Goal: Transaction & Acquisition: Book appointment/travel/reservation

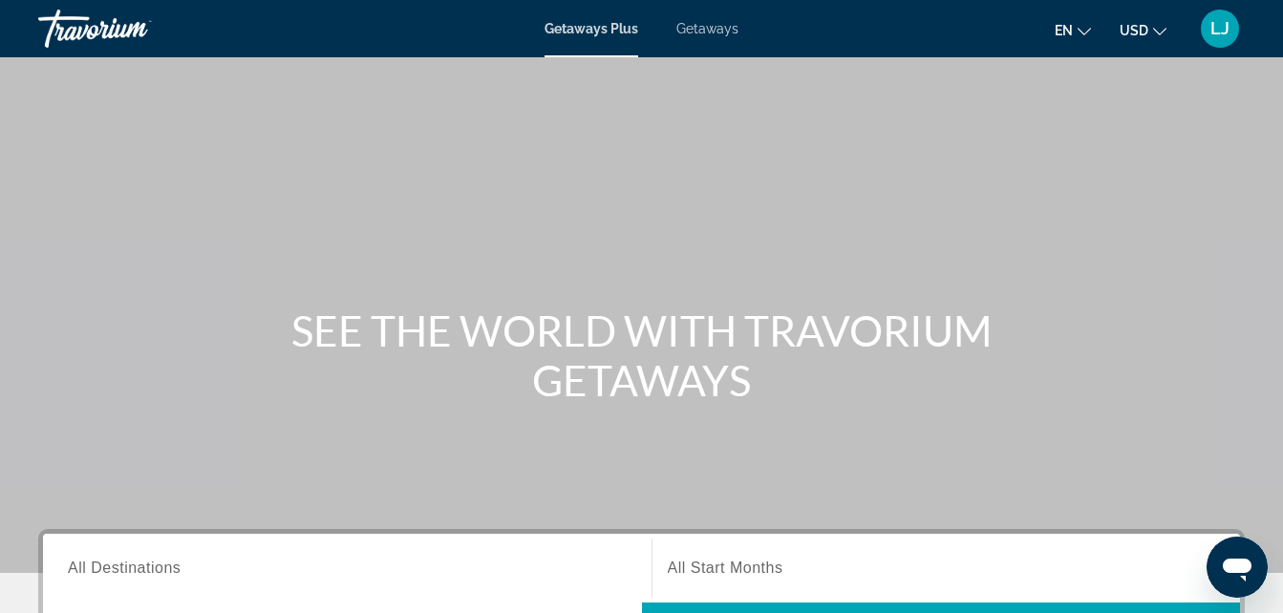
click at [120, 566] on span "All Destinations" at bounding box center [124, 568] width 113 height 16
click at [120, 566] on input "Destination All Destinations" at bounding box center [347, 569] width 559 height 23
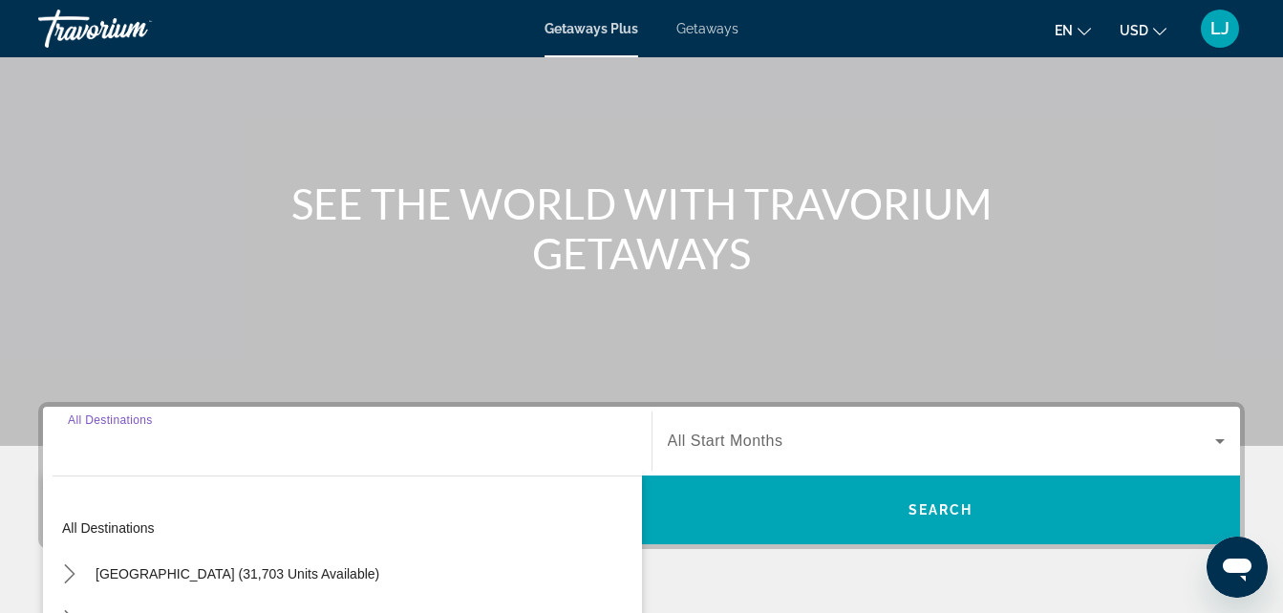
scroll to position [467, 0]
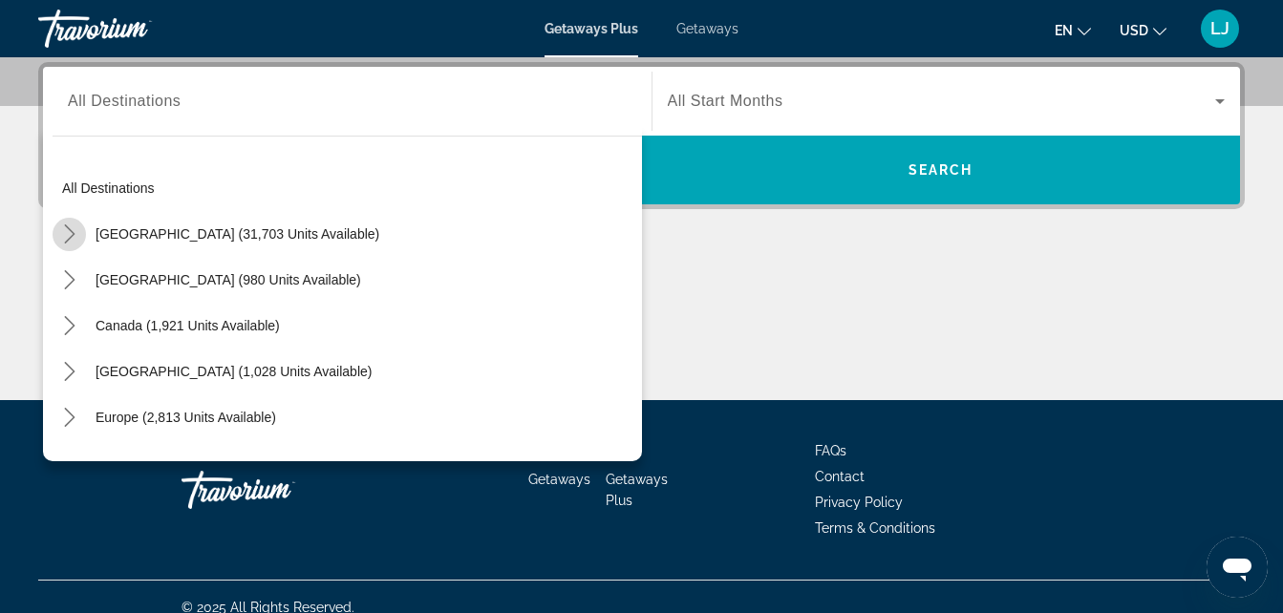
click at [71, 248] on mat-icon "Toggle United States (31,703 units available) submenu" at bounding box center [69, 234] width 33 height 33
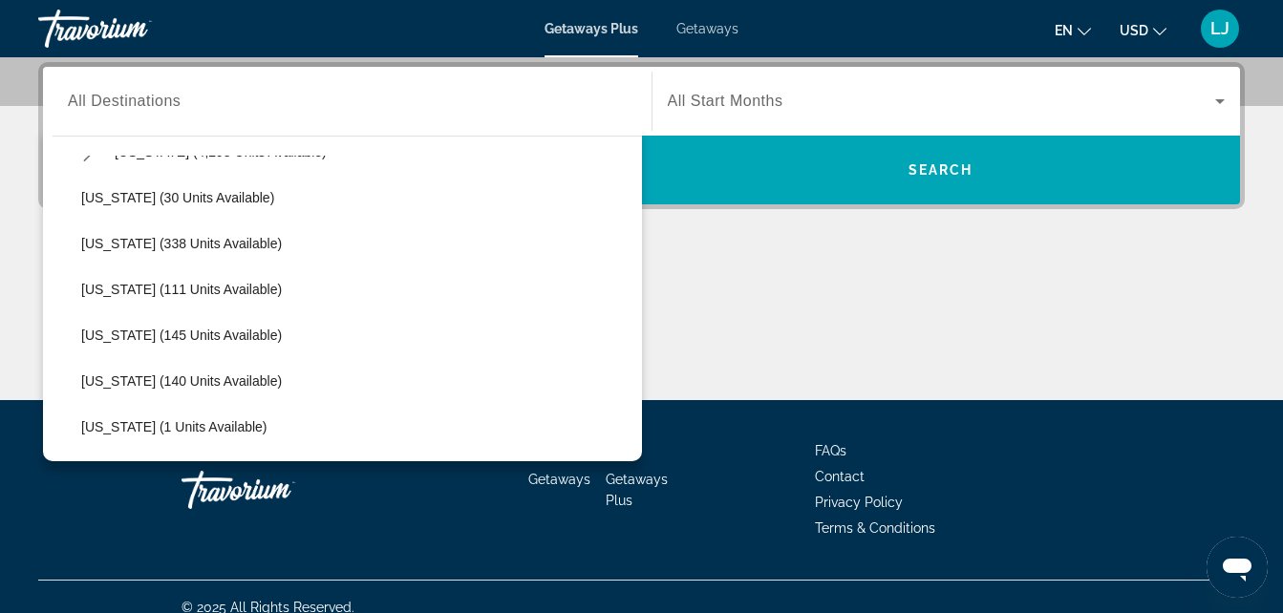
scroll to position [349, 0]
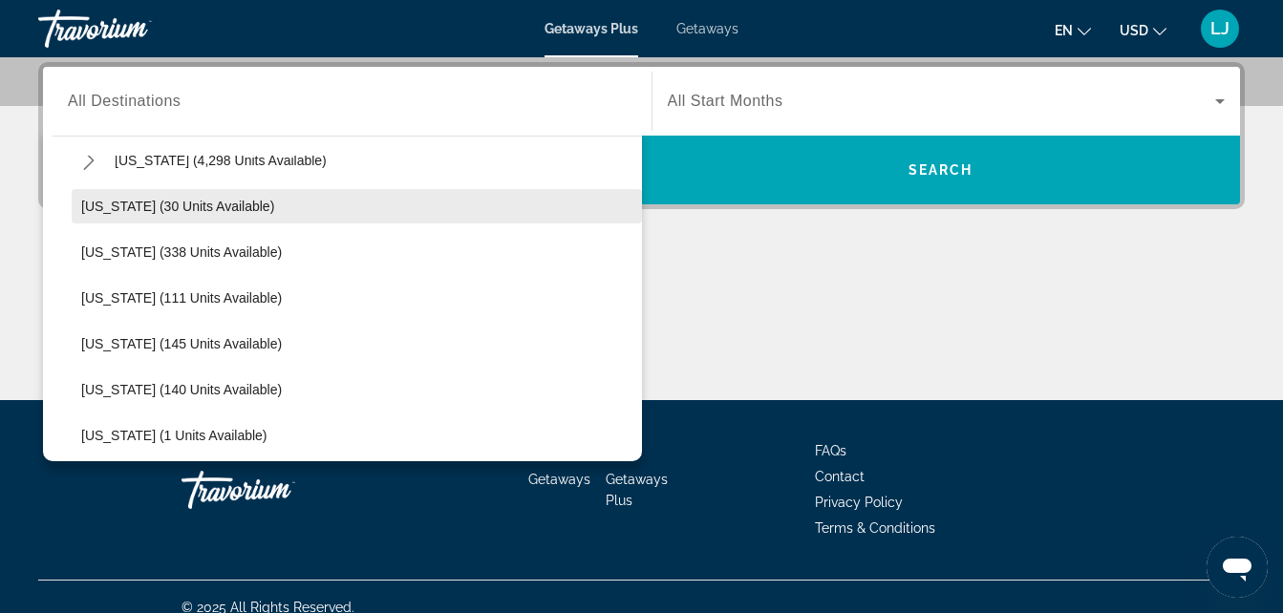
click at [127, 215] on span "Select destination: Georgia (30 units available)" at bounding box center [357, 206] width 570 height 46
type input "**********"
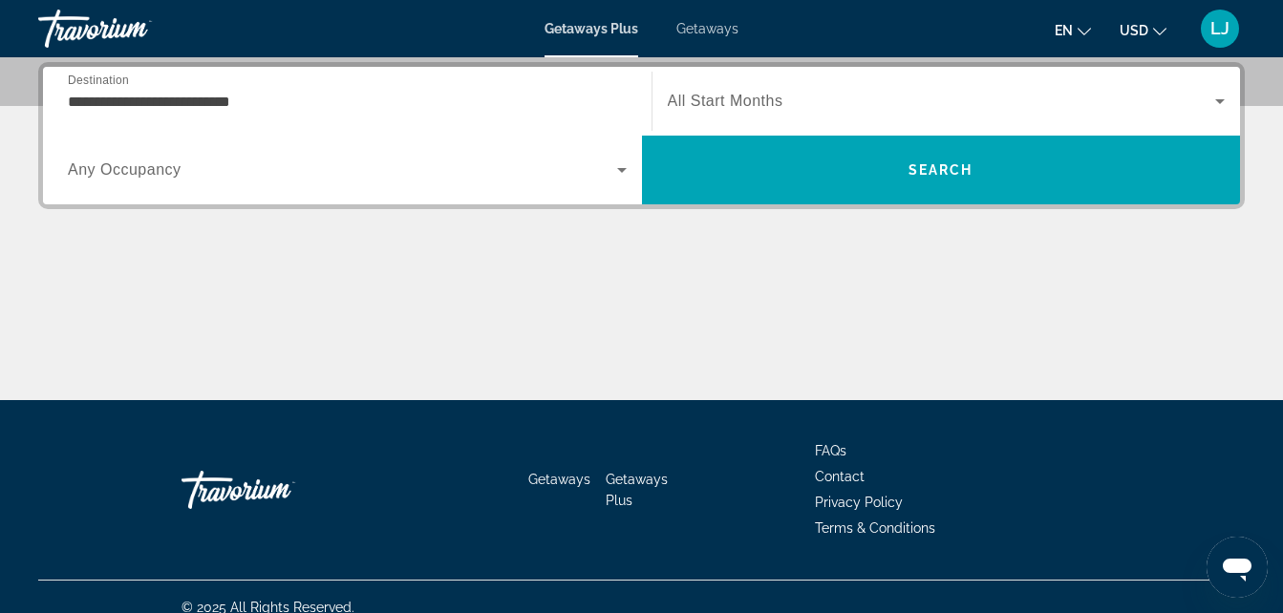
click at [110, 163] on span "Any Occupancy" at bounding box center [125, 169] width 114 height 16
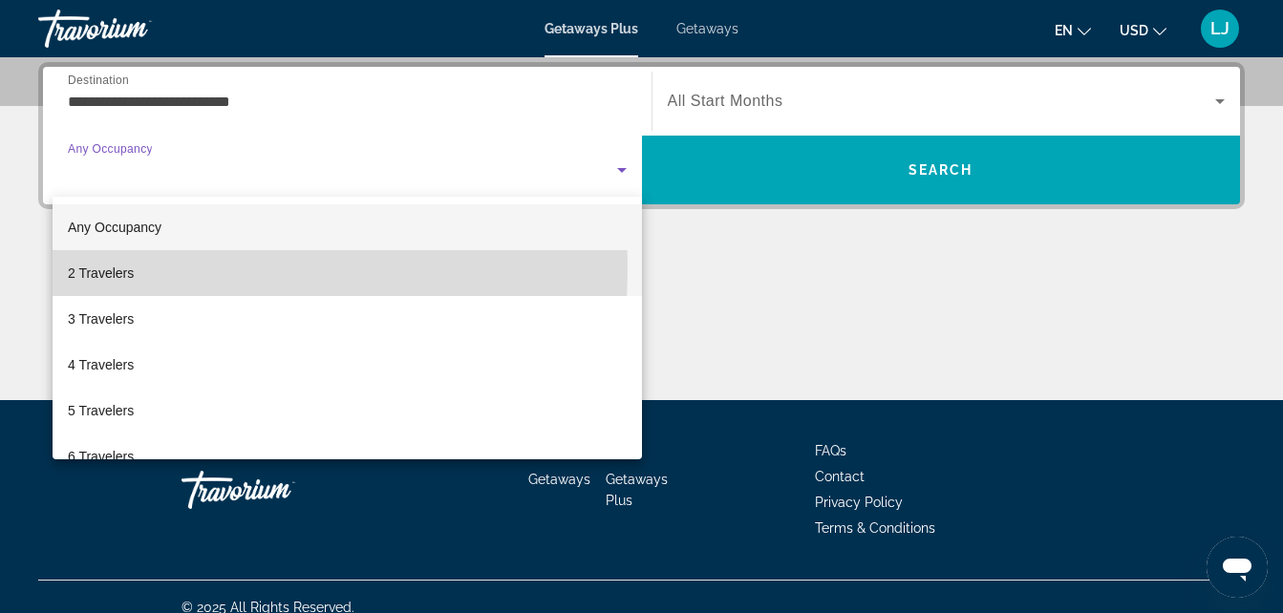
click at [118, 268] on span "2 Travelers" at bounding box center [101, 273] width 66 height 23
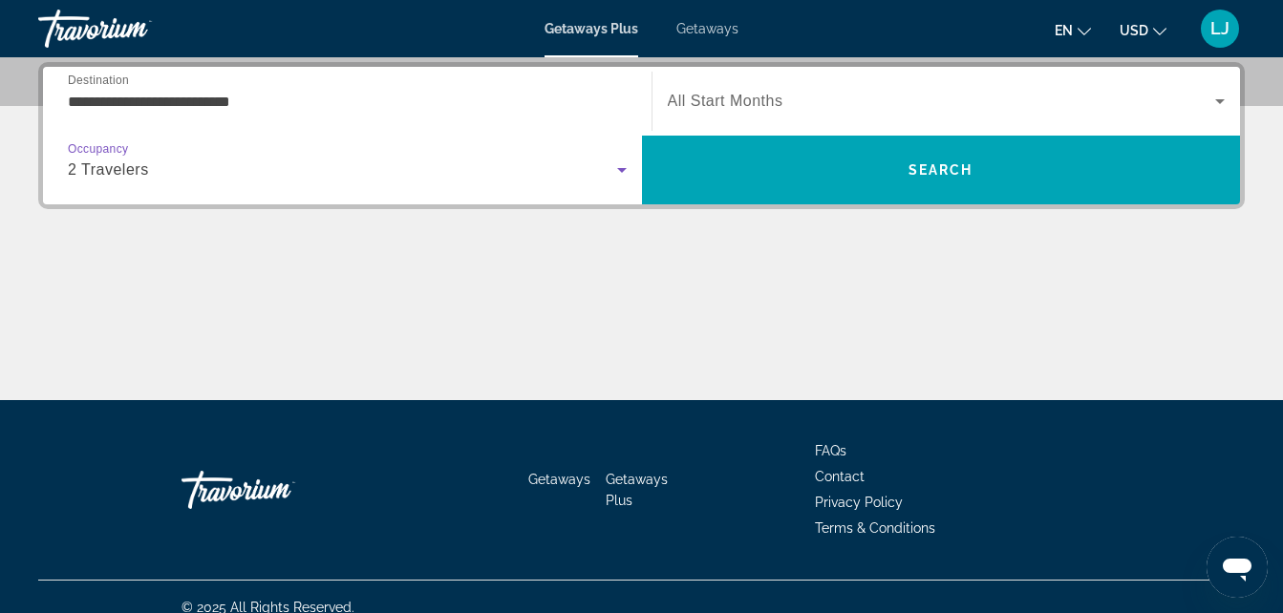
click at [687, 116] on div "Search widget" at bounding box center [947, 101] width 558 height 53
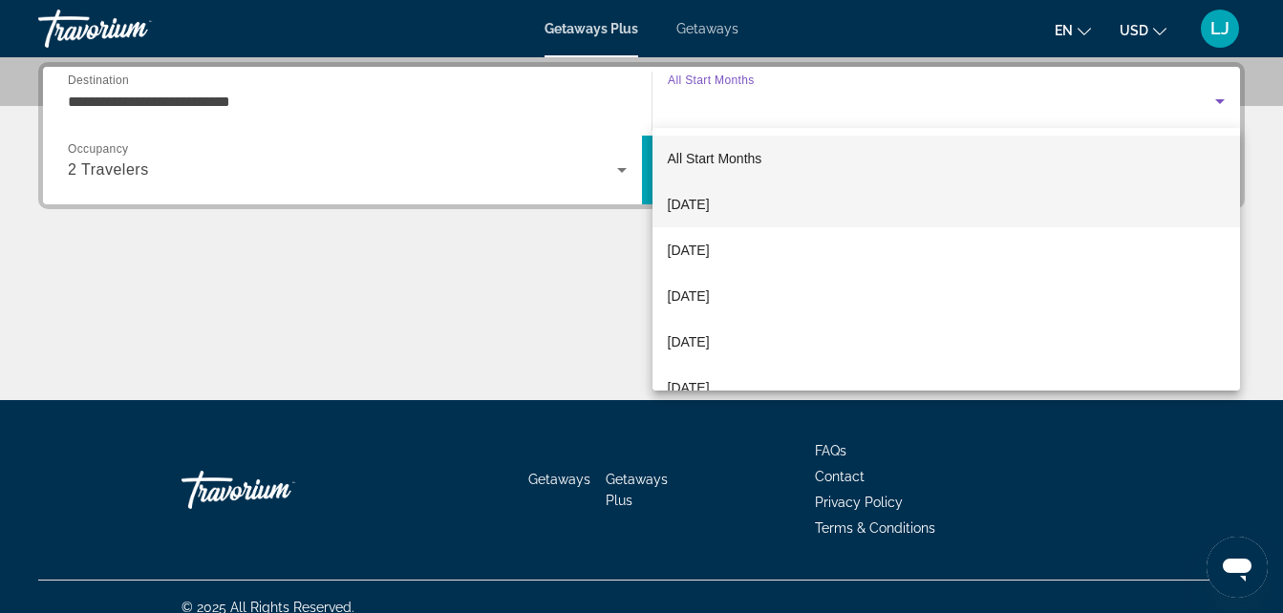
click at [710, 211] on span "[DATE]" at bounding box center [689, 204] width 42 height 23
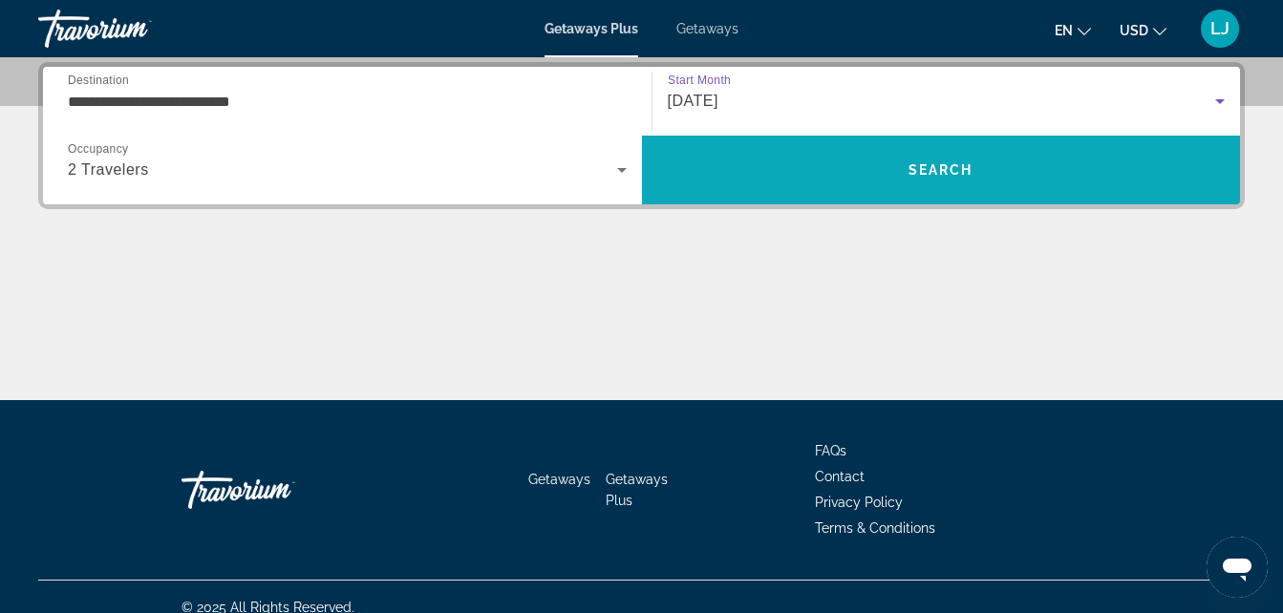
click at [818, 162] on span "Search" at bounding box center [941, 170] width 599 height 46
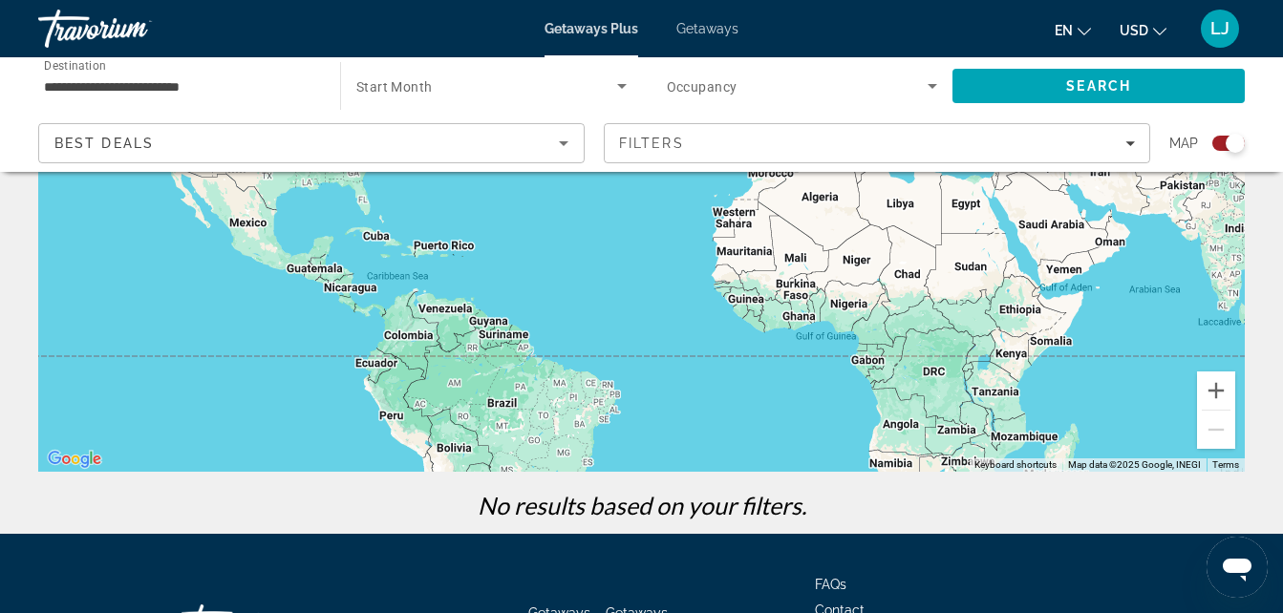
scroll to position [346, 0]
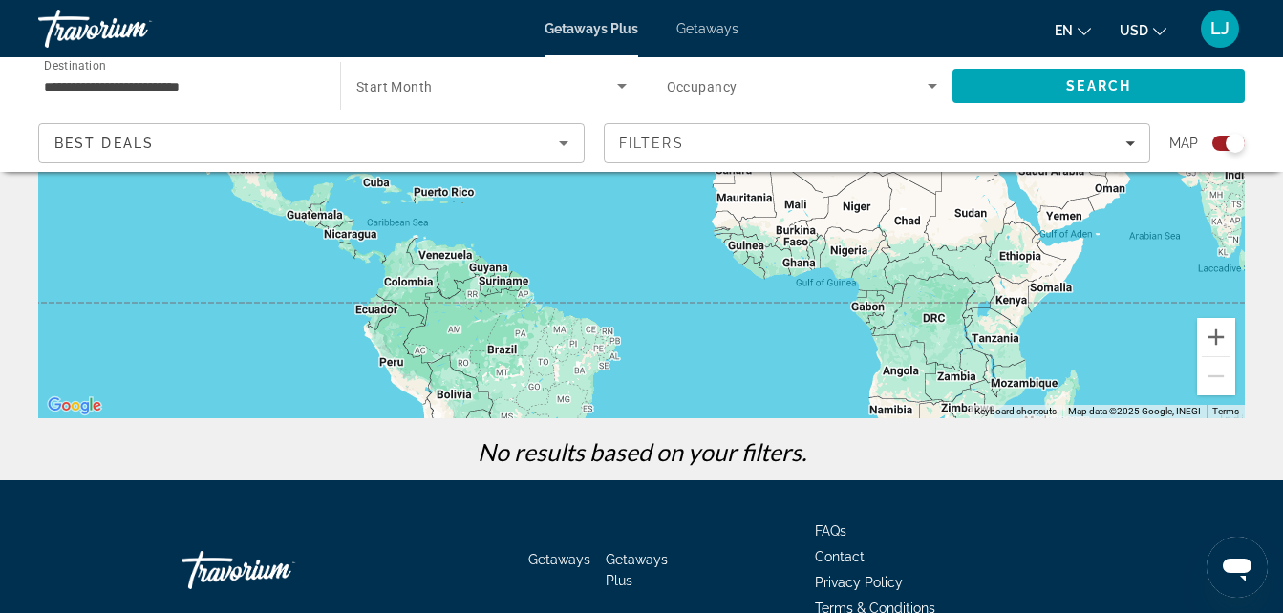
click at [702, 35] on span "Getaways" at bounding box center [707, 28] width 62 height 15
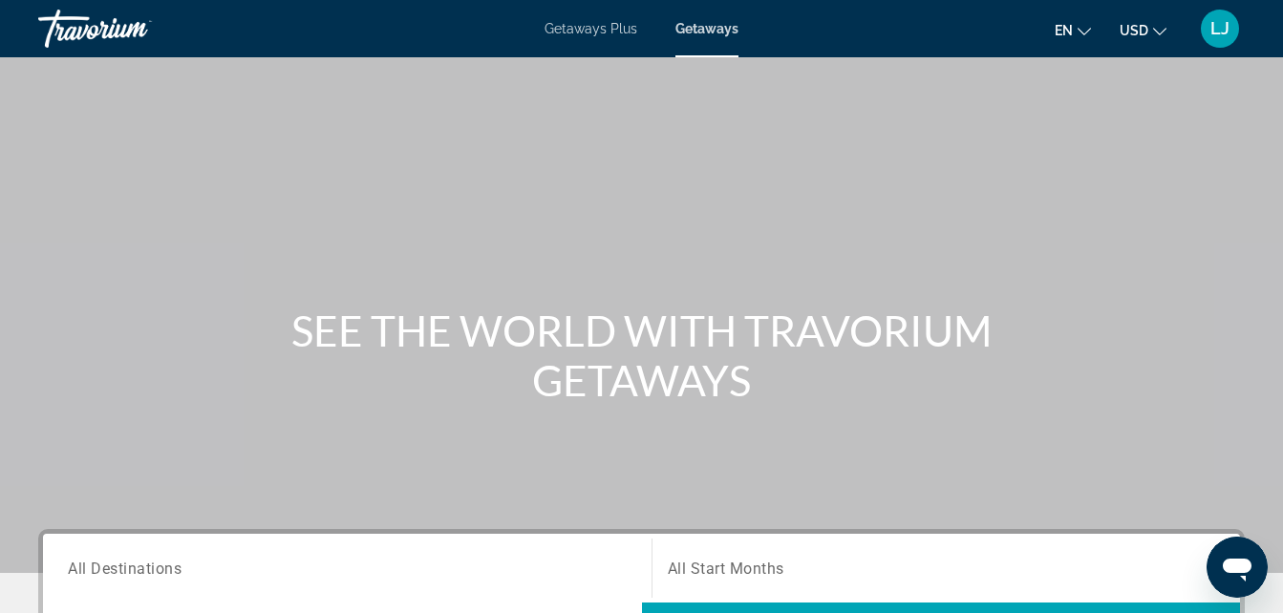
click at [251, 565] on input "Destination All Destinations" at bounding box center [347, 569] width 559 height 23
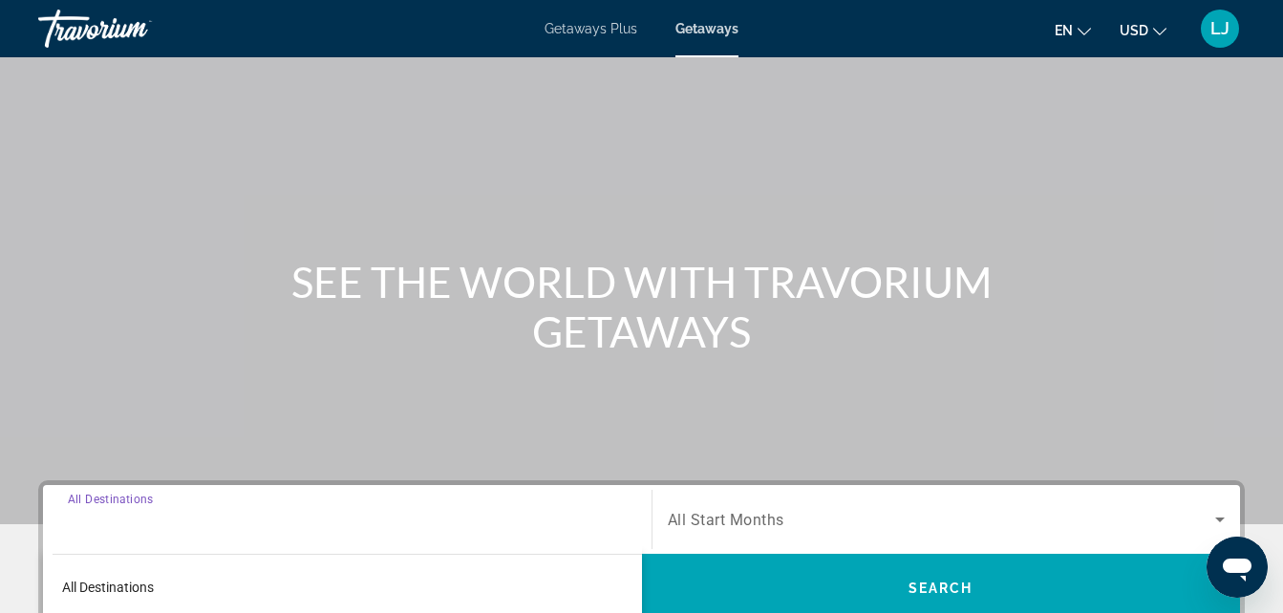
scroll to position [467, 0]
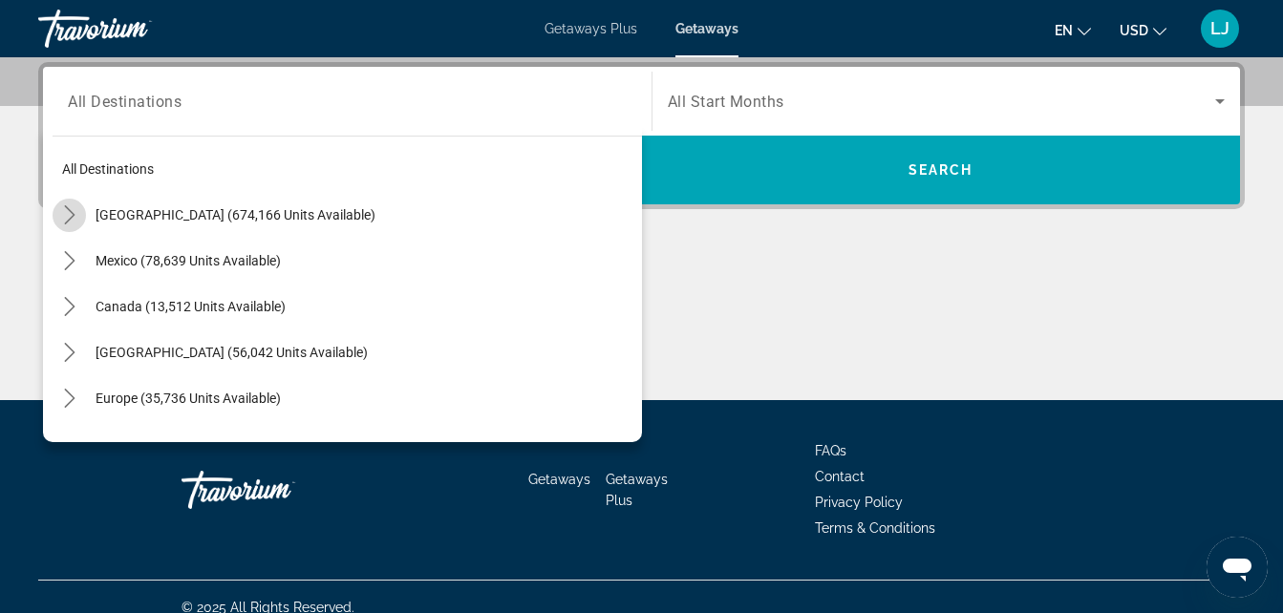
click at [74, 222] on icon "Toggle United States (674,166 units available) submenu" at bounding box center [69, 214] width 19 height 19
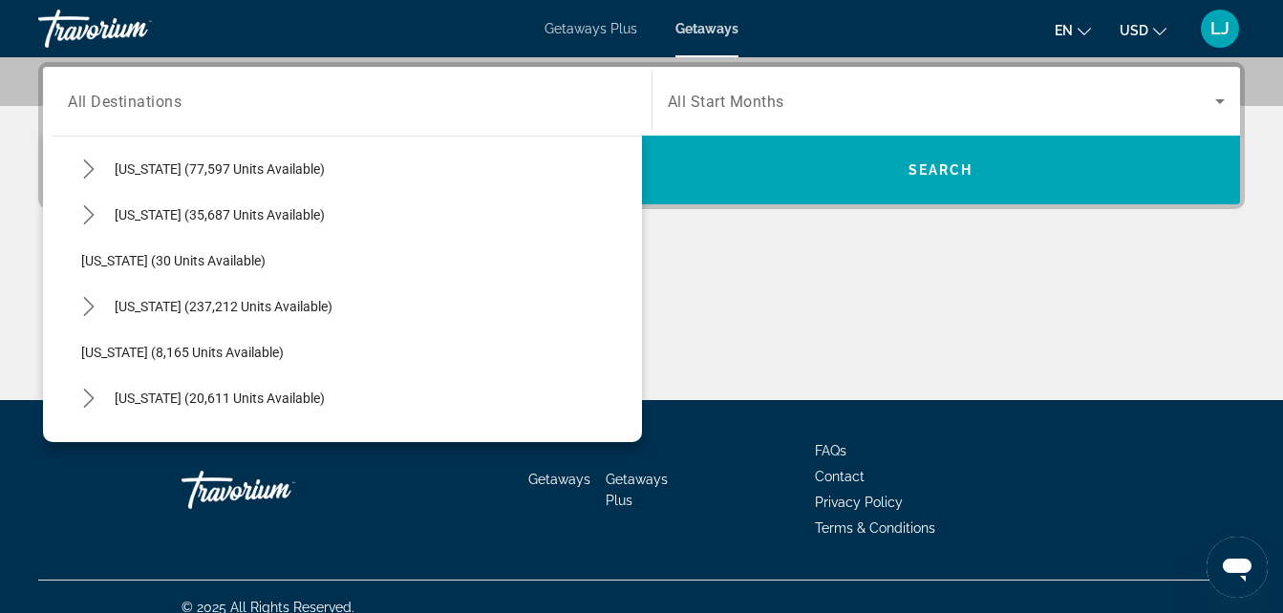
scroll to position [196, 0]
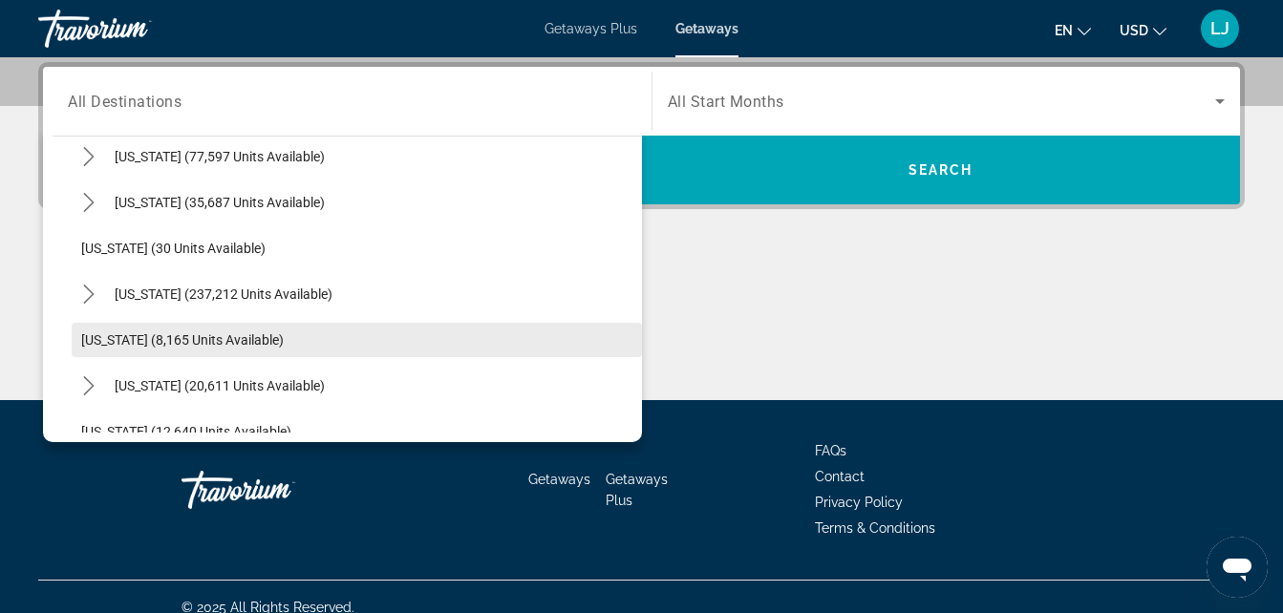
click at [216, 348] on span "Select destination: Georgia (8,165 units available)" at bounding box center [357, 340] width 570 height 46
type input "**********"
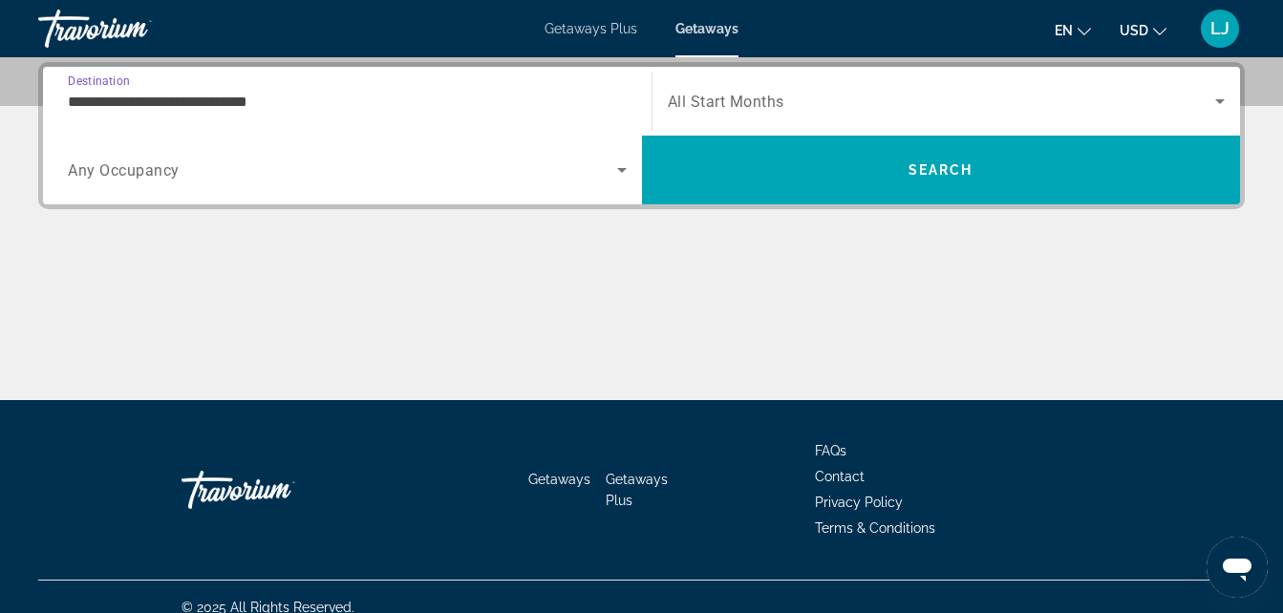
click at [248, 165] on span "Search widget" at bounding box center [342, 170] width 549 height 23
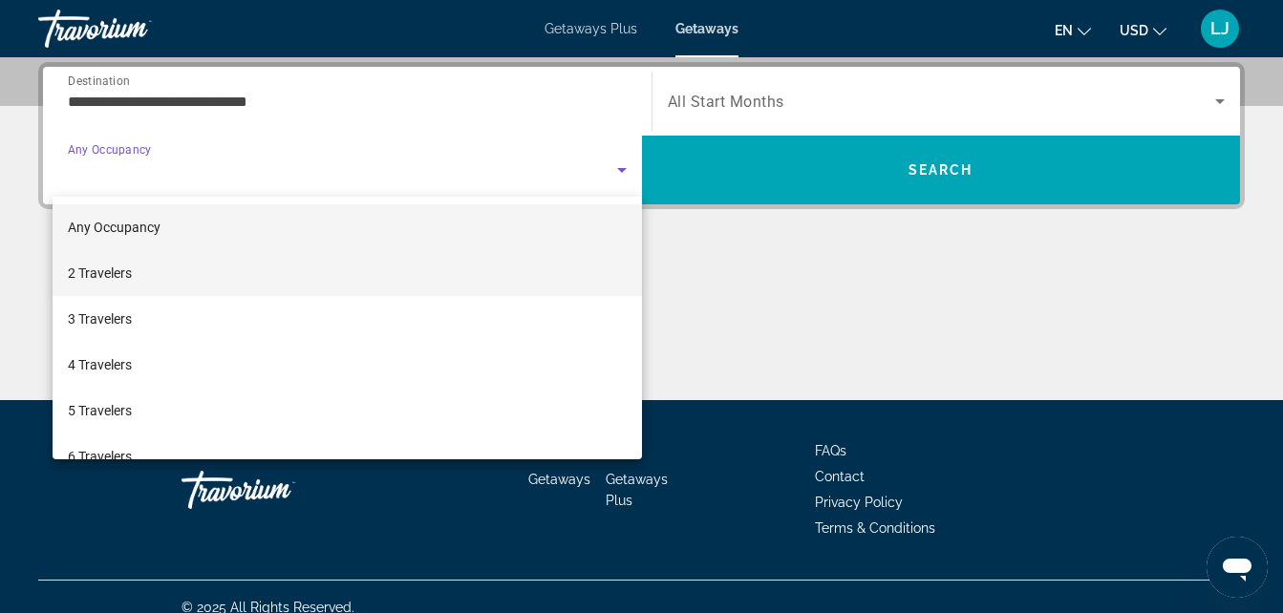
click at [198, 273] on mat-option "2 Travelers" at bounding box center [347, 273] width 589 height 46
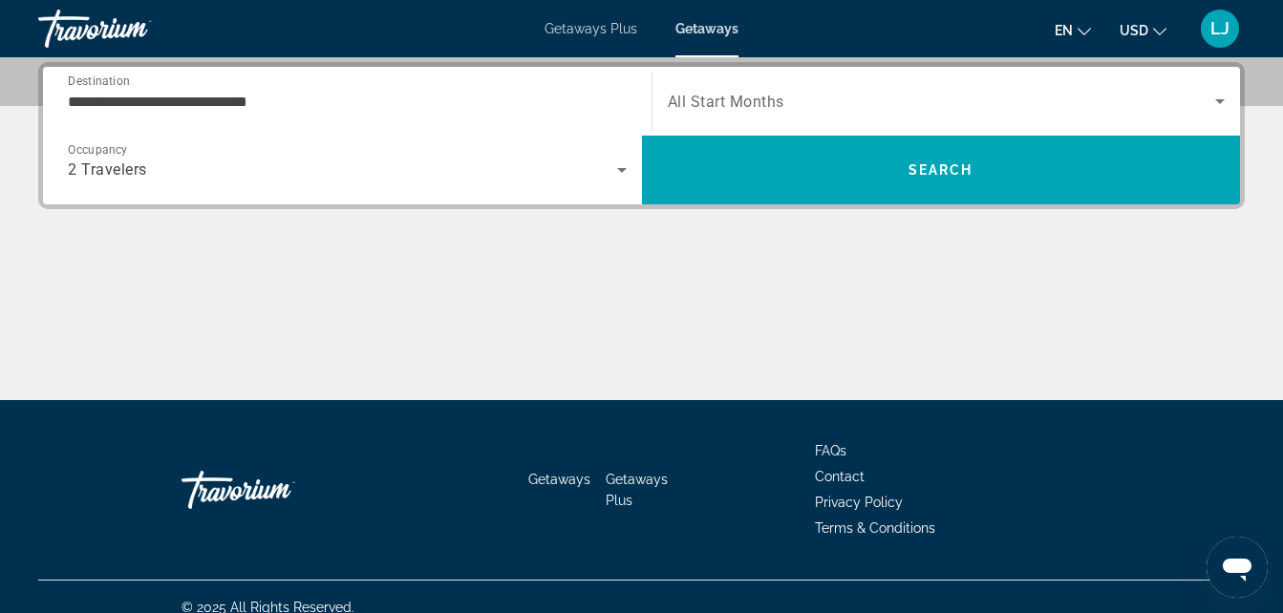
click at [681, 106] on span "All Start Months" at bounding box center [726, 102] width 117 height 18
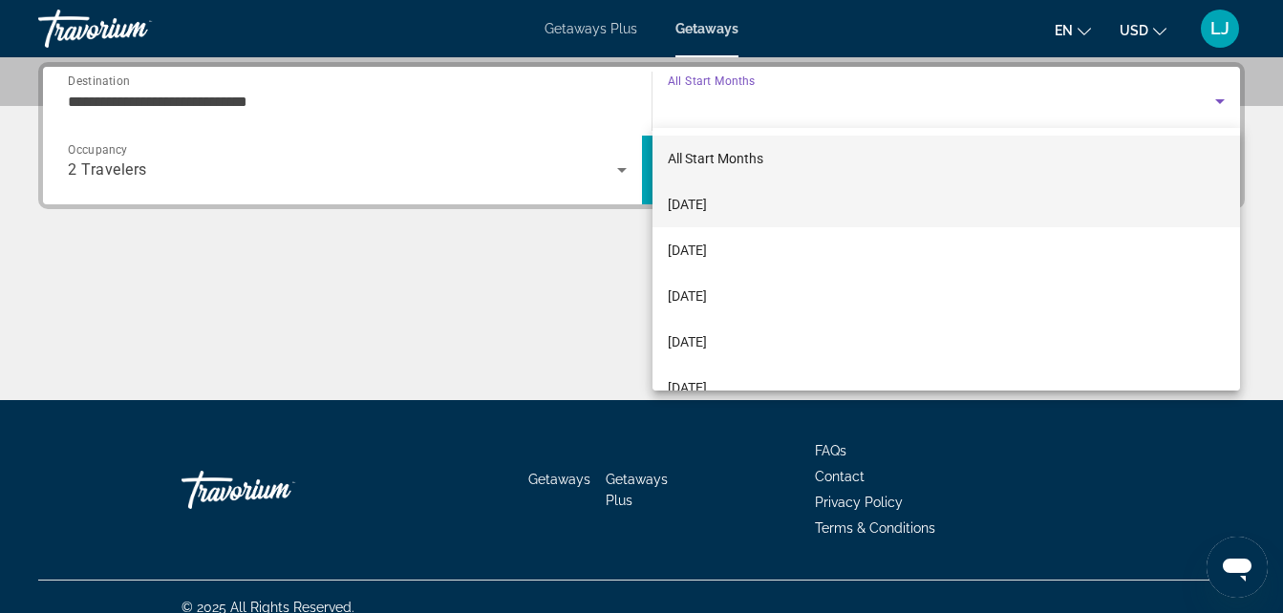
click at [707, 202] on span "[DATE]" at bounding box center [687, 204] width 39 height 23
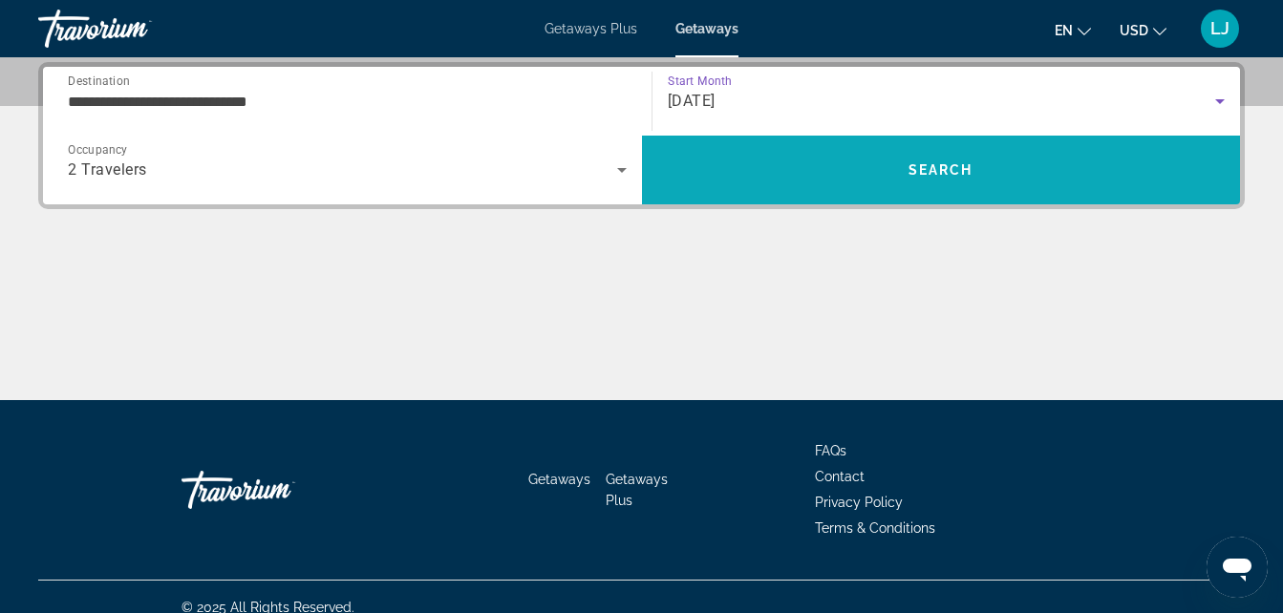
click at [739, 153] on span "Search" at bounding box center [941, 170] width 599 height 46
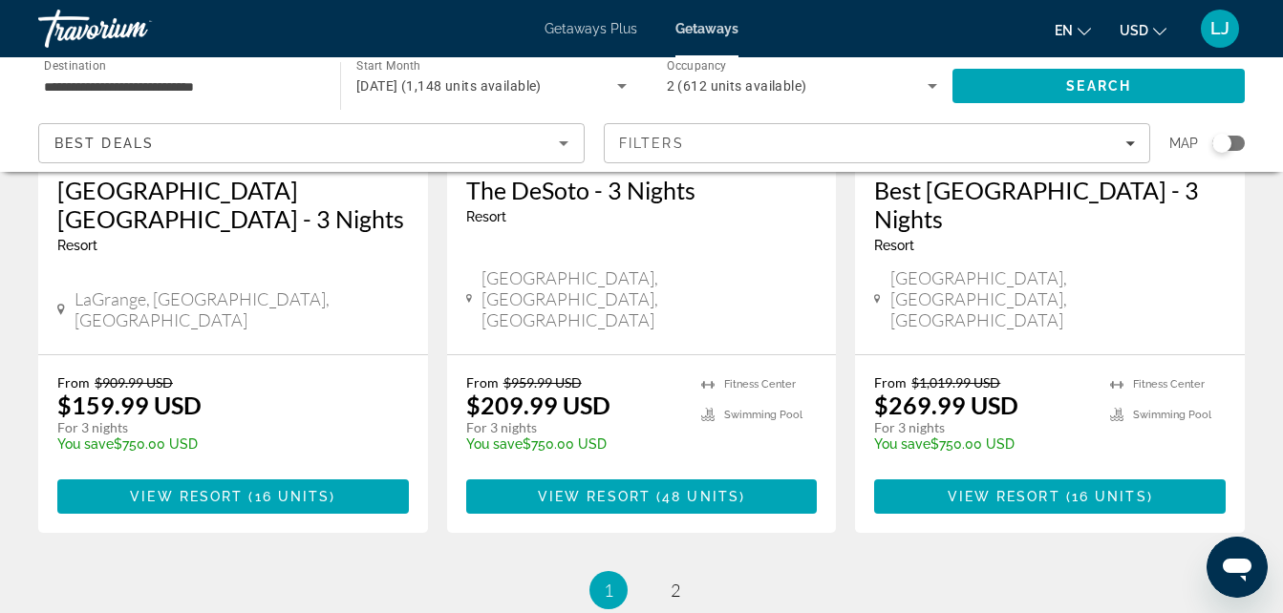
scroll to position [2539, 0]
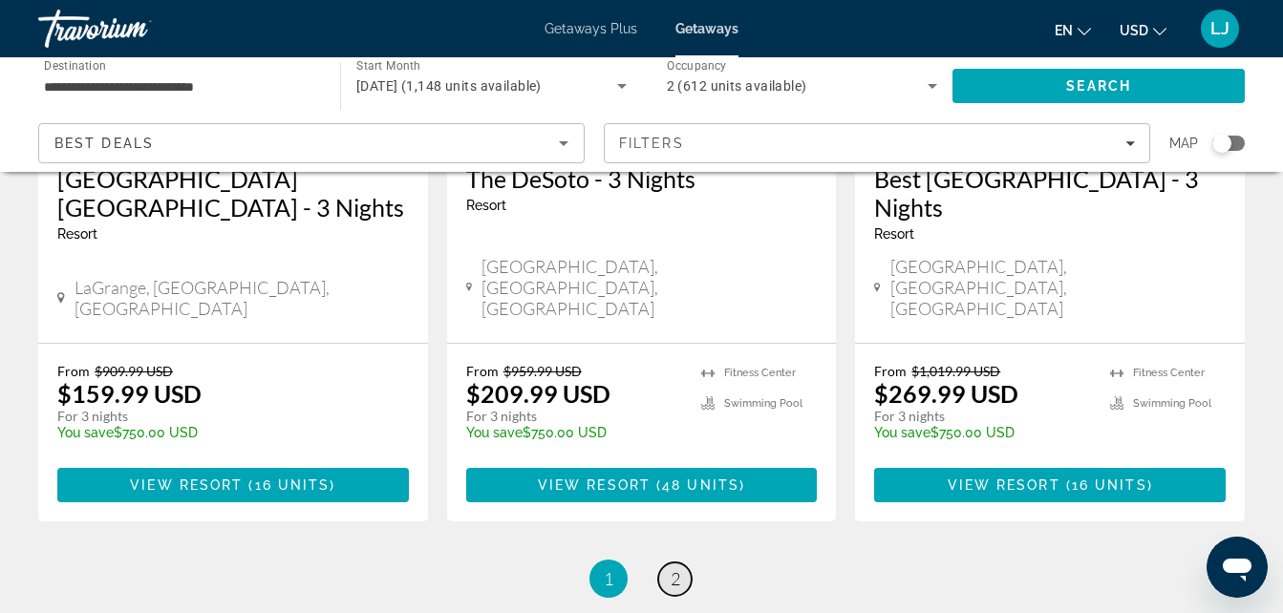
click at [674, 568] on span "2" at bounding box center [676, 578] width 10 height 21
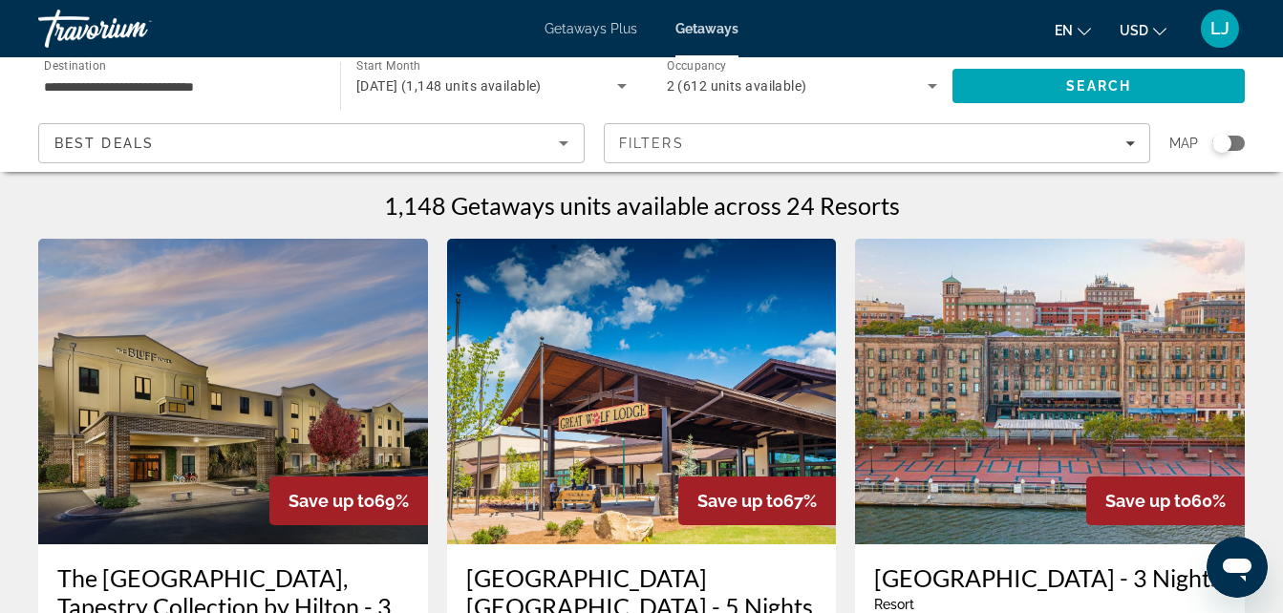
click at [531, 162] on mat-form-field "Best Deals" at bounding box center [311, 143] width 546 height 40
click at [531, 152] on div "Best Deals" at bounding box center [306, 143] width 504 height 23
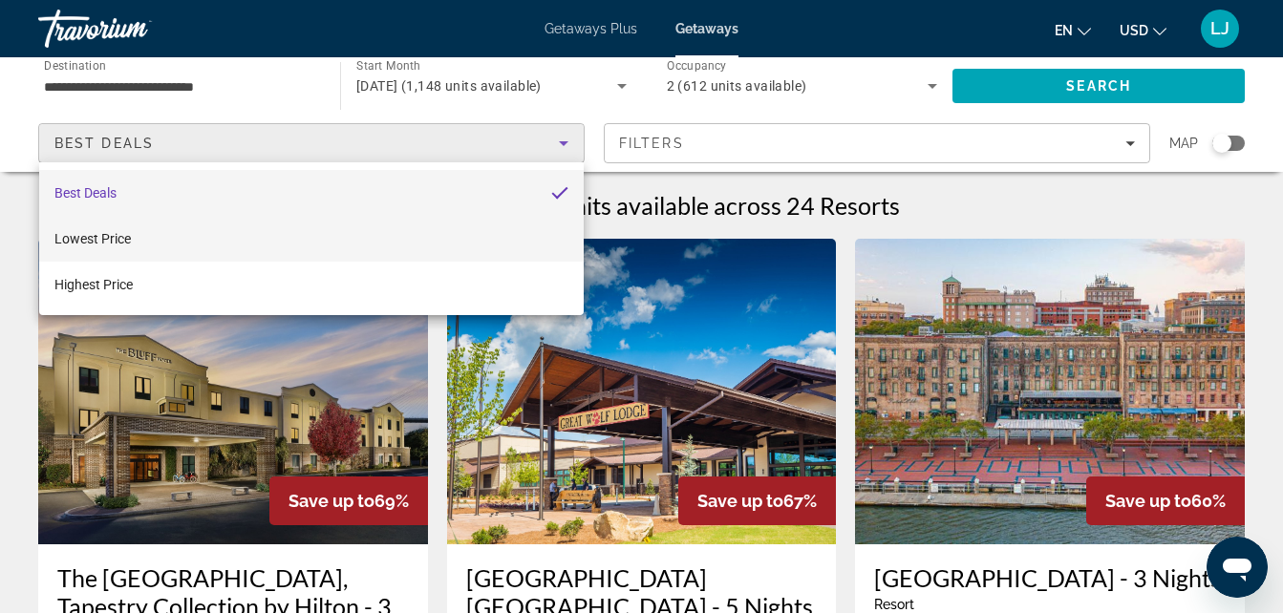
click at [512, 223] on mat-option "Lowest Price" at bounding box center [311, 239] width 545 height 46
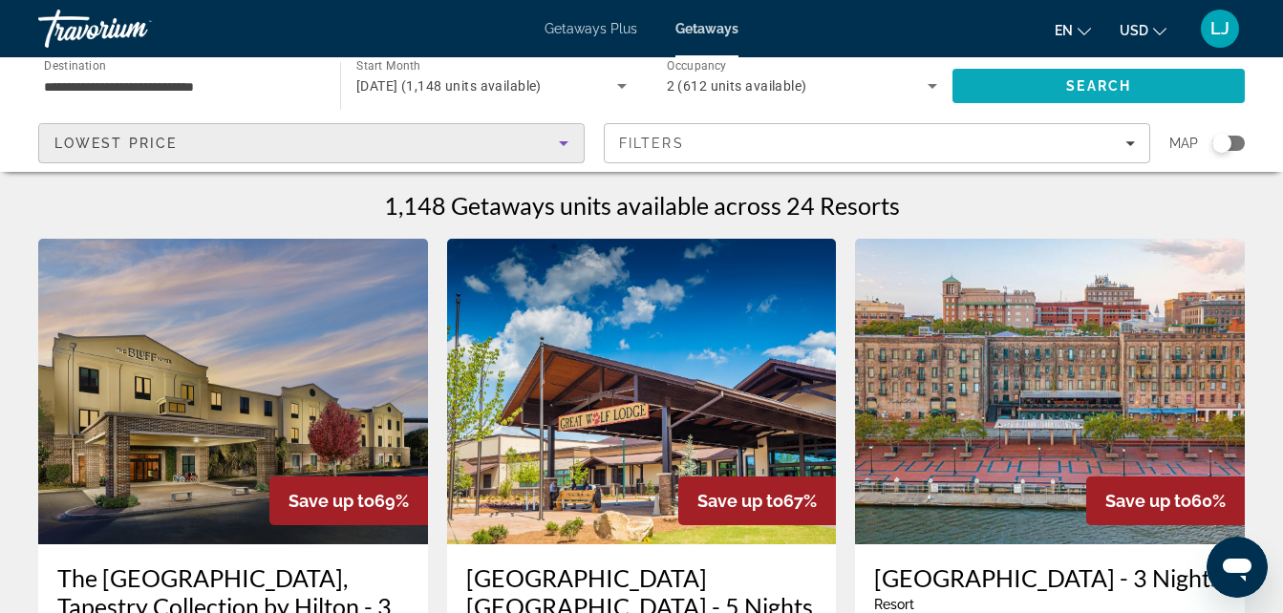
click at [1011, 87] on span "Search" at bounding box center [1098, 86] width 292 height 46
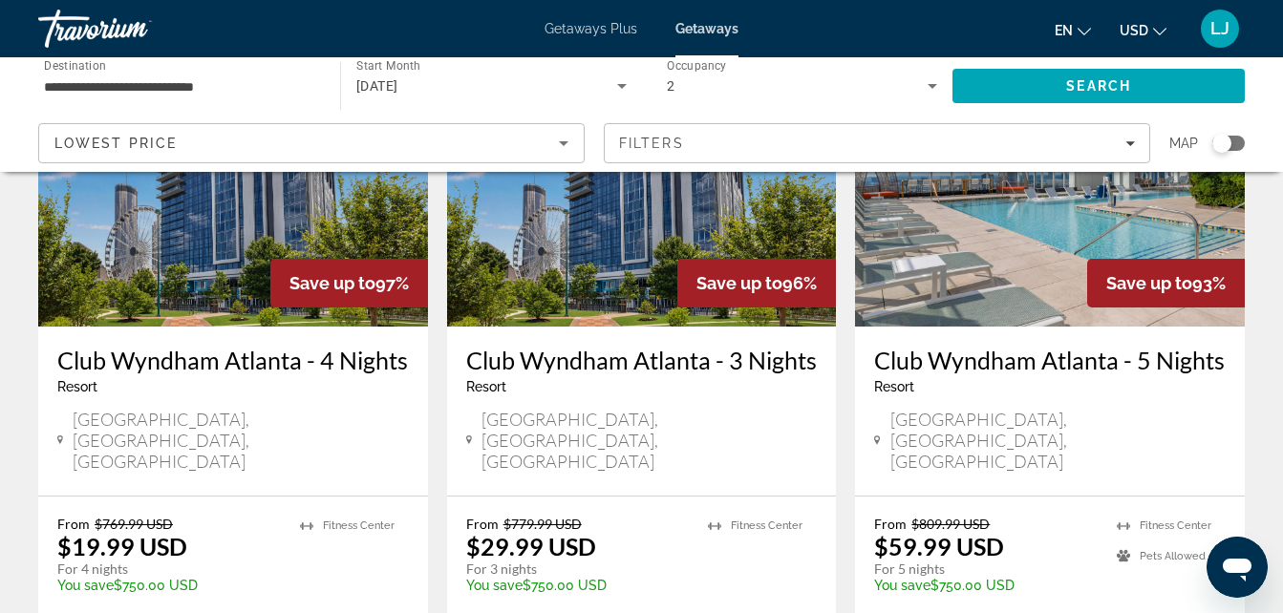
scroll to position [933, 0]
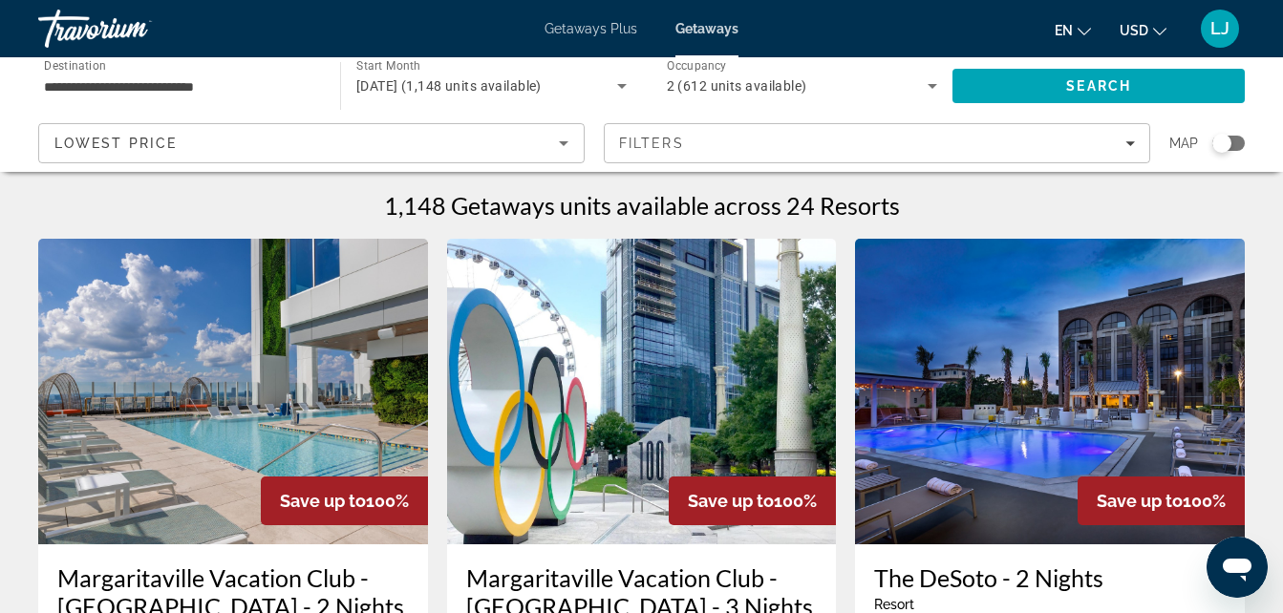
click at [561, 74] on div "[DATE] (1,148 units available)" at bounding box center [491, 85] width 270 height 53
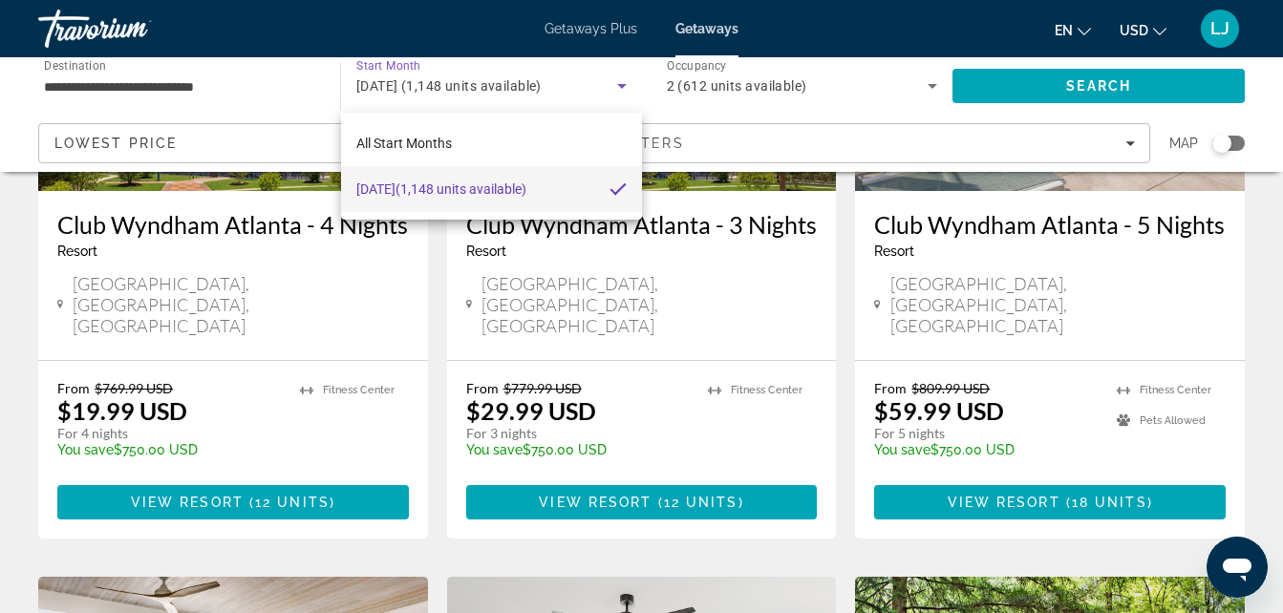
scroll to position [1020, 0]
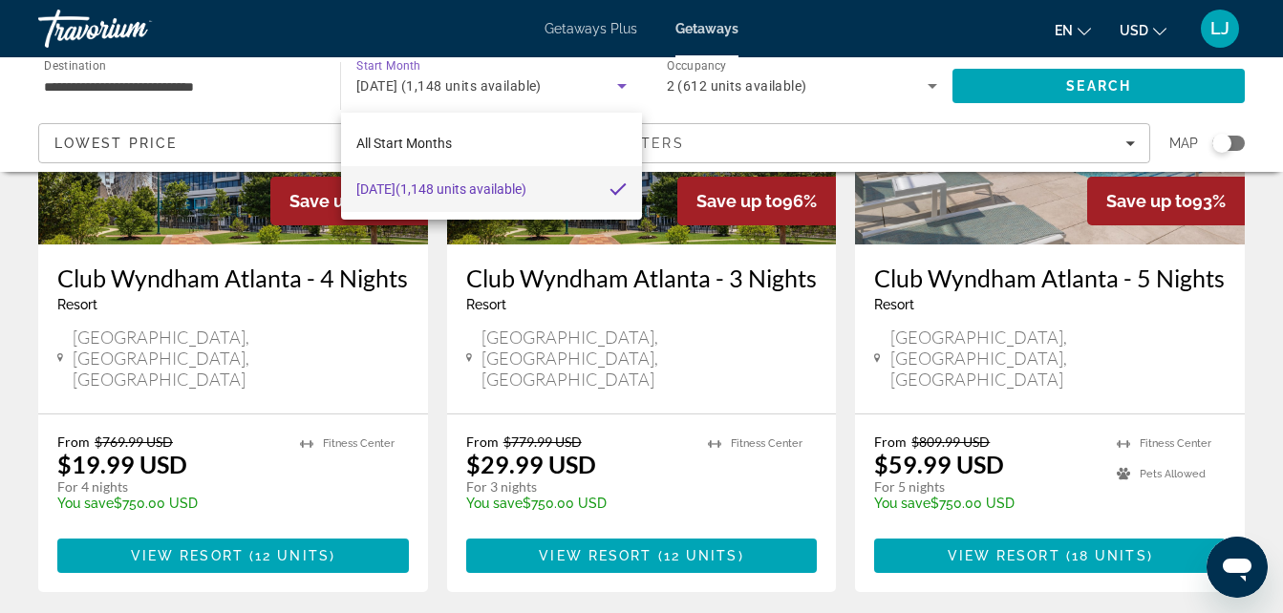
click at [968, 477] on div at bounding box center [641, 306] width 1283 height 613
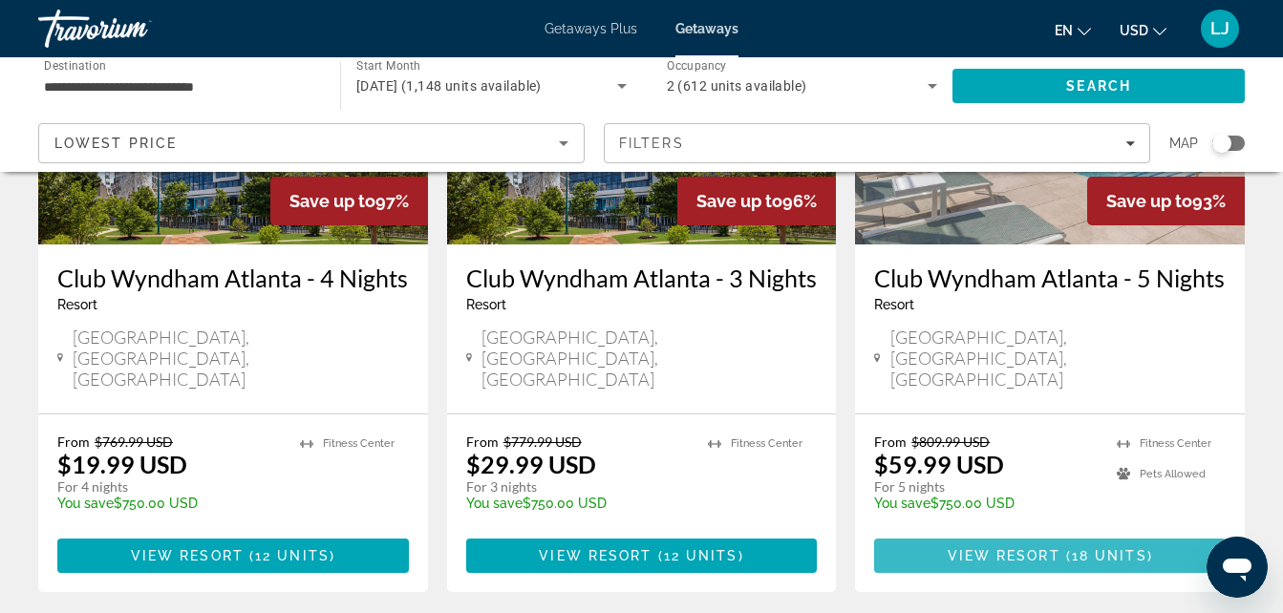
click at [960, 548] on span "View Resort" at bounding box center [1004, 555] width 113 height 15
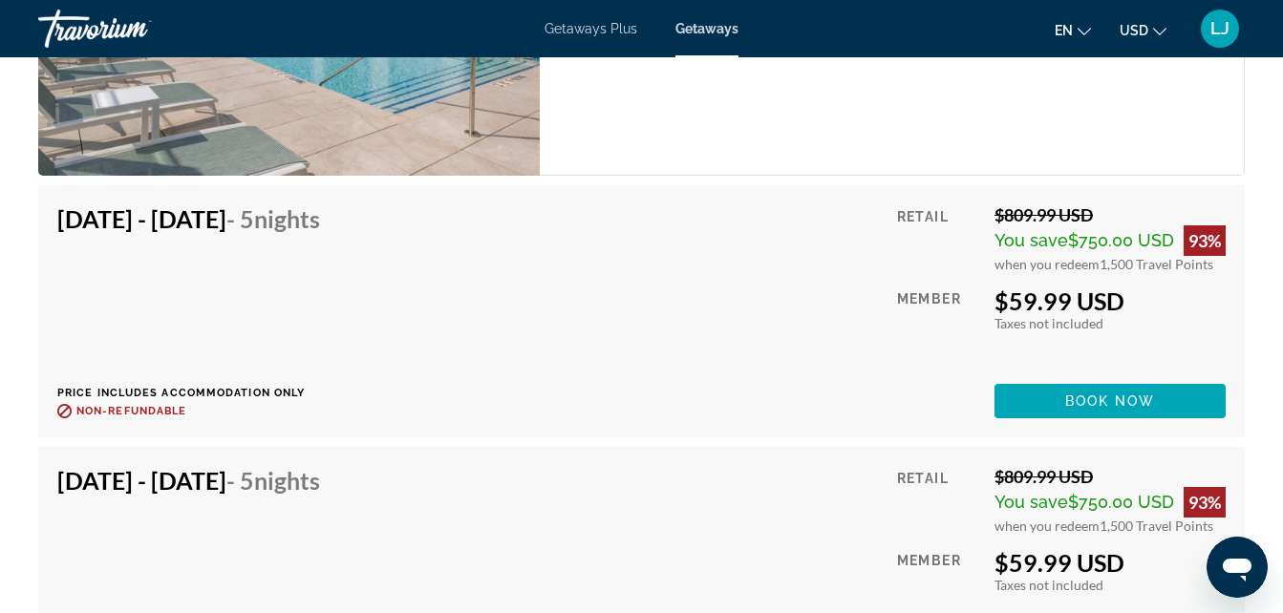
scroll to position [4104, 0]
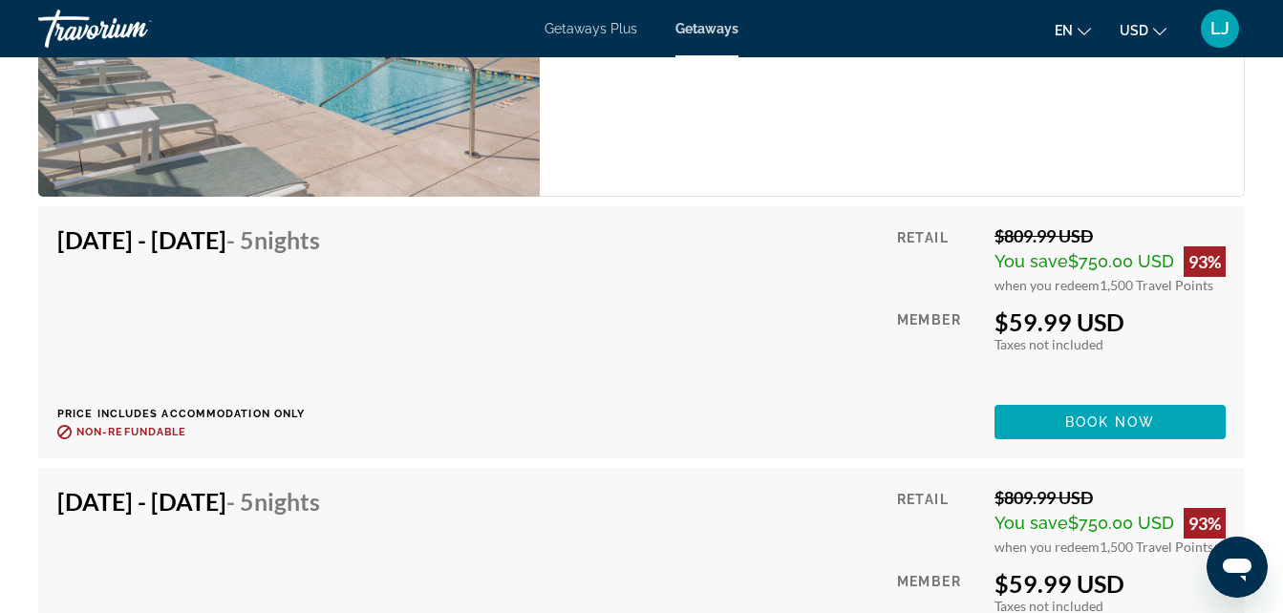
click at [1122, 399] on span "Main content" at bounding box center [1109, 422] width 231 height 46
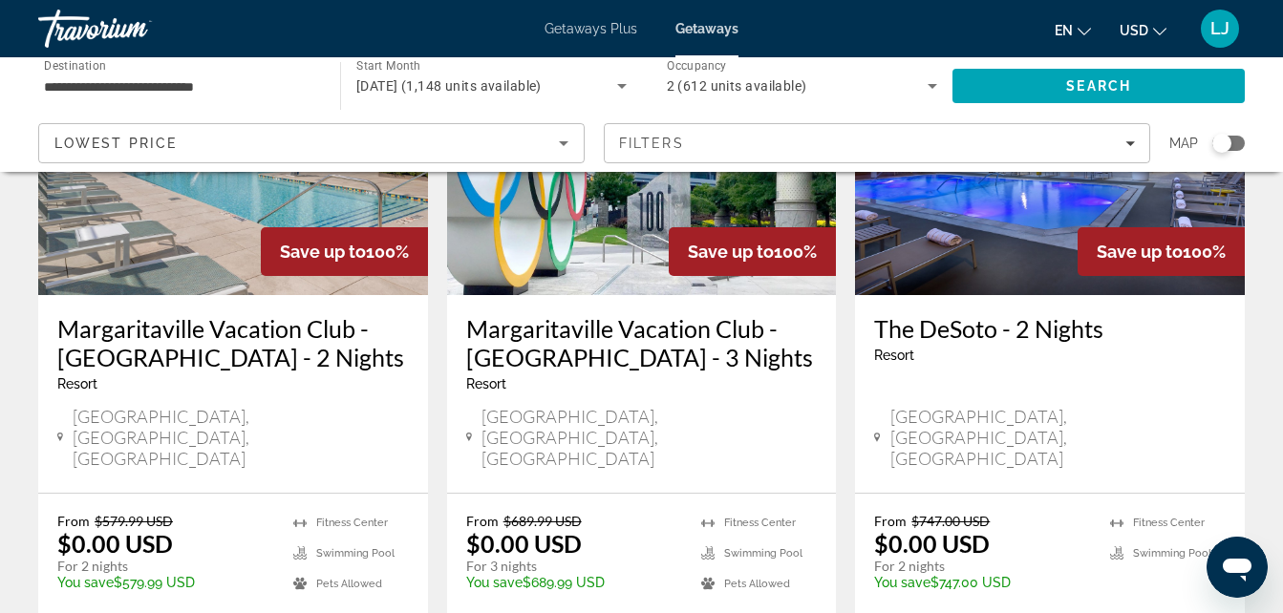
scroll to position [255, 0]
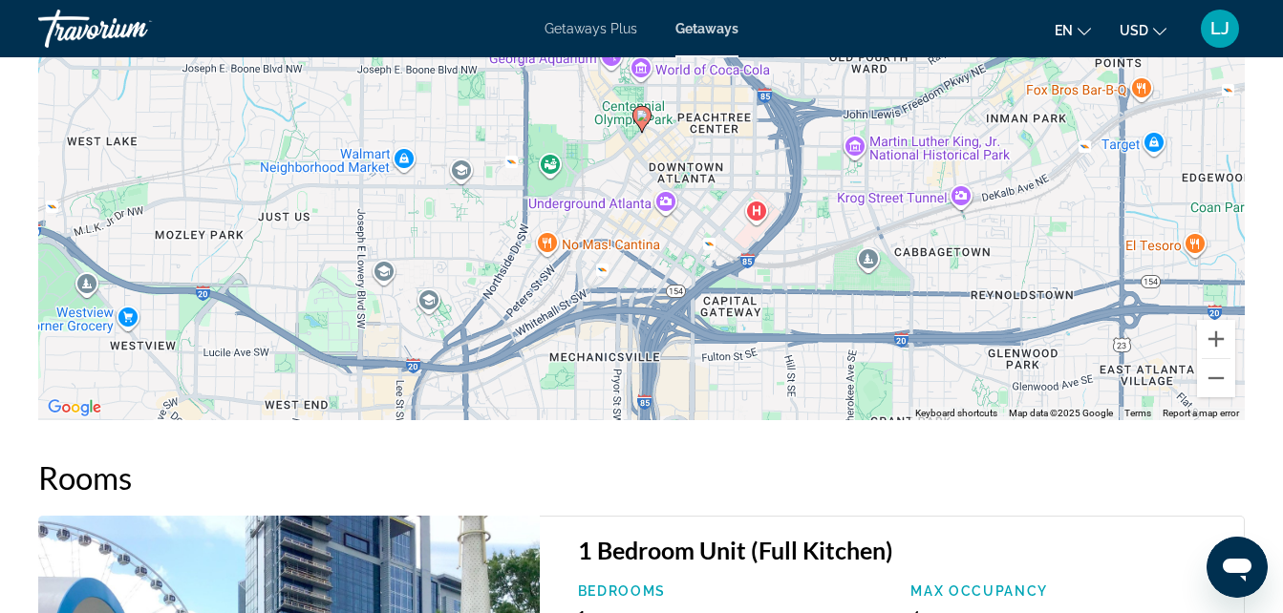
scroll to position [3312, 0]
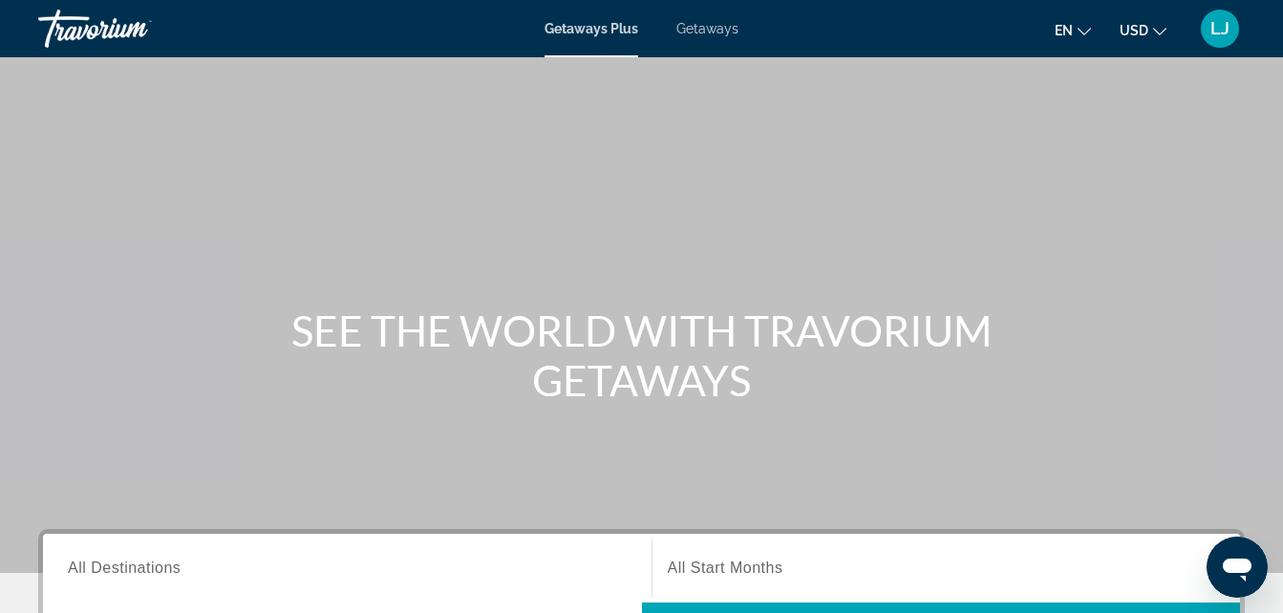
click at [715, 37] on div "Getaways Plus Getaways en English Español Français Italiano Português русский U…" at bounding box center [641, 29] width 1283 height 50
click at [722, 29] on span "Getaways" at bounding box center [707, 28] width 62 height 15
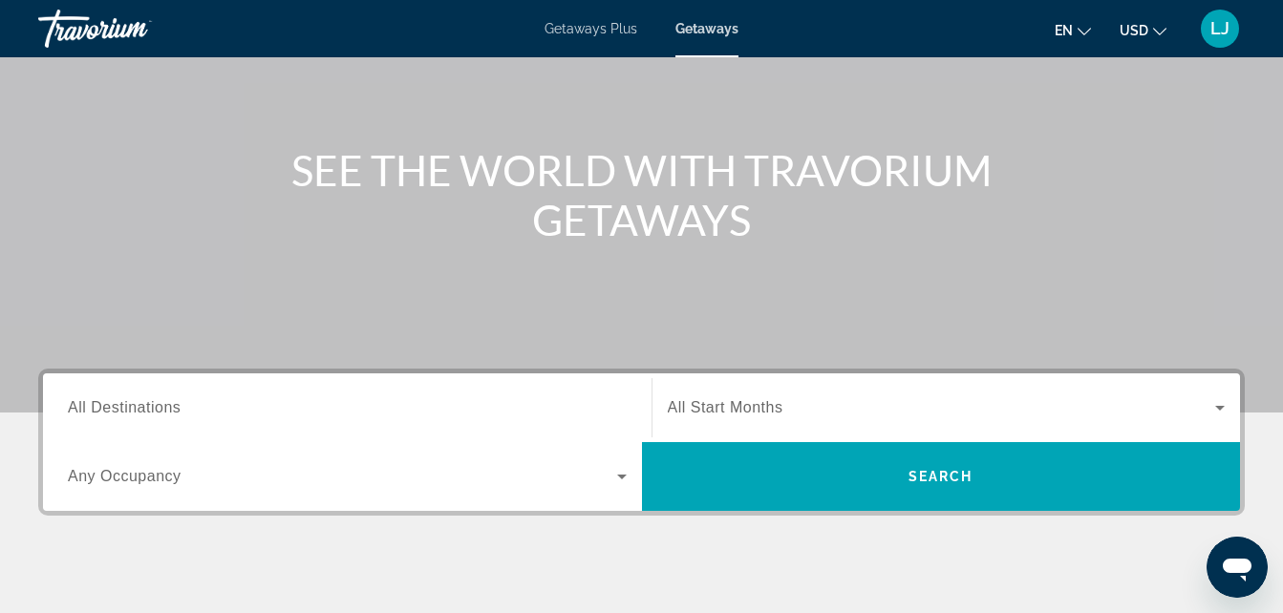
scroll to position [164, 0]
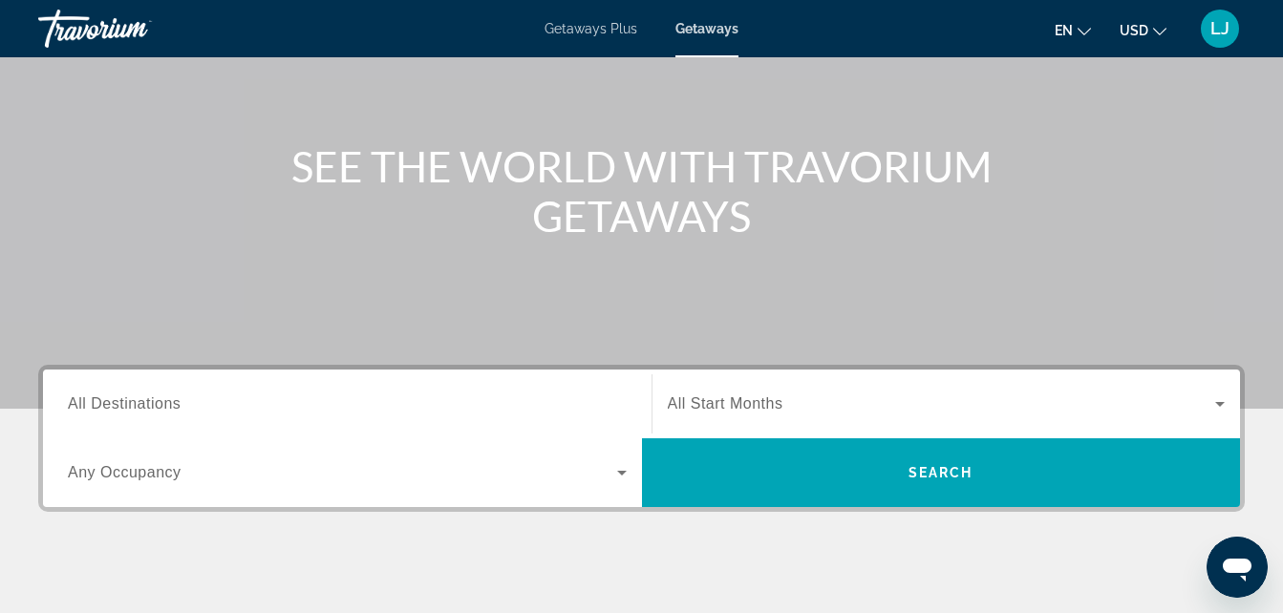
click at [1199, 408] on span "Search widget" at bounding box center [942, 404] width 548 height 23
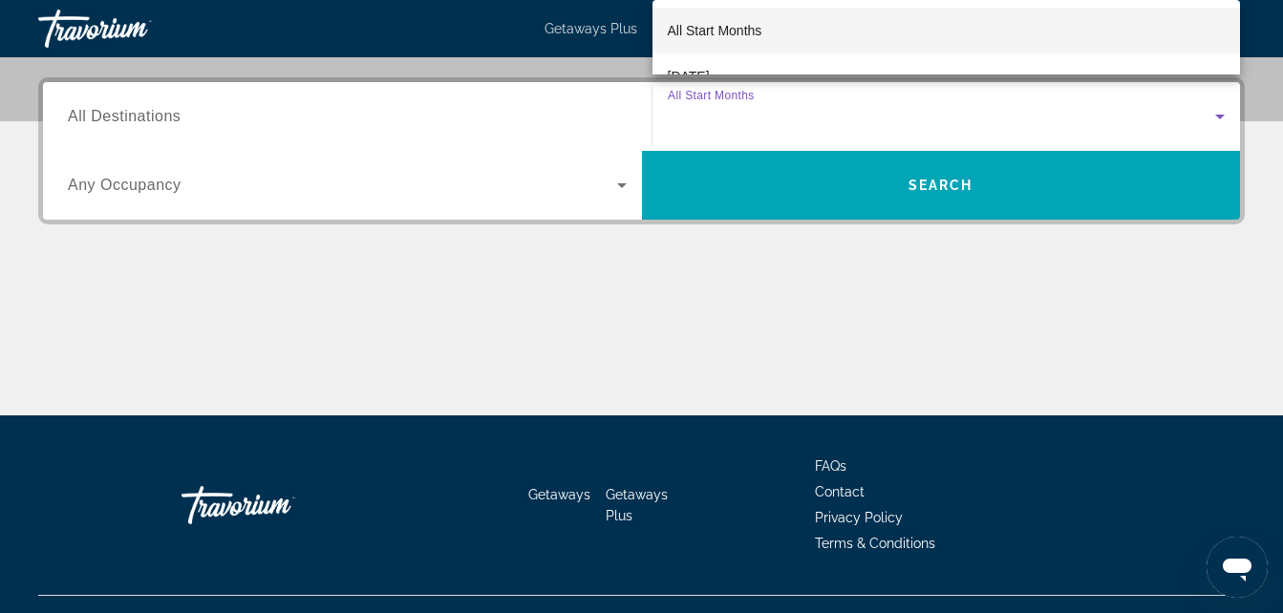
scroll to position [467, 0]
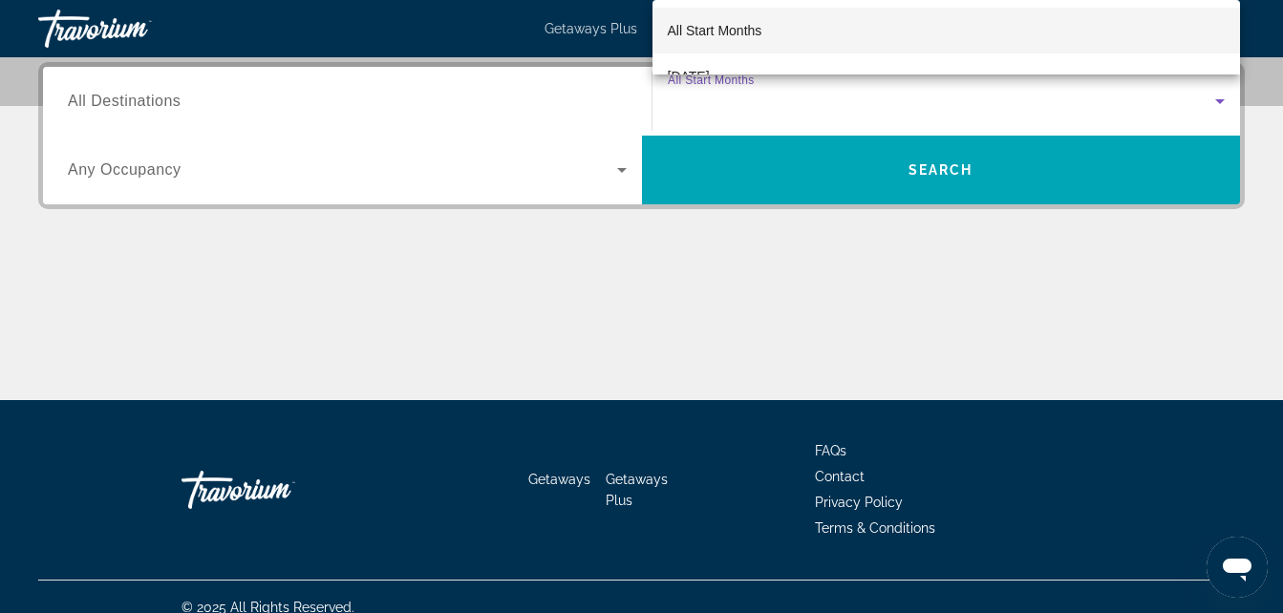
click at [577, 132] on div at bounding box center [641, 306] width 1283 height 613
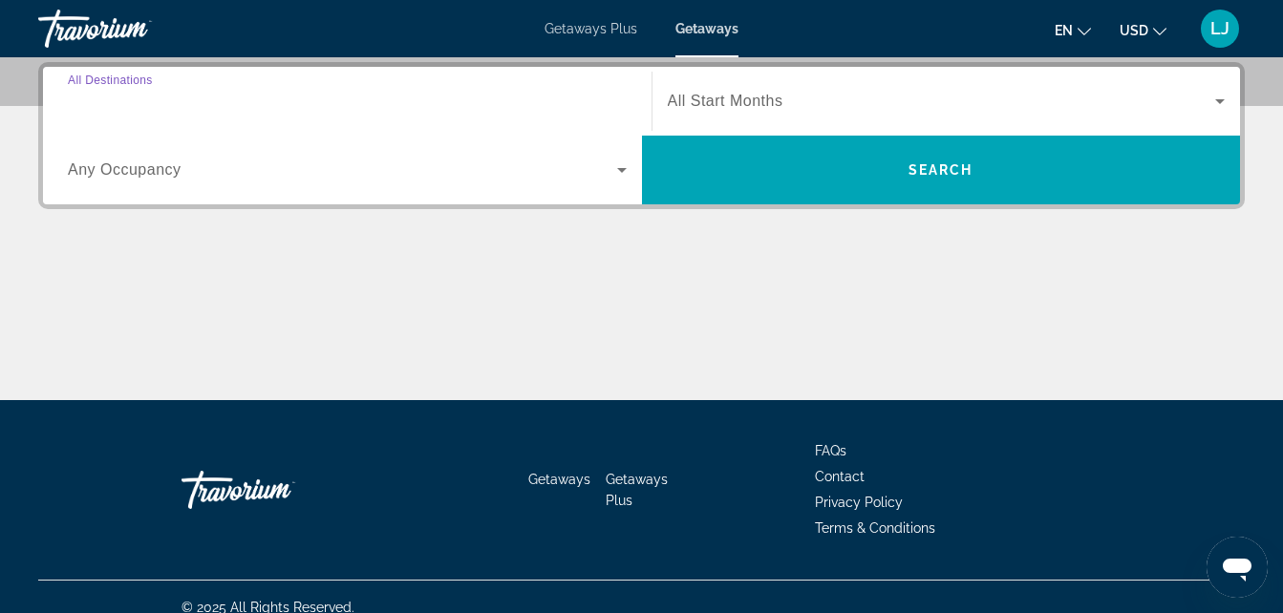
click at [577, 112] on input "Destination All Destinations" at bounding box center [347, 102] width 559 height 23
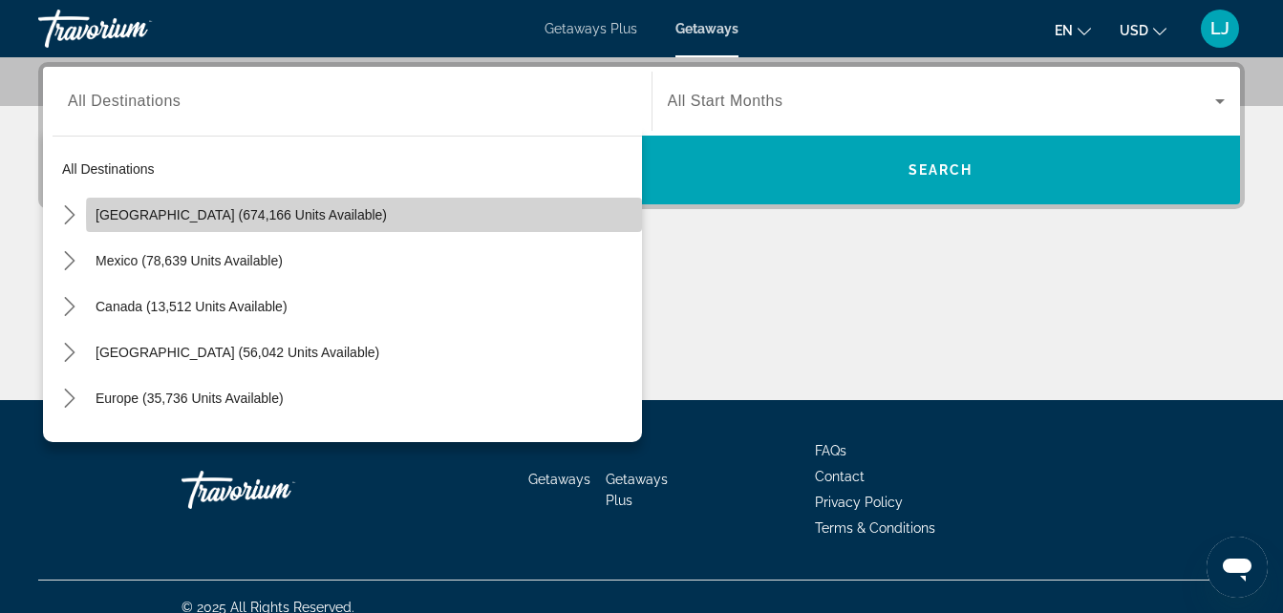
click at [460, 216] on span "Select destination: United States (674,166 units available)" at bounding box center [364, 215] width 556 height 46
type input "**********"
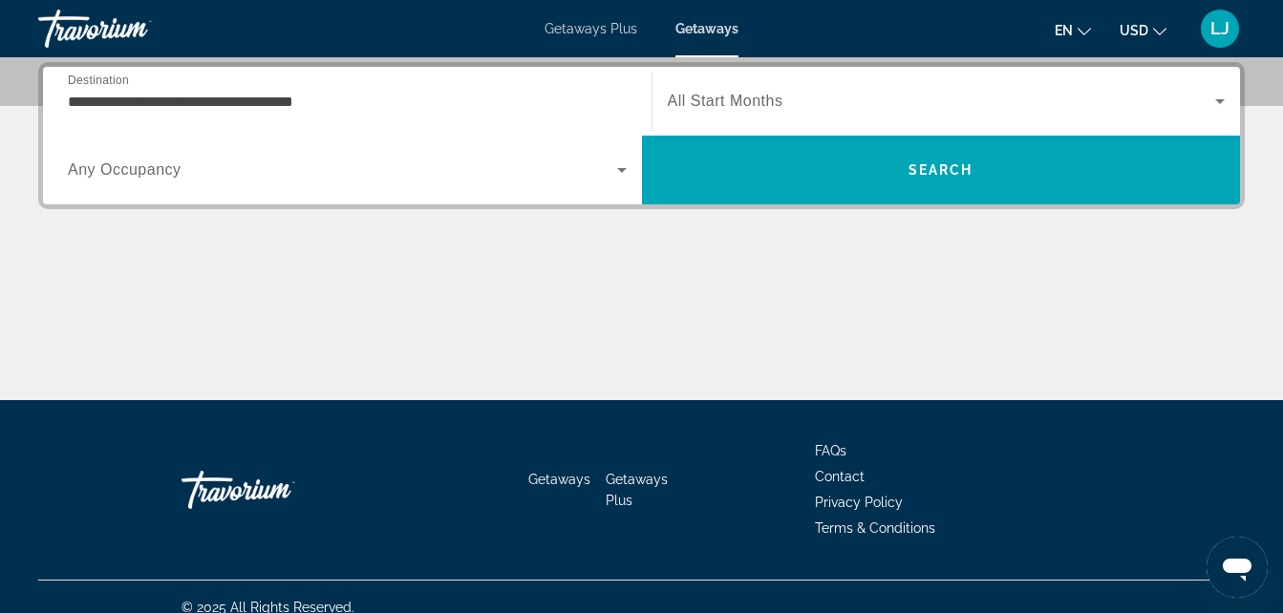
click at [399, 183] on div "Search widget" at bounding box center [347, 169] width 559 height 53
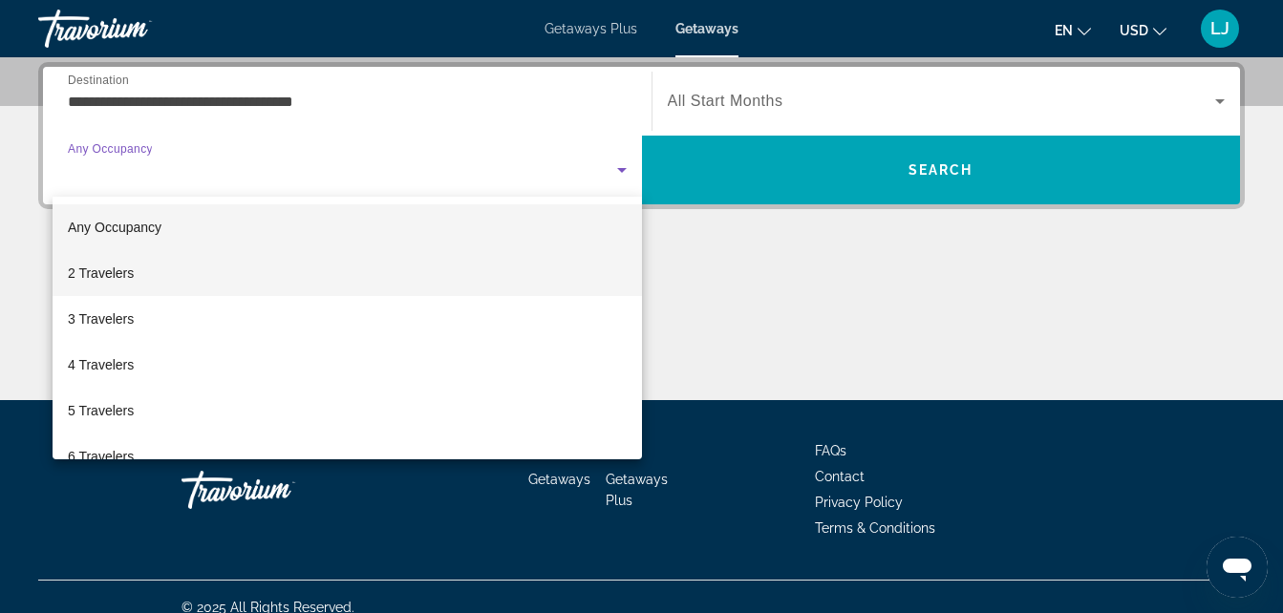
click at [370, 269] on mat-option "2 Travelers" at bounding box center [347, 273] width 589 height 46
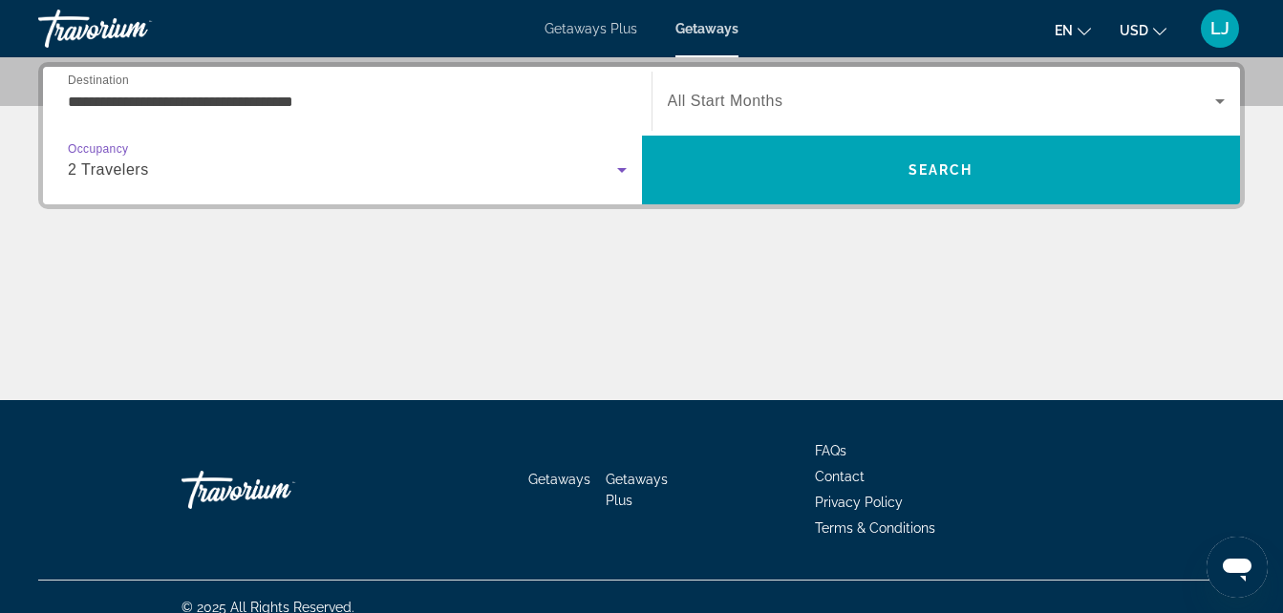
click at [870, 91] on span "Search widget" at bounding box center [942, 101] width 548 height 23
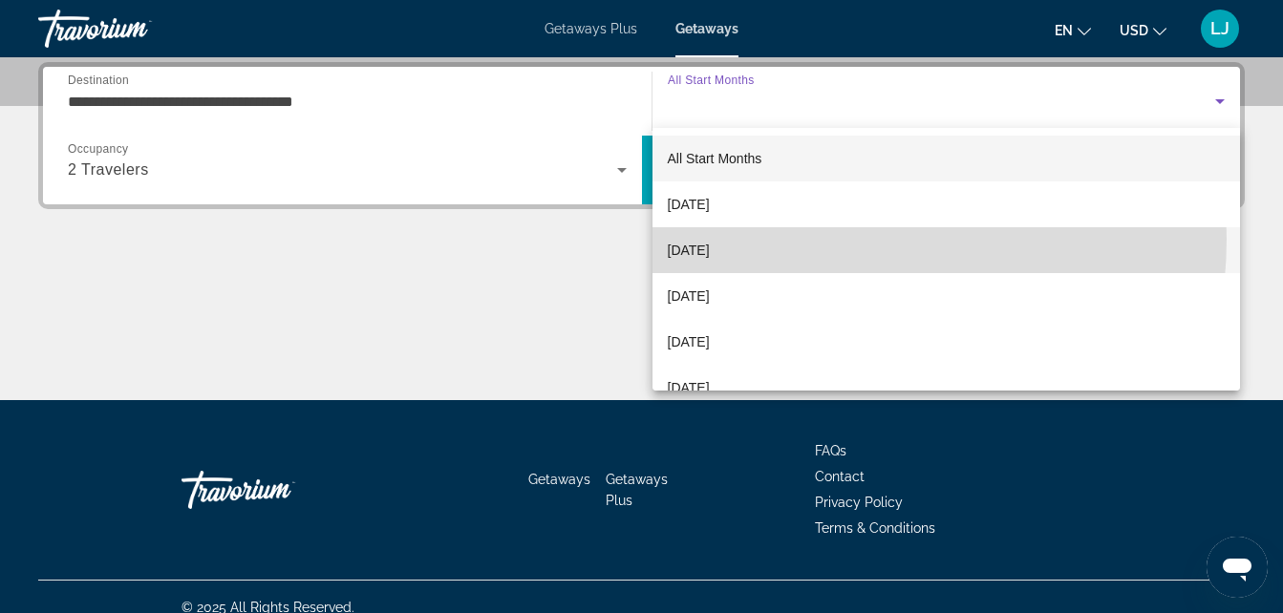
click at [790, 239] on mat-option "[DATE]" at bounding box center [946, 250] width 588 height 46
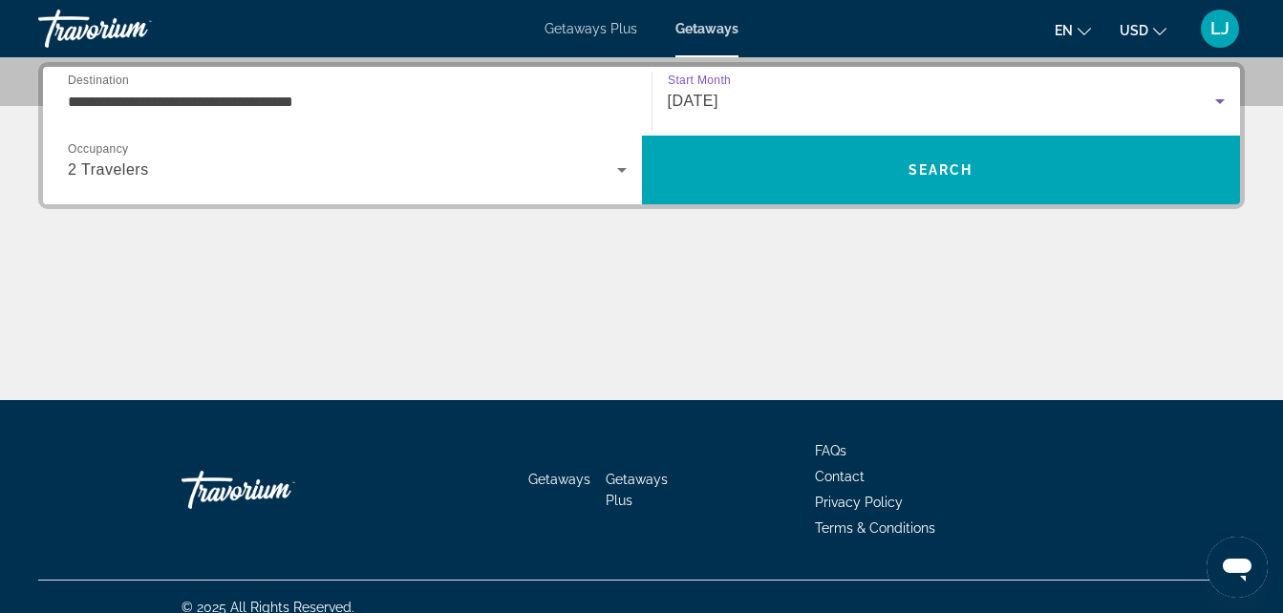
click at [818, 107] on div "[DATE]" at bounding box center [942, 101] width 548 height 23
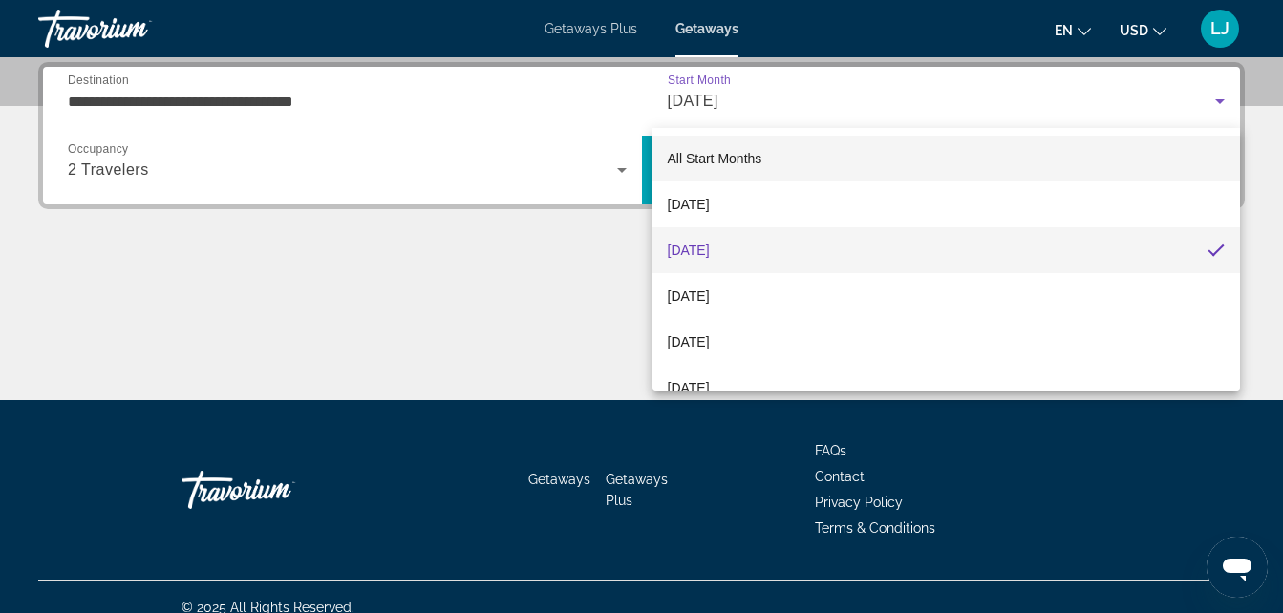
click at [782, 157] on mat-option "All Start Months" at bounding box center [946, 159] width 588 height 46
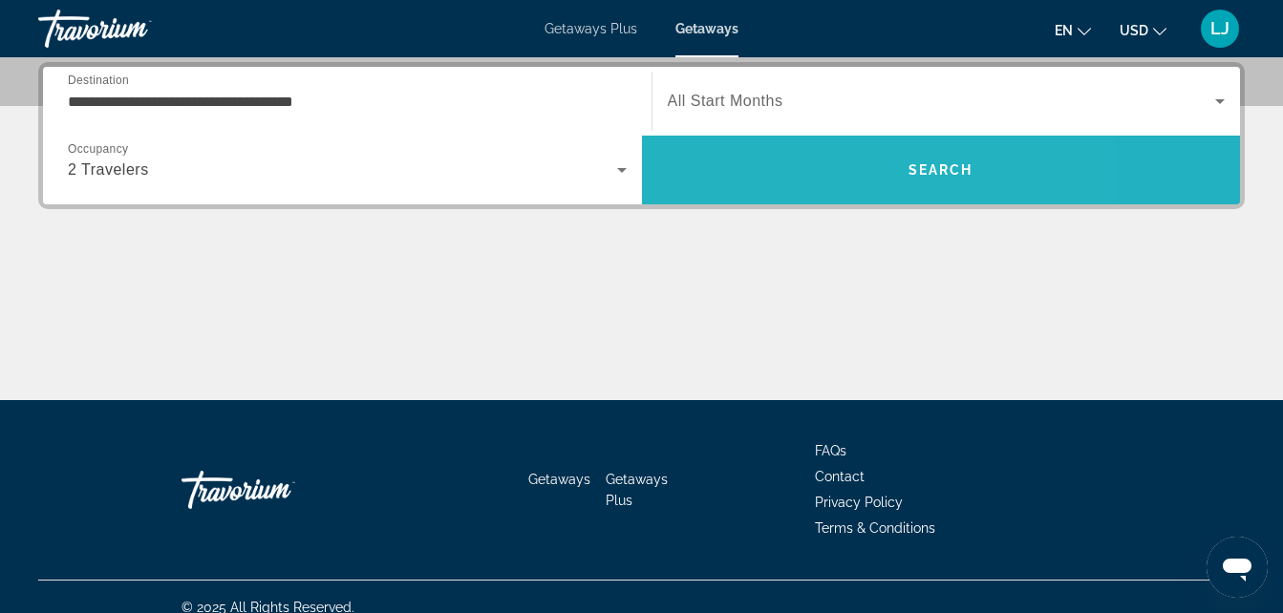
click at [814, 163] on span "Search" at bounding box center [941, 170] width 599 height 46
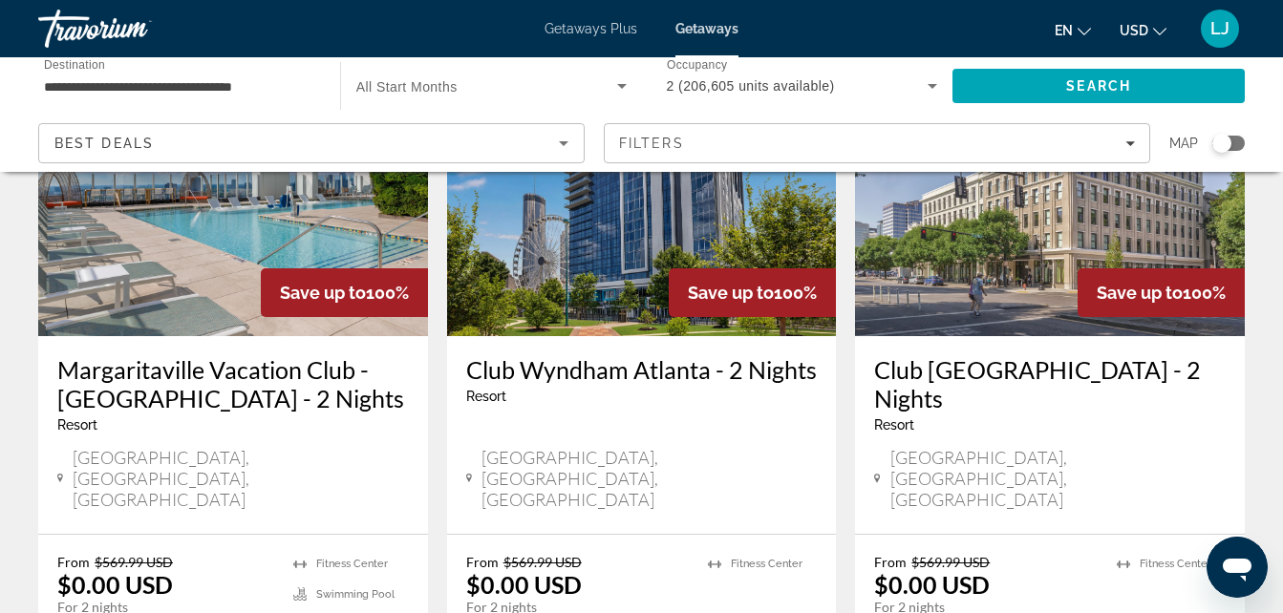
scroll to position [2444, 0]
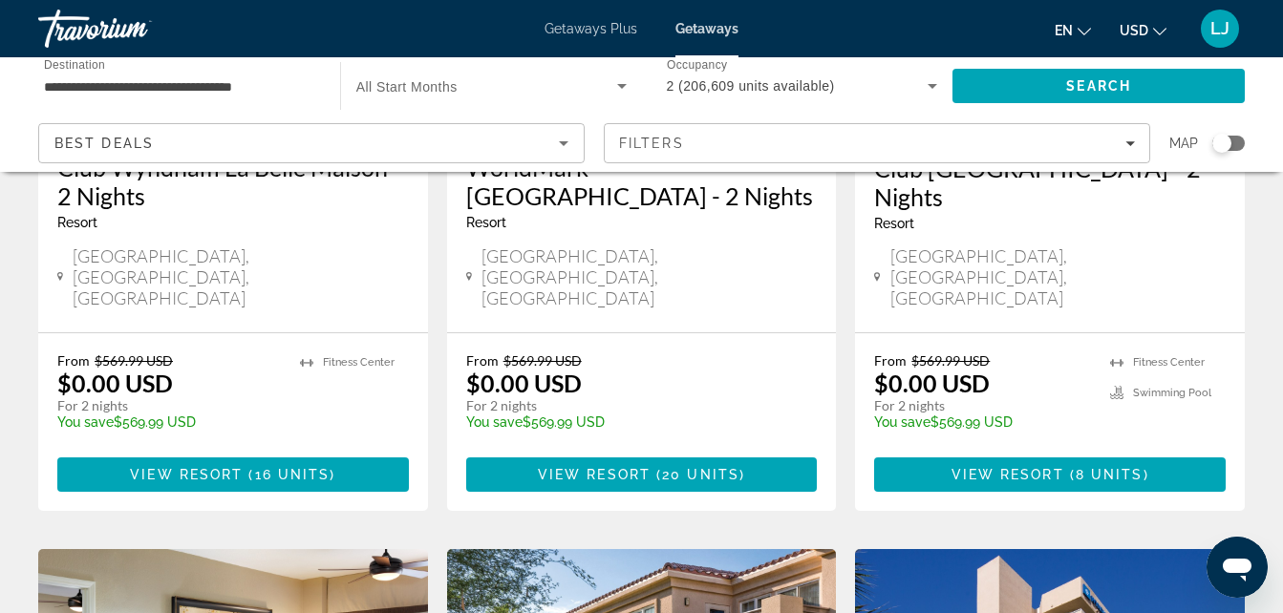
scroll to position [395, 0]
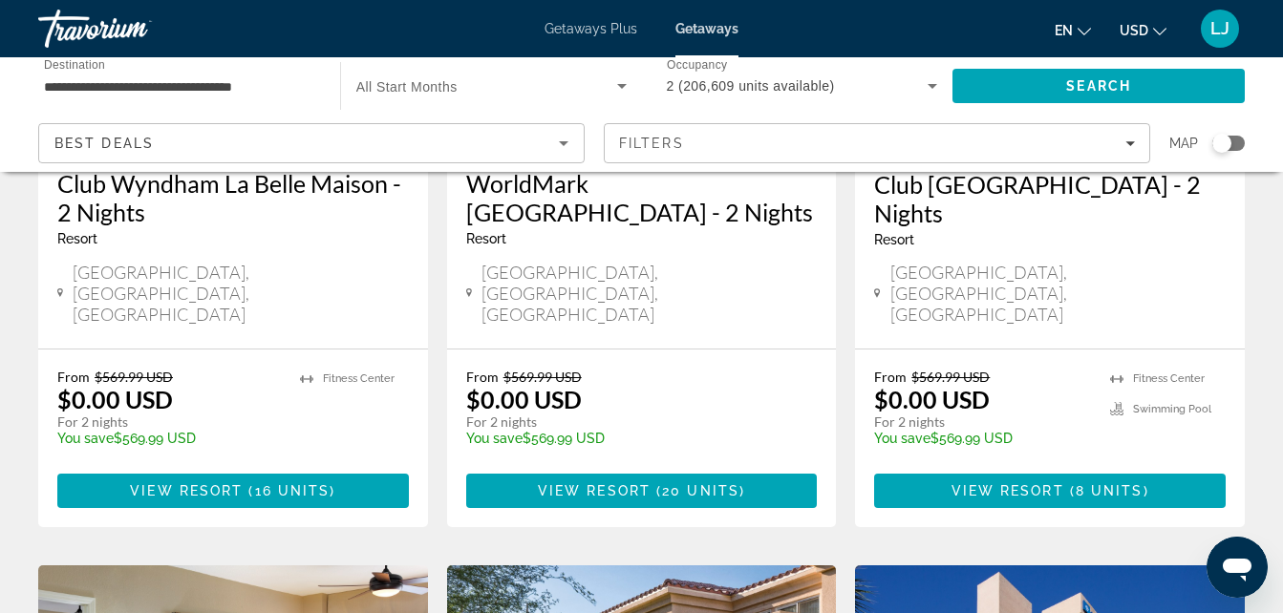
click at [267, 78] on input "**********" at bounding box center [179, 86] width 271 height 23
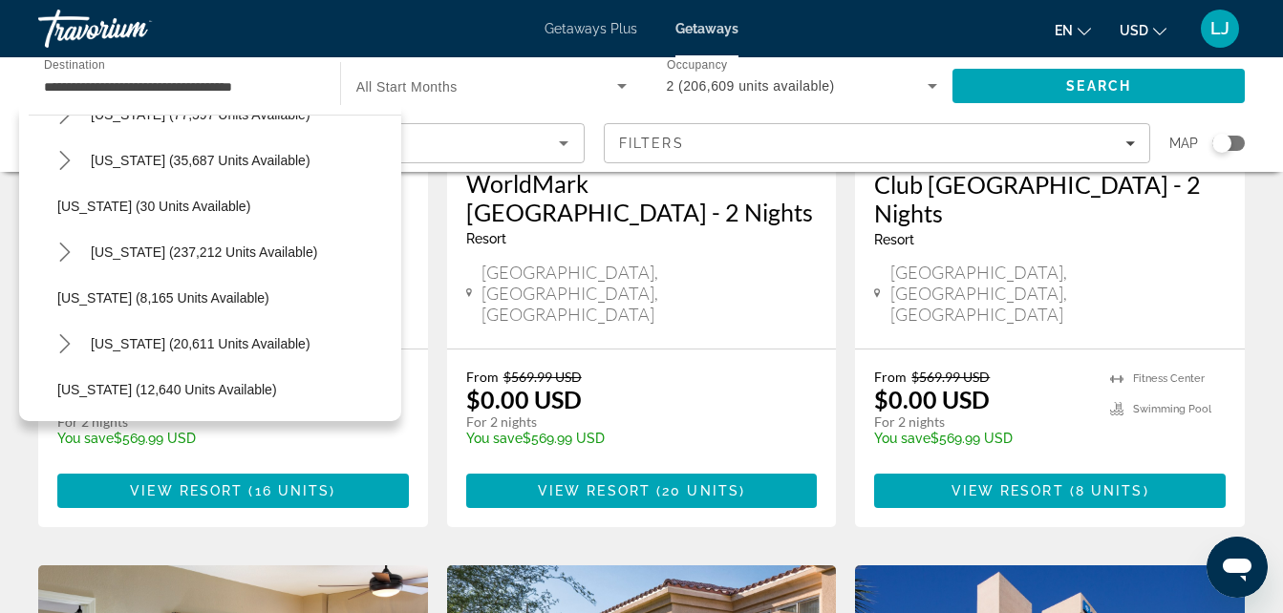
scroll to position [242, 0]
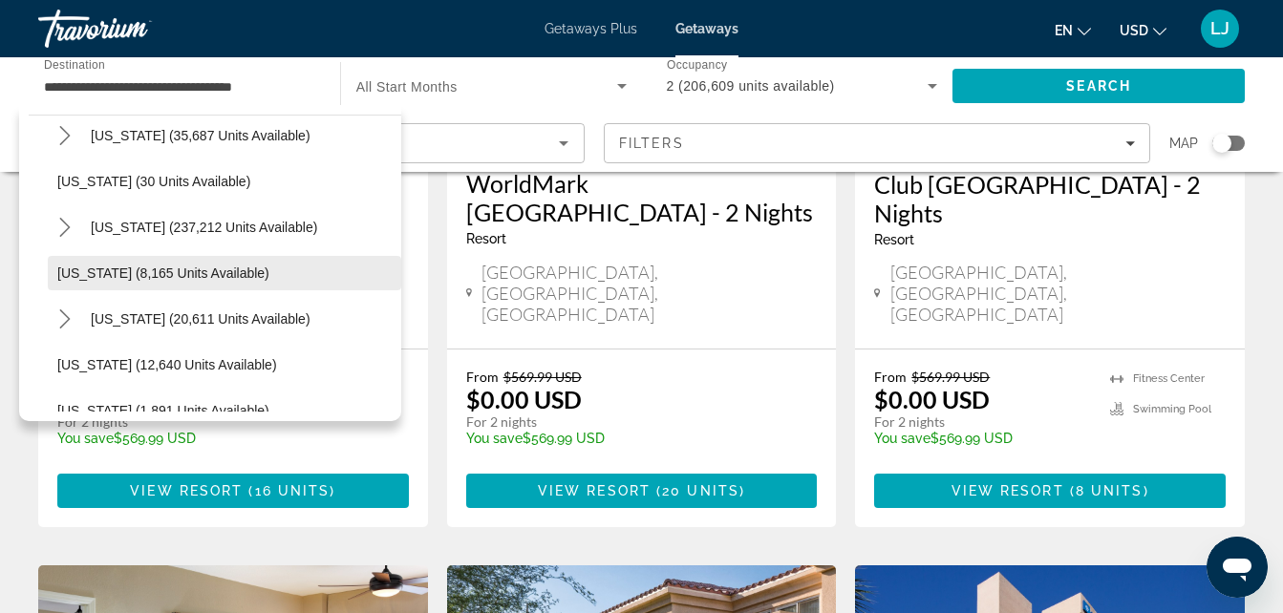
click at [160, 268] on span "[US_STATE] (8,165 units available)" at bounding box center [163, 273] width 212 height 15
type input "**********"
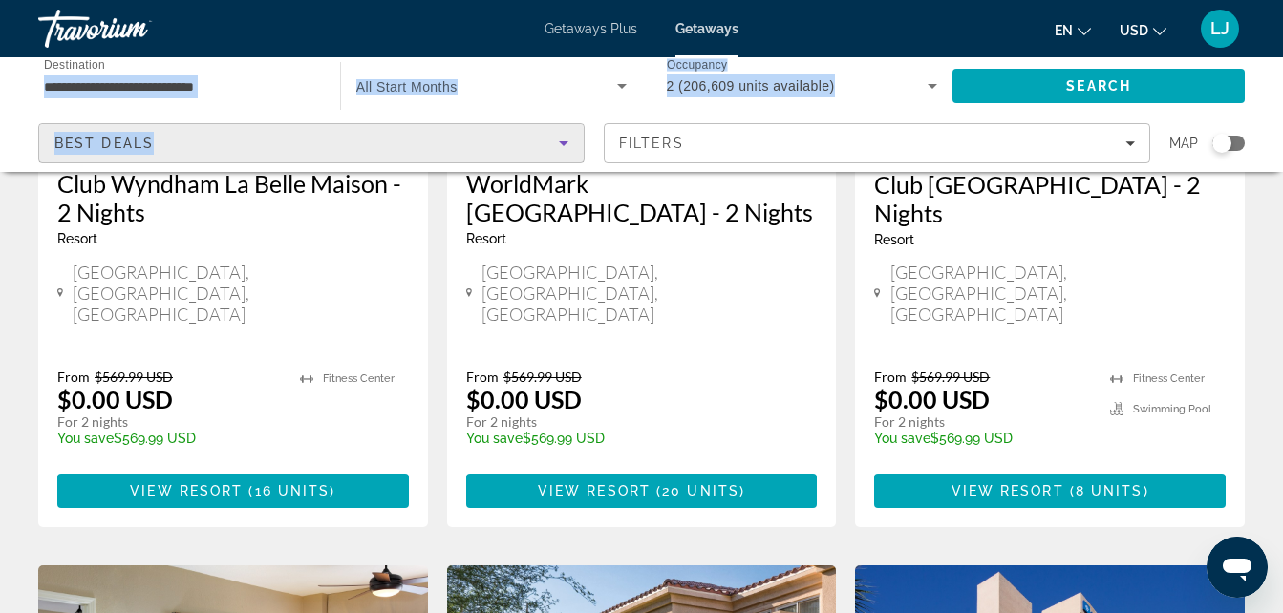
drag, startPoint x: 159, startPoint y: 146, endPoint x: 174, endPoint y: 94, distance: 54.7
click at [174, 94] on div "**********" at bounding box center [641, 114] width 1283 height 115
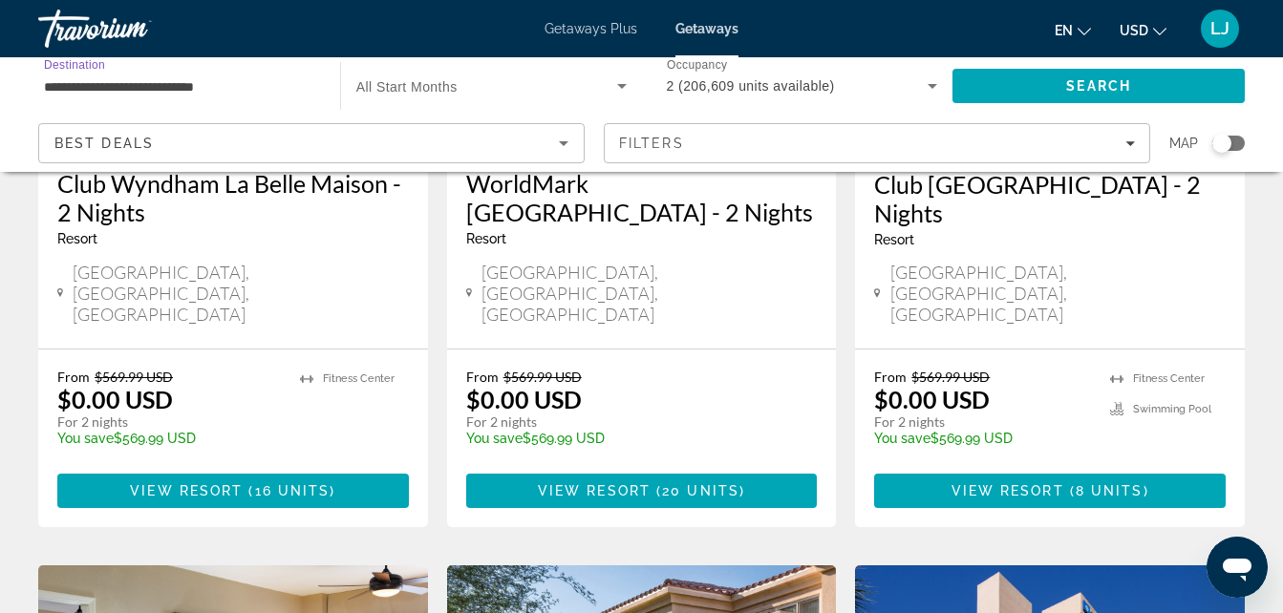
click at [174, 94] on input "**********" at bounding box center [179, 86] width 271 height 23
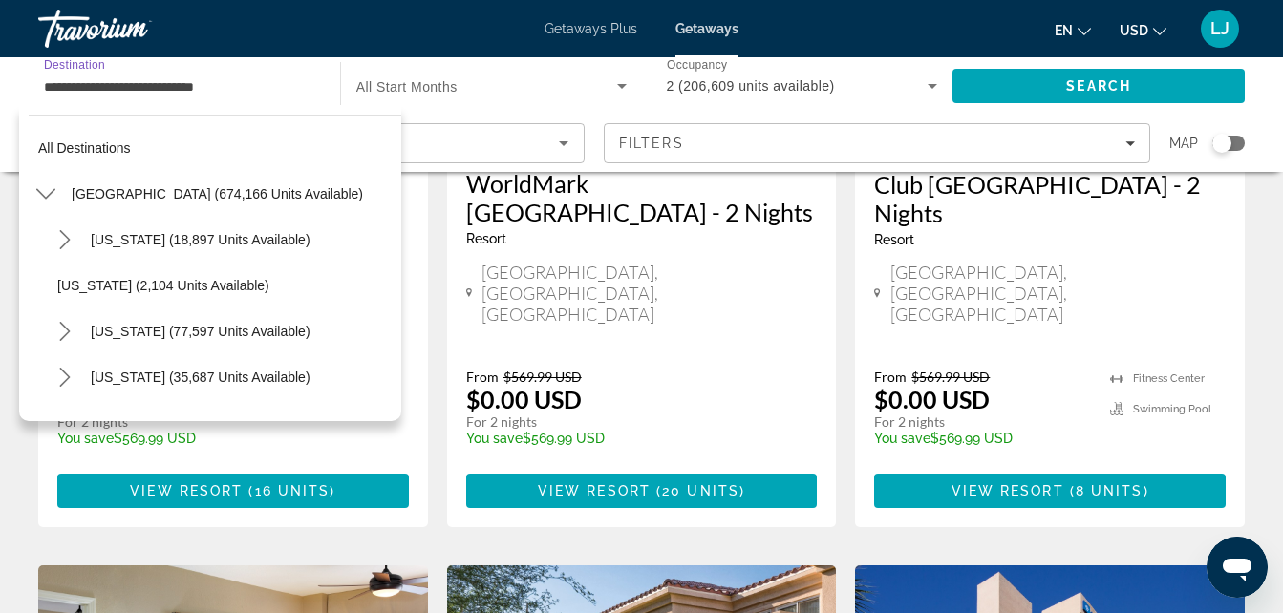
scroll to position [251, 0]
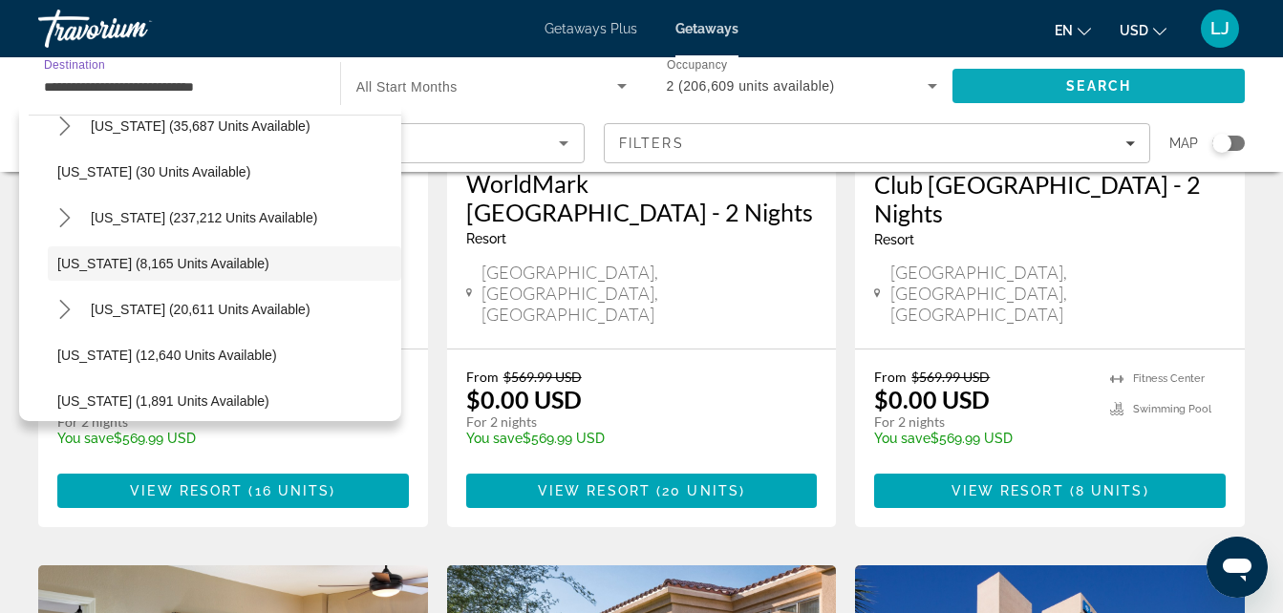
click at [1050, 81] on span "Search" at bounding box center [1098, 86] width 292 height 46
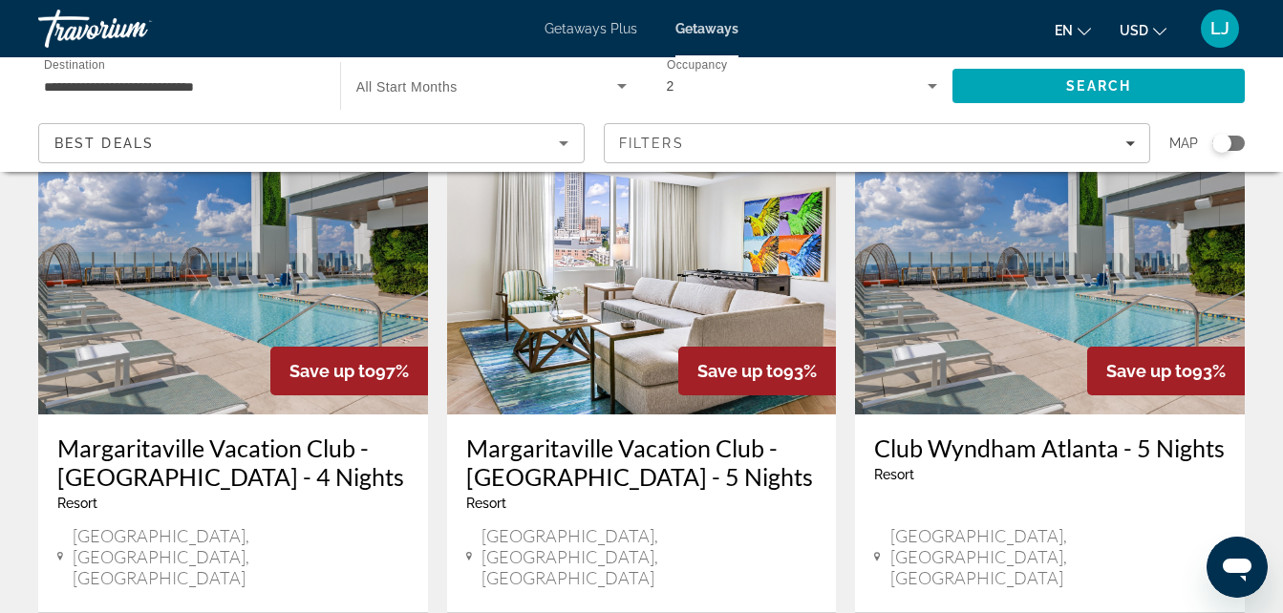
scroll to position [1576, 0]
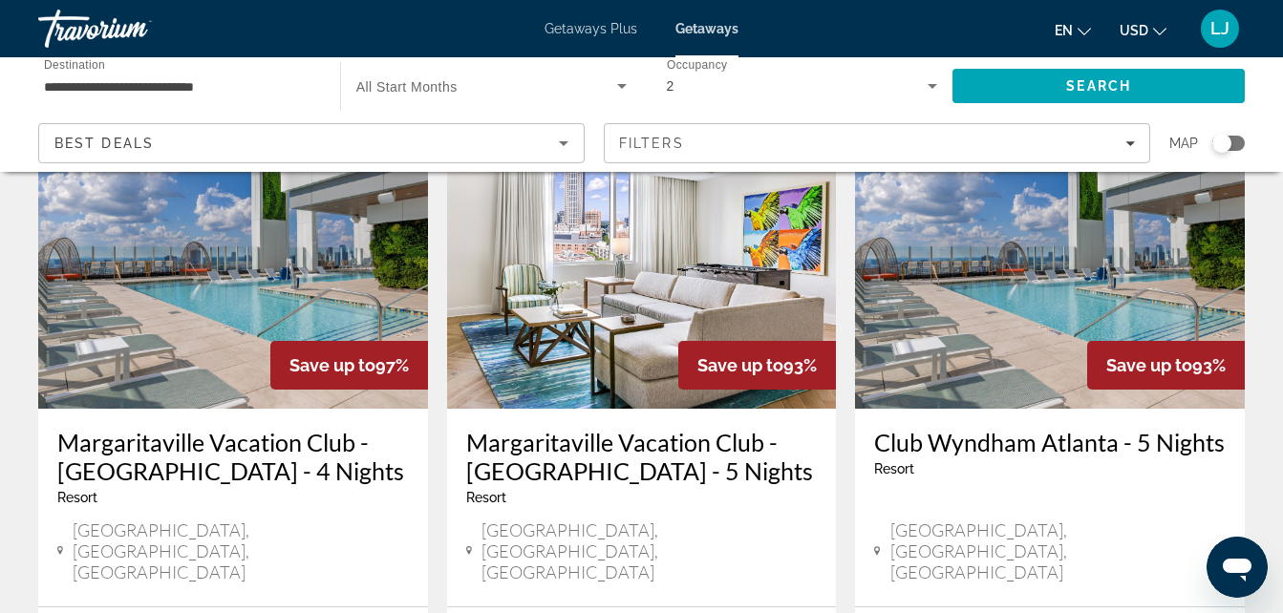
click at [183, 247] on img "Main content" at bounding box center [233, 256] width 390 height 306
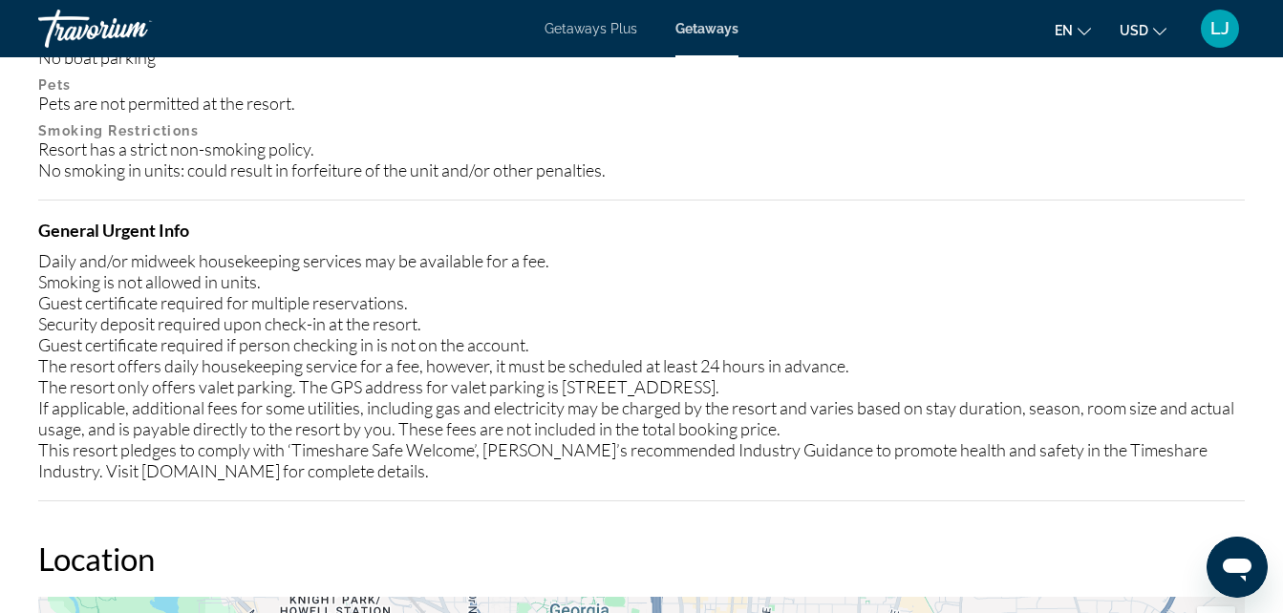
scroll to position [737, 0]
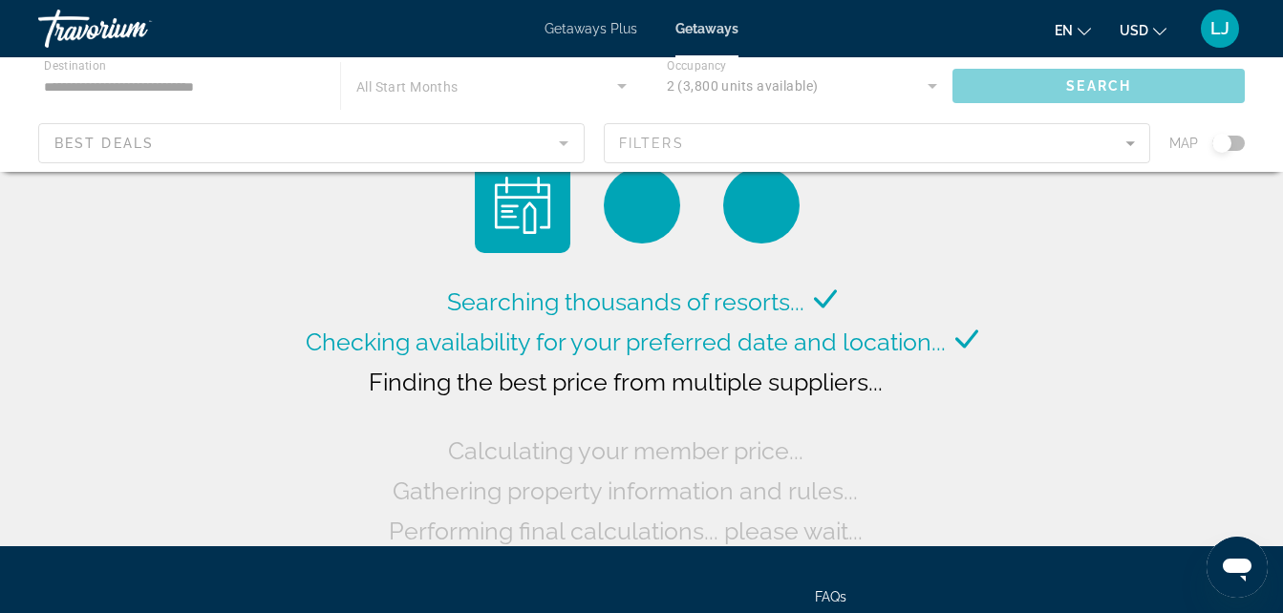
click at [111, 137] on div "Main content" at bounding box center [641, 114] width 1283 height 115
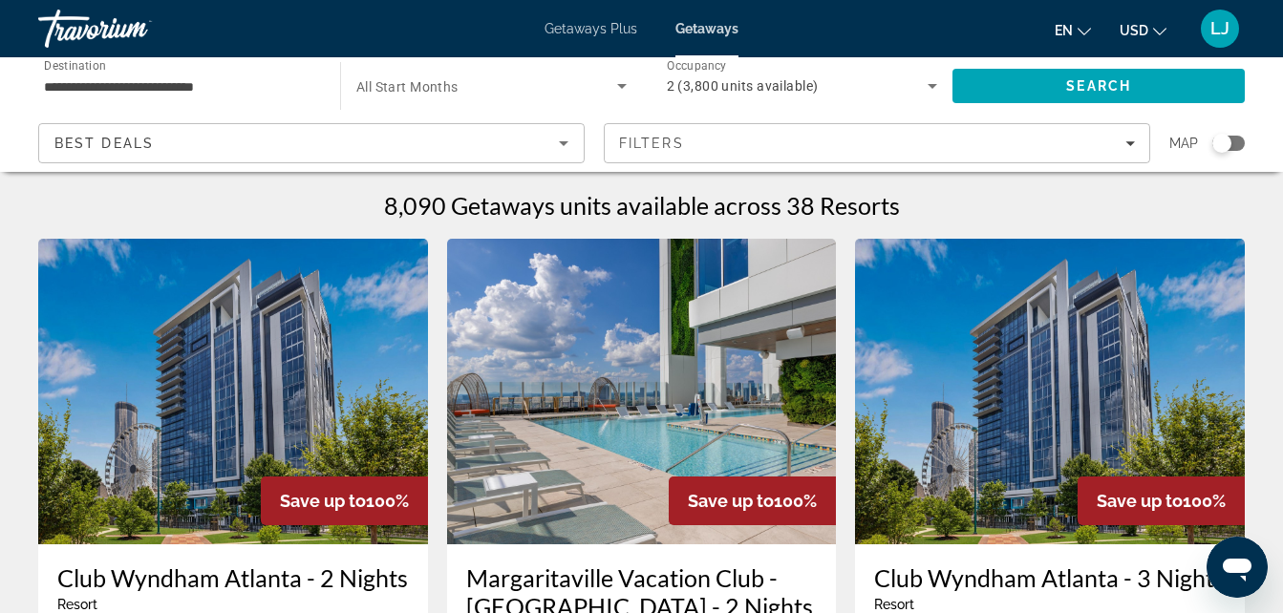
click at [111, 137] on span "Best Deals" at bounding box center [103, 143] width 99 height 15
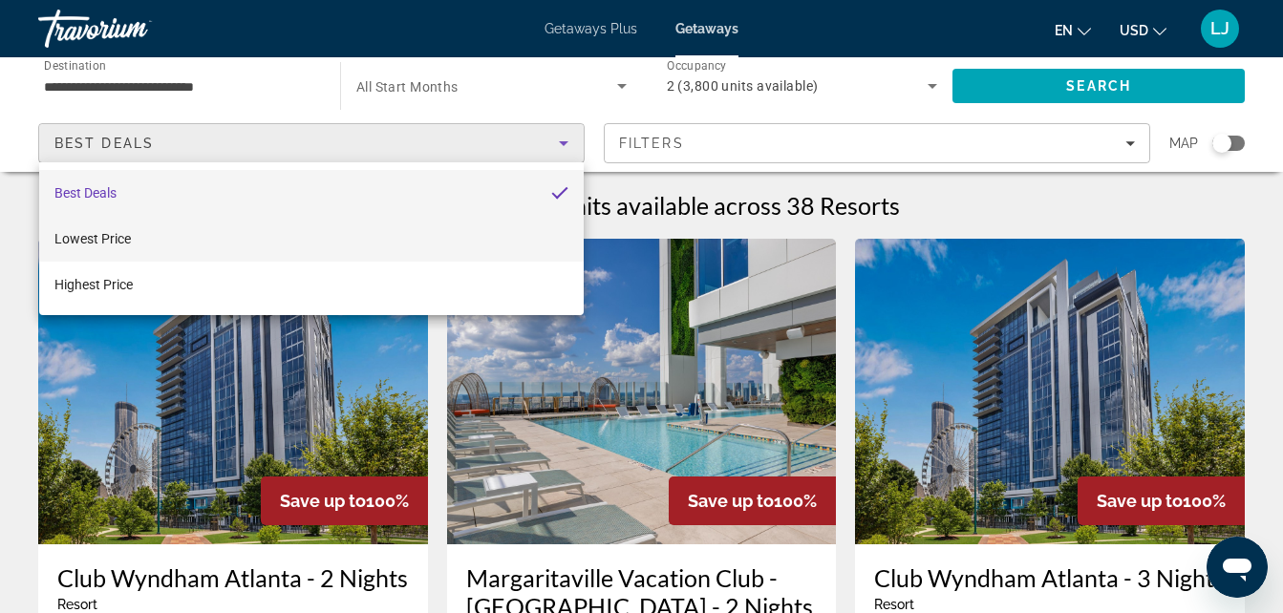
click at [116, 235] on span "Lowest Price" at bounding box center [92, 238] width 76 height 15
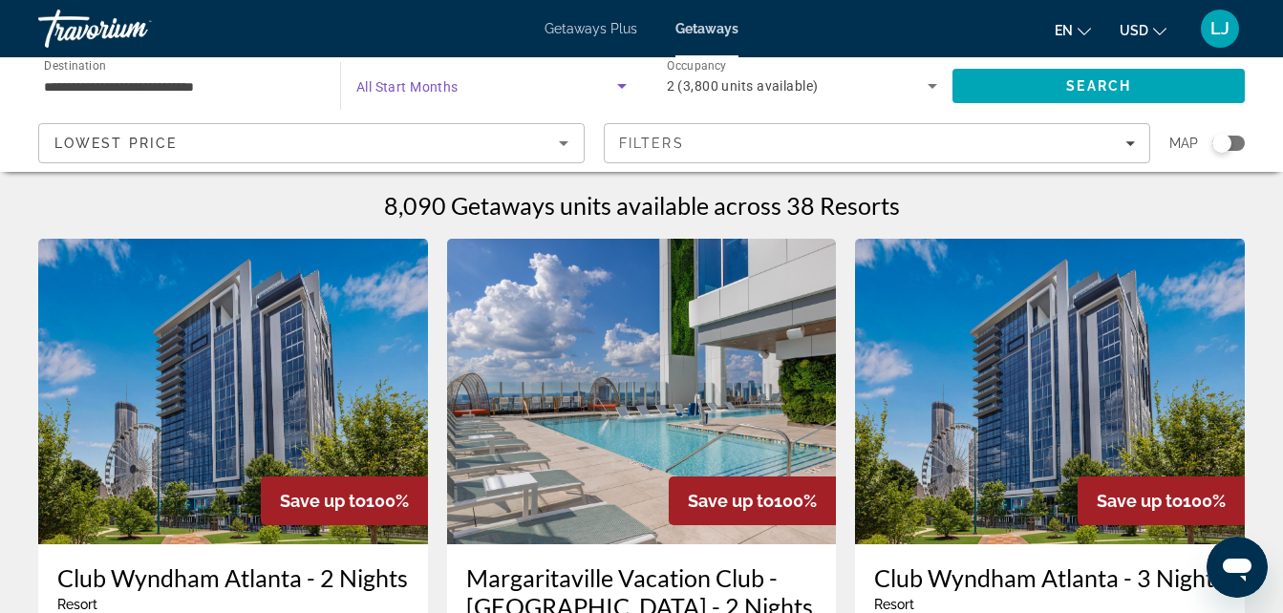
click at [596, 85] on span "Search widget" at bounding box center [486, 86] width 261 height 23
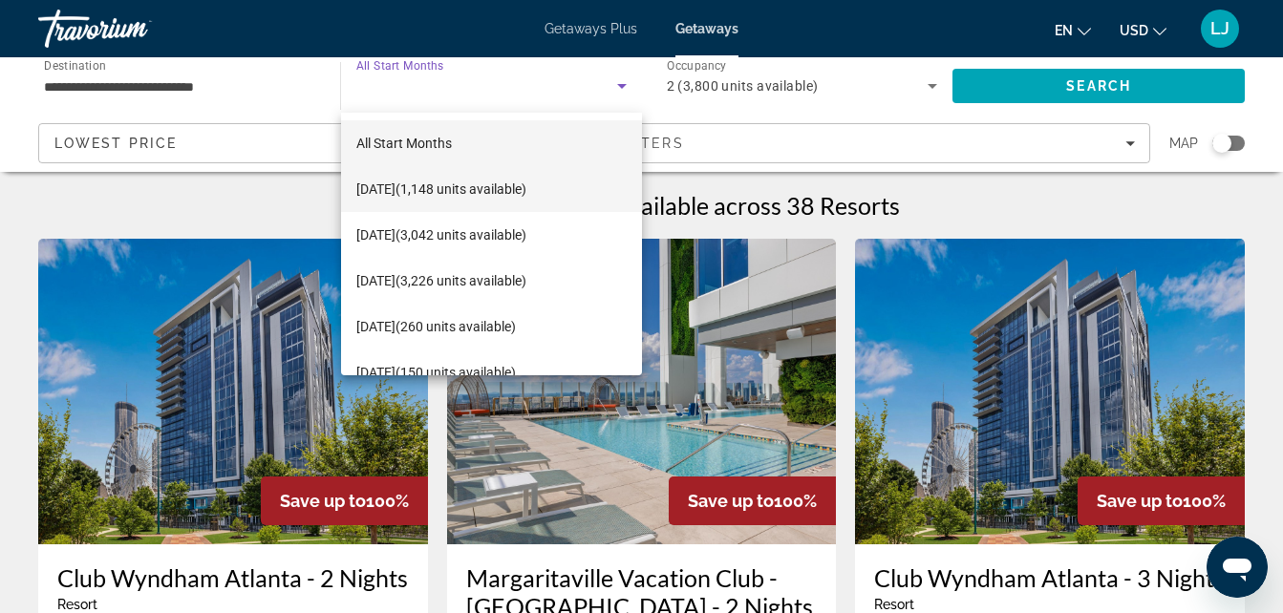
click at [568, 175] on mat-option "October 2025 (1,148 units available)" at bounding box center [491, 189] width 301 height 46
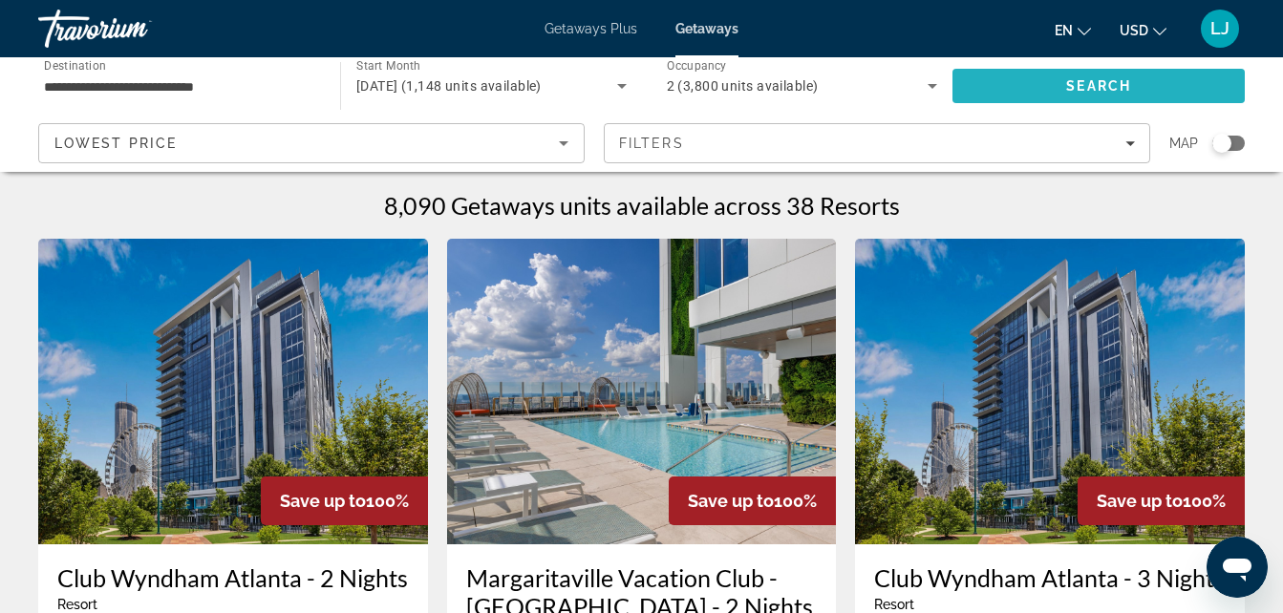
click at [1074, 76] on span "Search" at bounding box center [1098, 86] width 292 height 46
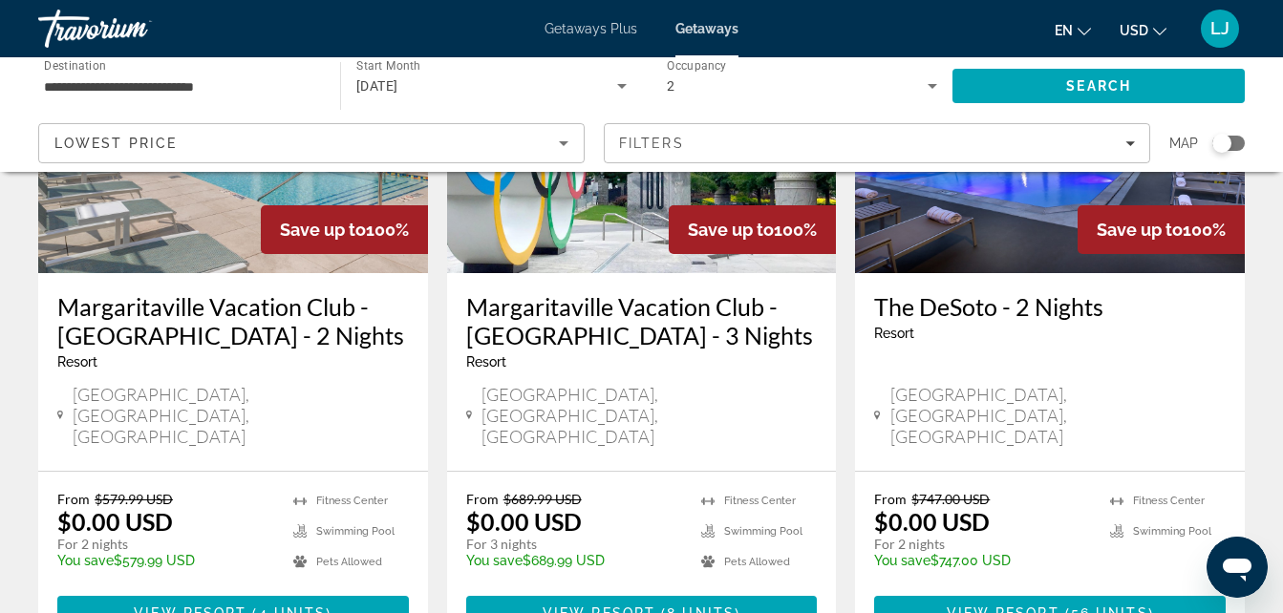
scroll to position [288, 0]
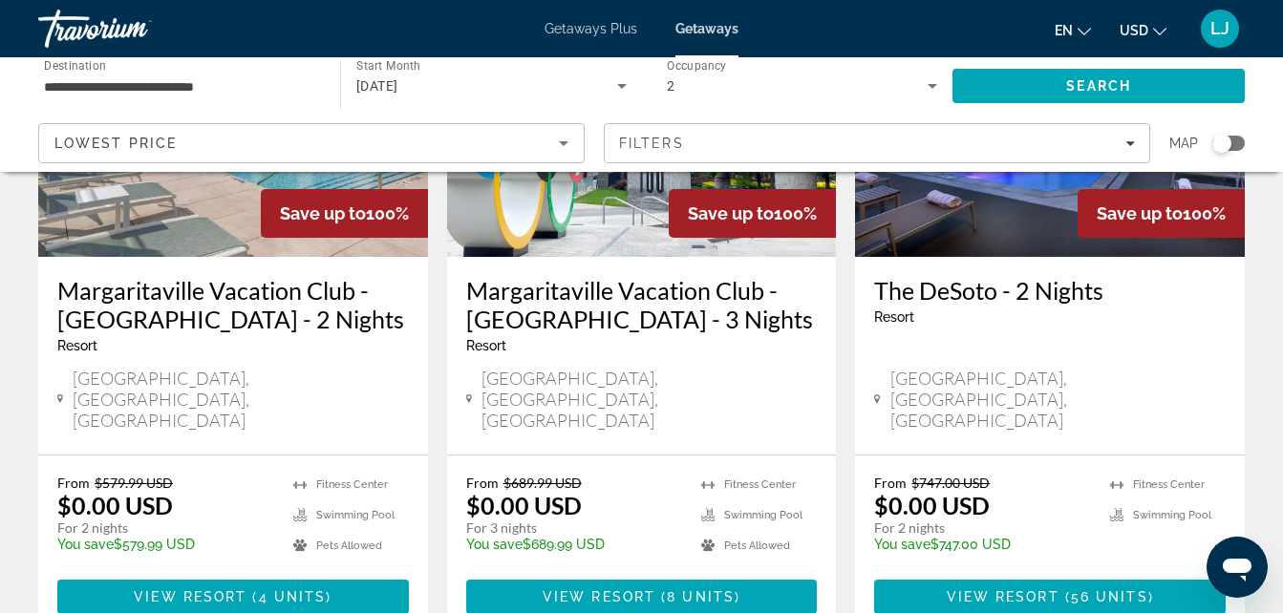
click at [576, 365] on div "Margaritaville Vacation Club - Atlanta - 3 Nights Resort - This is an adults on…" at bounding box center [642, 322] width 352 height 92
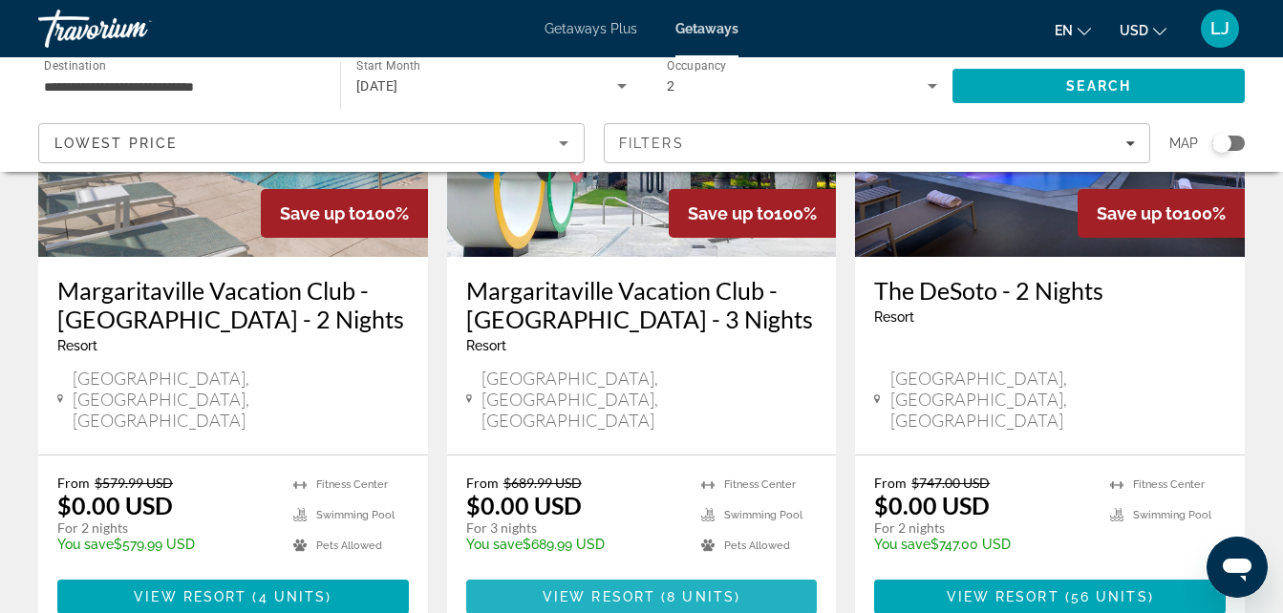
click at [579, 589] on span "View Resort" at bounding box center [599, 596] width 113 height 15
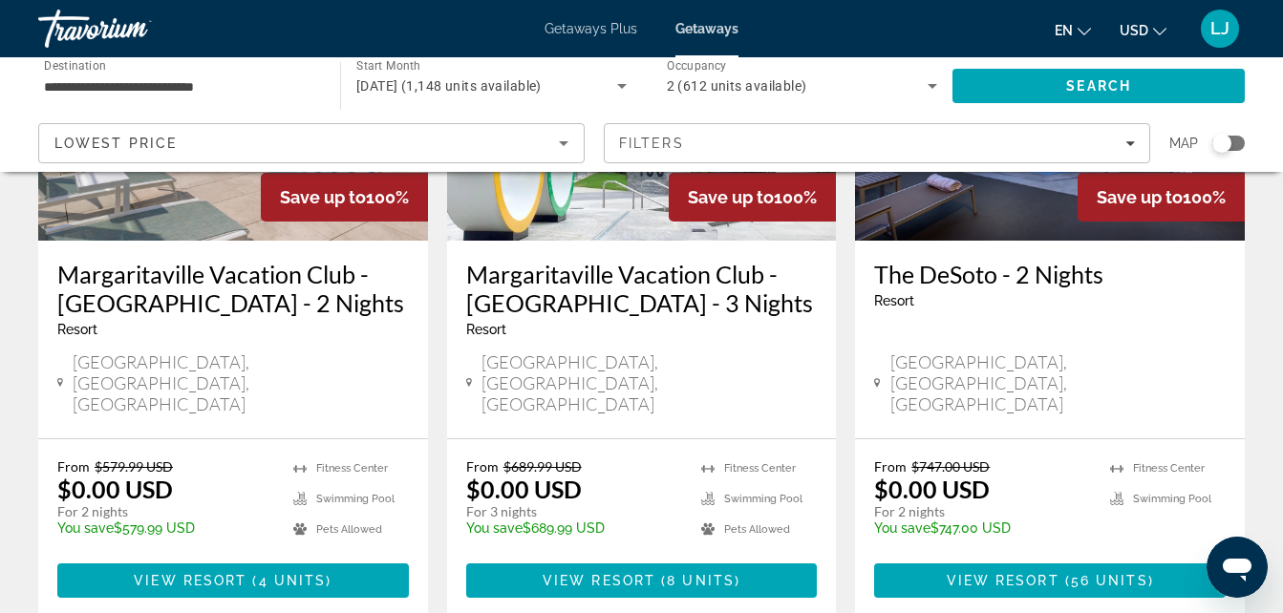
scroll to position [271, 0]
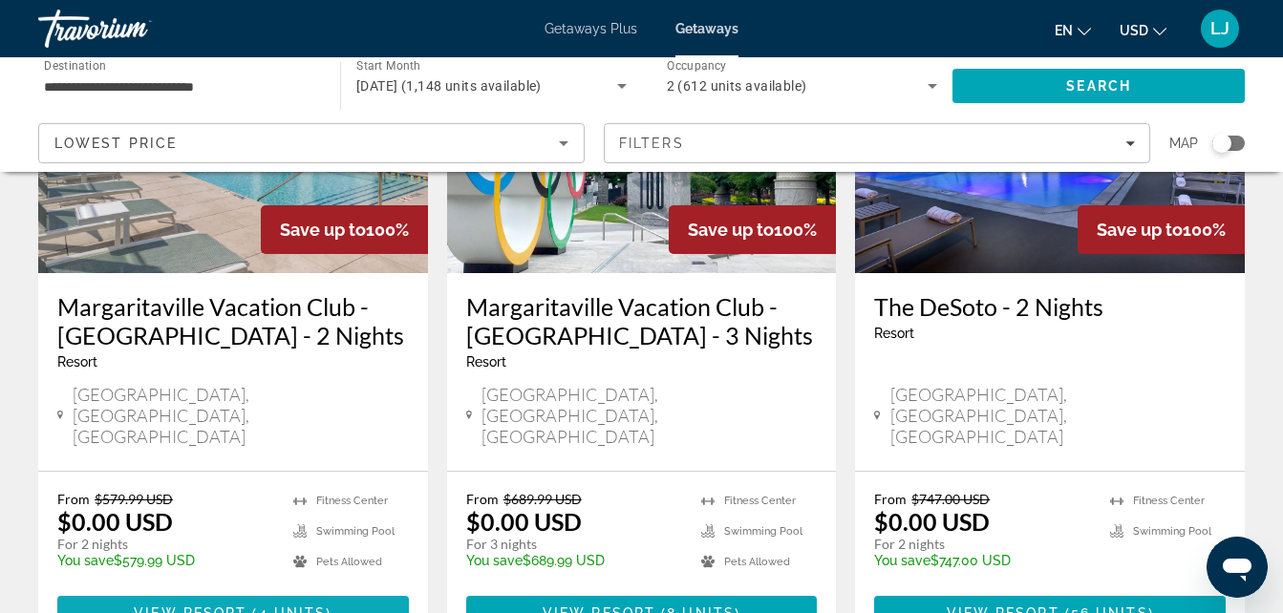
click at [357, 590] on span "Main content" at bounding box center [233, 613] width 352 height 46
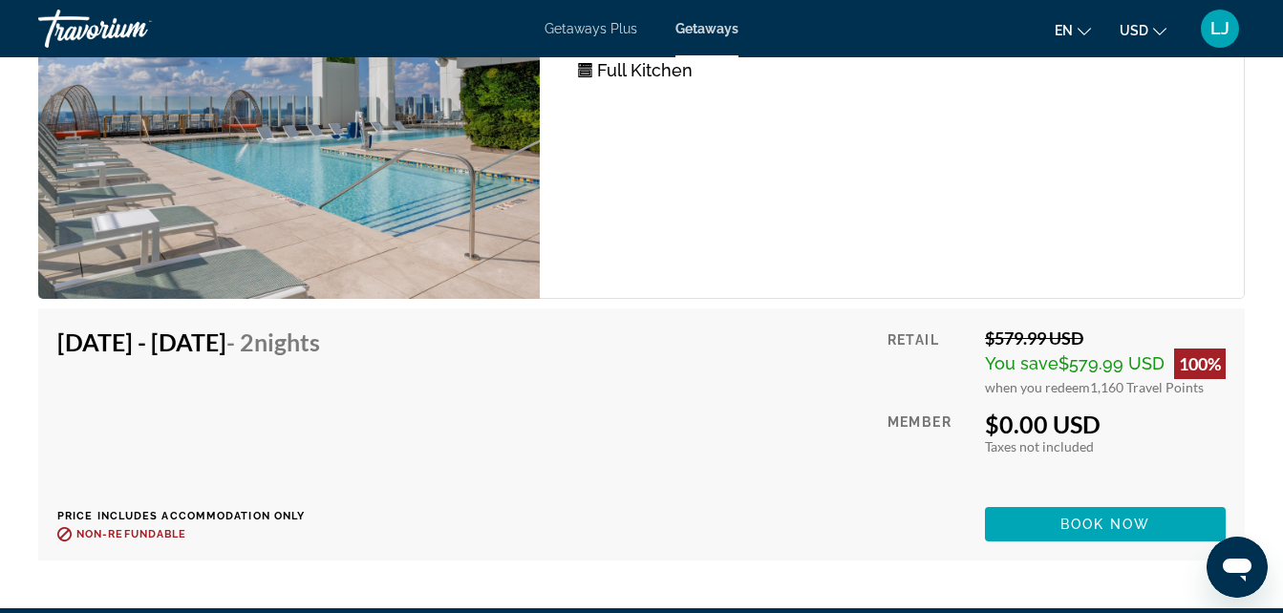
scroll to position [4039, 0]
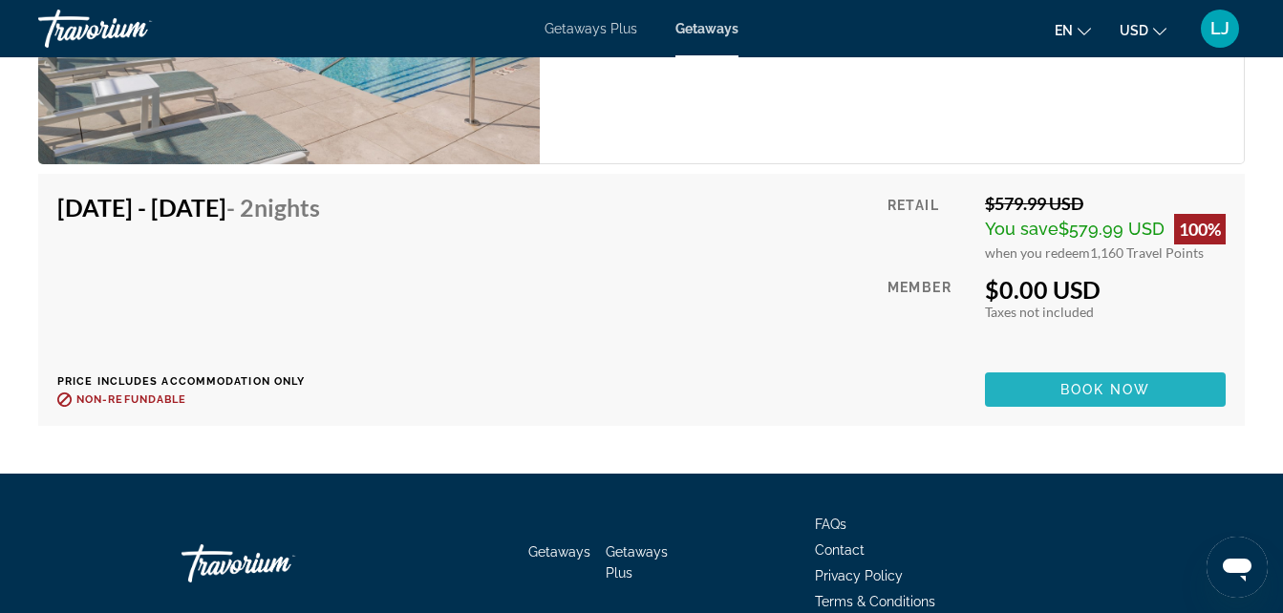
click at [1223, 367] on span "Main content" at bounding box center [1105, 390] width 241 height 46
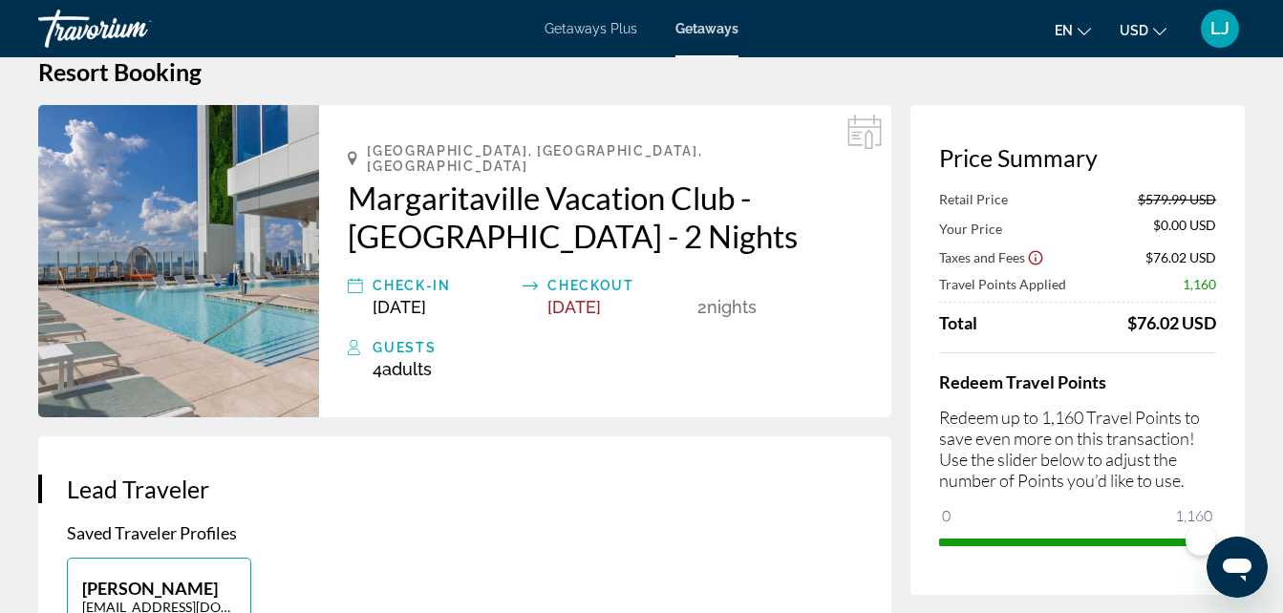
scroll to position [23, 0]
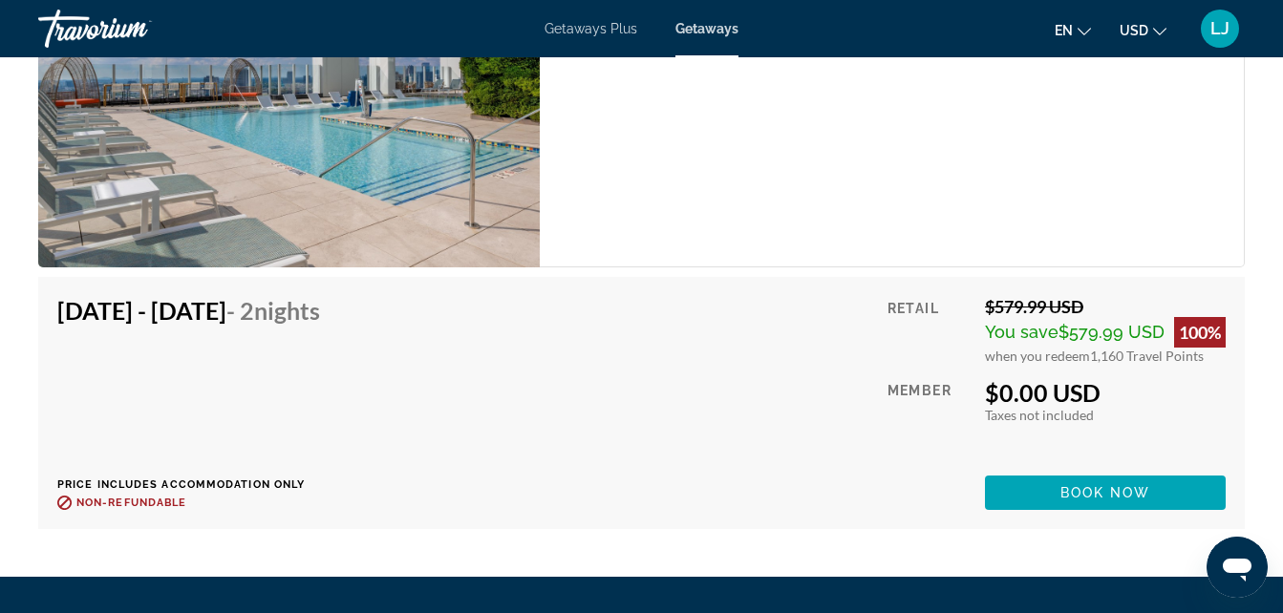
scroll to position [4102, 0]
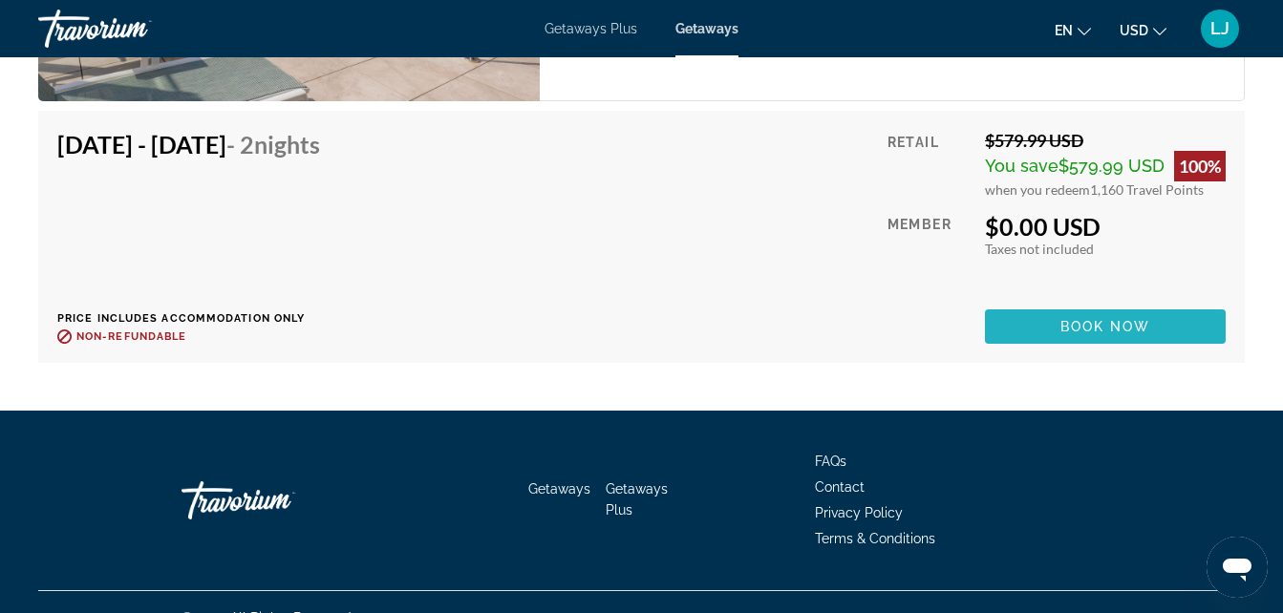
click at [1182, 304] on span "Main content" at bounding box center [1105, 327] width 241 height 46
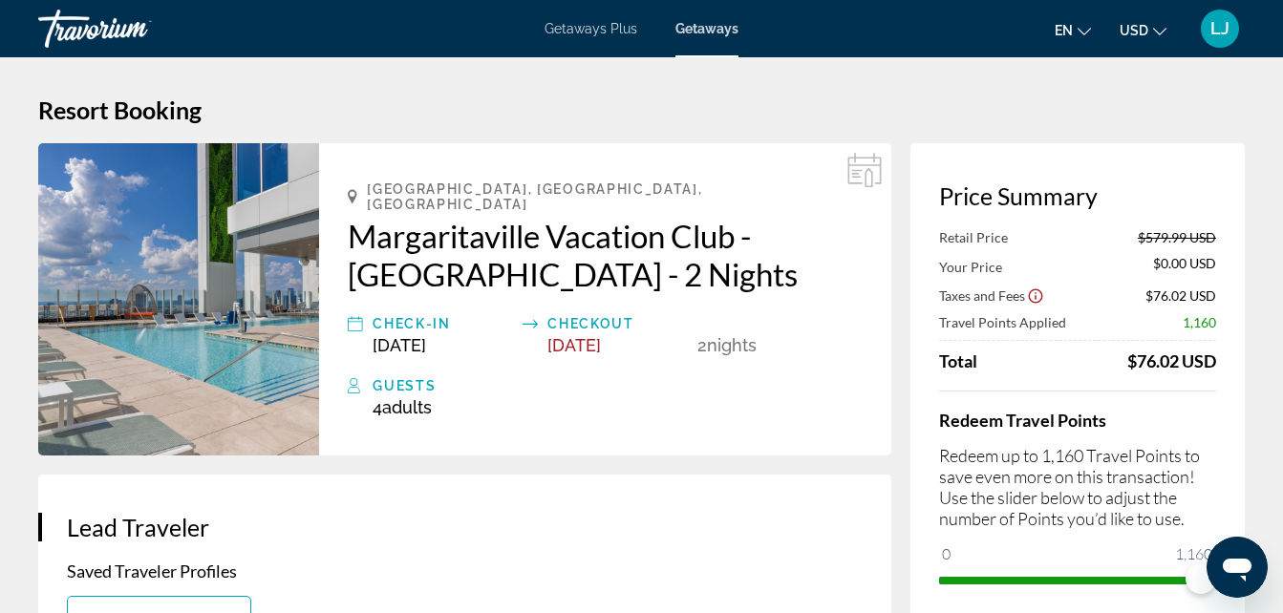
click at [580, 18] on div "Getaways Plus Getaways en English Español Français Italiano Português русский U…" at bounding box center [641, 29] width 1283 height 50
click at [576, 34] on span "Getaways Plus" at bounding box center [591, 28] width 93 height 15
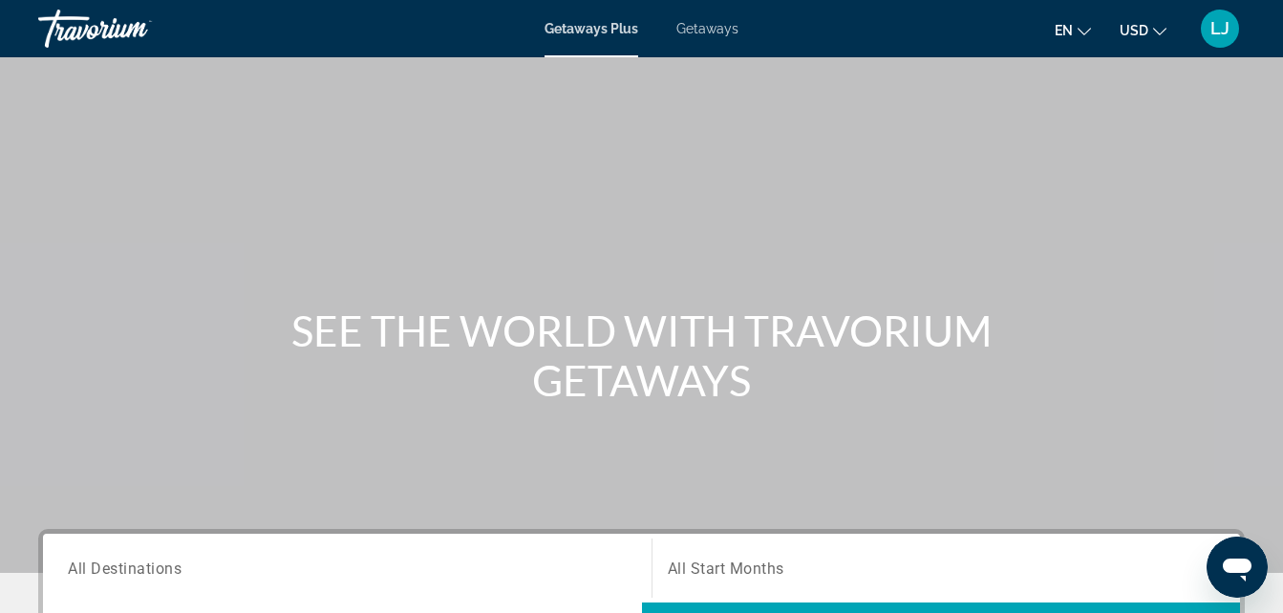
click at [398, 558] on input "Destination All Destinations" at bounding box center [347, 569] width 559 height 23
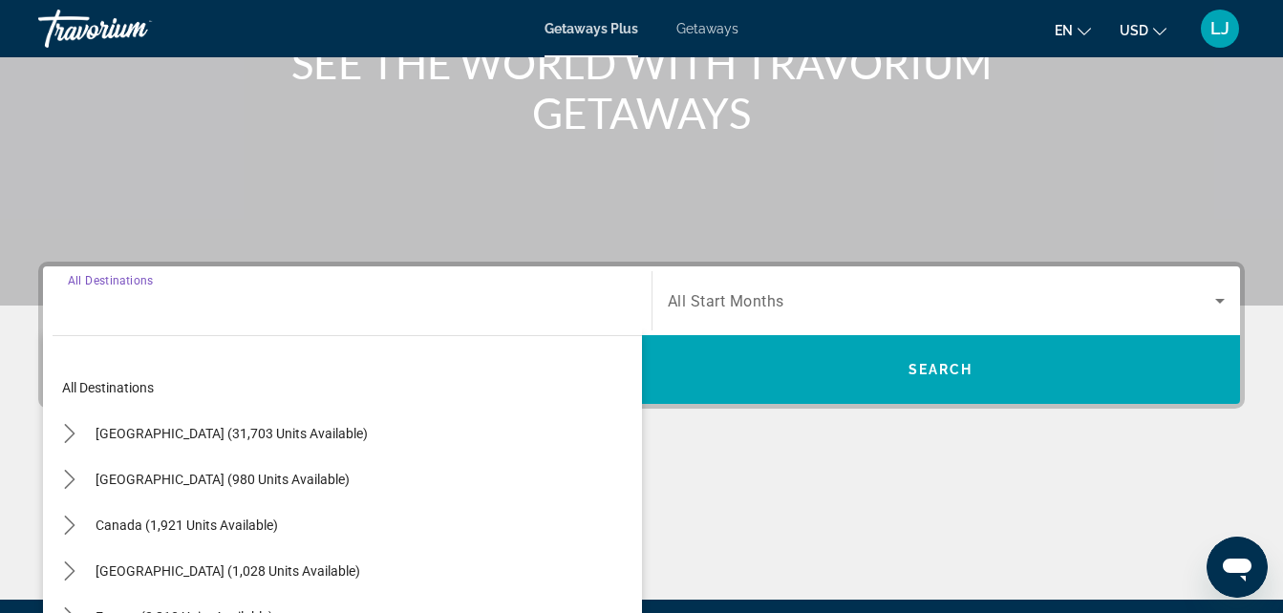
scroll to position [467, 0]
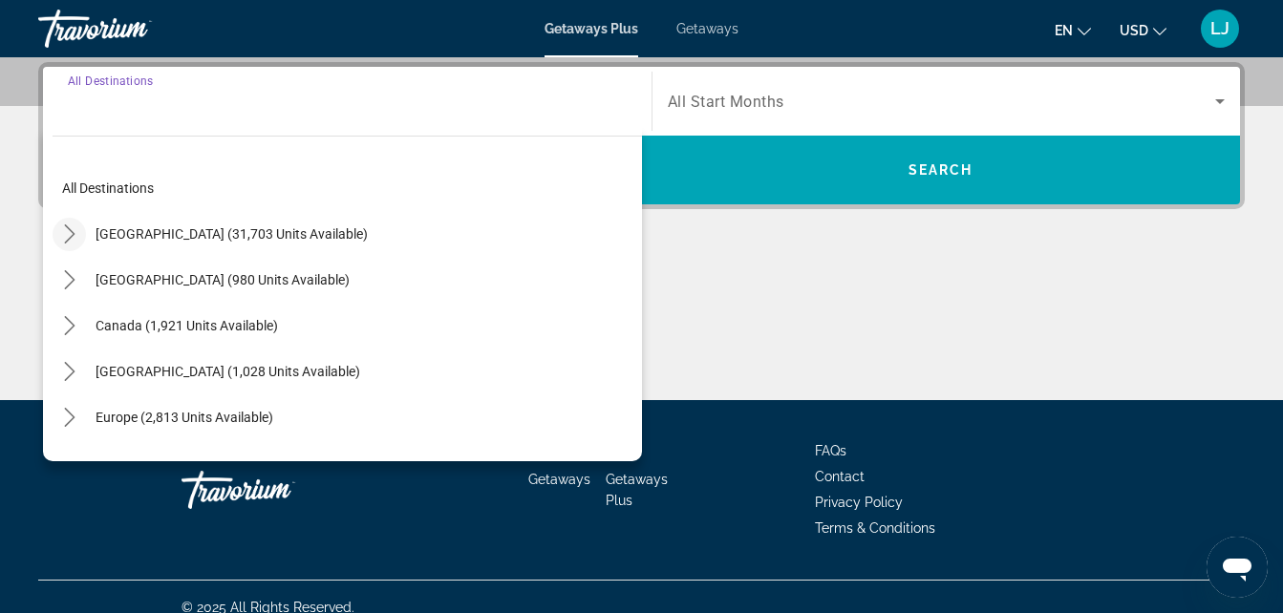
click at [67, 229] on icon "Toggle United States (31,703 units available) submenu" at bounding box center [69, 233] width 19 height 19
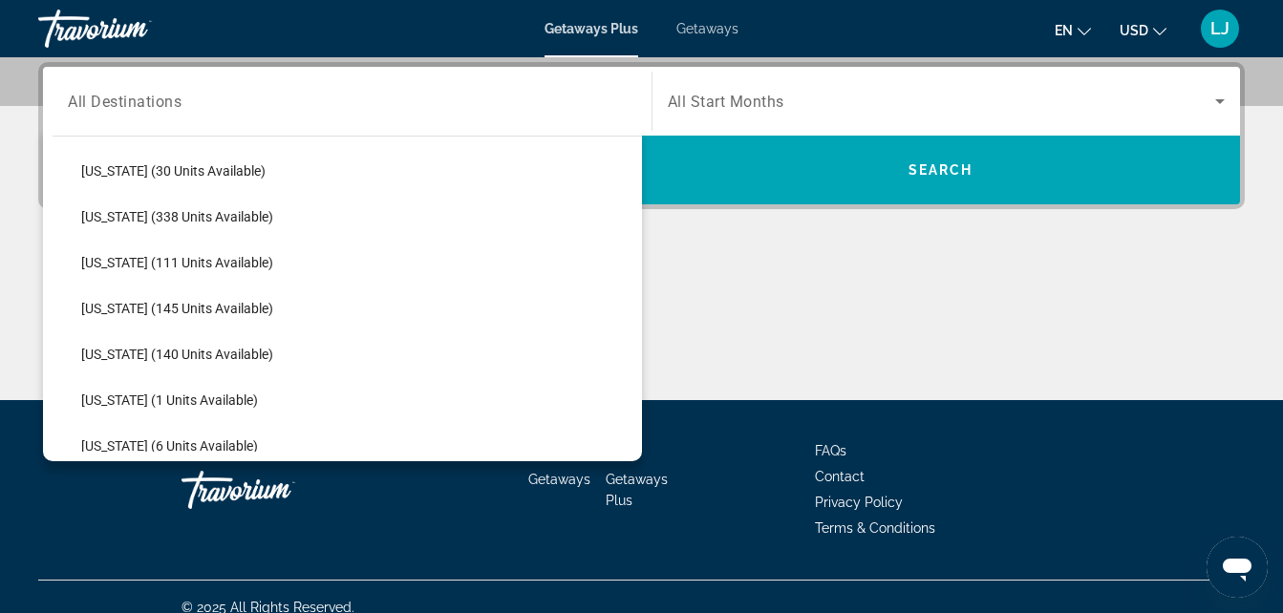
scroll to position [393, 0]
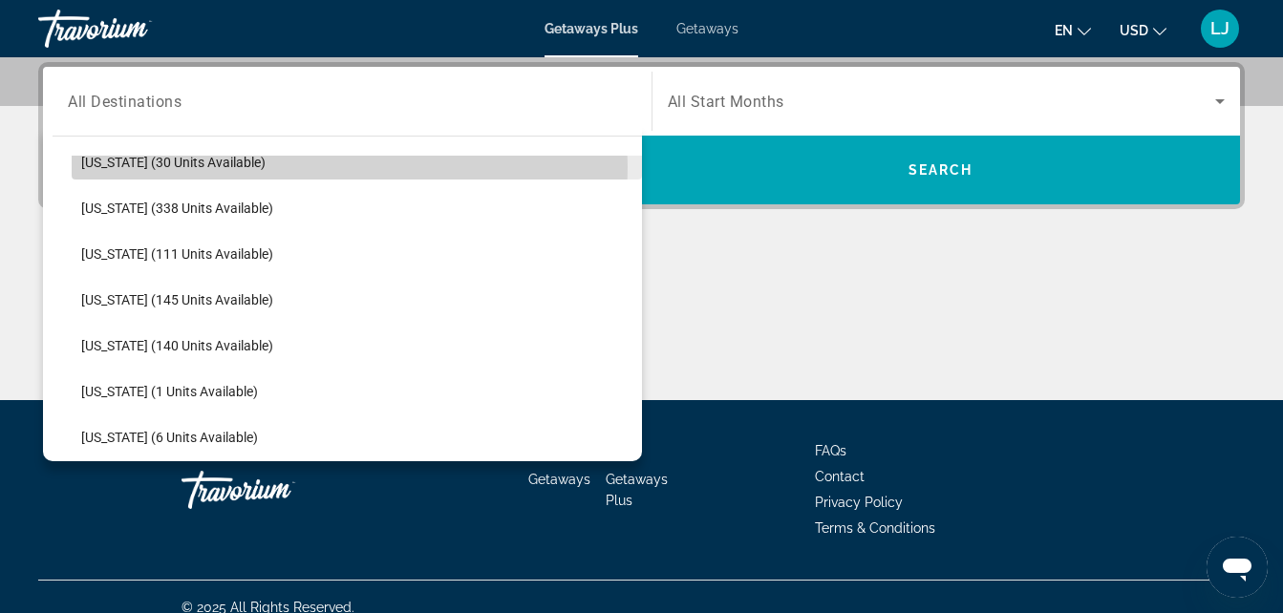
click at [182, 167] on span "Georgia (30 units available)" at bounding box center [173, 162] width 184 height 15
type input "**********"
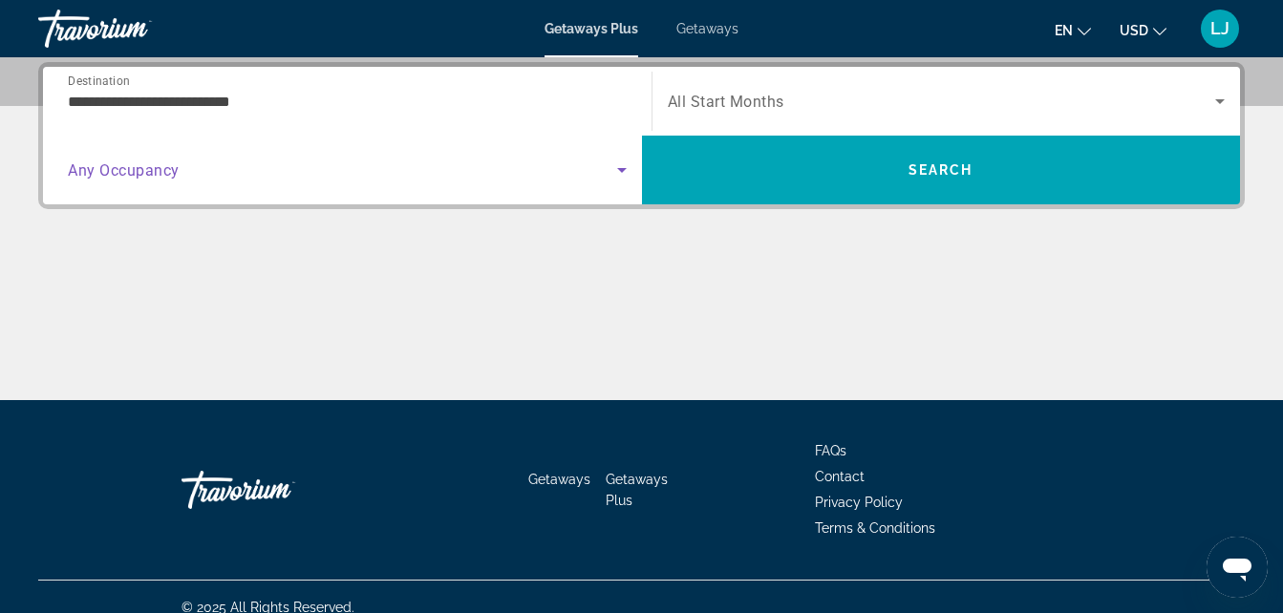
click at [590, 172] on span "Search widget" at bounding box center [342, 170] width 549 height 23
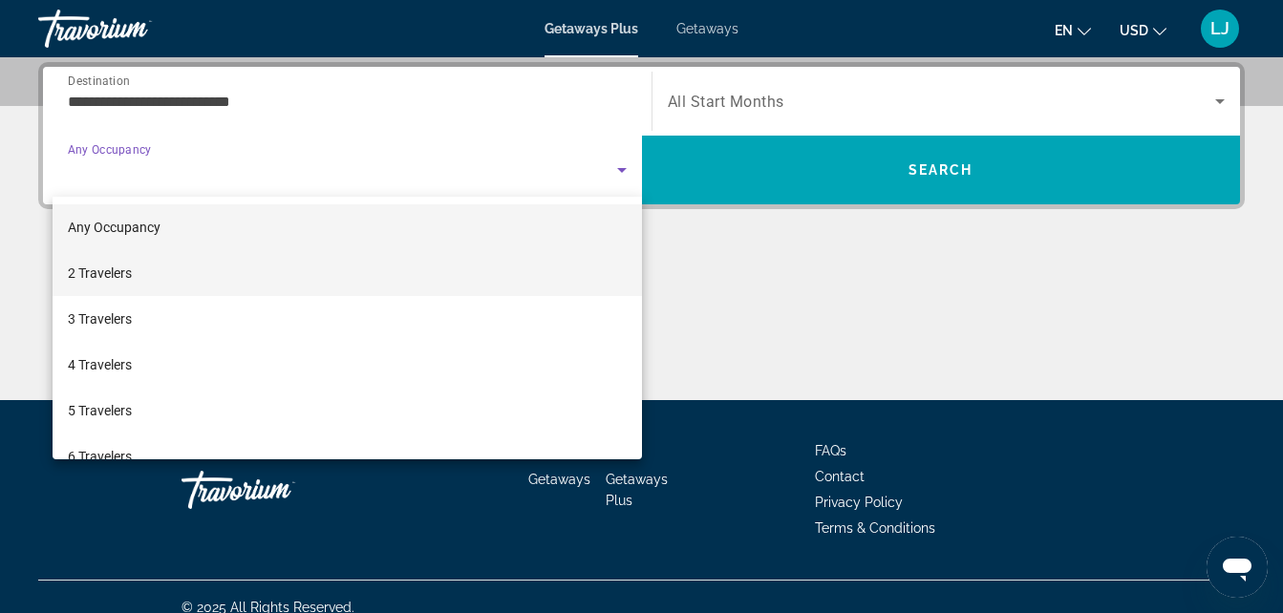
click at [566, 252] on mat-option "2 Travelers" at bounding box center [347, 273] width 589 height 46
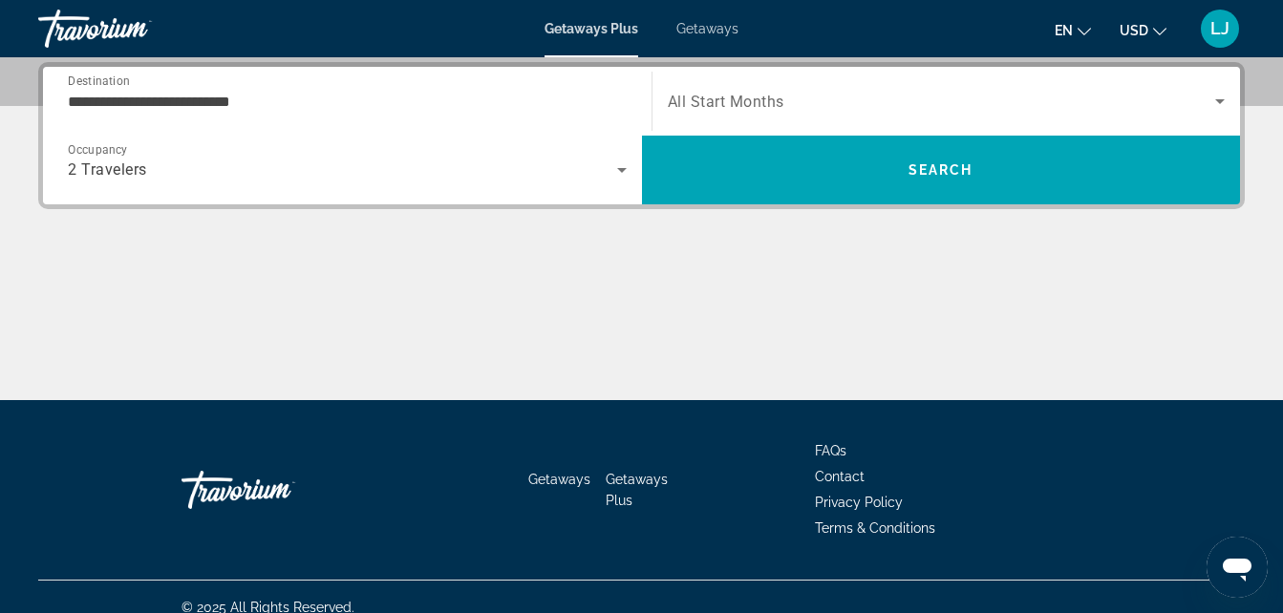
click at [757, 93] on span "All Start Months" at bounding box center [726, 102] width 117 height 18
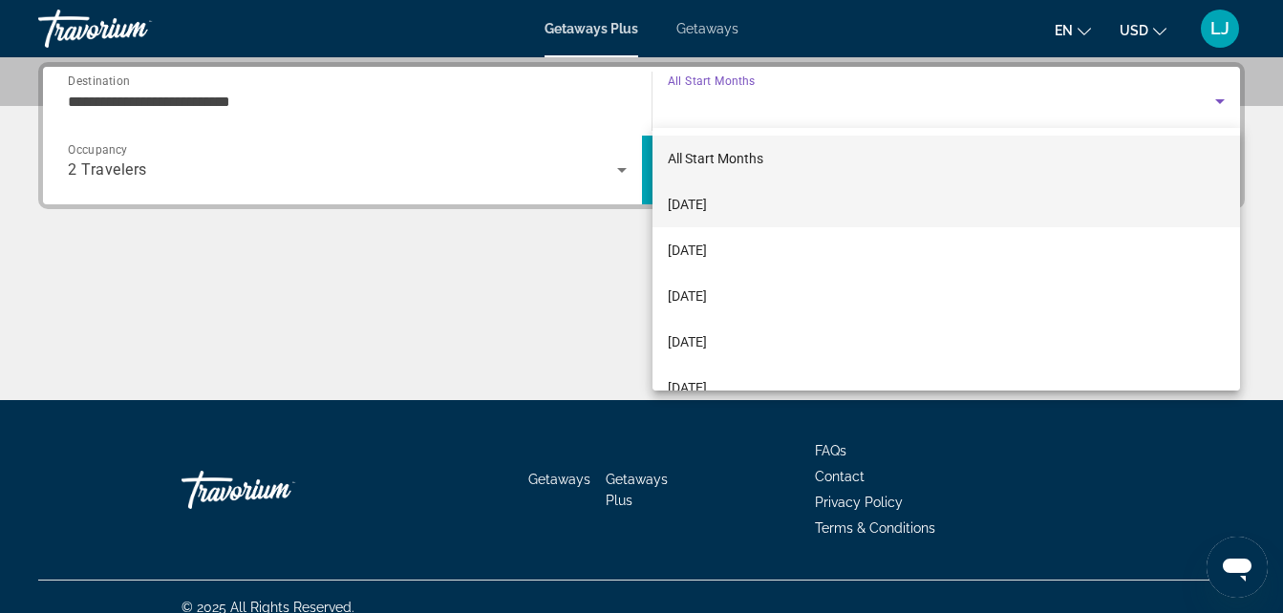
click at [707, 209] on span "[DATE]" at bounding box center [687, 204] width 39 height 23
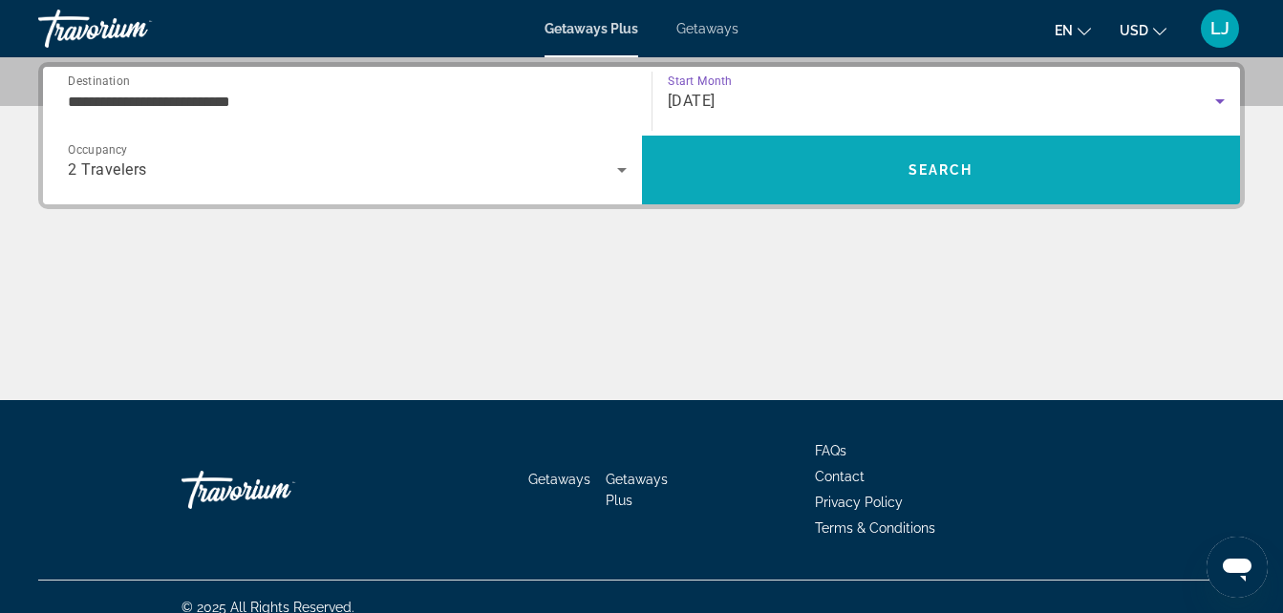
click at [743, 166] on span "Search" at bounding box center [941, 170] width 599 height 46
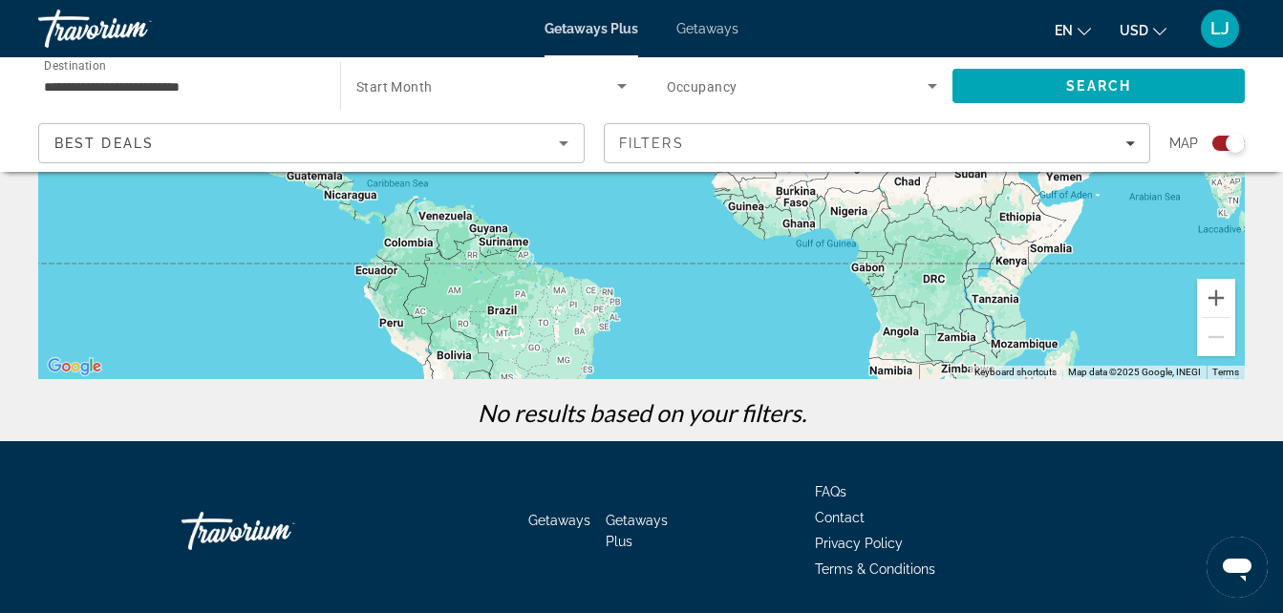
scroll to position [216, 0]
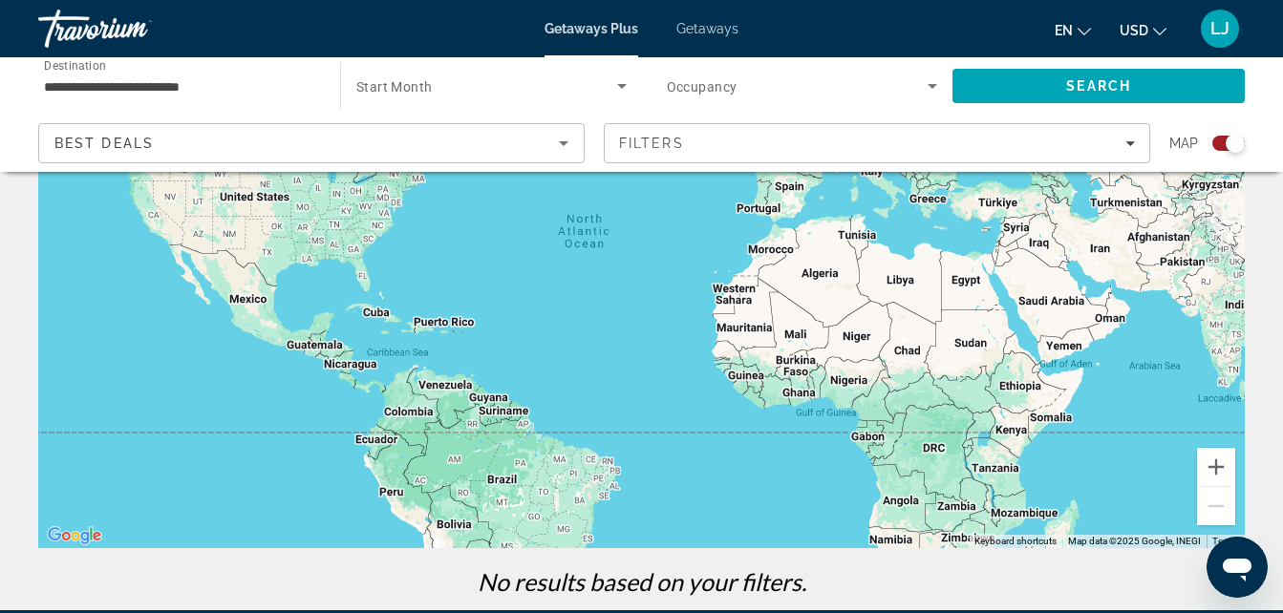
click at [699, 28] on span "Getaways" at bounding box center [707, 28] width 62 height 15
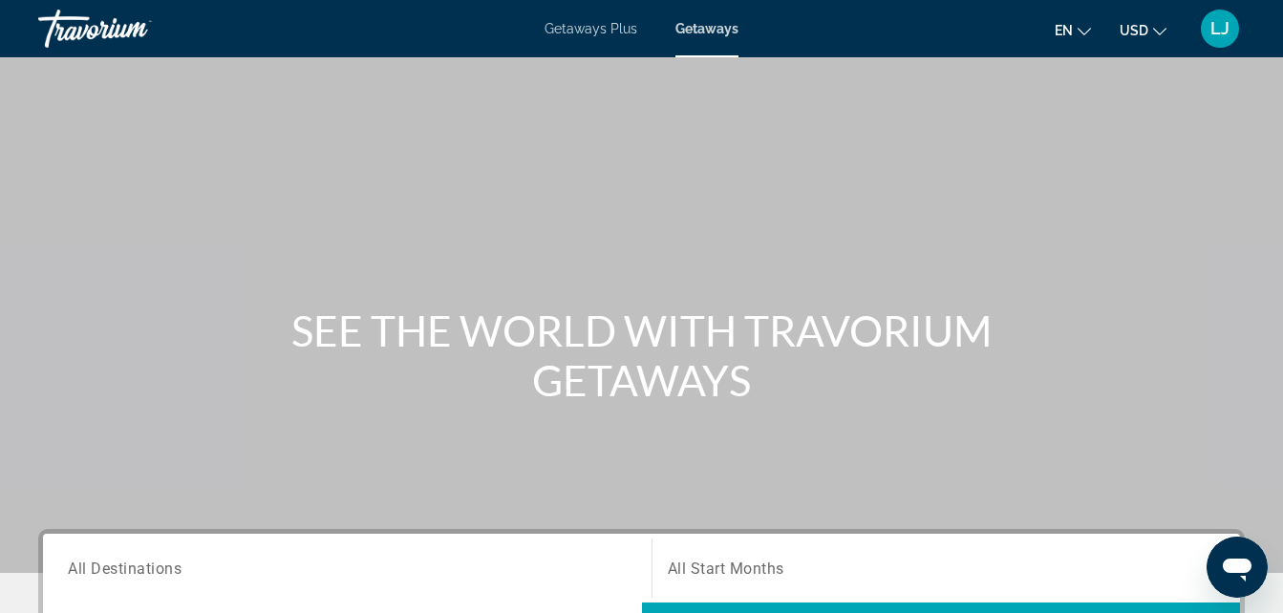
click at [511, 570] on input "Destination All Destinations" at bounding box center [347, 569] width 559 height 23
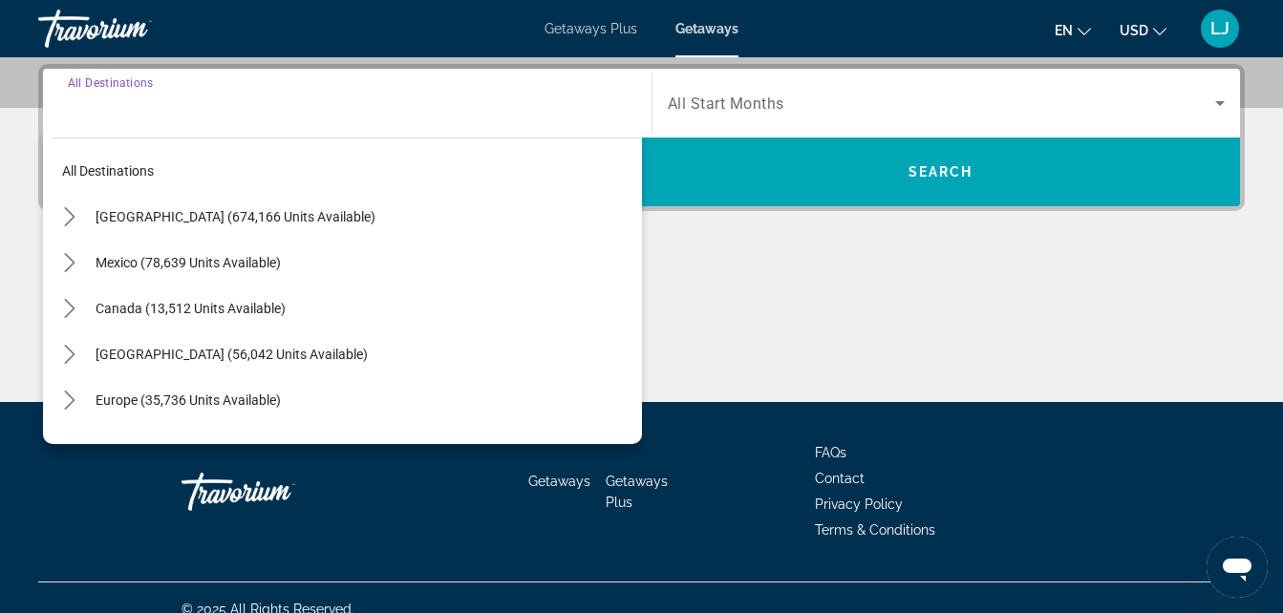
scroll to position [467, 0]
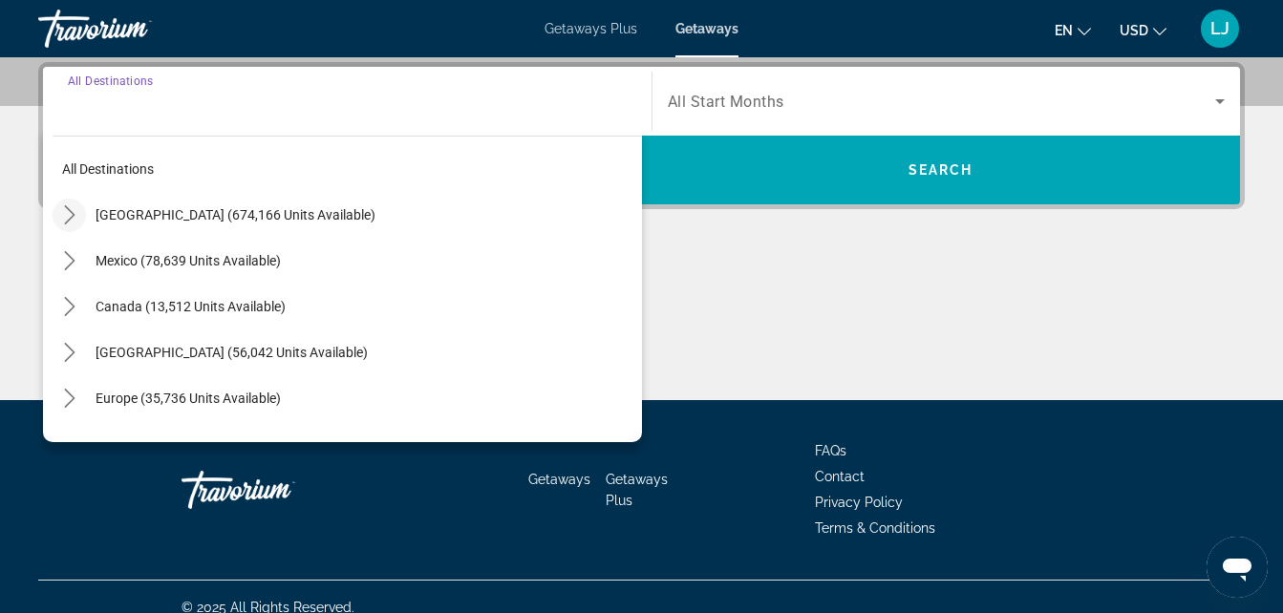
click at [62, 221] on icon "Toggle United States (674,166 units available) submenu" at bounding box center [69, 214] width 19 height 19
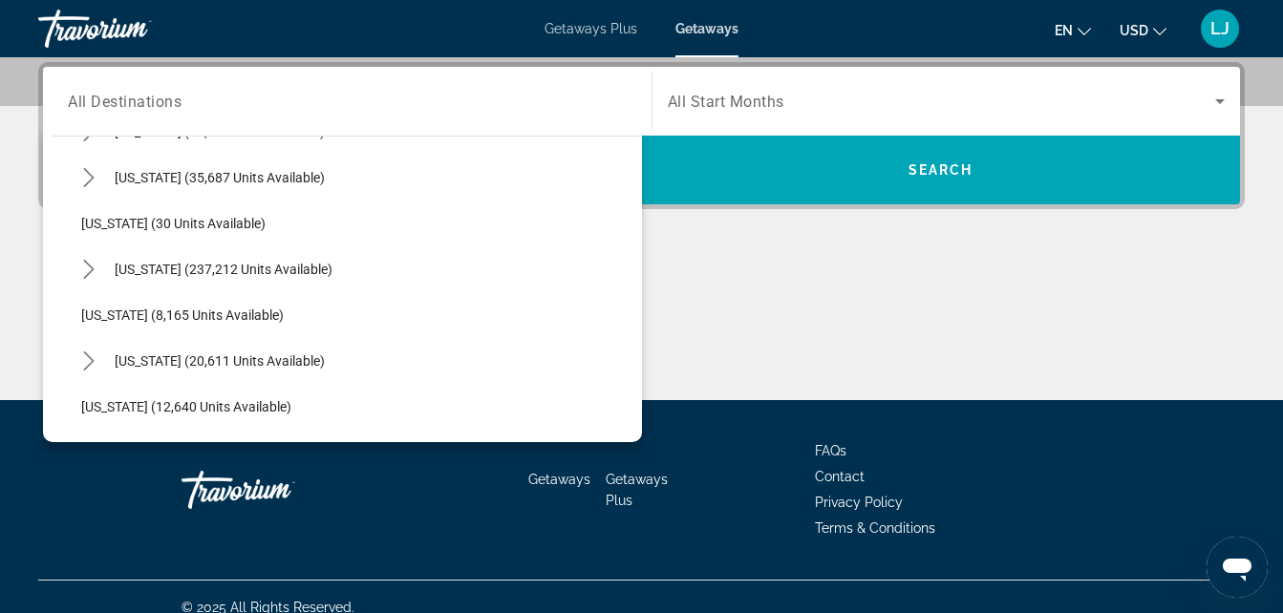
scroll to position [259, 0]
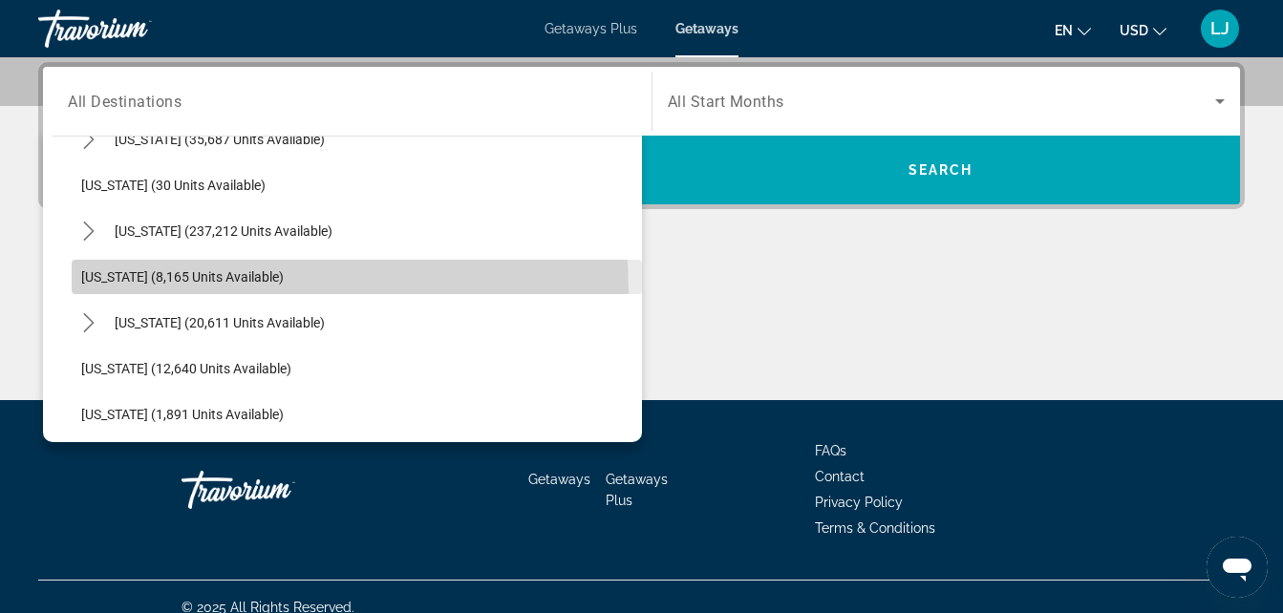
click at [91, 293] on span "Select destination: Georgia (8,165 units available)" at bounding box center [357, 277] width 570 height 46
type input "**********"
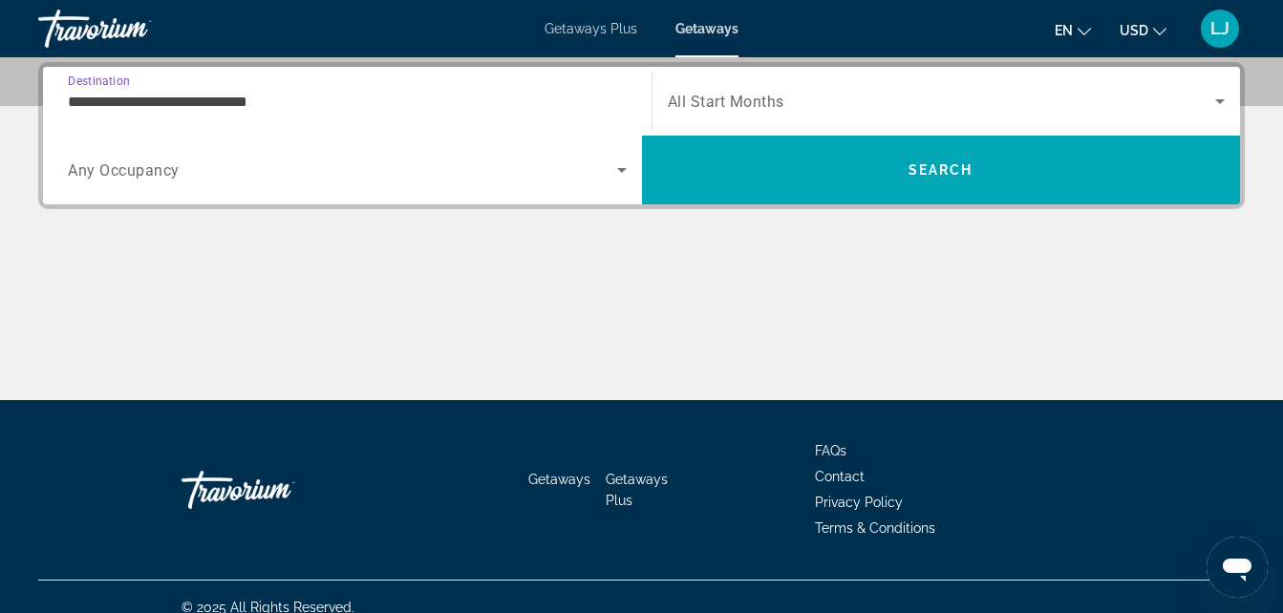
click at [104, 164] on span "Any Occupancy" at bounding box center [124, 170] width 112 height 18
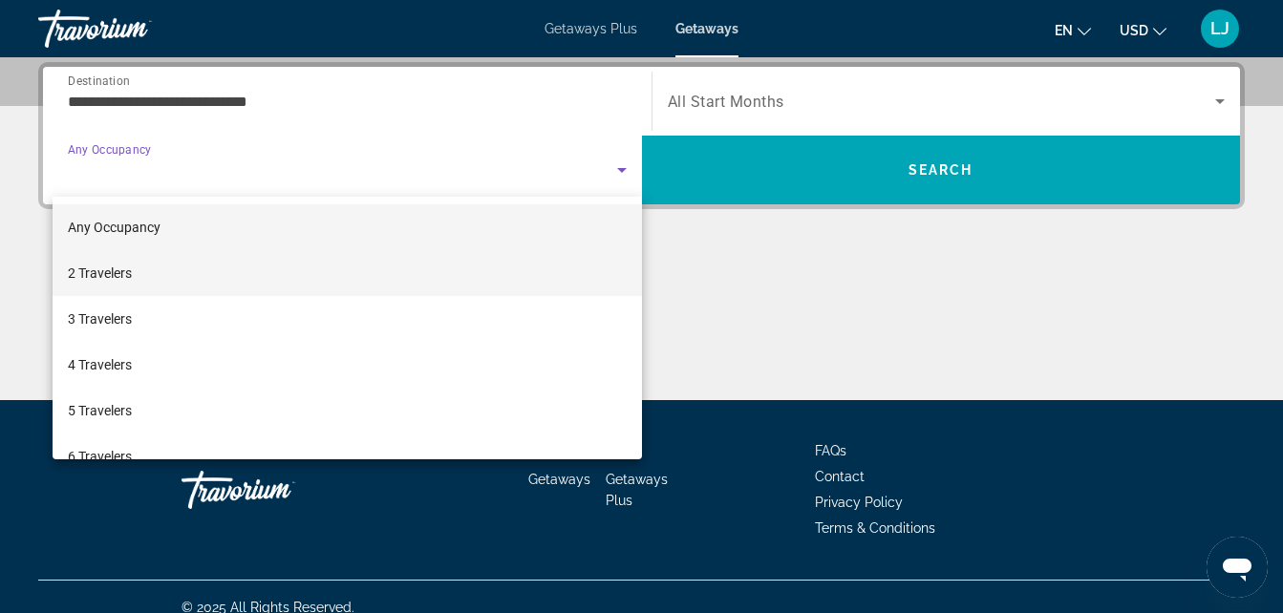
click at [120, 264] on span "2 Travelers" at bounding box center [100, 273] width 64 height 23
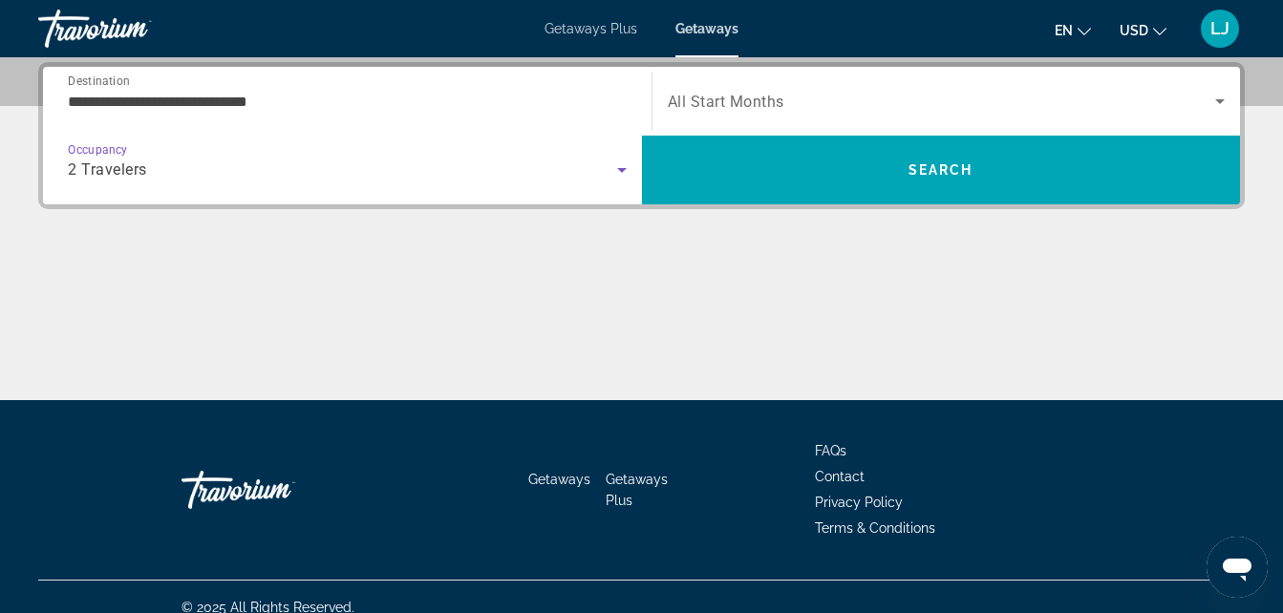
click at [703, 95] on span "All Start Months" at bounding box center [726, 102] width 117 height 18
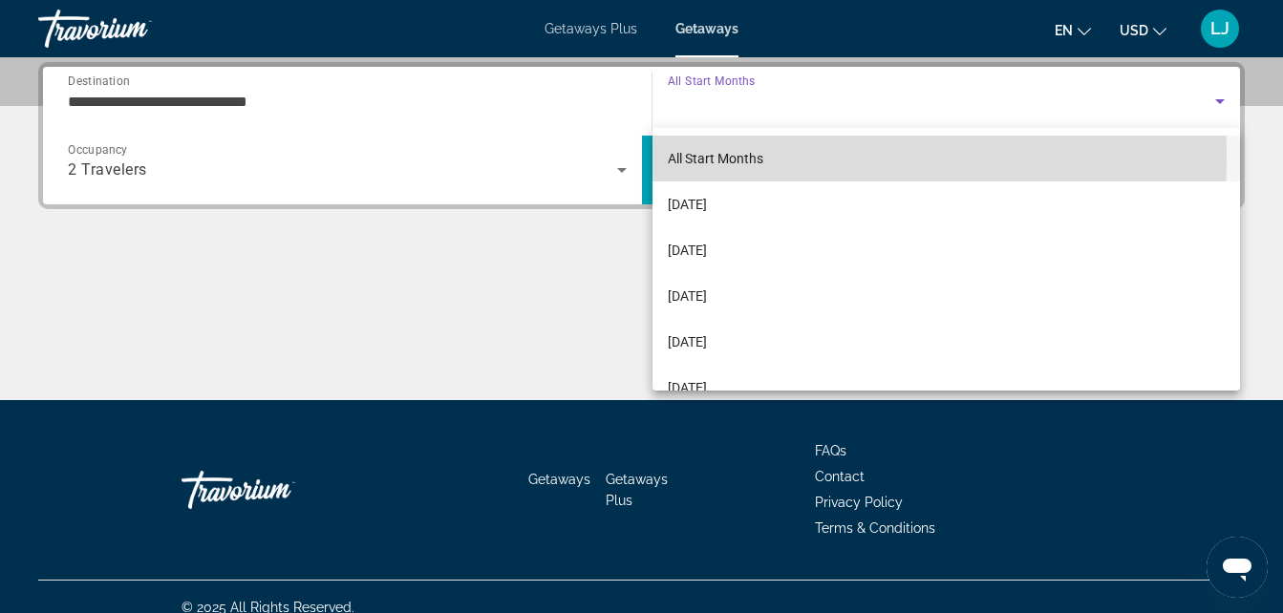
click at [719, 159] on span "All Start Months" at bounding box center [716, 158] width 96 height 15
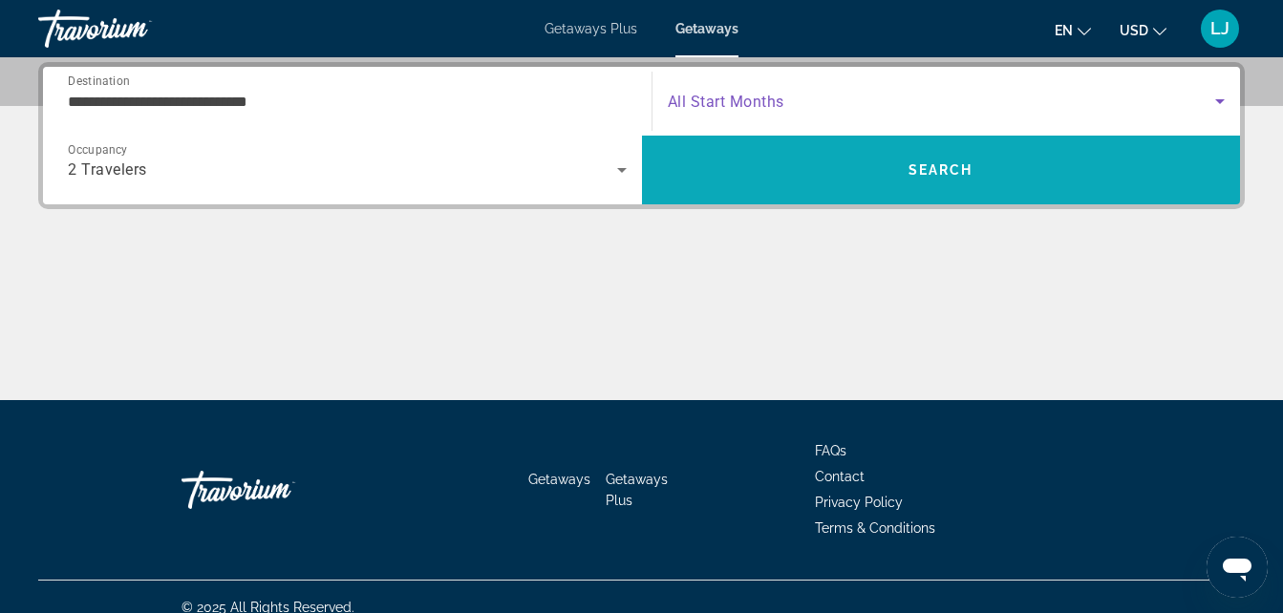
click at [1096, 159] on span "Search" at bounding box center [941, 170] width 599 height 46
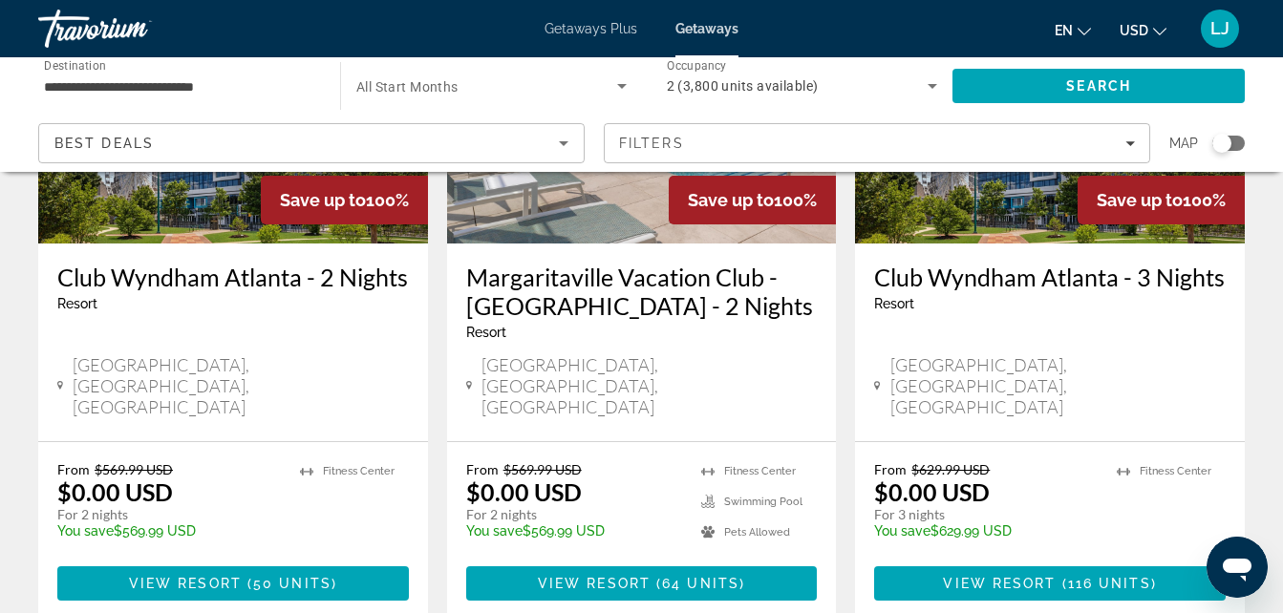
scroll to position [307, 0]
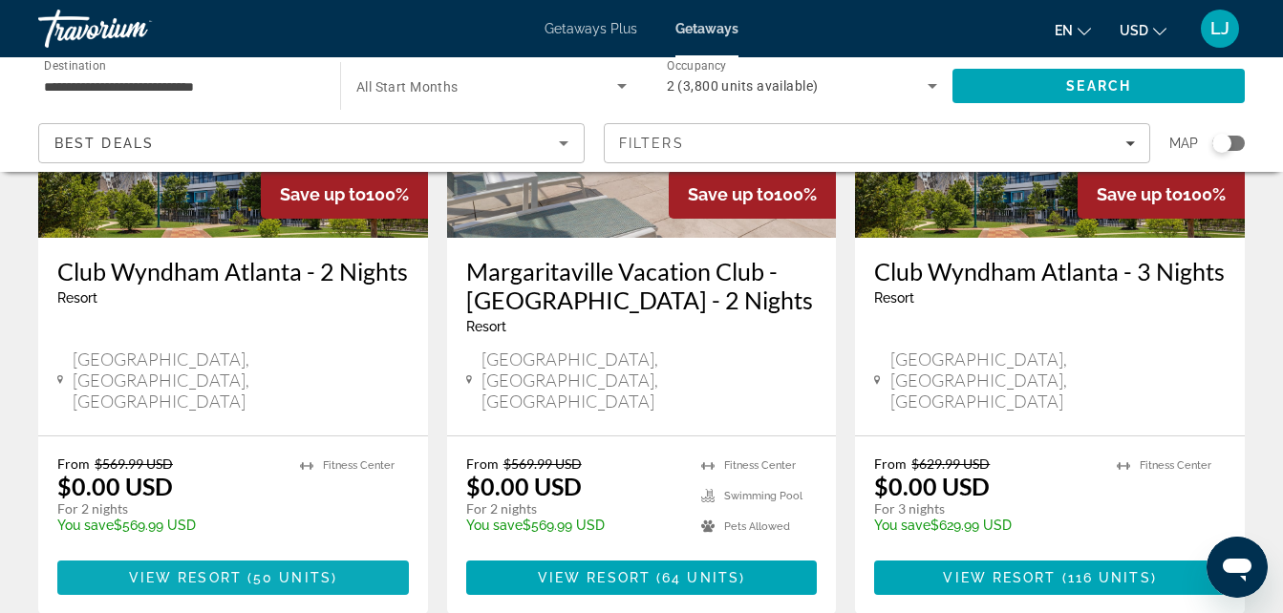
click at [342, 555] on span "Main content" at bounding box center [233, 578] width 352 height 46
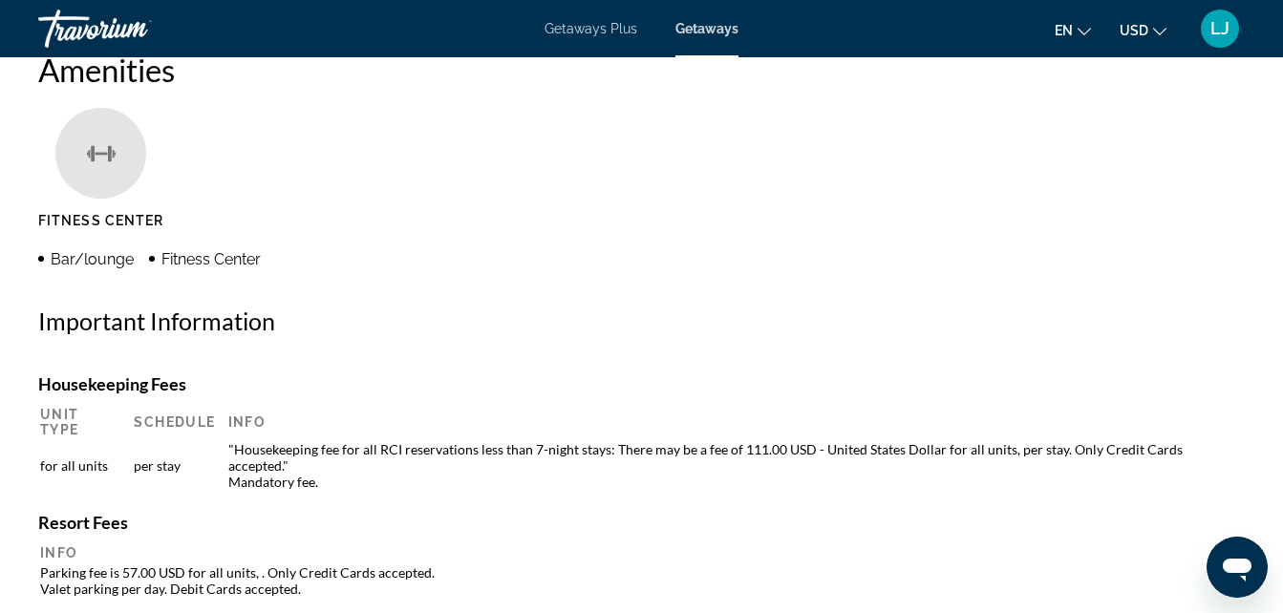
scroll to position [1554, 0]
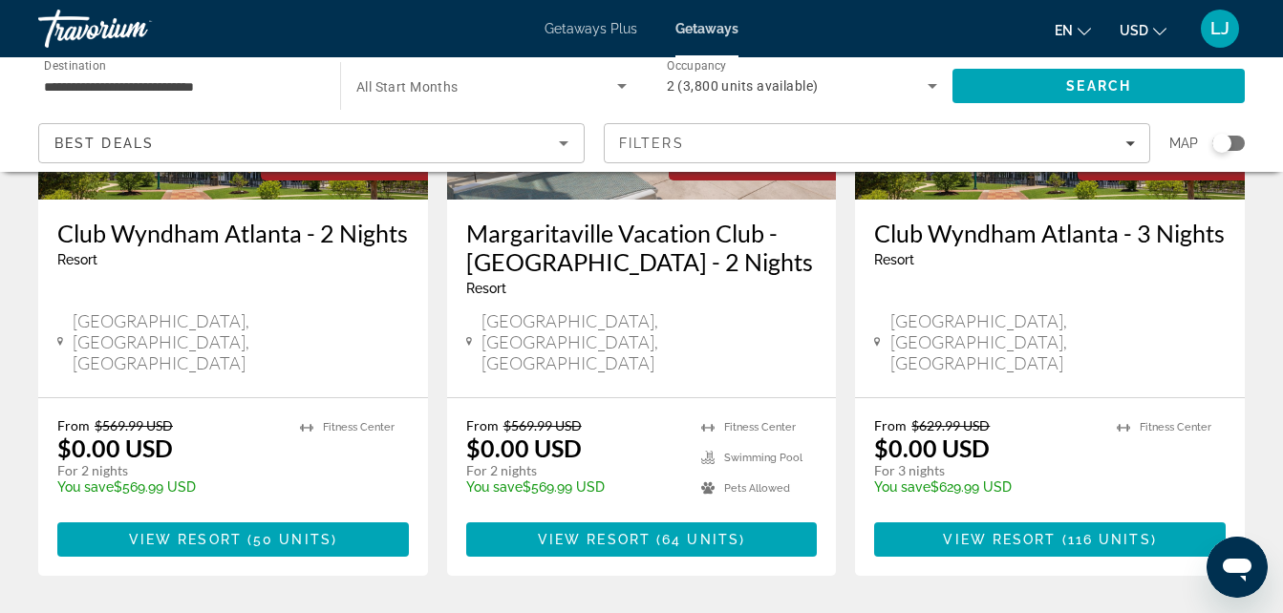
scroll to position [351, 0]
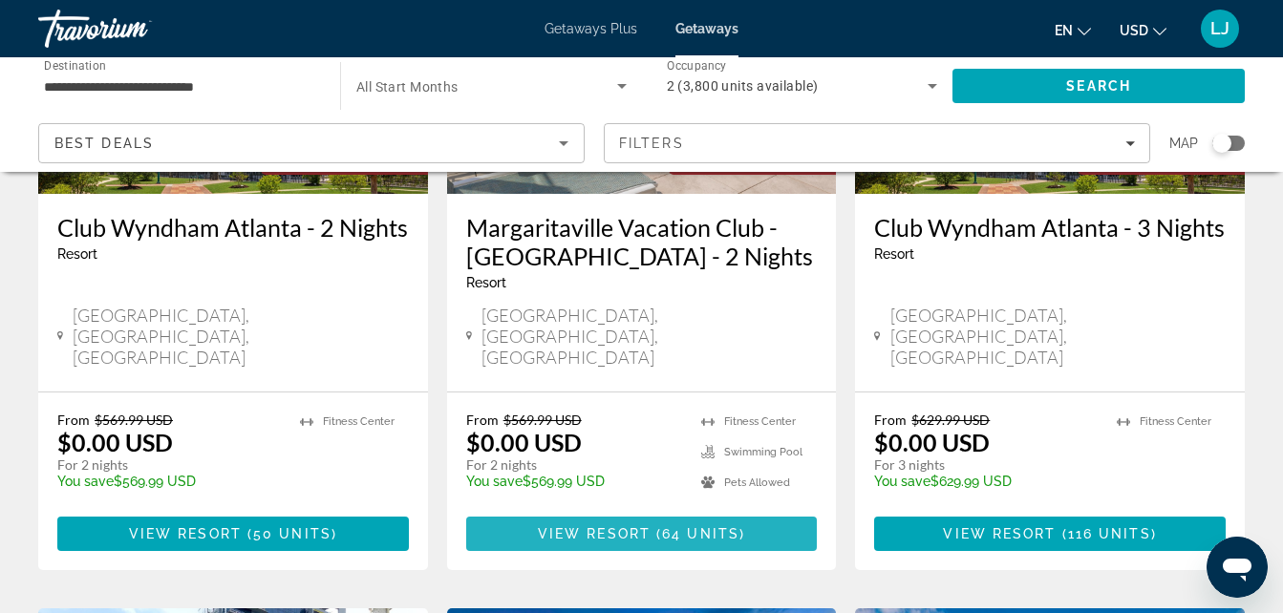
click at [683, 526] on span "64 units" at bounding box center [700, 533] width 77 height 15
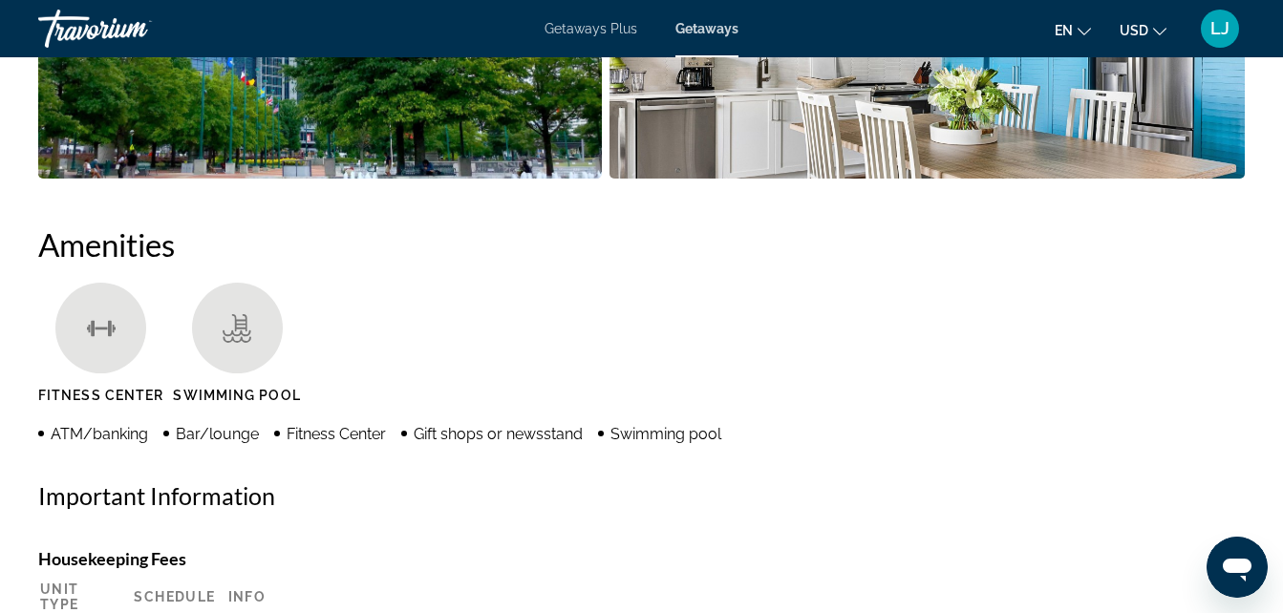
scroll to position [1484, 0]
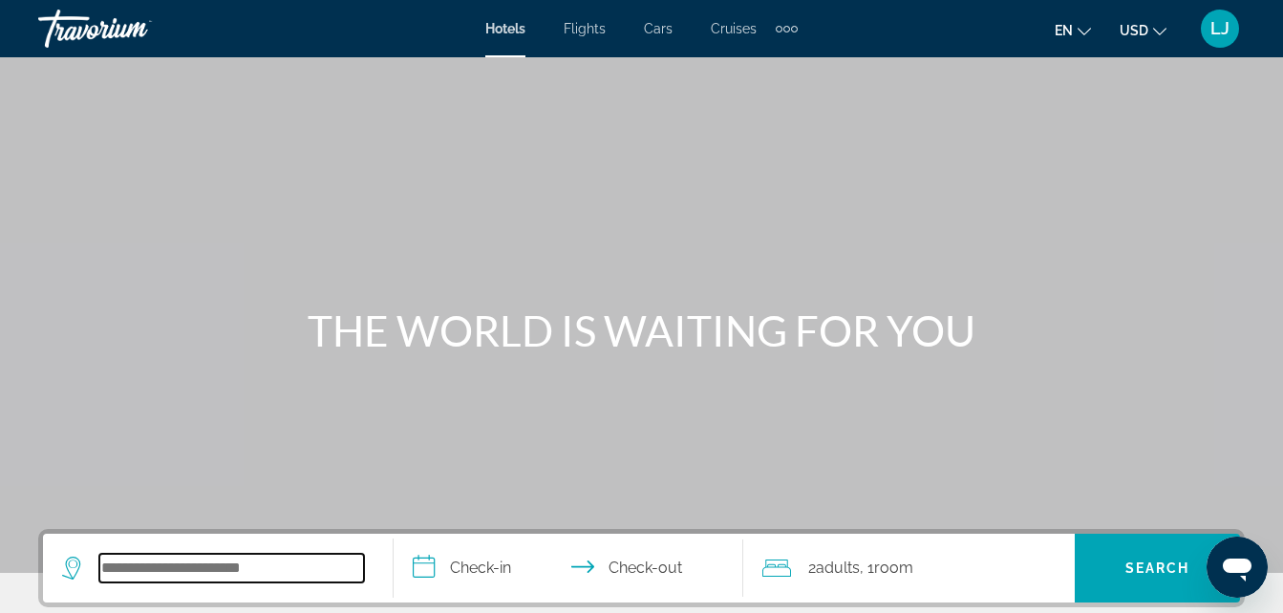
click at [320, 566] on input "Search hotel destination" at bounding box center [231, 568] width 265 height 29
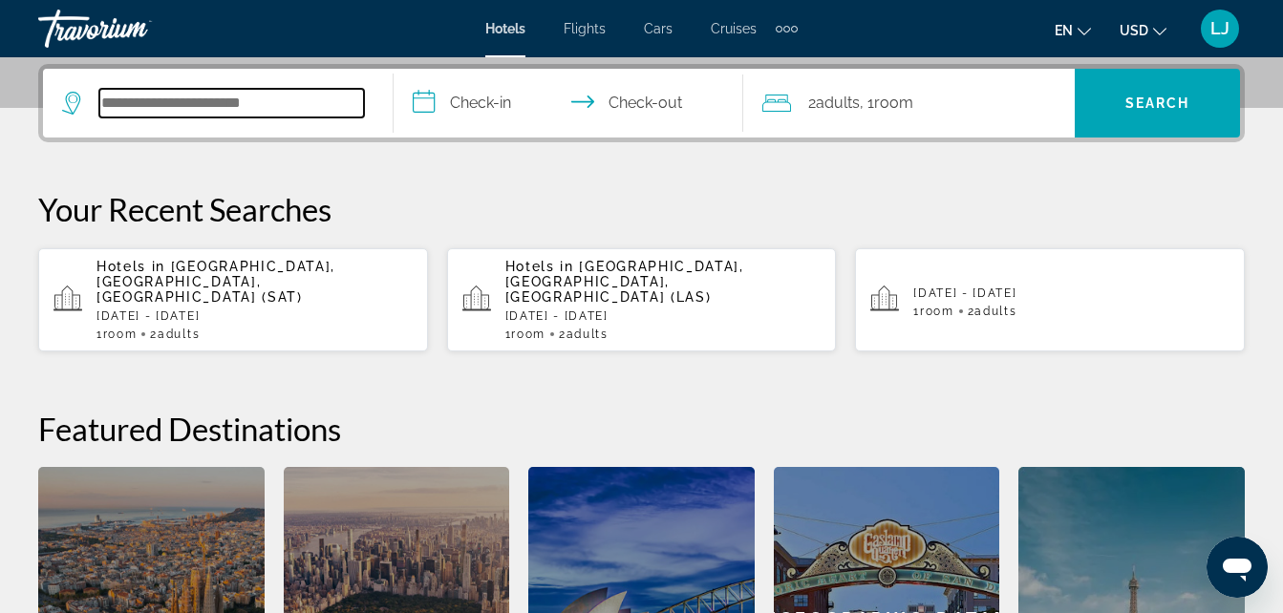
scroll to position [467, 0]
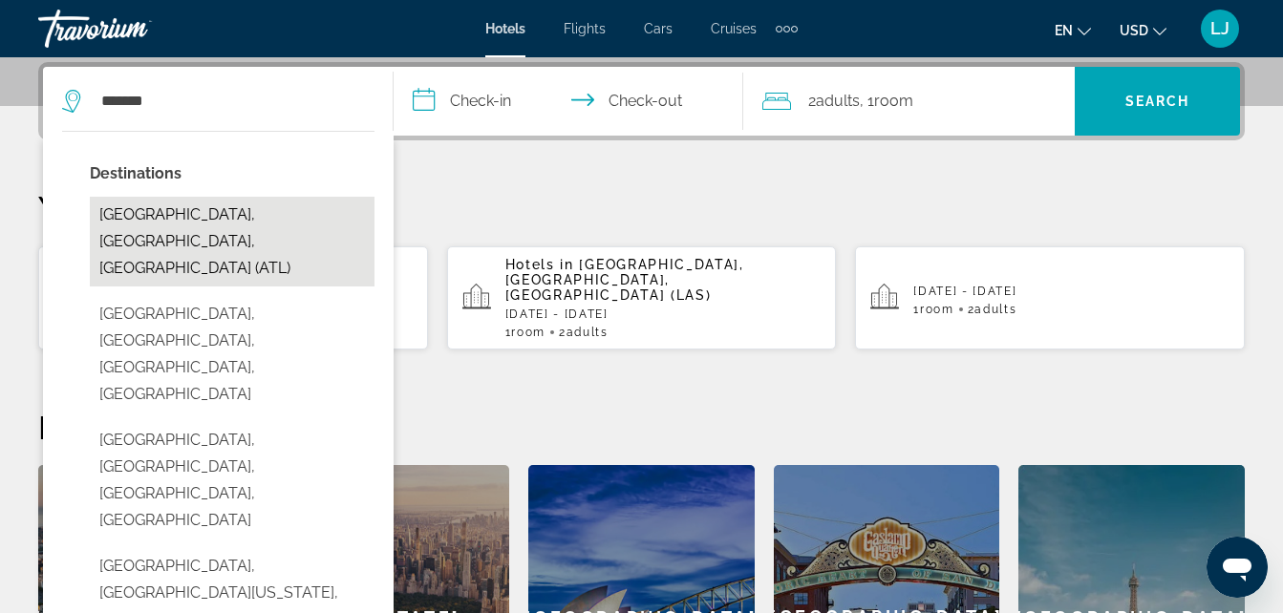
click at [322, 223] on button "Atlanta, GA, United States (ATL)" at bounding box center [232, 242] width 285 height 90
type input "**********"
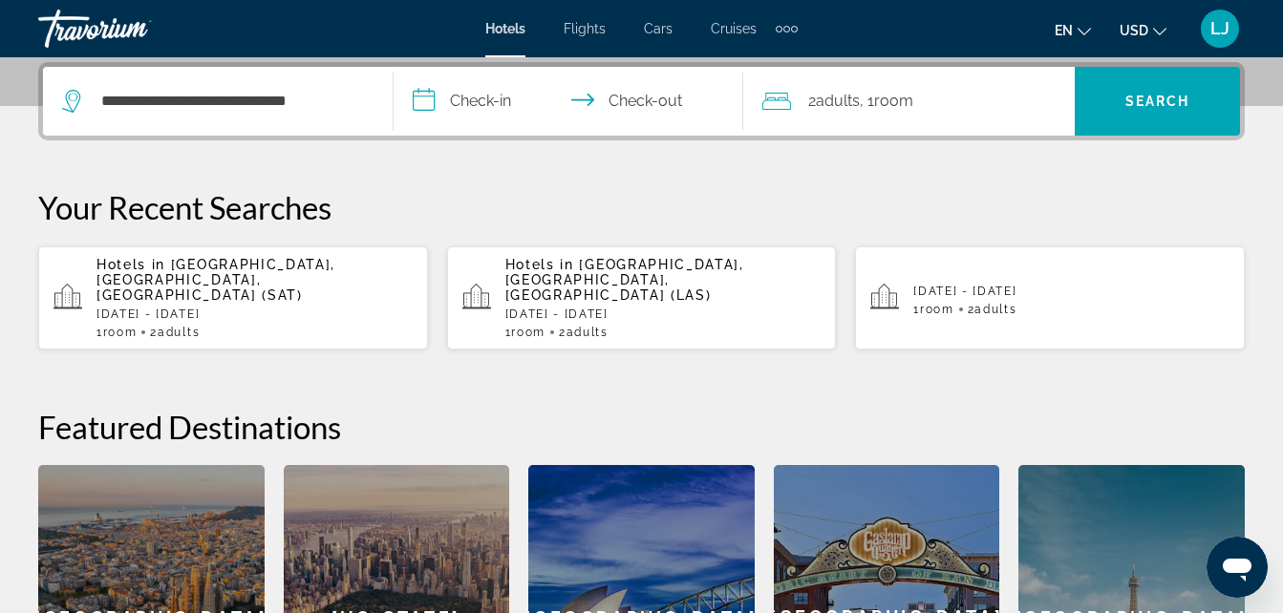
click at [519, 90] on input "**********" at bounding box center [573, 104] width 358 height 75
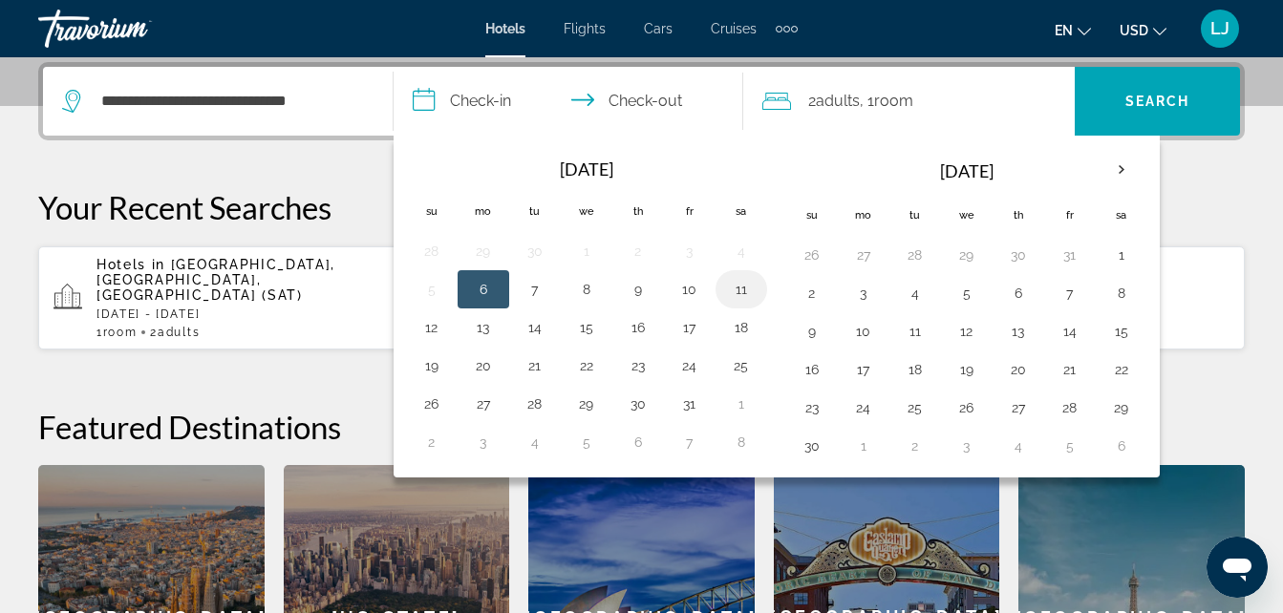
click at [736, 289] on button "11" at bounding box center [741, 289] width 31 height 27
click at [429, 334] on button "12" at bounding box center [432, 327] width 31 height 27
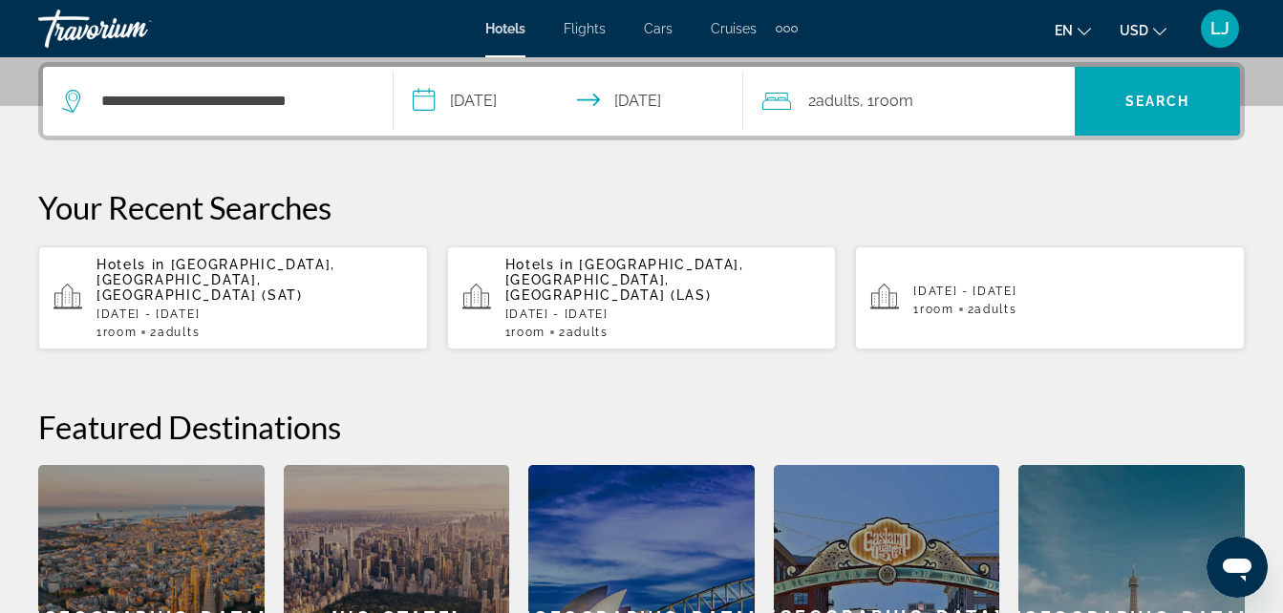
click at [614, 100] on input "**********" at bounding box center [573, 104] width 358 height 75
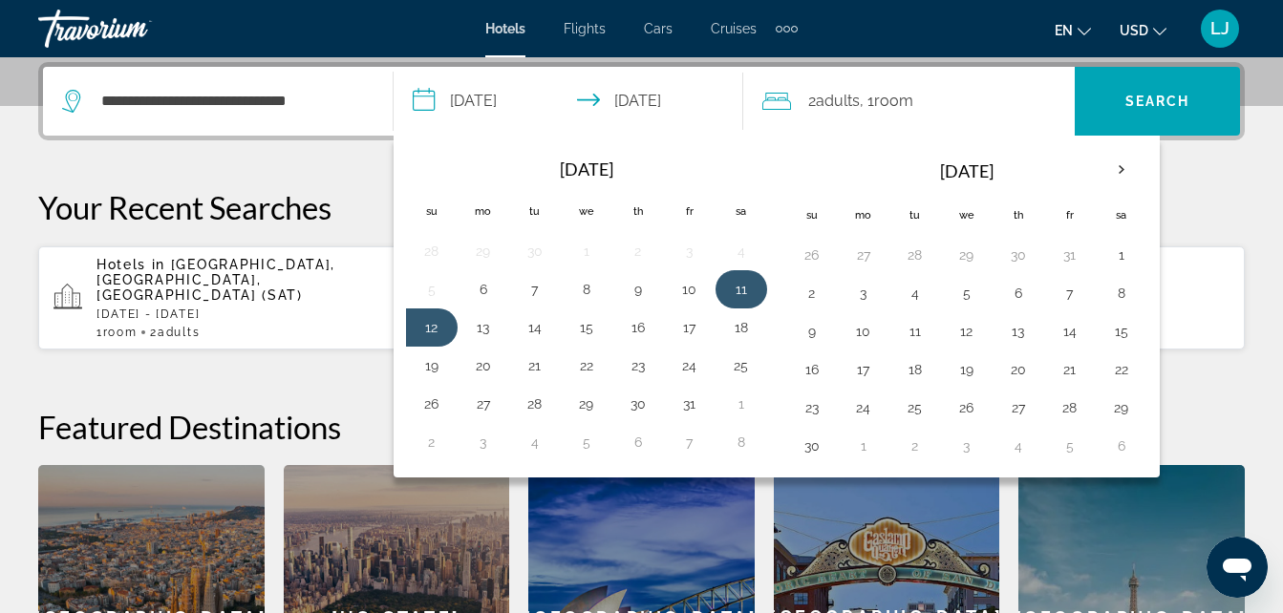
click at [744, 296] on button "11" at bounding box center [741, 289] width 31 height 27
click at [433, 337] on button "12" at bounding box center [432, 327] width 31 height 27
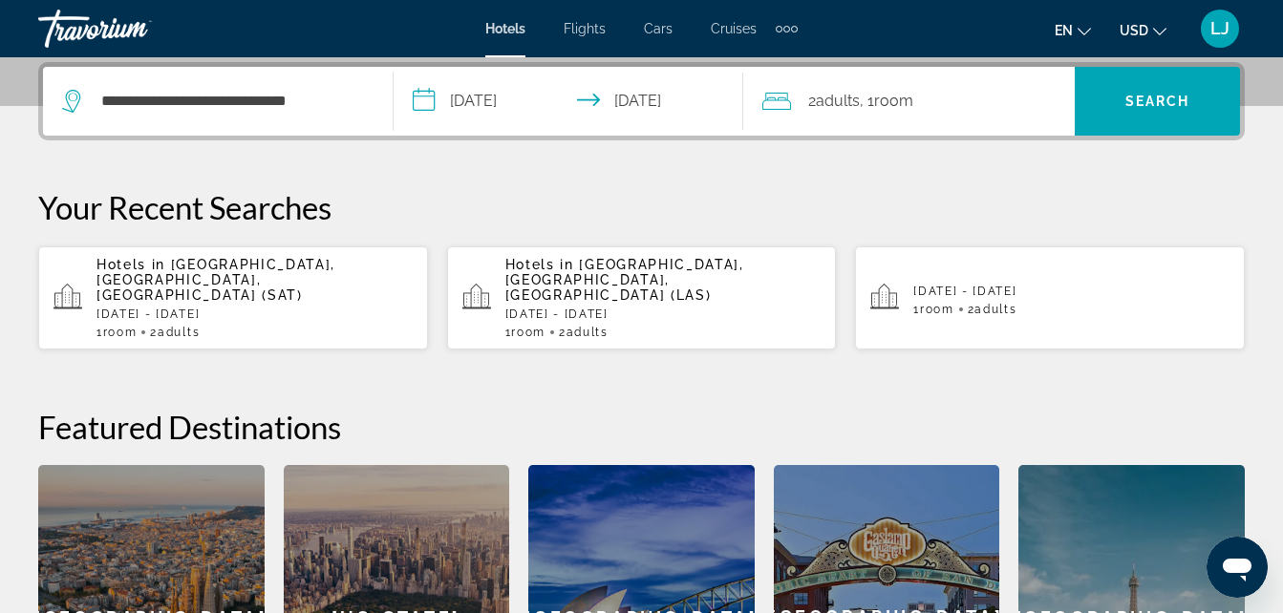
click at [633, 109] on input "**********" at bounding box center [573, 104] width 358 height 75
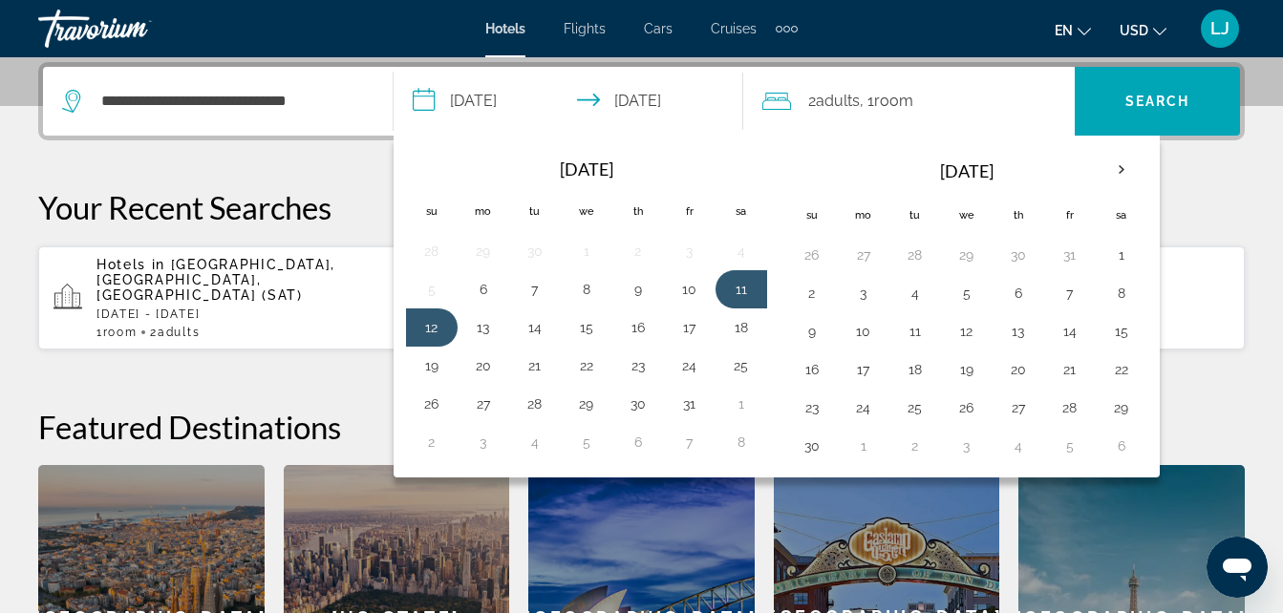
click at [356, 171] on div "**********" at bounding box center [641, 415] width 1283 height 707
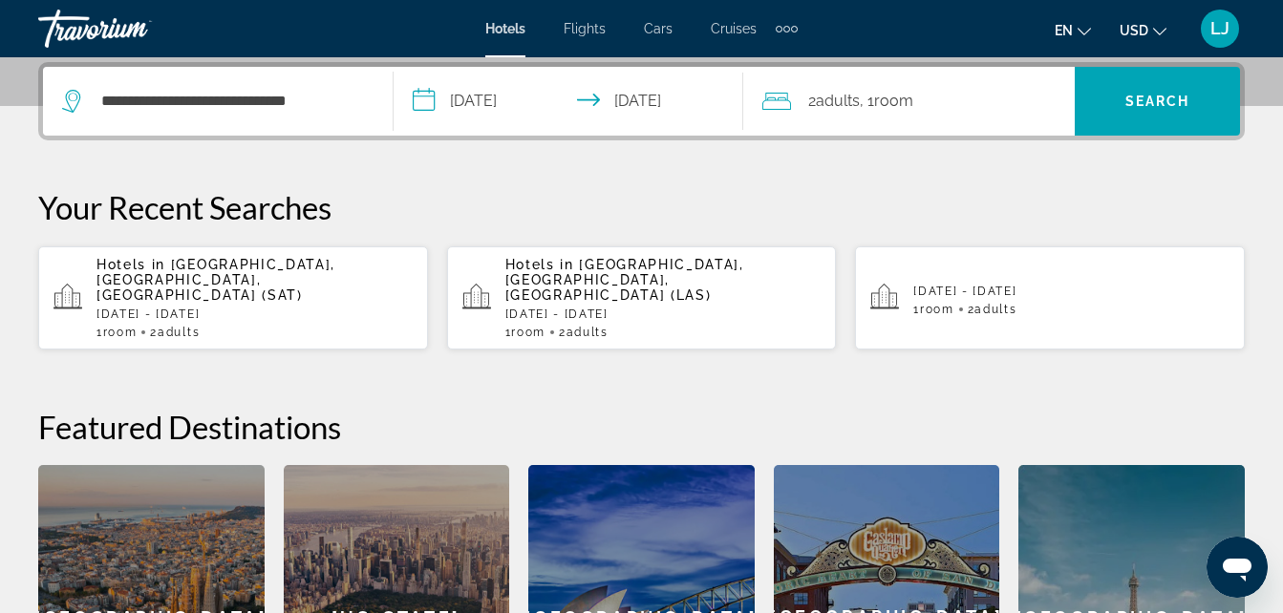
click at [431, 107] on input "**********" at bounding box center [573, 104] width 358 height 75
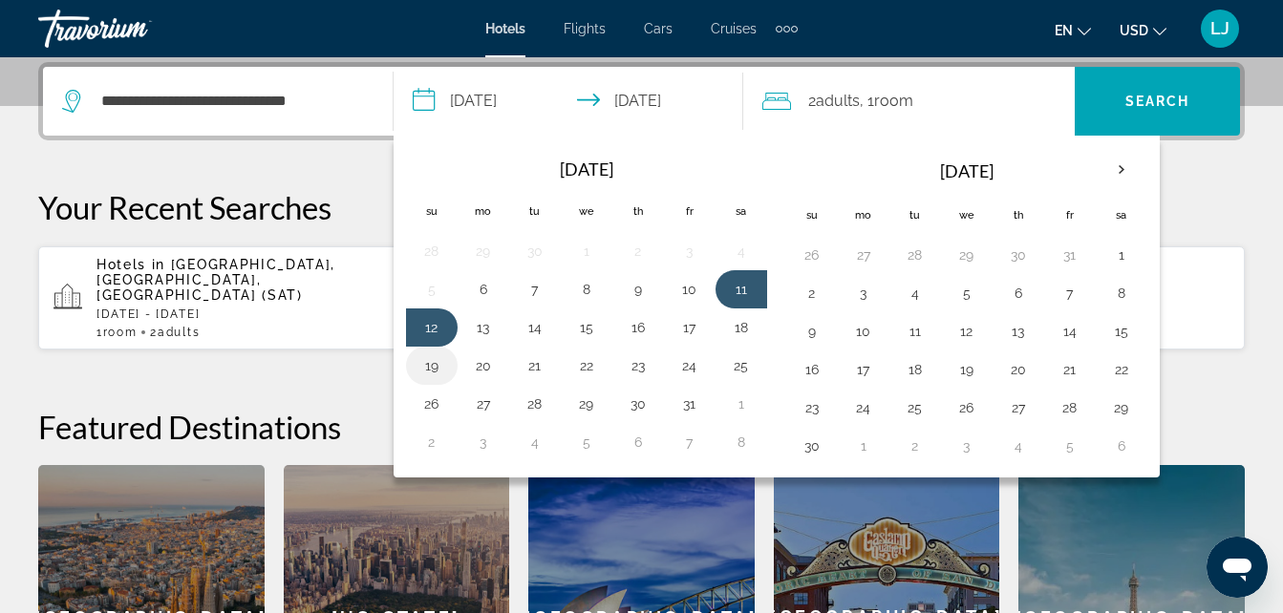
click at [444, 364] on button "19" at bounding box center [432, 366] width 31 height 27
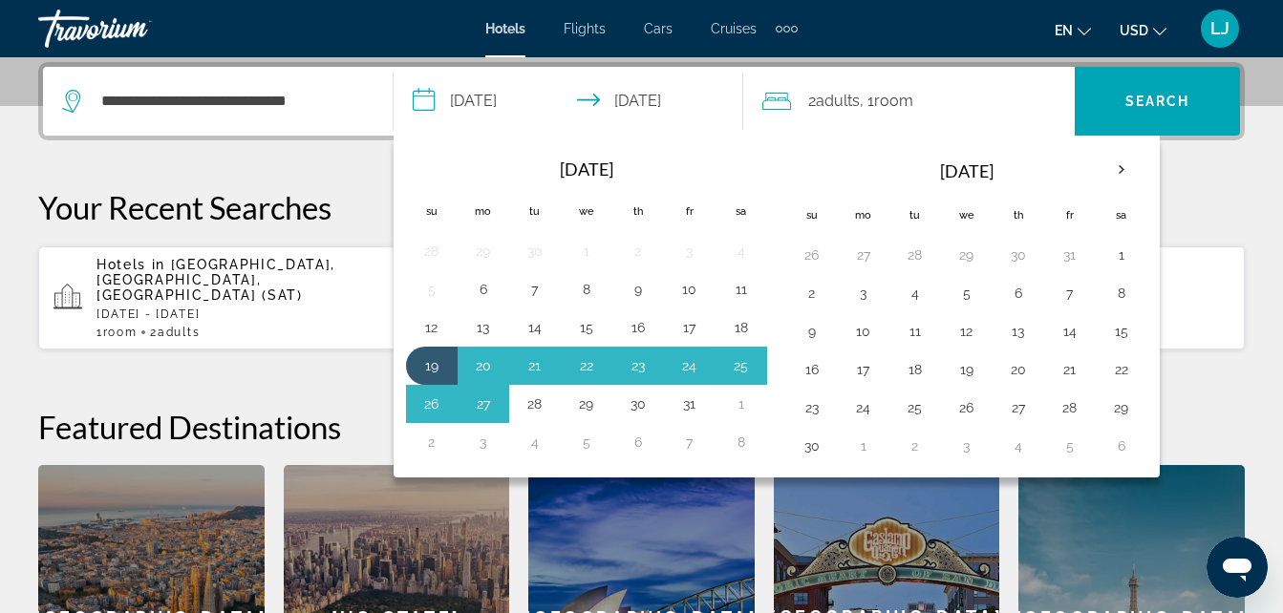
click at [660, 164] on th "Oct 2025" at bounding box center [587, 169] width 258 height 42
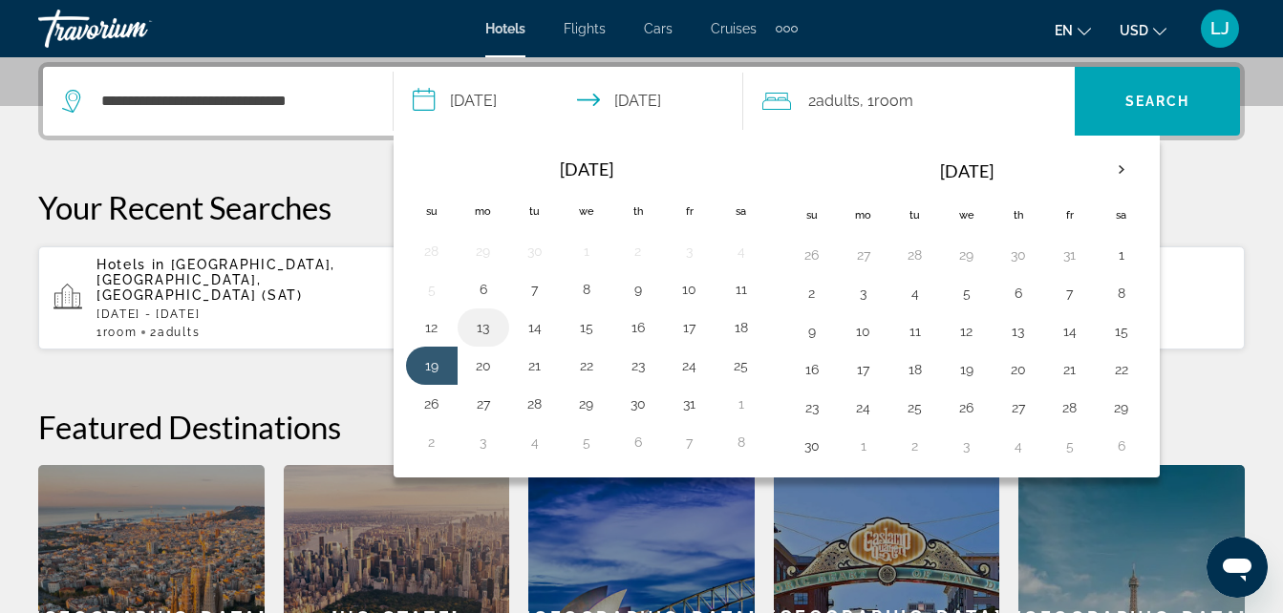
click at [484, 325] on button "13" at bounding box center [483, 327] width 31 height 27
type input "**********"
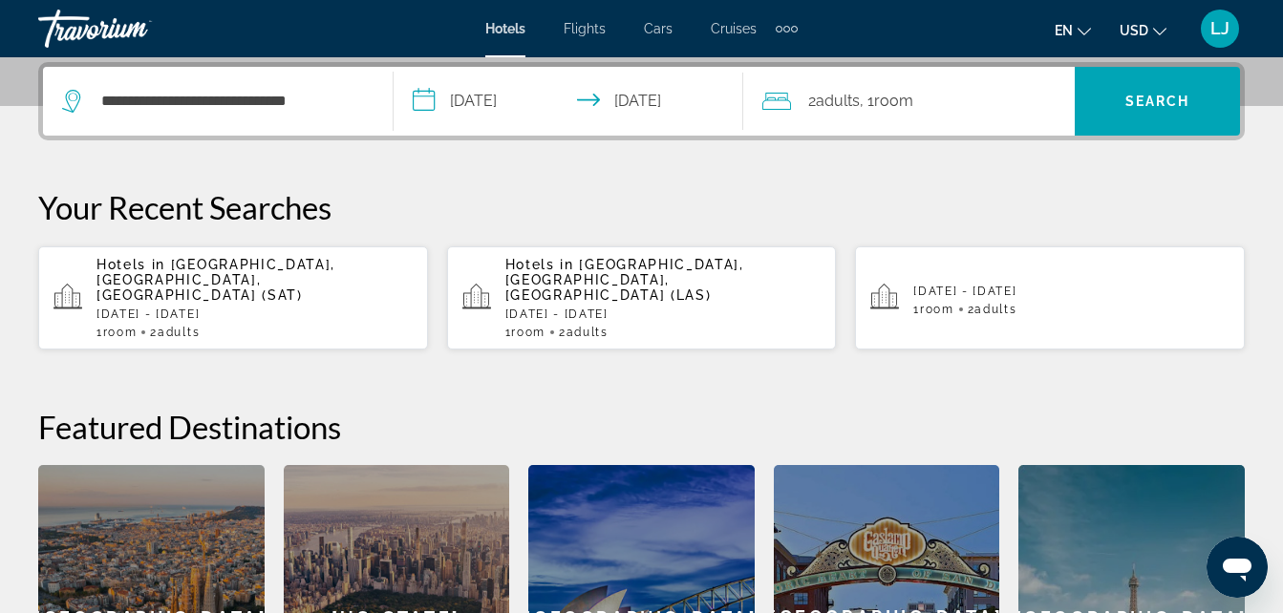
click at [643, 114] on input "**********" at bounding box center [573, 104] width 358 height 75
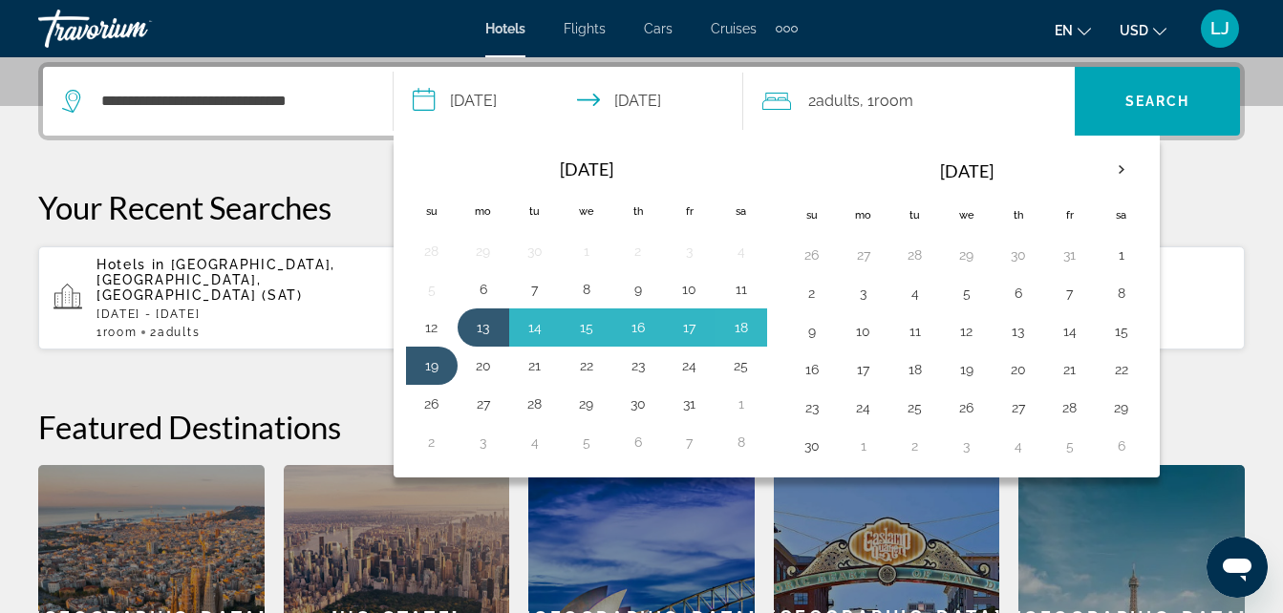
drag, startPoint x: 739, startPoint y: 325, endPoint x: 402, endPoint y: 371, distance: 340.3
click at [402, 371] on div "Navigation placeholder Oct 2025 Navigation placeholder Su Mo Tu We Th Fr Sa 28 …" at bounding box center [589, 304] width 377 height 323
click at [423, 370] on button "19" at bounding box center [432, 366] width 31 height 27
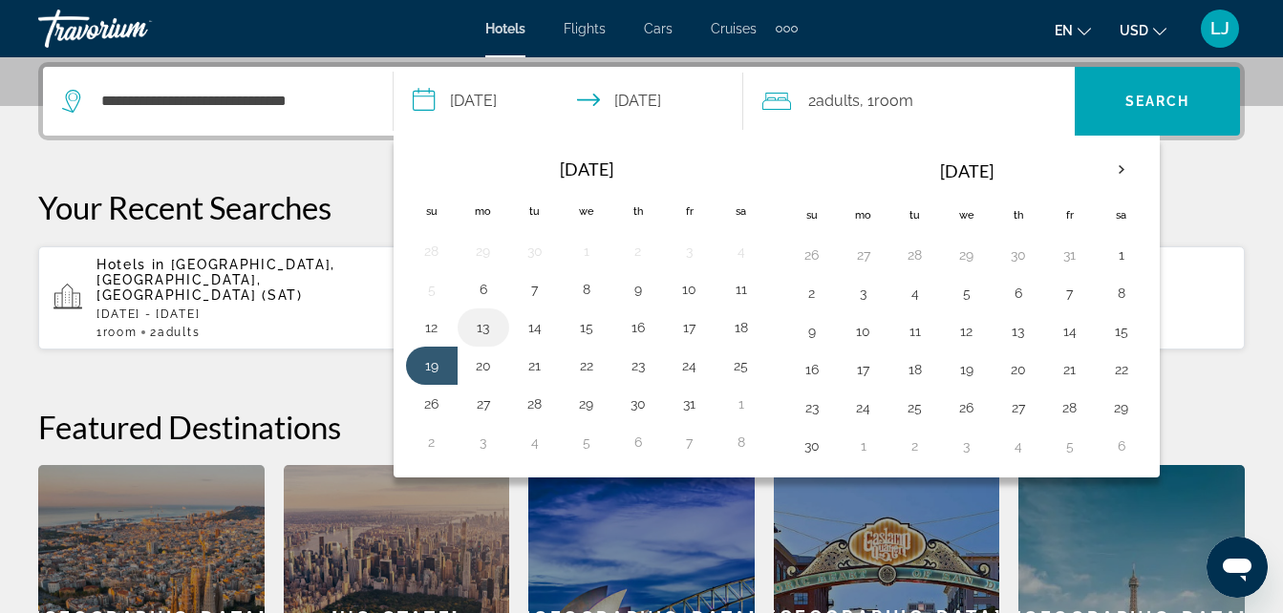
click at [495, 332] on button "13" at bounding box center [483, 327] width 31 height 27
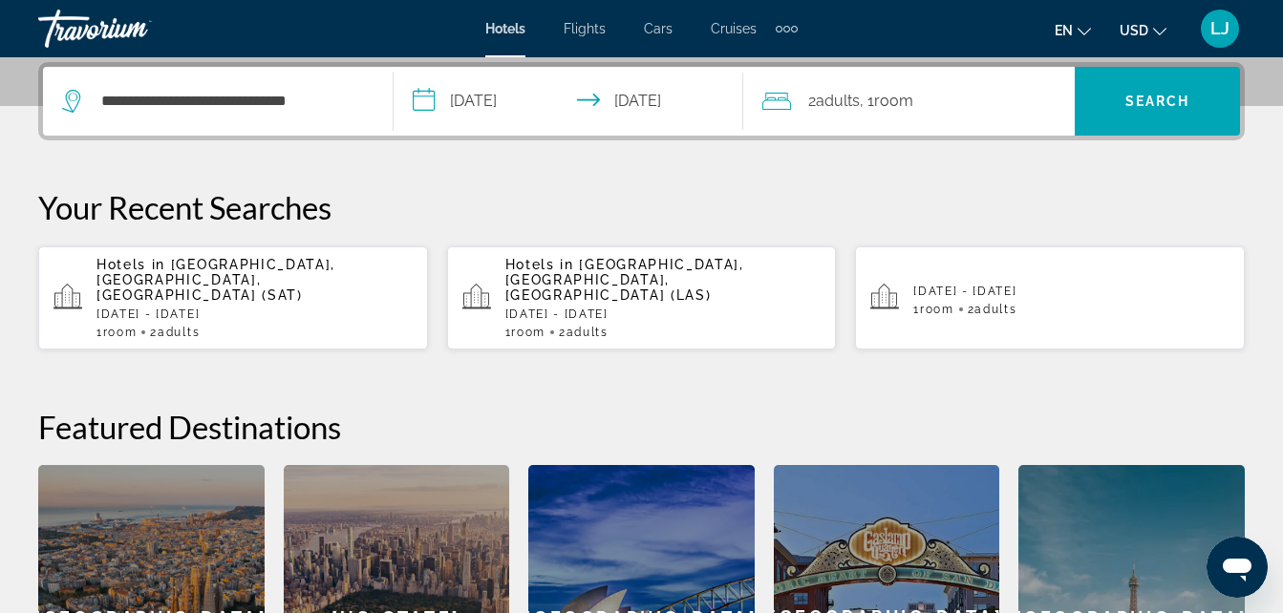
drag, startPoint x: 495, startPoint y: 332, endPoint x: 826, endPoint y: 220, distance: 350.1
click at [826, 220] on div "Your Recent Searches Hotels in San Antonio, TX, United States (SAT) Tue, 11 Nov…" at bounding box center [641, 269] width 1207 height 162
click at [1152, 118] on span "Search" at bounding box center [1157, 101] width 165 height 46
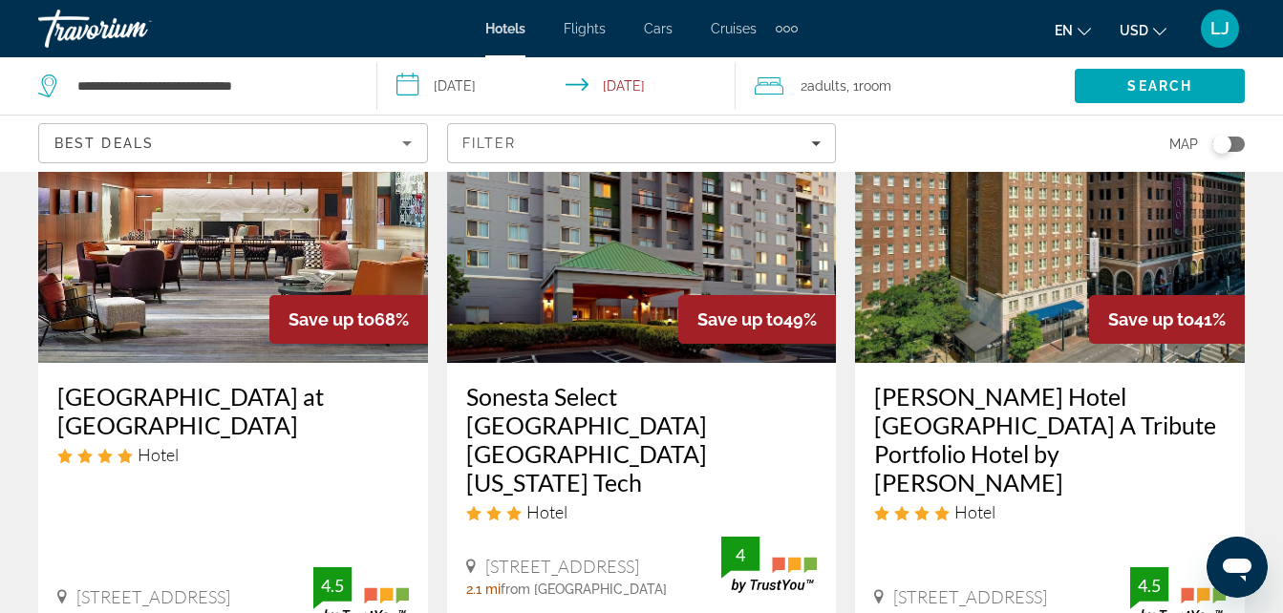
scroll to position [236, 0]
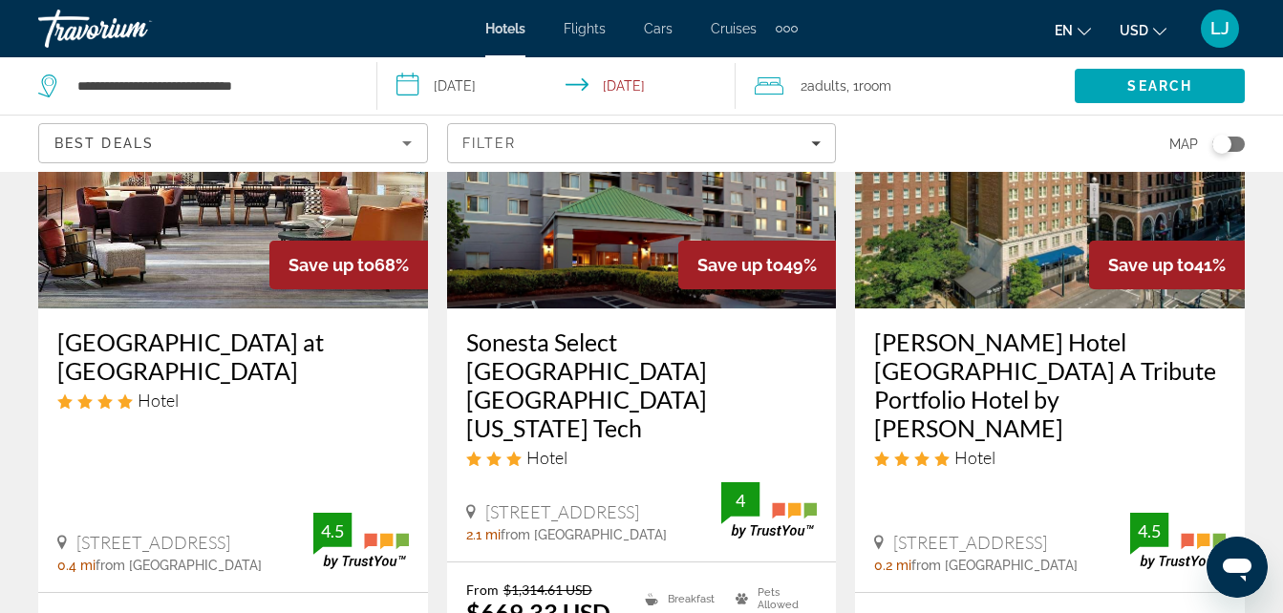
click at [401, 146] on icon "Sort by" at bounding box center [406, 143] width 23 height 23
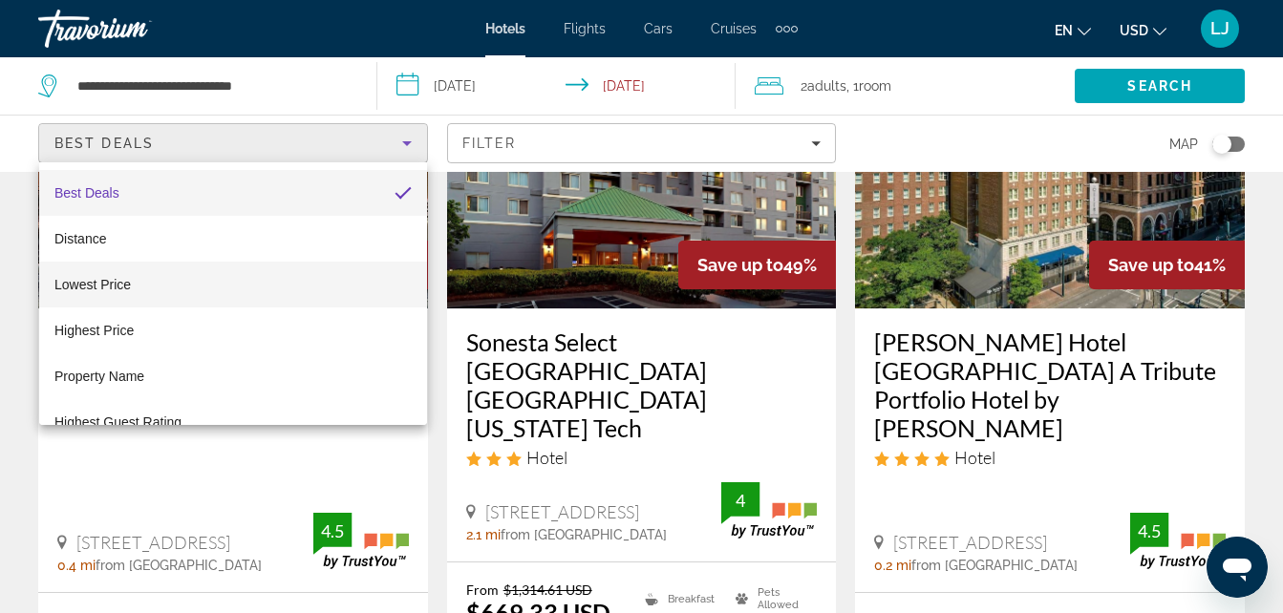
click at [382, 269] on mat-option "Lowest Price" at bounding box center [233, 285] width 388 height 46
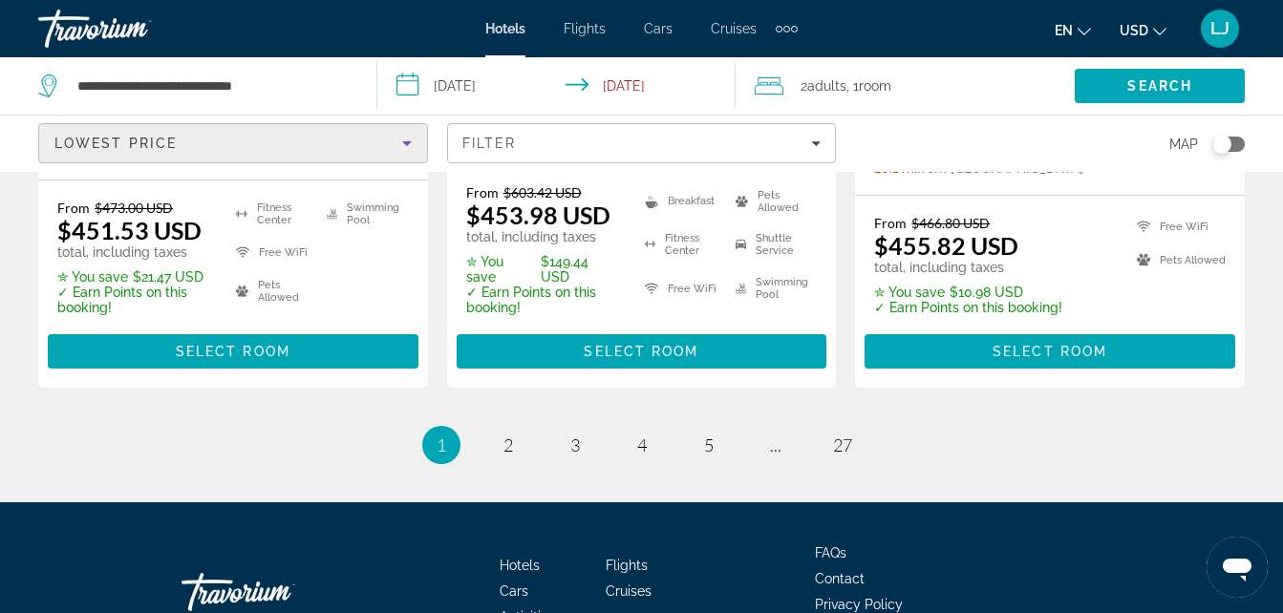
scroll to position [2918, 0]
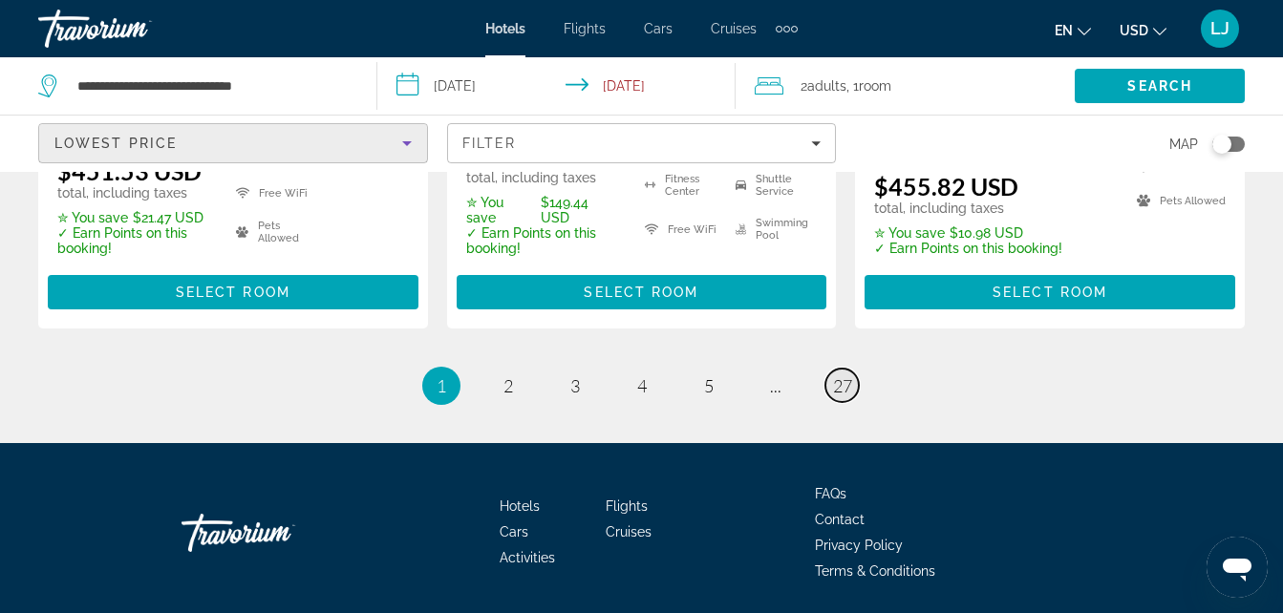
click at [844, 375] on span "27" at bounding box center [842, 385] width 19 height 21
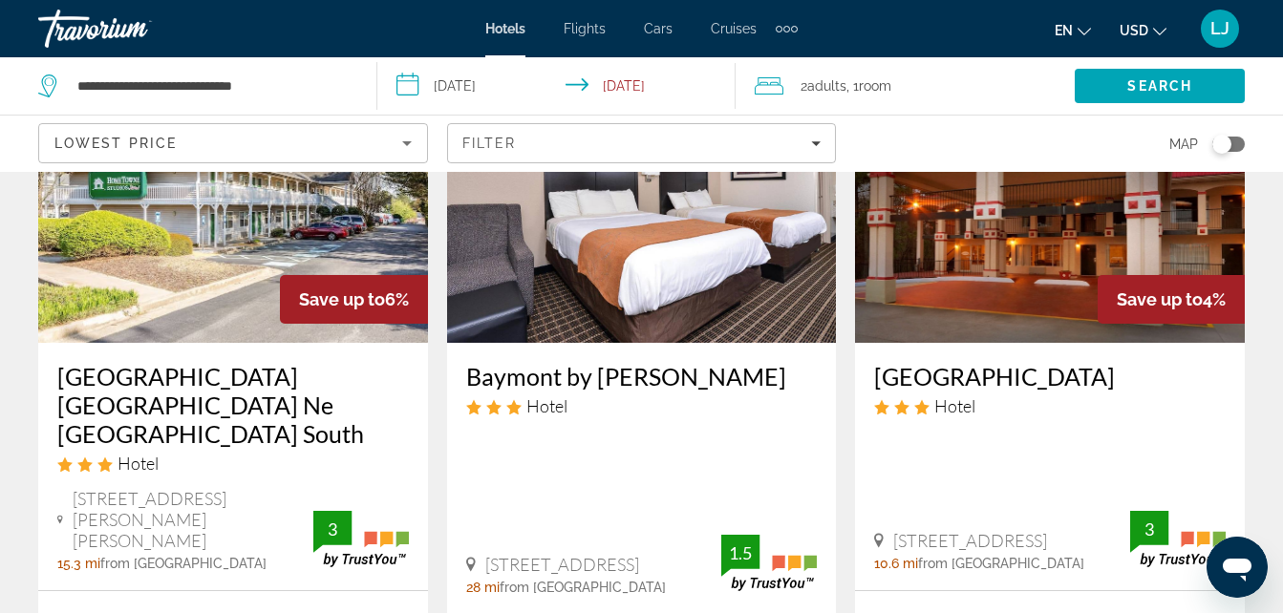
scroll to position [219, 0]
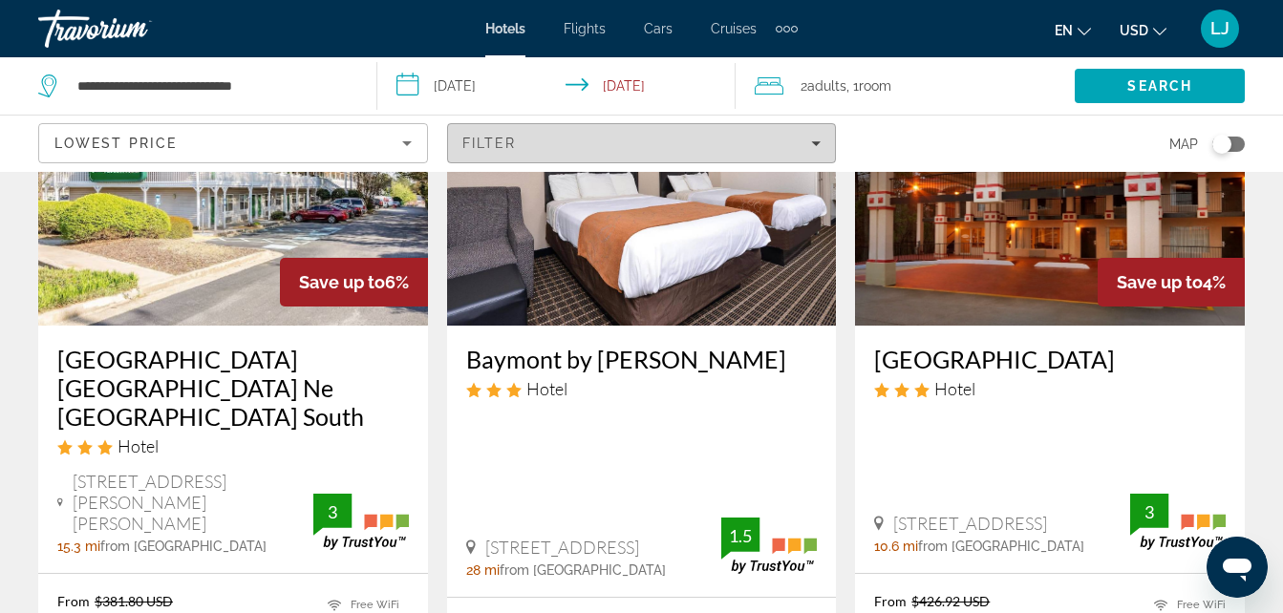
click at [784, 150] on div "Filter" at bounding box center [641, 143] width 359 height 15
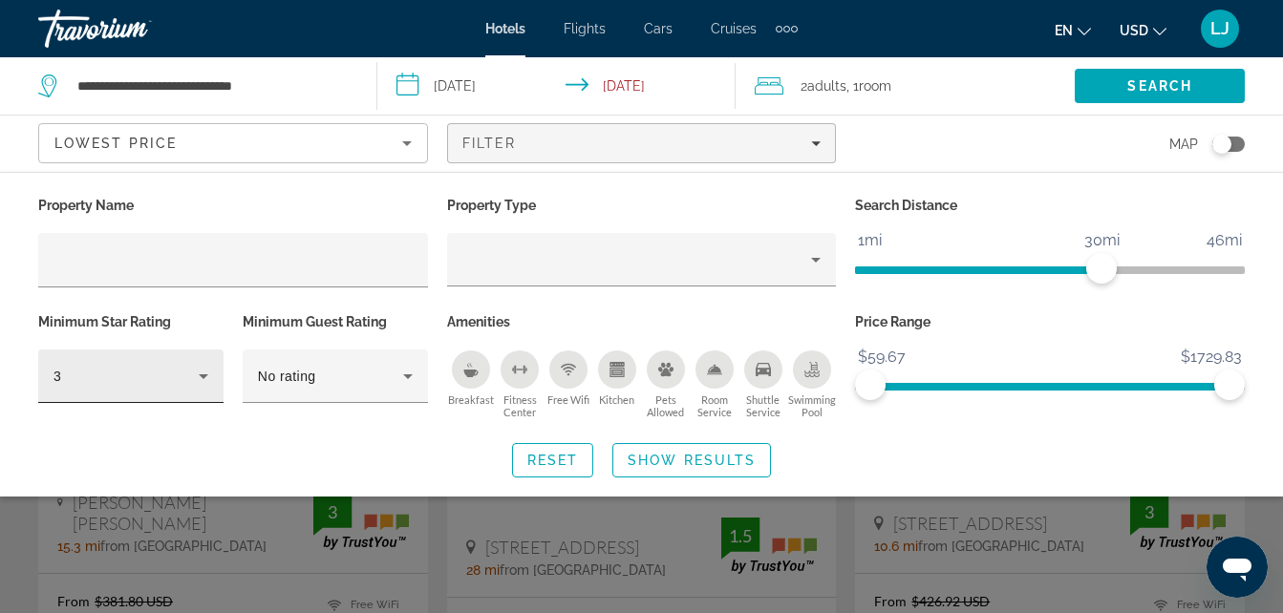
click at [207, 391] on div "3" at bounding box center [130, 376] width 155 height 53
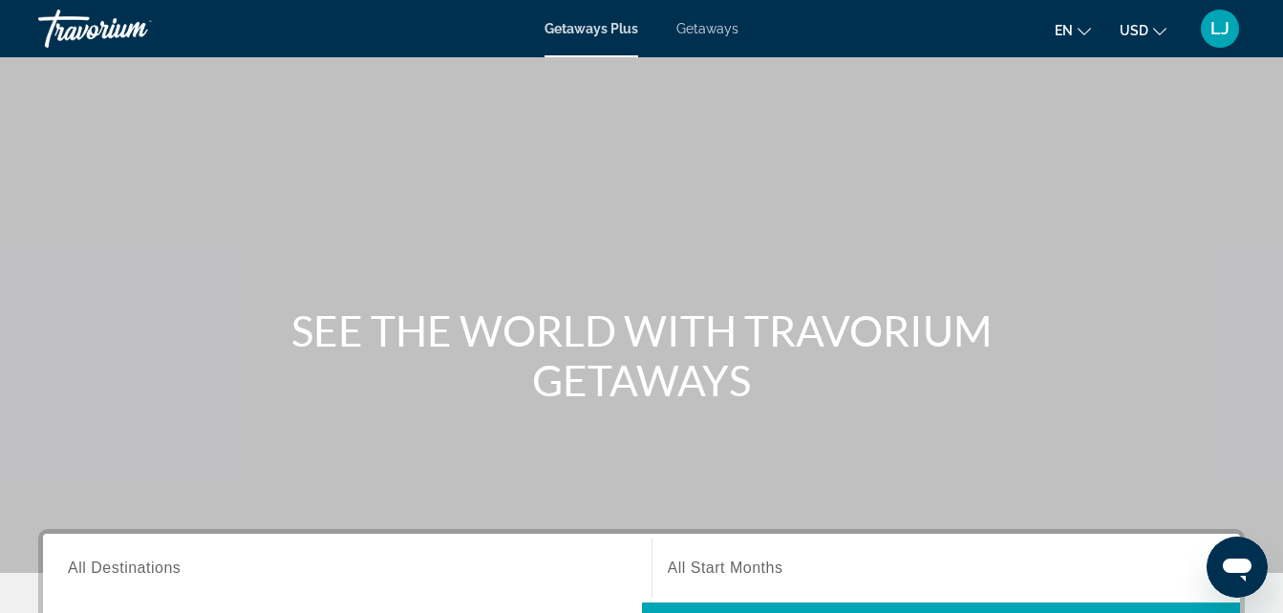
click at [723, 32] on span "Getaways" at bounding box center [707, 28] width 62 height 15
click at [502, 574] on input "Destination All Destinations" at bounding box center [347, 569] width 559 height 23
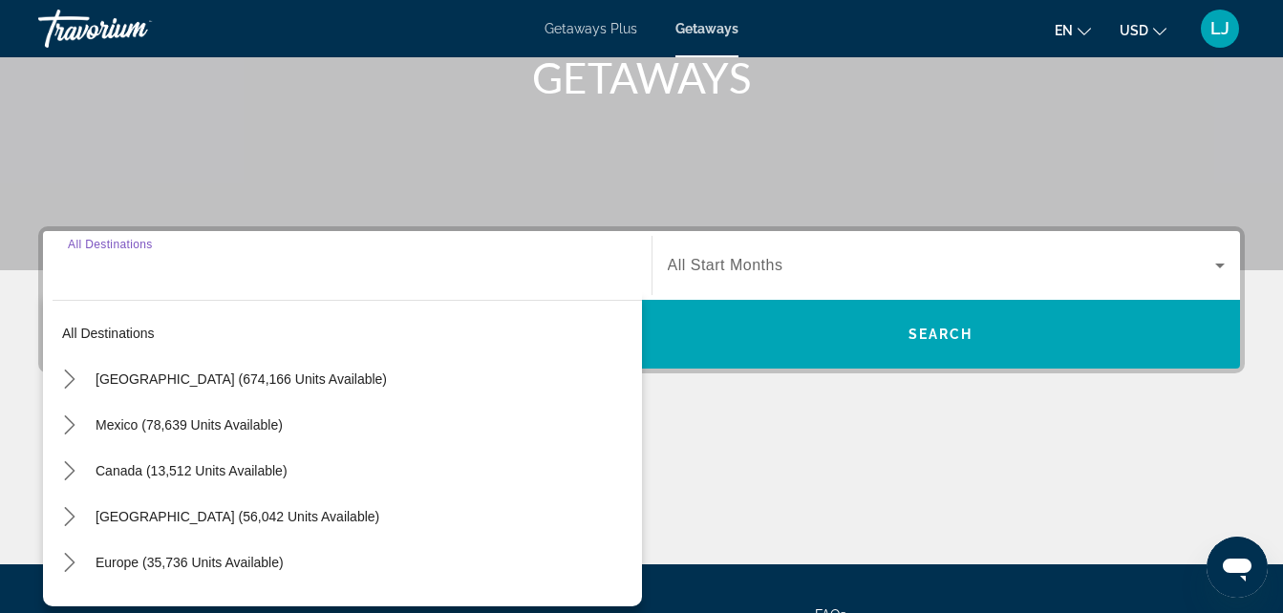
scroll to position [467, 0]
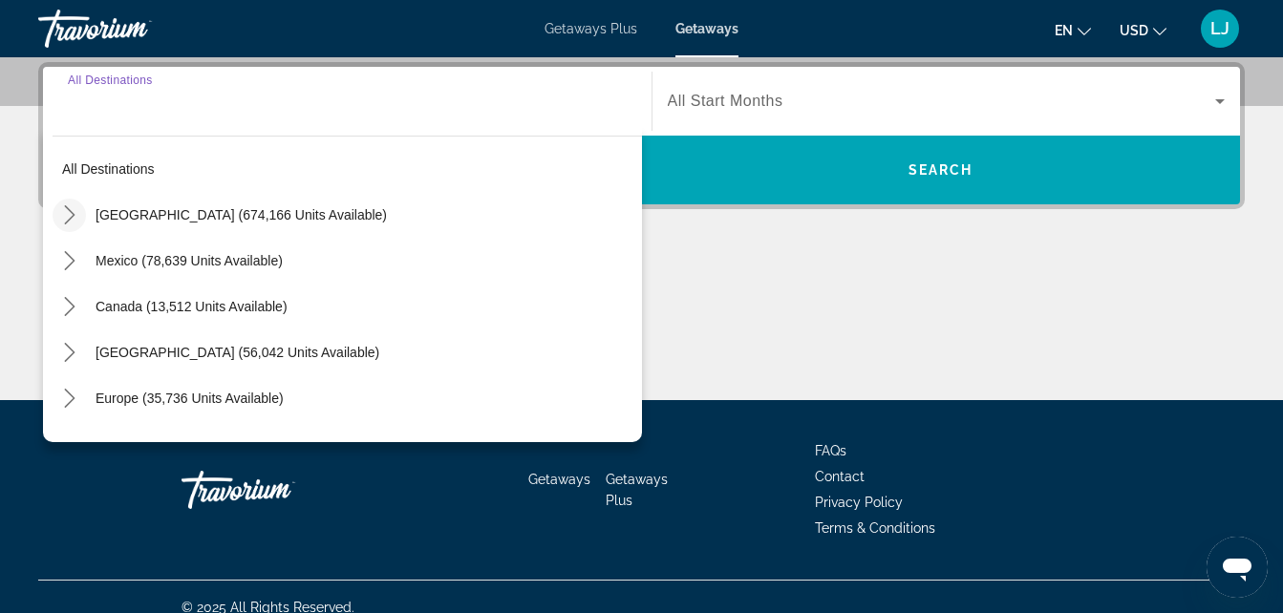
click at [67, 221] on icon "Toggle United States (674,166 units available) submenu" at bounding box center [69, 214] width 19 height 19
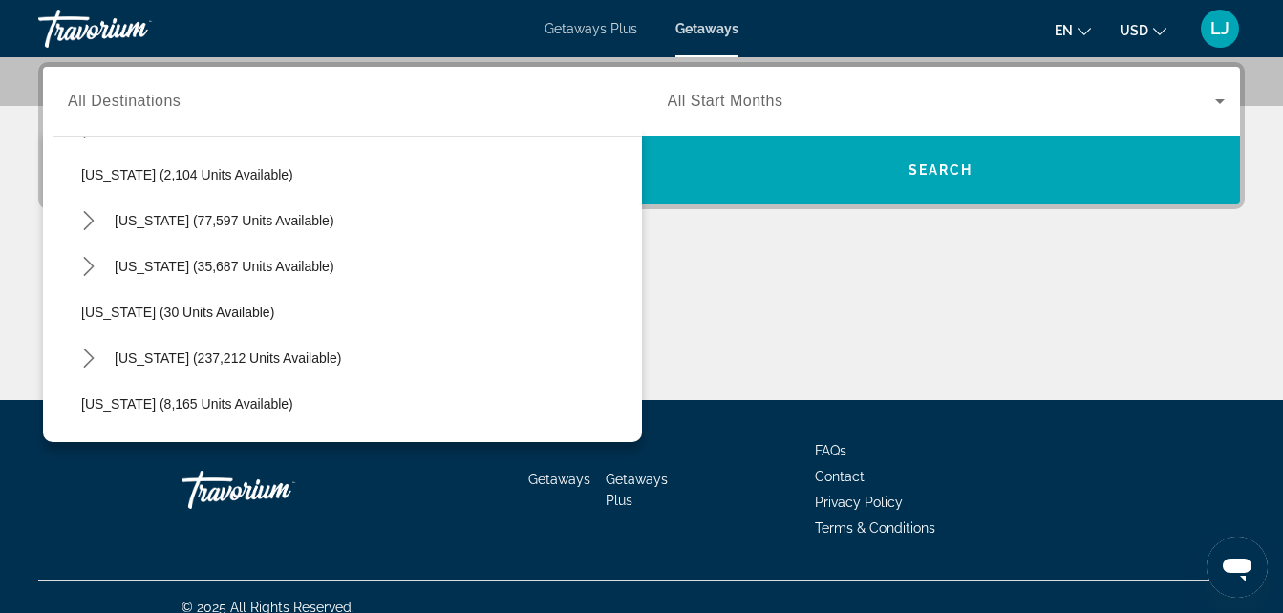
scroll to position [297, 0]
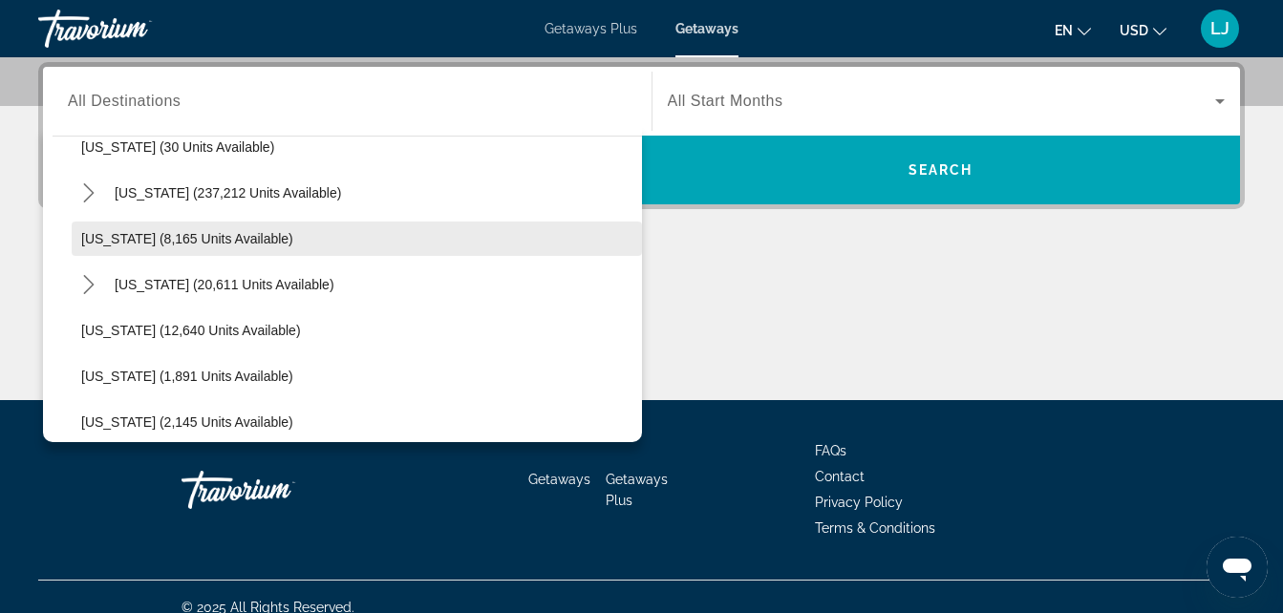
click at [183, 246] on span "[US_STATE] (8,165 units available)" at bounding box center [187, 238] width 212 height 15
type input "**********"
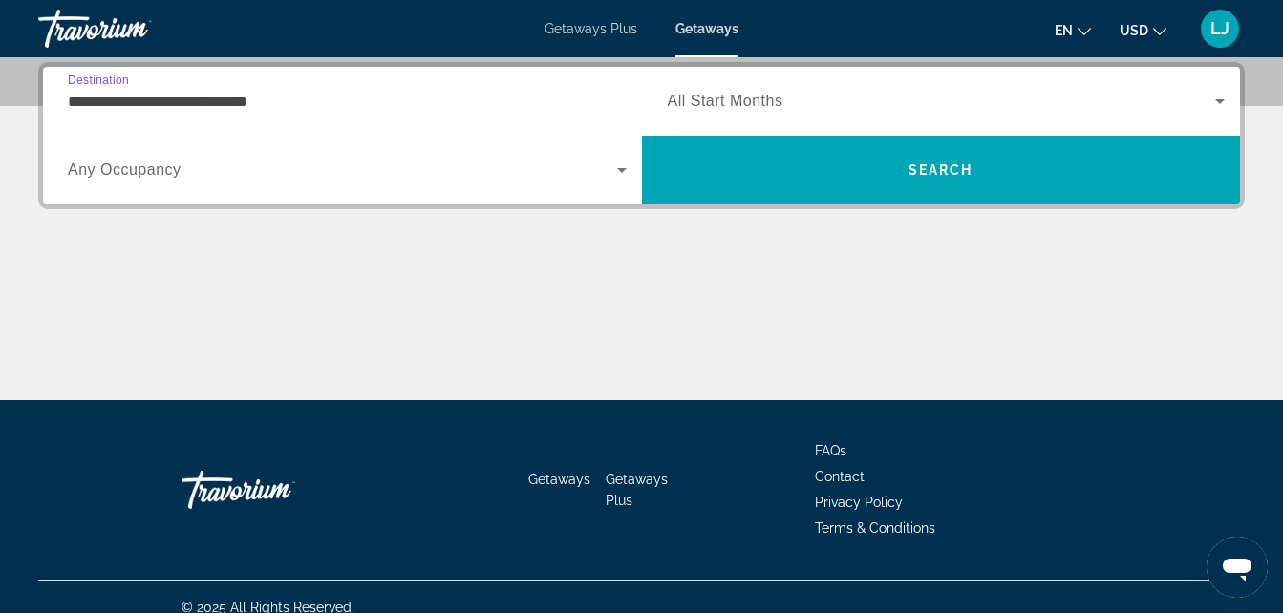
click at [190, 182] on div "Search widget" at bounding box center [347, 169] width 559 height 53
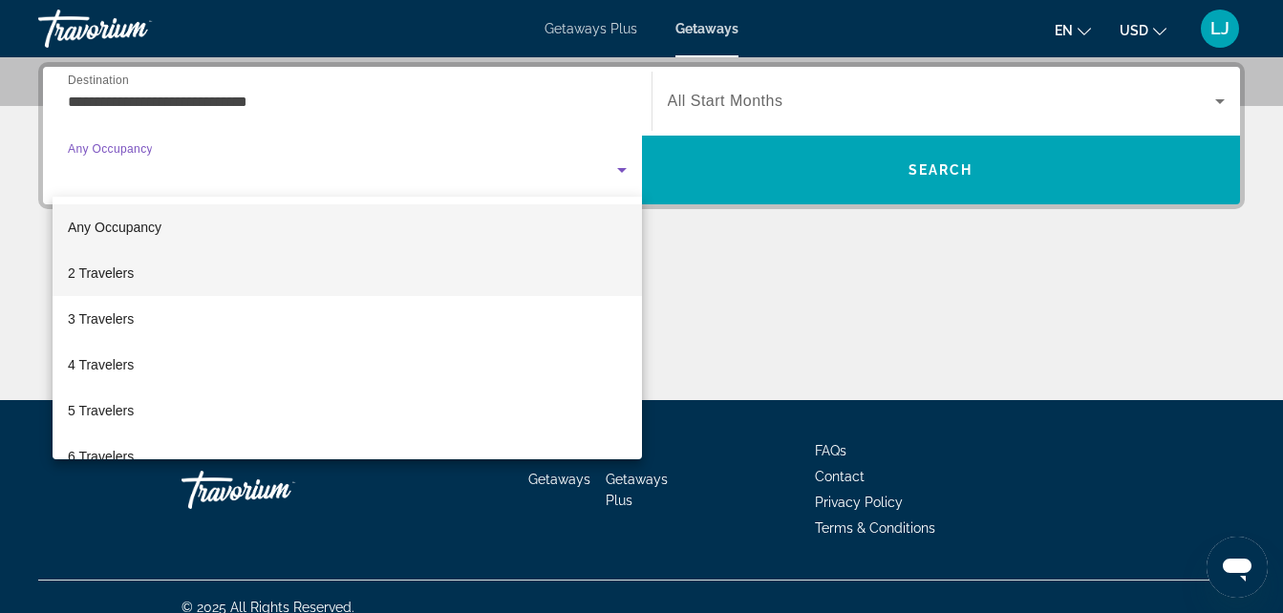
click at [179, 271] on mat-option "2 Travelers" at bounding box center [347, 273] width 589 height 46
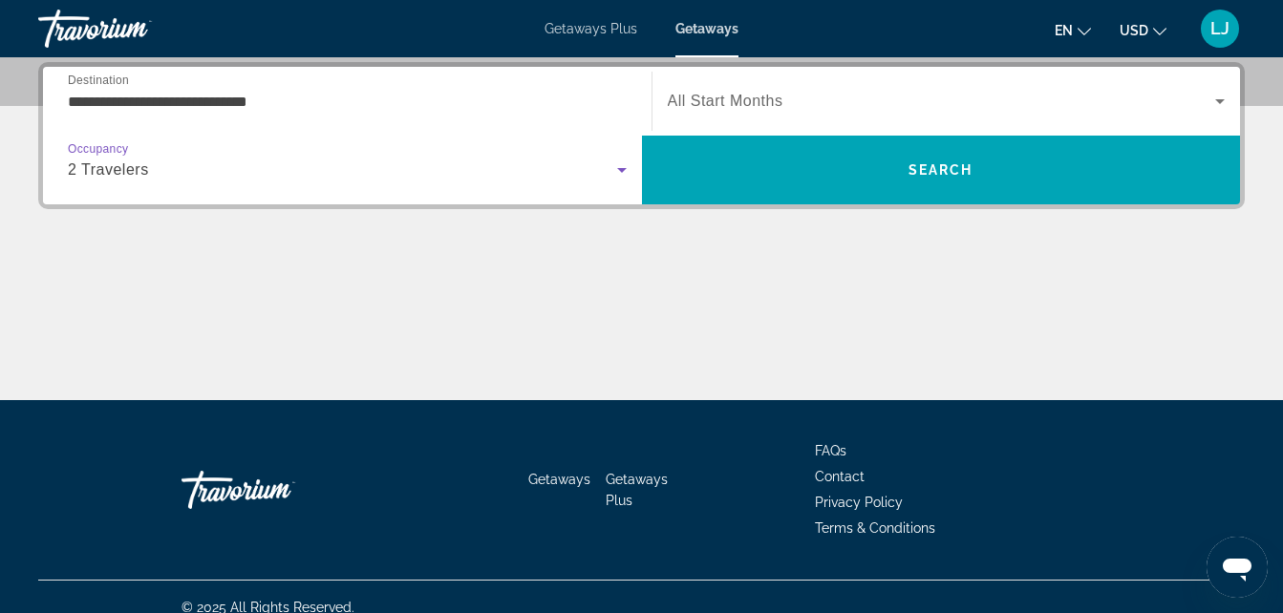
click at [688, 107] on span "All Start Months" at bounding box center [726, 101] width 116 height 16
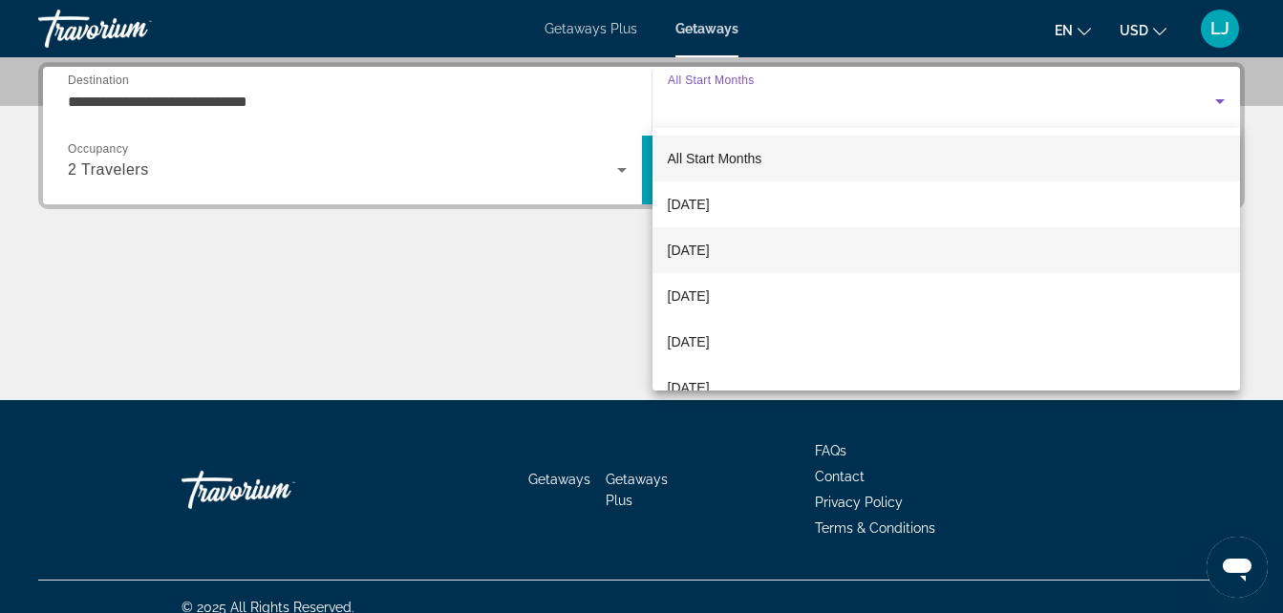
click at [710, 240] on span "[DATE]" at bounding box center [689, 250] width 42 height 23
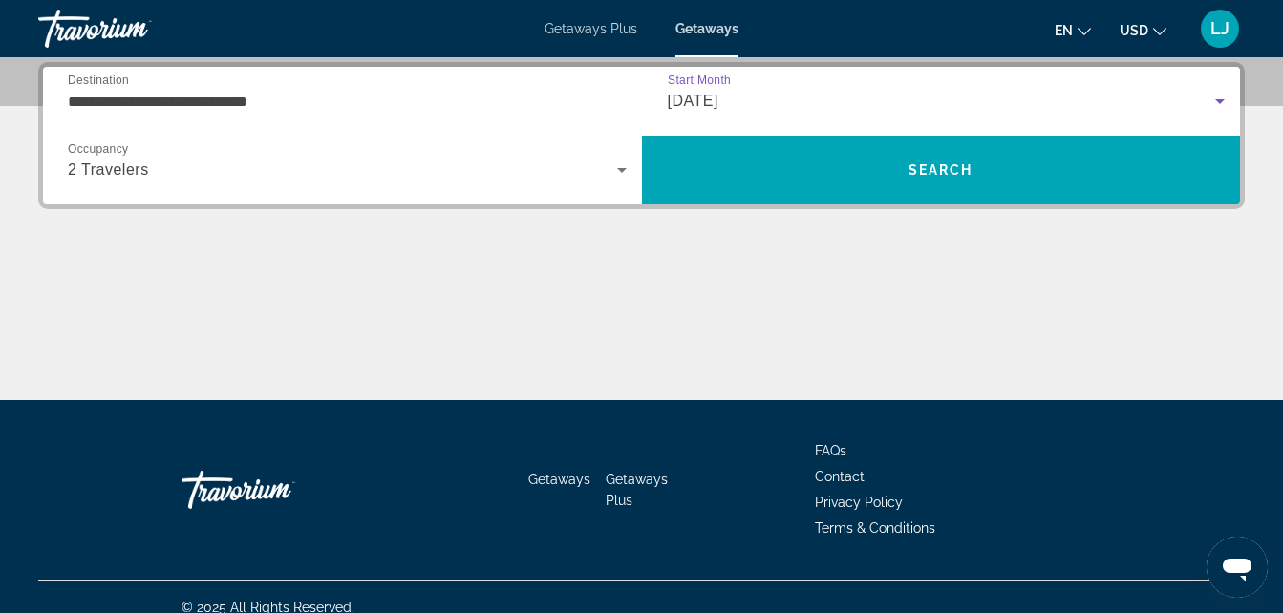
click at [737, 240] on div "**********" at bounding box center [641, 231] width 1283 height 338
click at [718, 100] on span "[DATE]" at bounding box center [693, 101] width 51 height 16
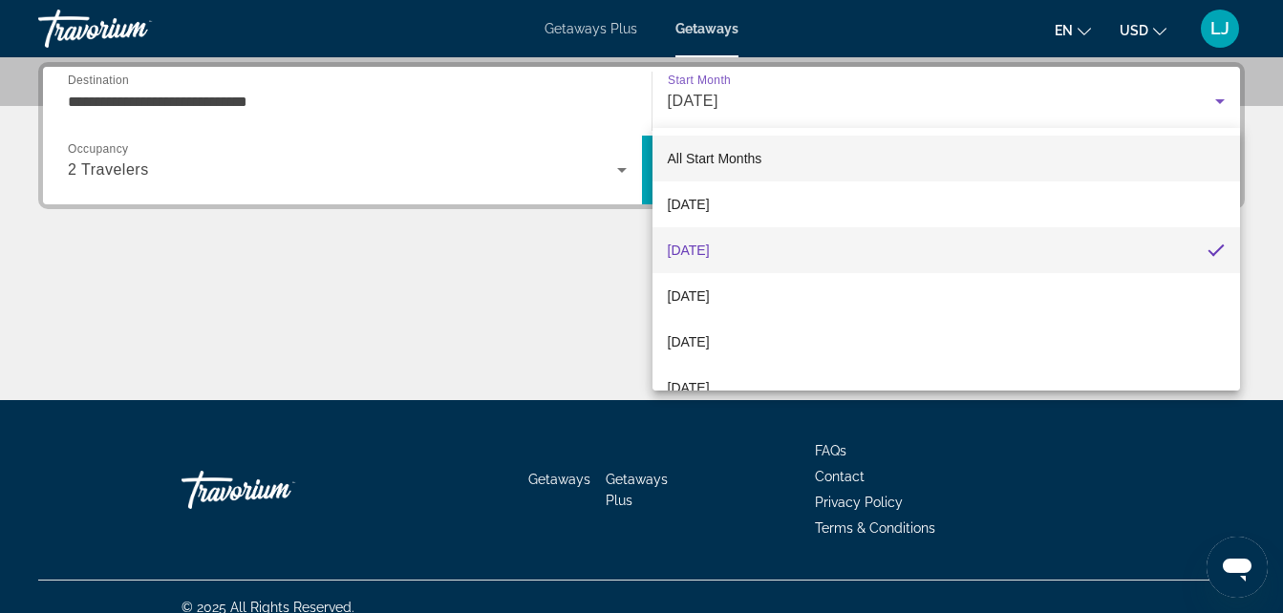
click at [722, 163] on span "All Start Months" at bounding box center [715, 158] width 95 height 15
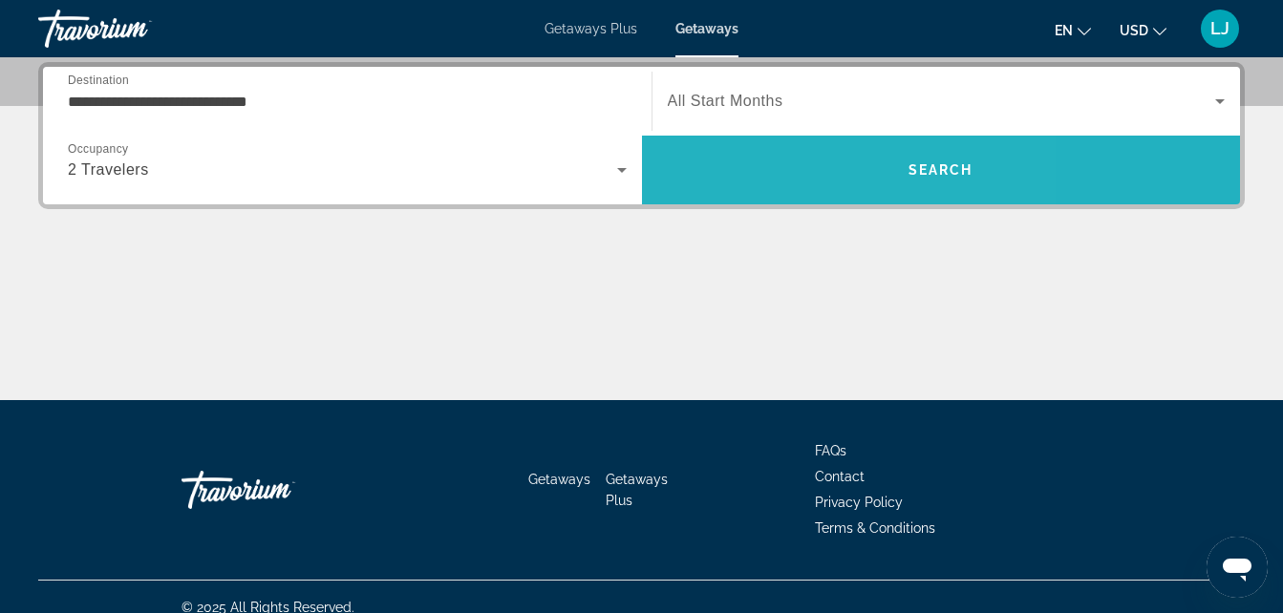
click at [784, 174] on span "Search" at bounding box center [941, 170] width 599 height 46
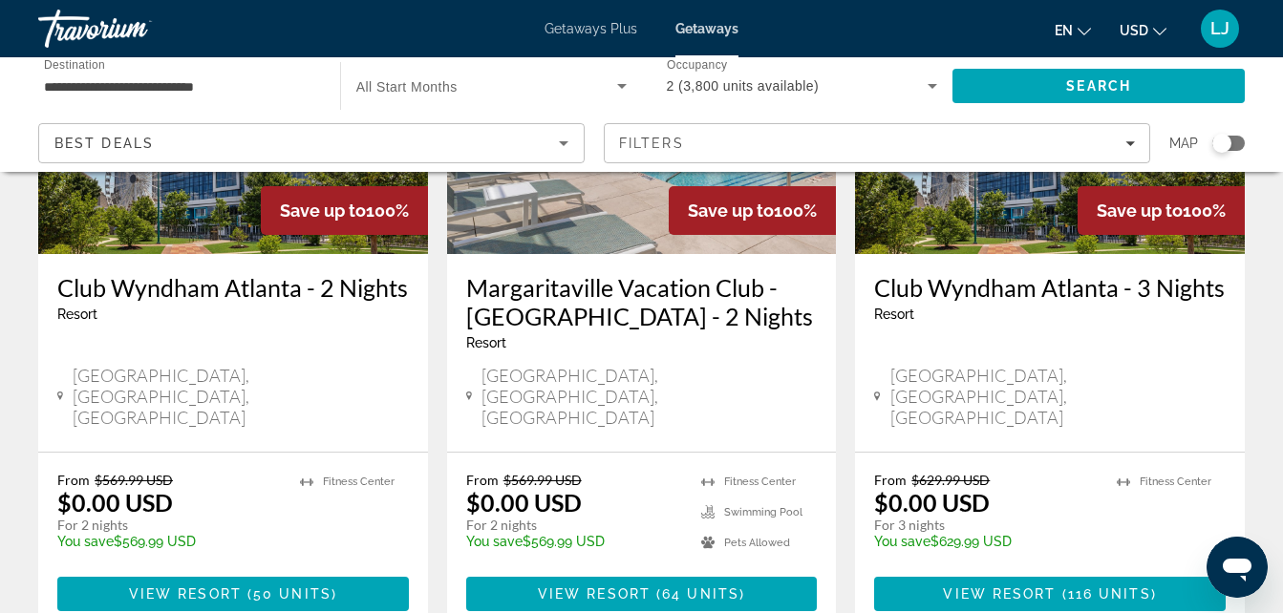
scroll to position [301, 0]
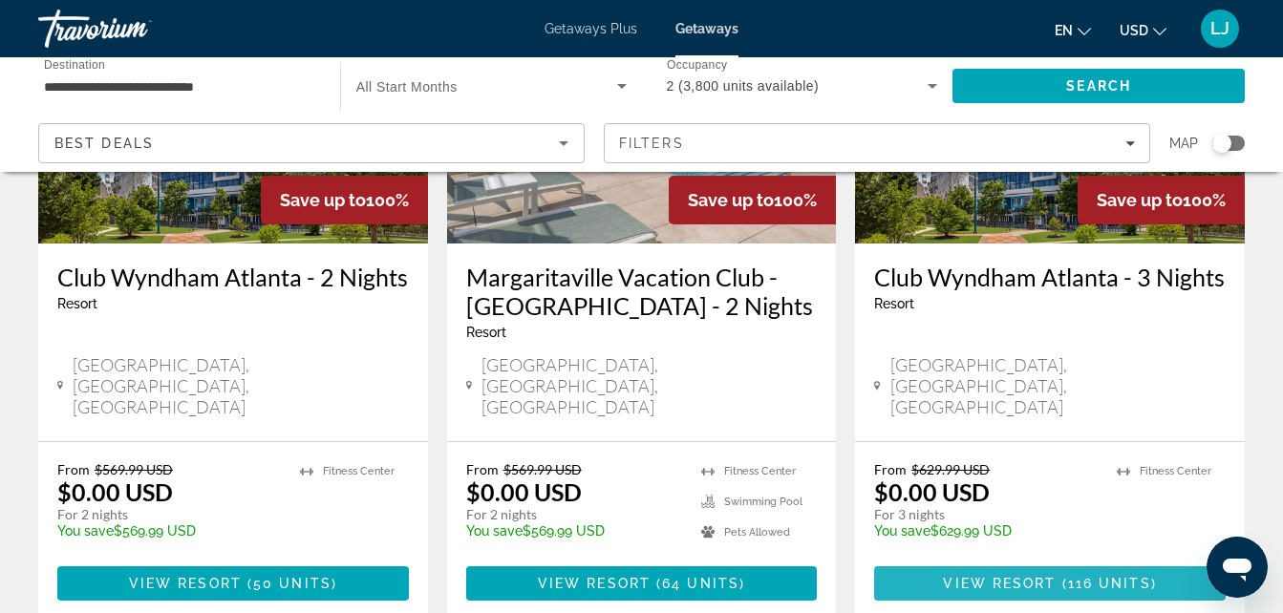
click at [1072, 576] on span "116 units" at bounding box center [1109, 583] width 83 height 15
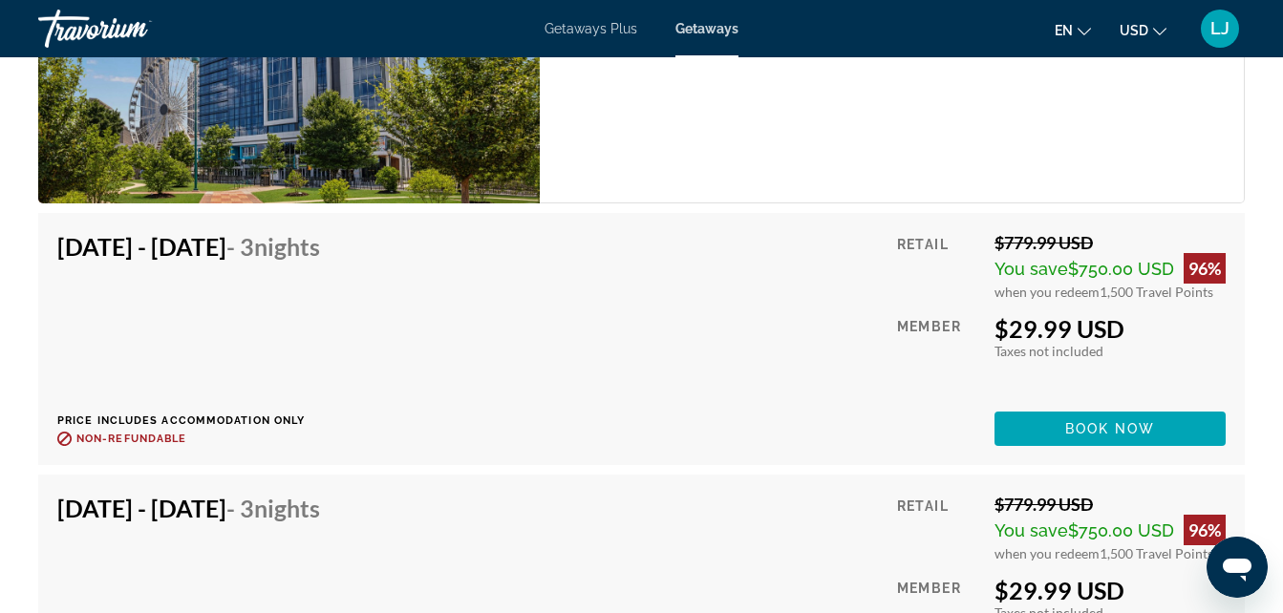
scroll to position [4151, 0]
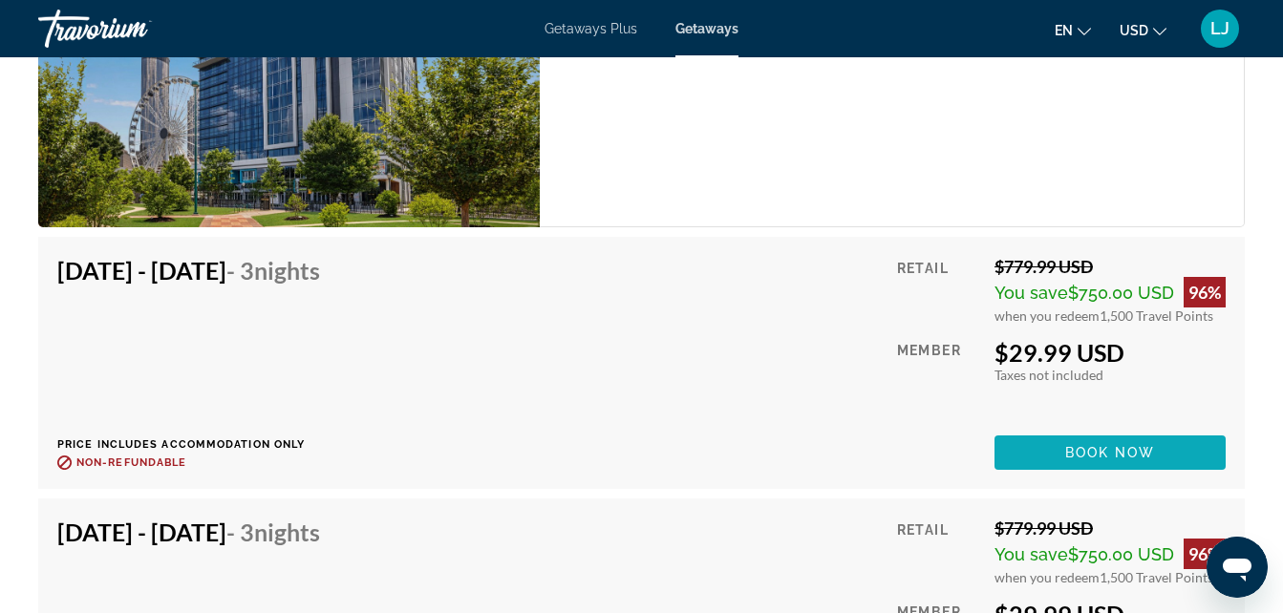
click at [1147, 445] on span "Book now" at bounding box center [1110, 452] width 91 height 15
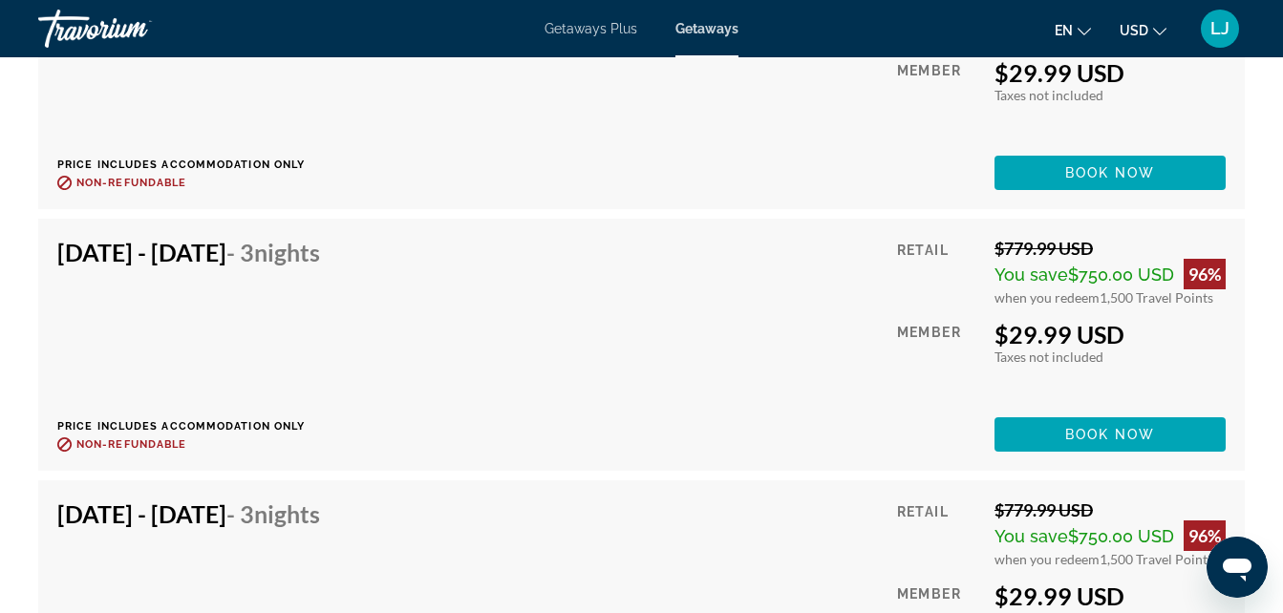
scroll to position [4407, 0]
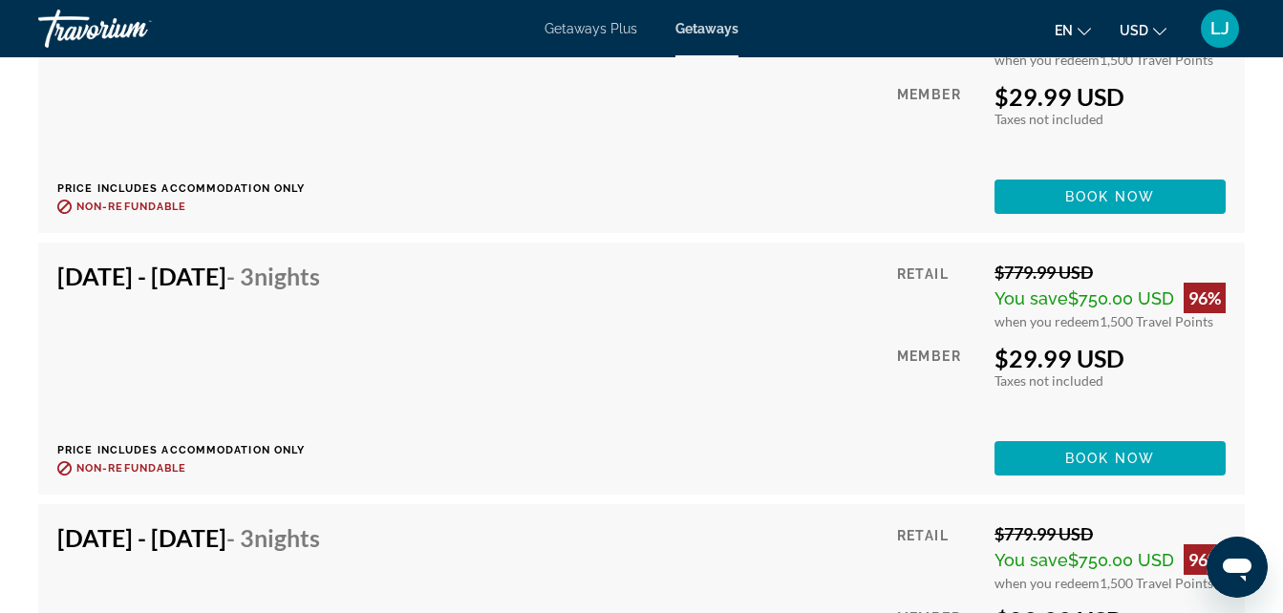
drag, startPoint x: 1285, startPoint y: 96, endPoint x: 37, endPoint y: 44, distance: 1248.7
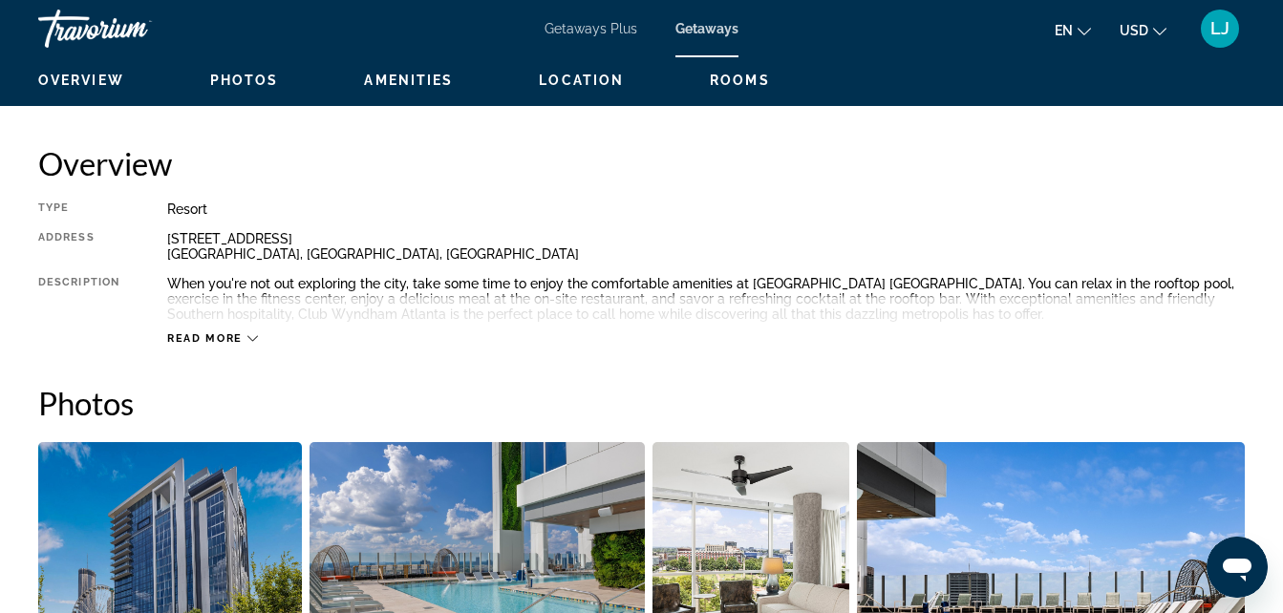
scroll to position [939, 0]
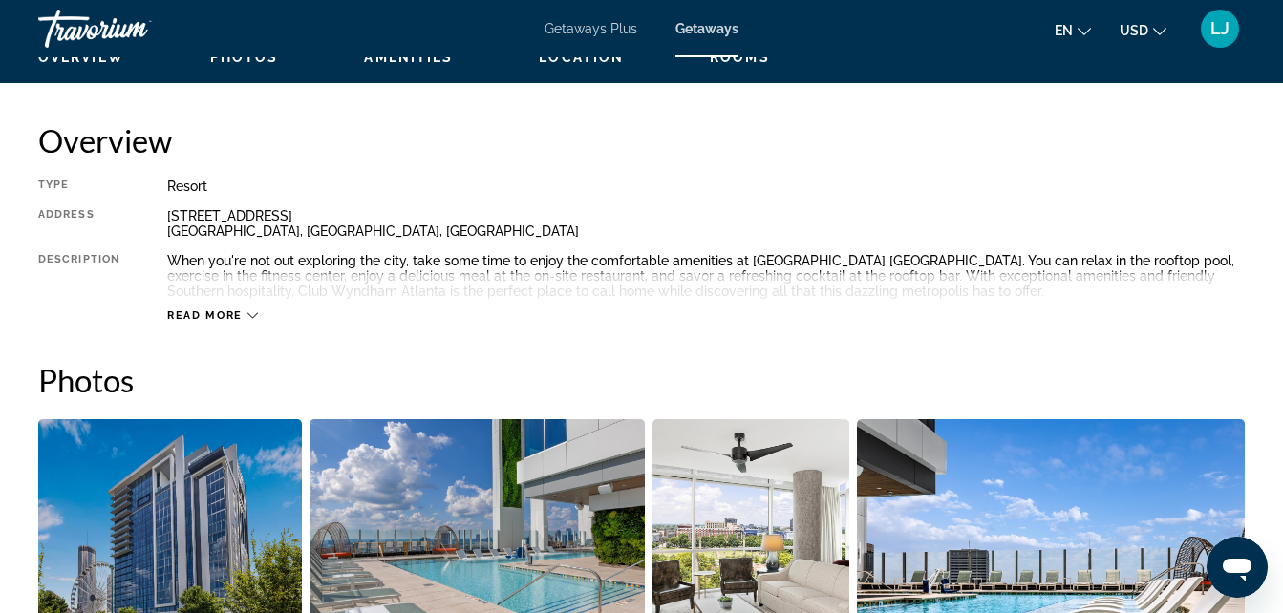
click at [247, 319] on icon "Main content" at bounding box center [252, 315] width 11 height 11
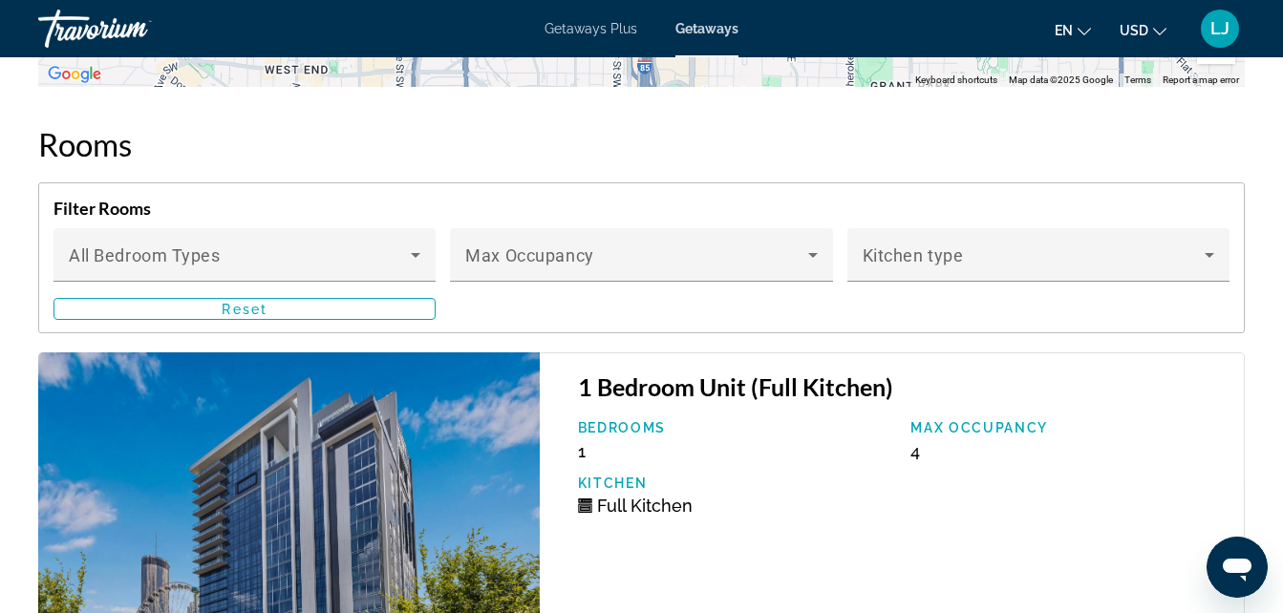
scroll to position [3621, 0]
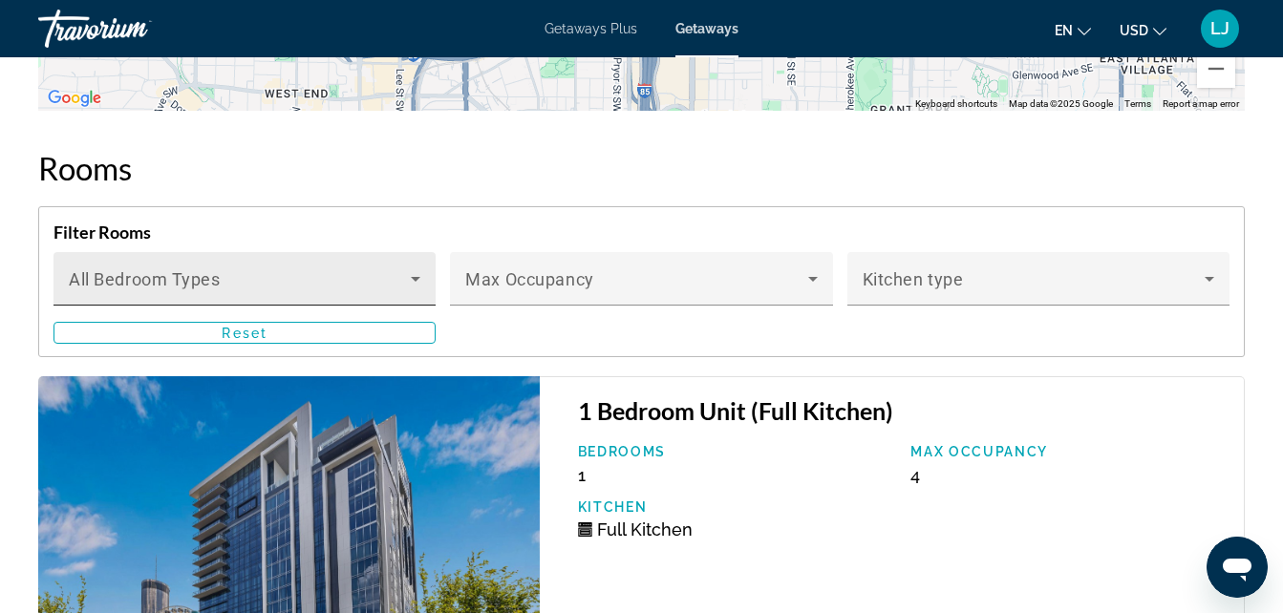
click at [392, 275] on span "Main content" at bounding box center [240, 286] width 342 height 23
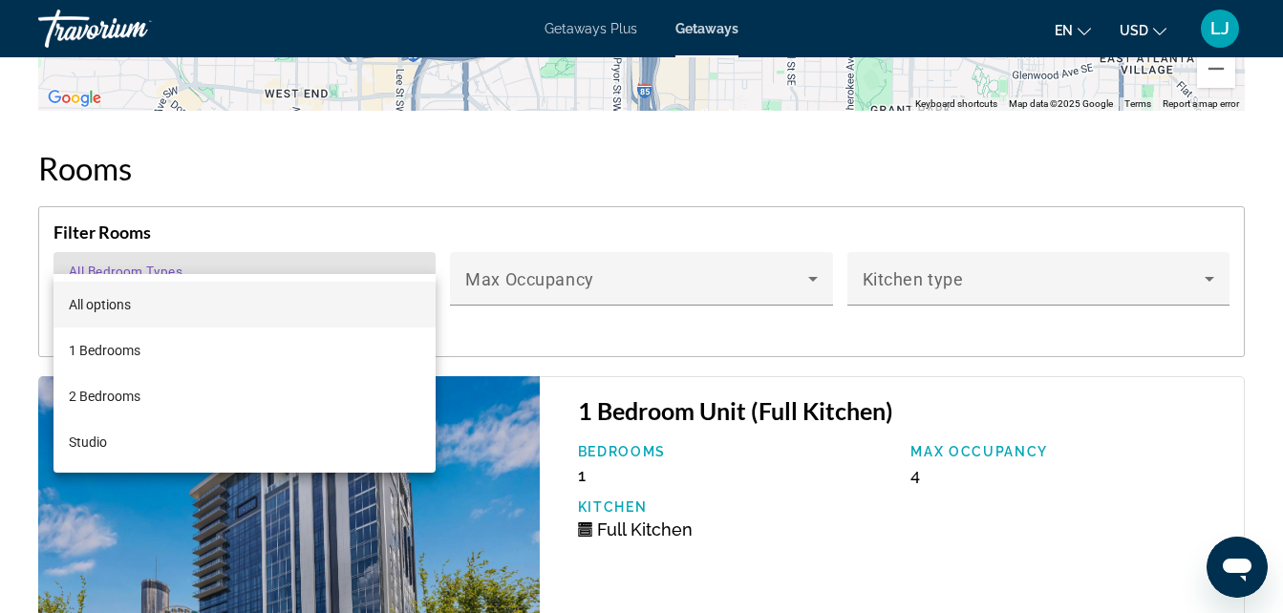
click at [607, 299] on div at bounding box center [641, 306] width 1283 height 613
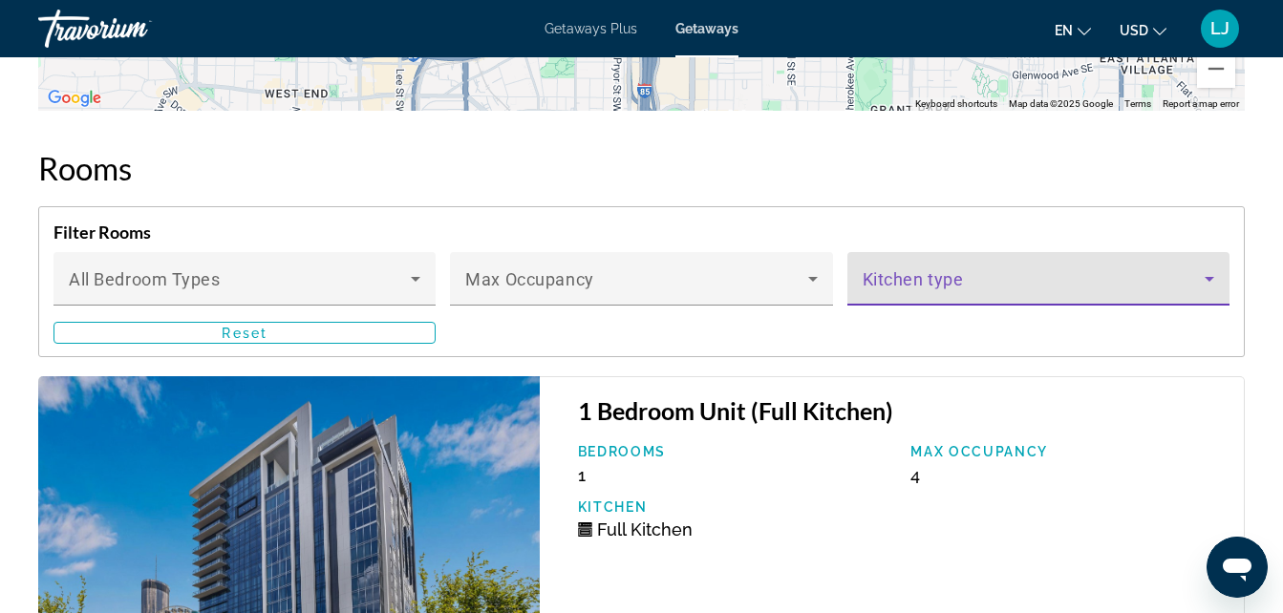
click at [1209, 275] on div "Main content" at bounding box center [1039, 286] width 352 height 23
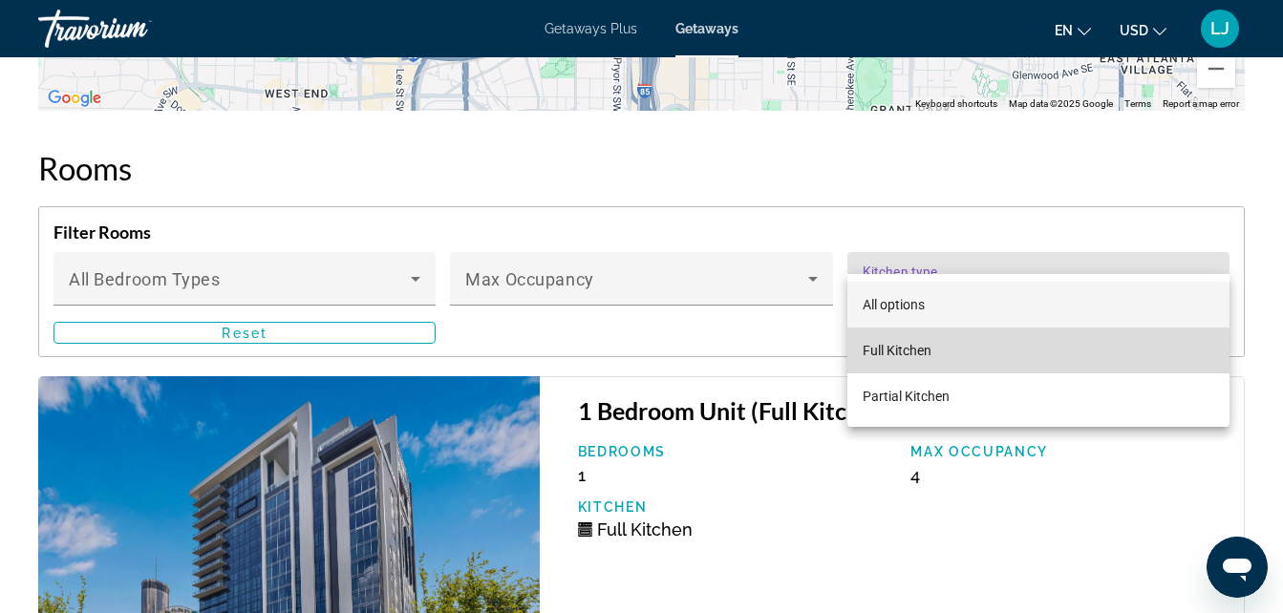
click at [1201, 340] on mat-option "Full Kitchen" at bounding box center [1038, 351] width 382 height 46
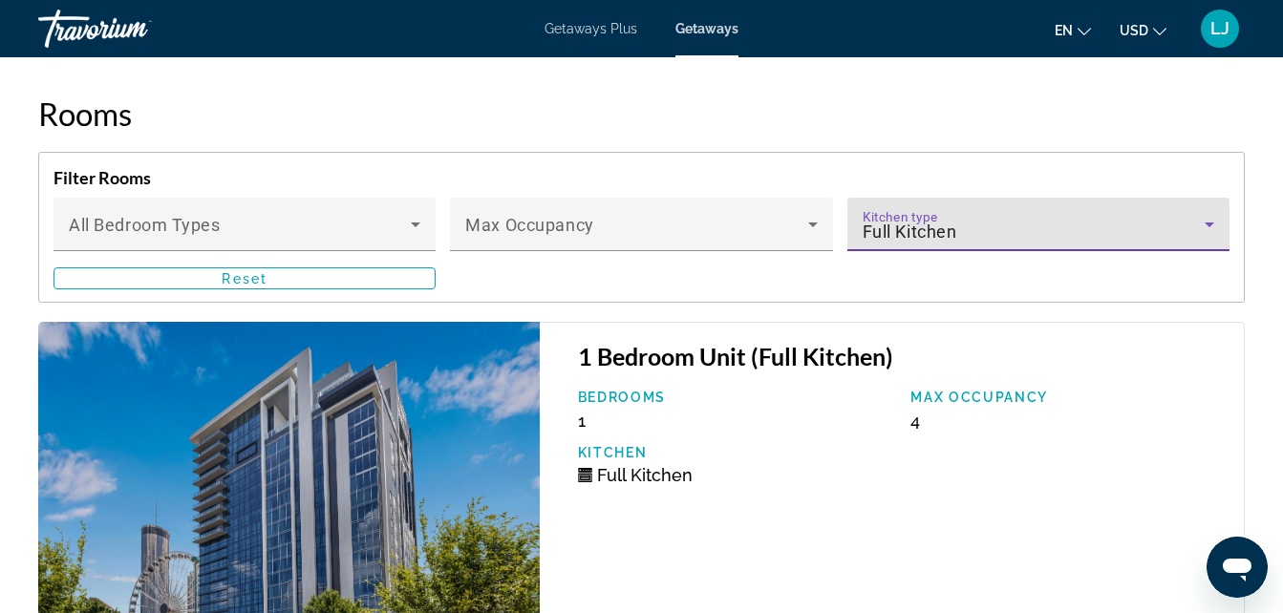
scroll to position [3657, 0]
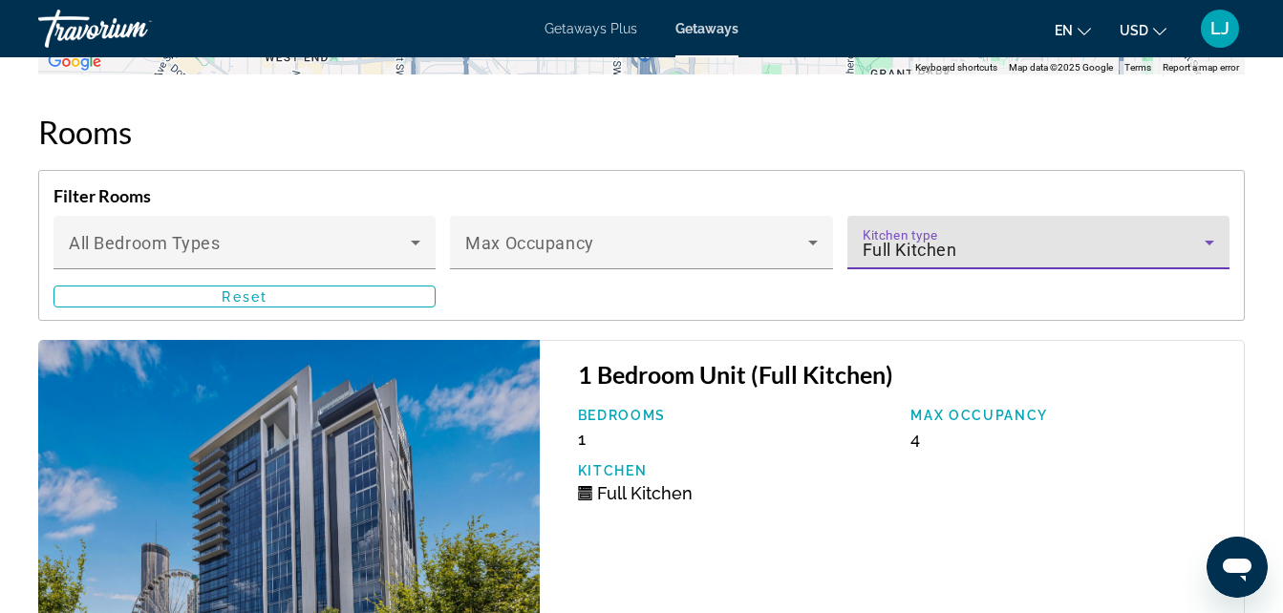
click at [1216, 231] on icon "Main content" at bounding box center [1209, 242] width 23 height 23
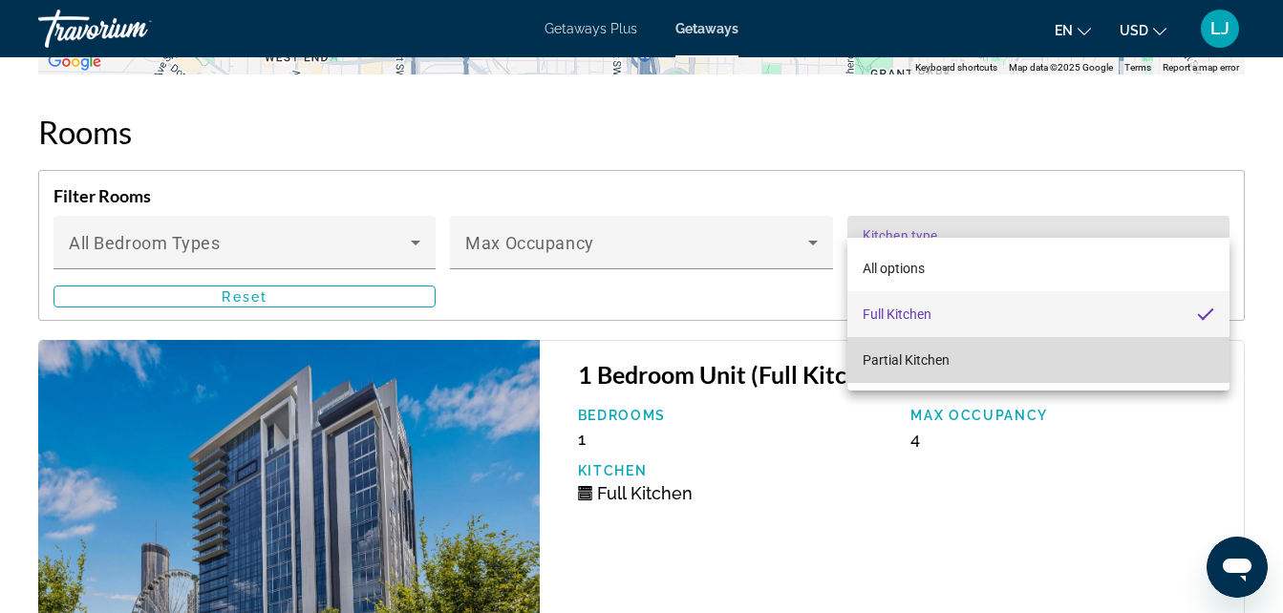
click at [1122, 359] on mat-option "Partial Kitchen" at bounding box center [1038, 360] width 382 height 46
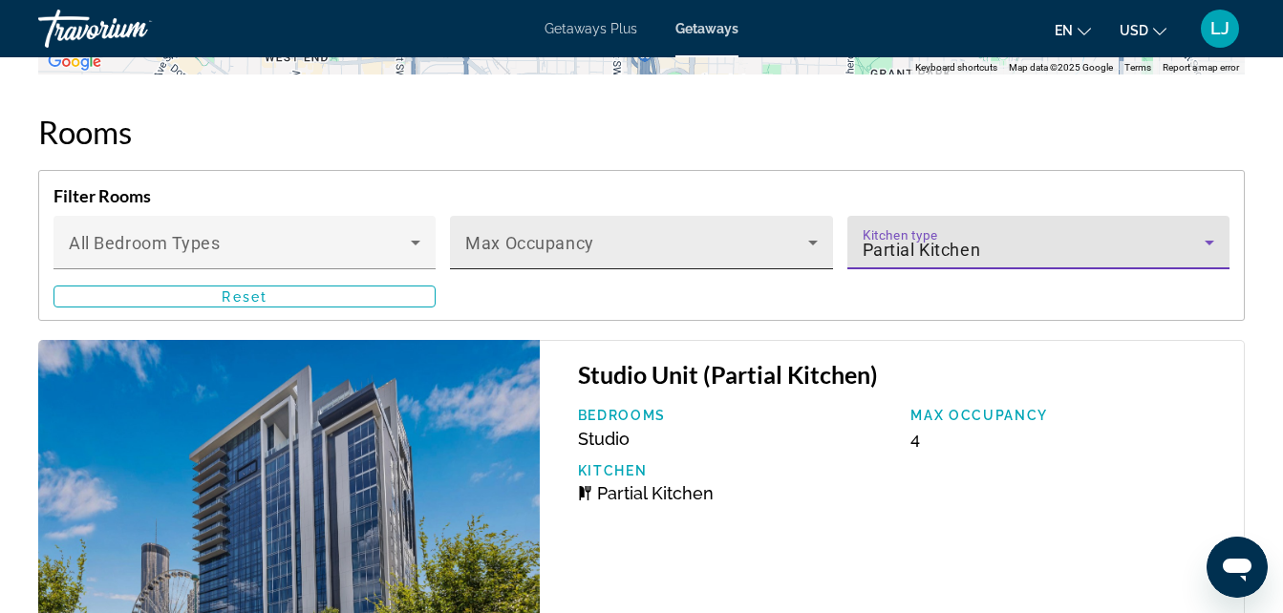
click at [800, 239] on span "Main content" at bounding box center [636, 250] width 342 height 23
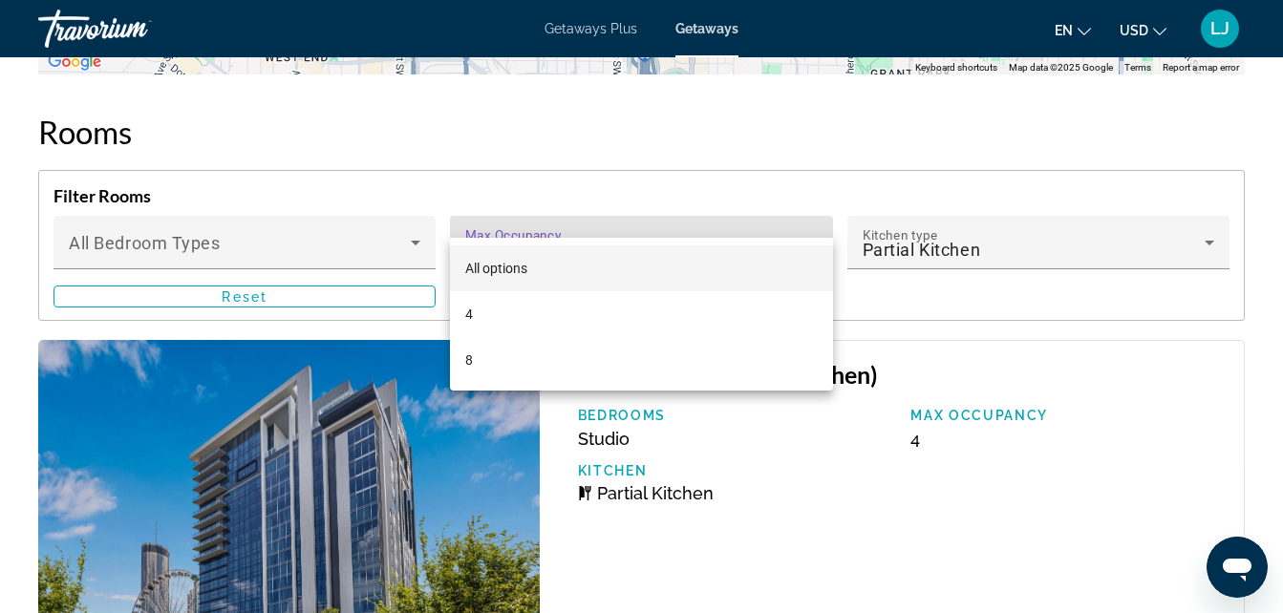
click at [422, 220] on div at bounding box center [641, 306] width 1283 height 613
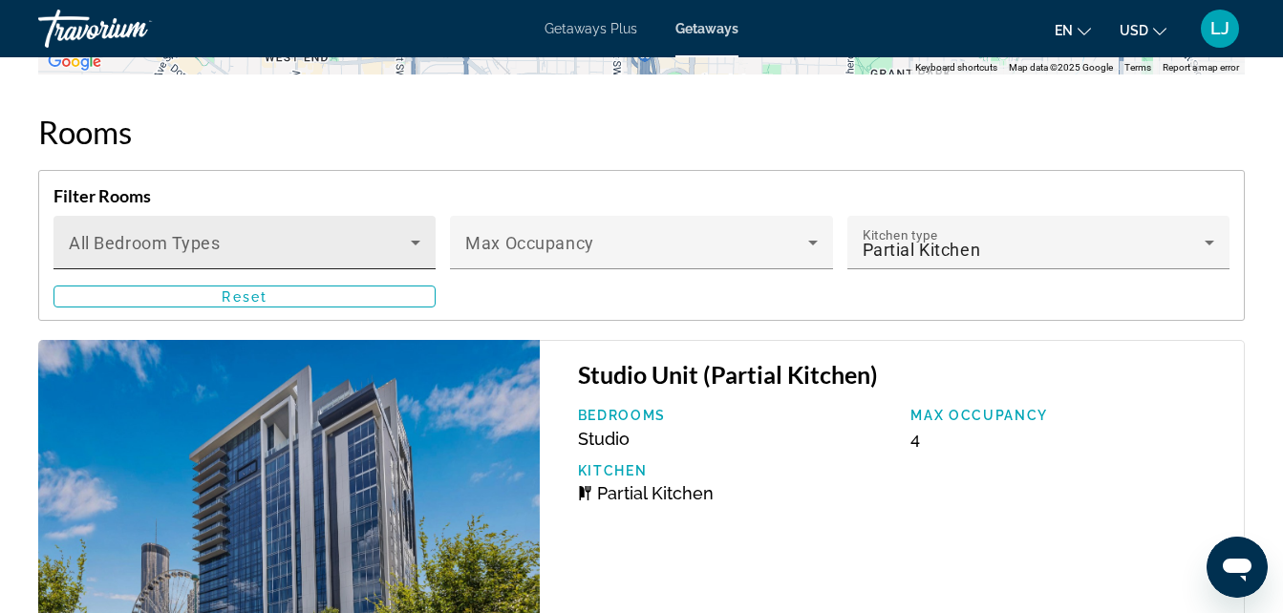
click at [417, 231] on icon "Main content" at bounding box center [415, 242] width 23 height 23
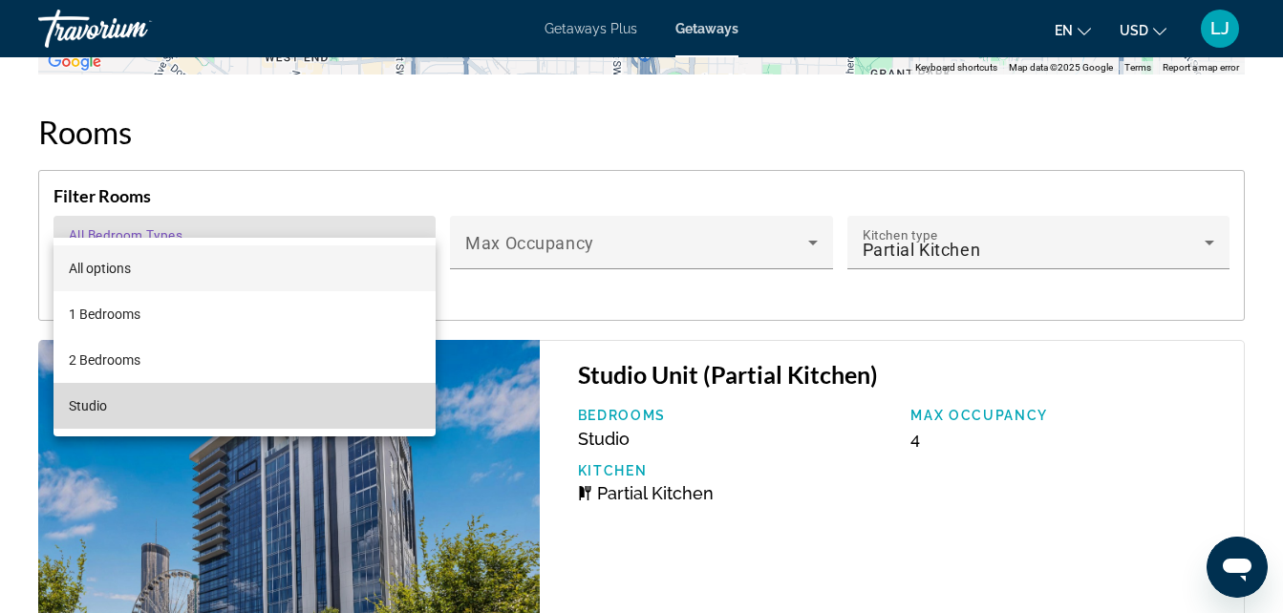
click at [385, 383] on mat-option "Studio" at bounding box center [244, 406] width 382 height 46
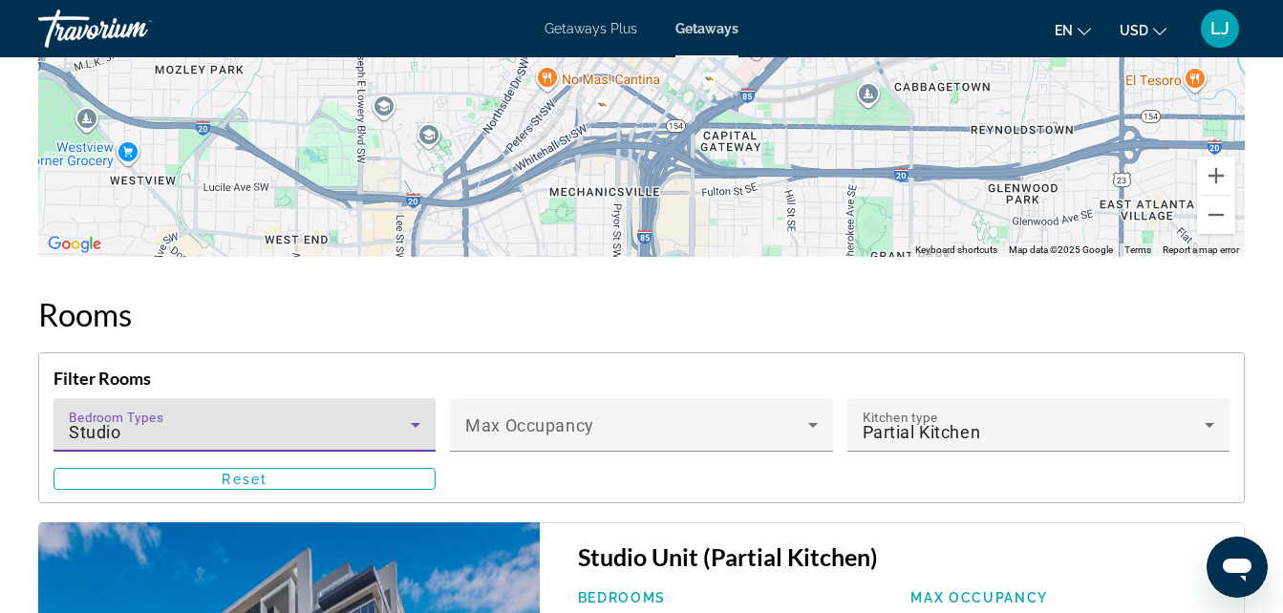
scroll to position [3487, 0]
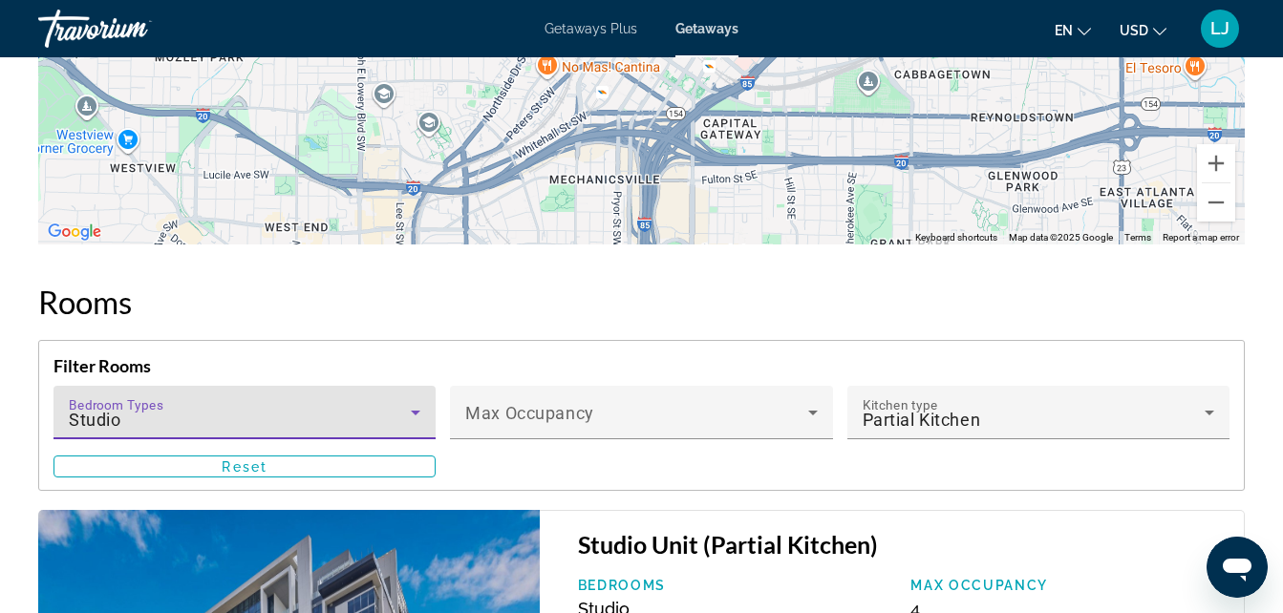
click at [309, 409] on div "Studio" at bounding box center [240, 420] width 342 height 23
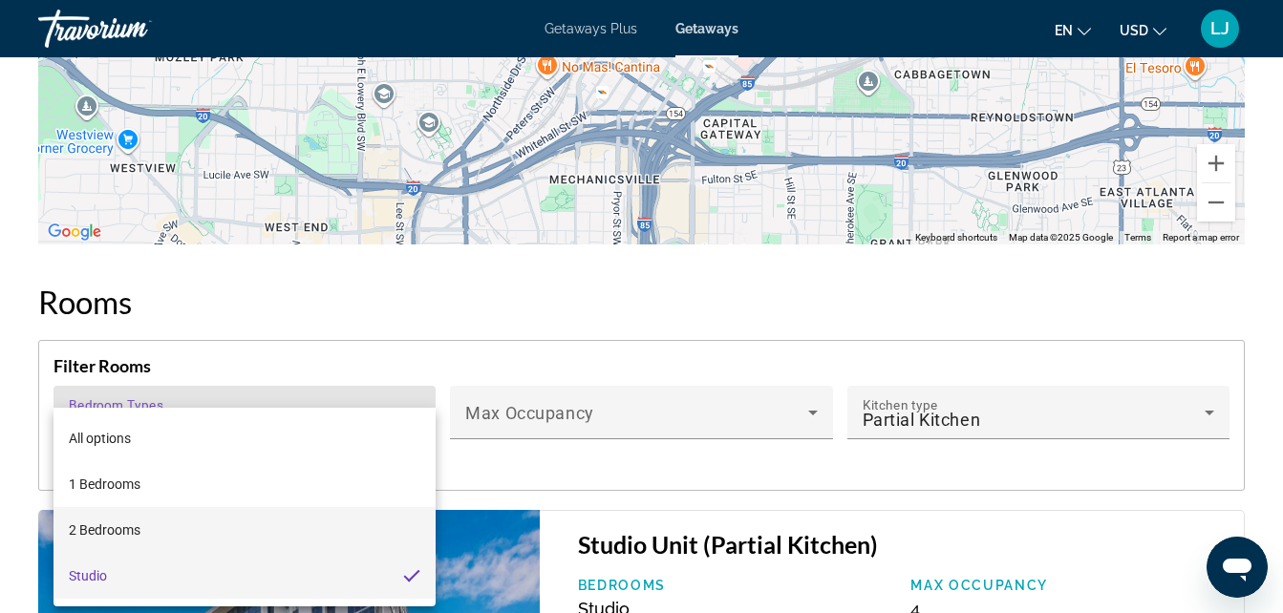
click at [296, 541] on mat-option "2 Bedrooms" at bounding box center [244, 530] width 382 height 46
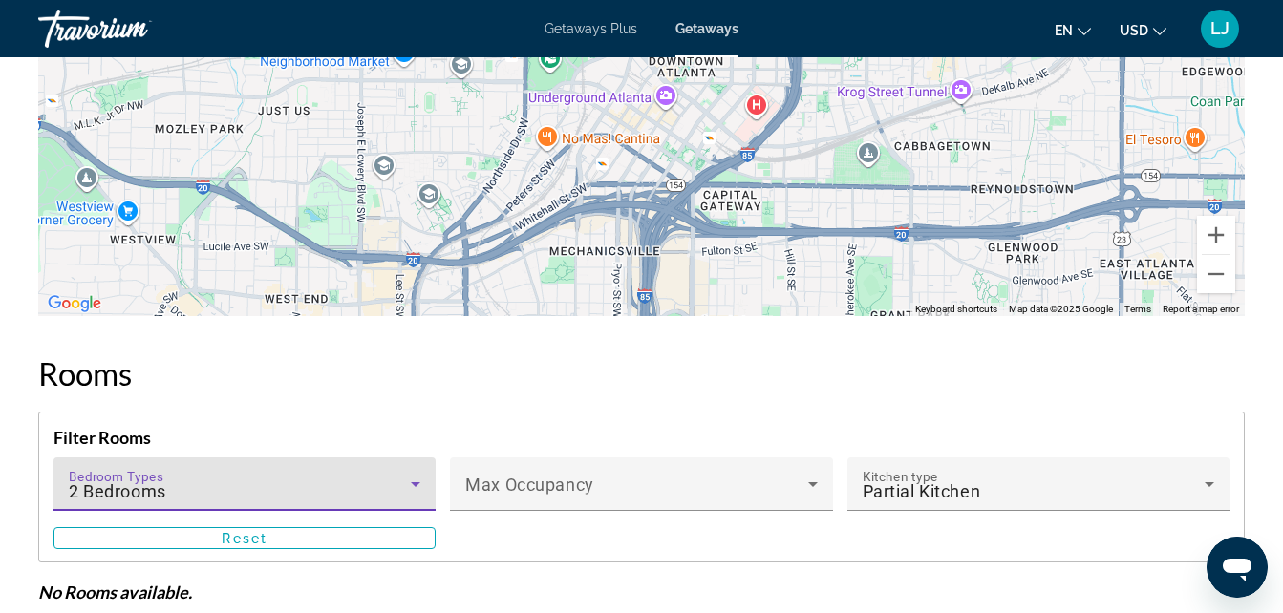
scroll to position [3444, 0]
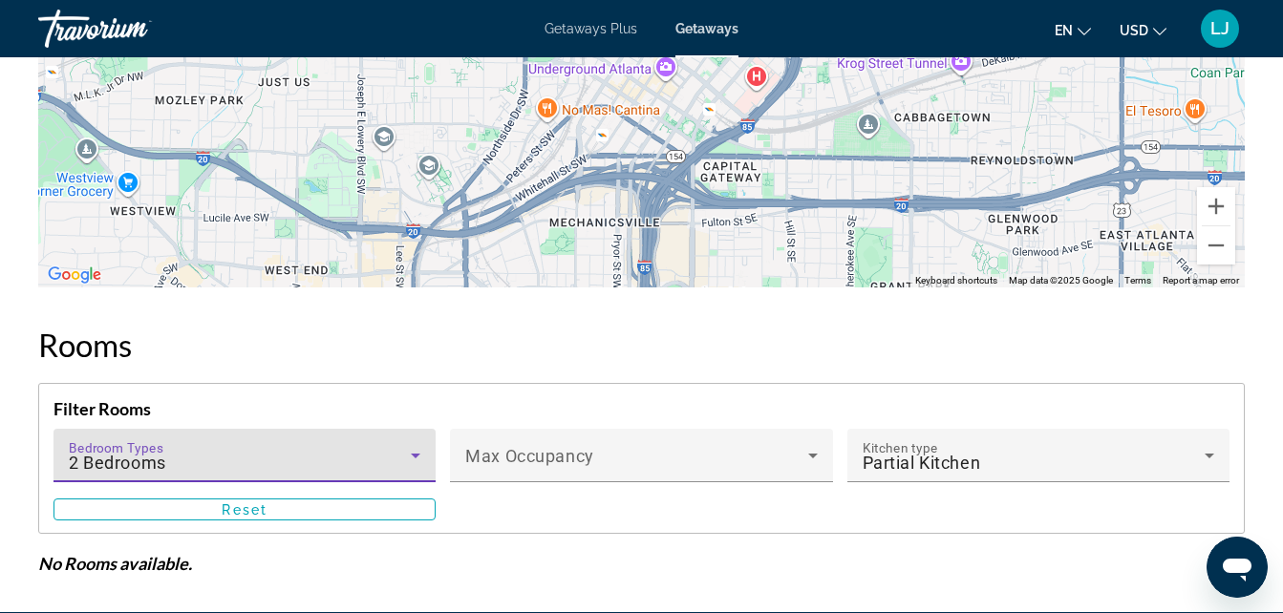
click at [249, 452] on div "2 Bedrooms" at bounding box center [240, 463] width 342 height 23
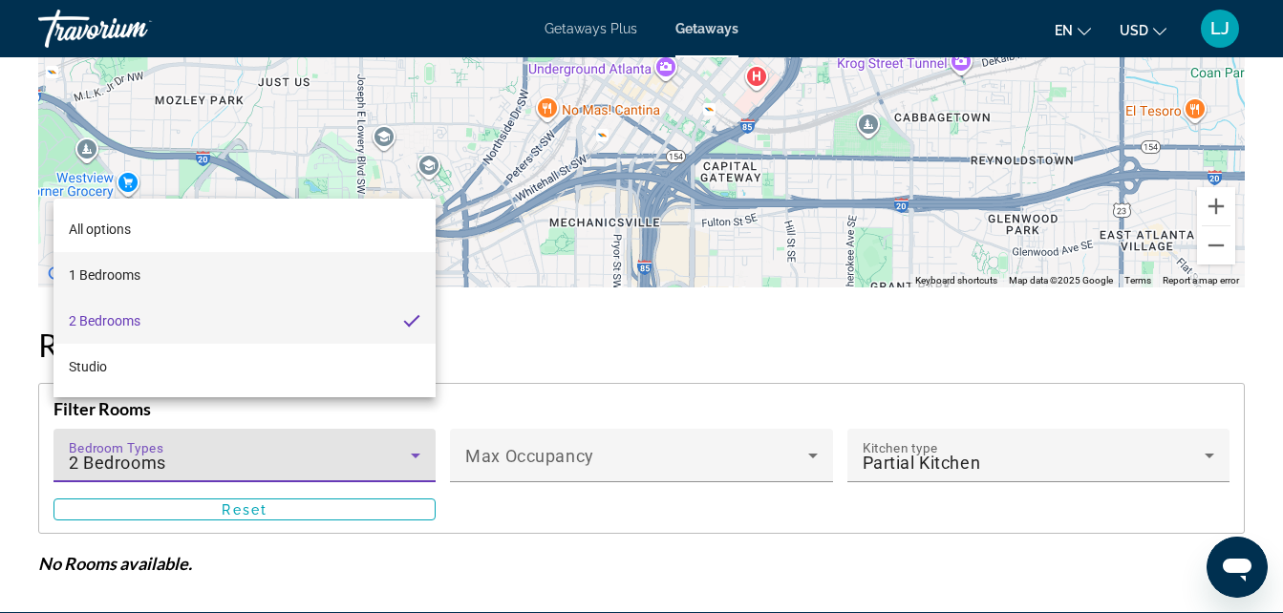
click at [241, 273] on mat-option "1 Bedrooms" at bounding box center [244, 275] width 382 height 46
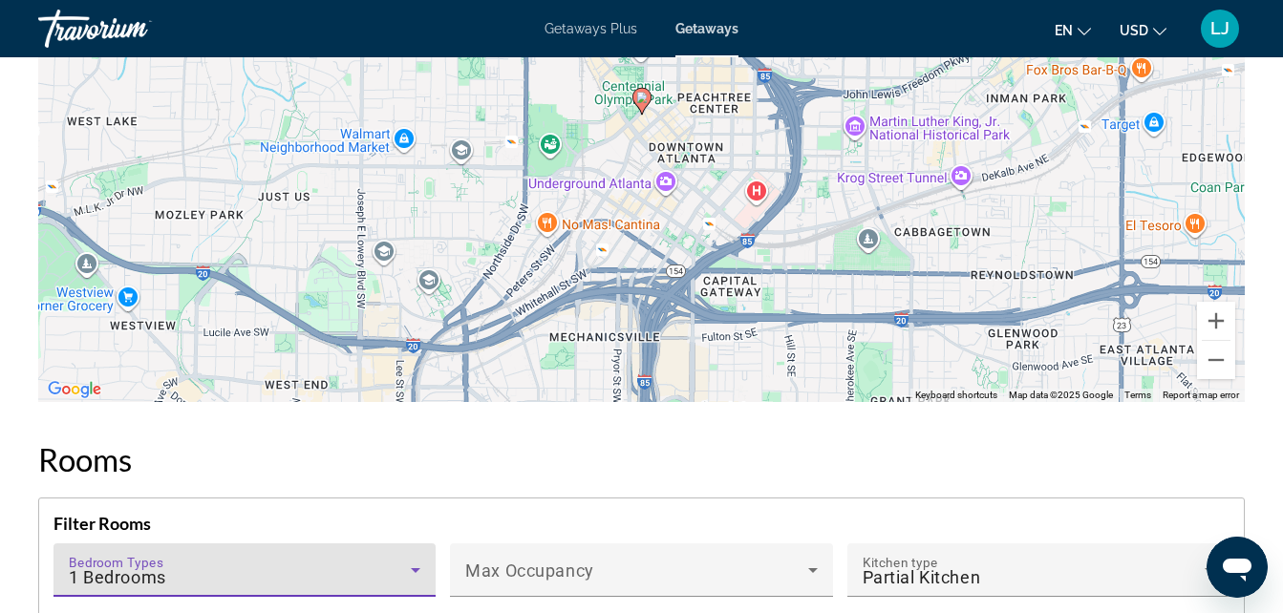
scroll to position [3645, 0]
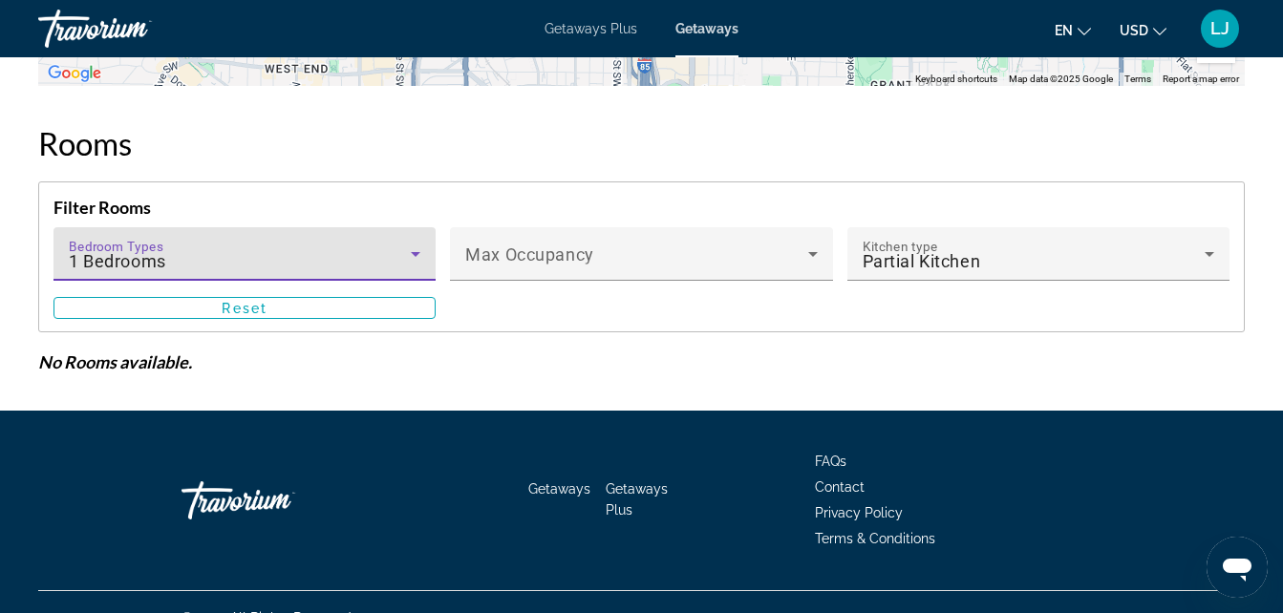
click at [349, 227] on div "Bedroom Types All Bedroom Types 1 Bedrooms" at bounding box center [245, 253] width 352 height 53
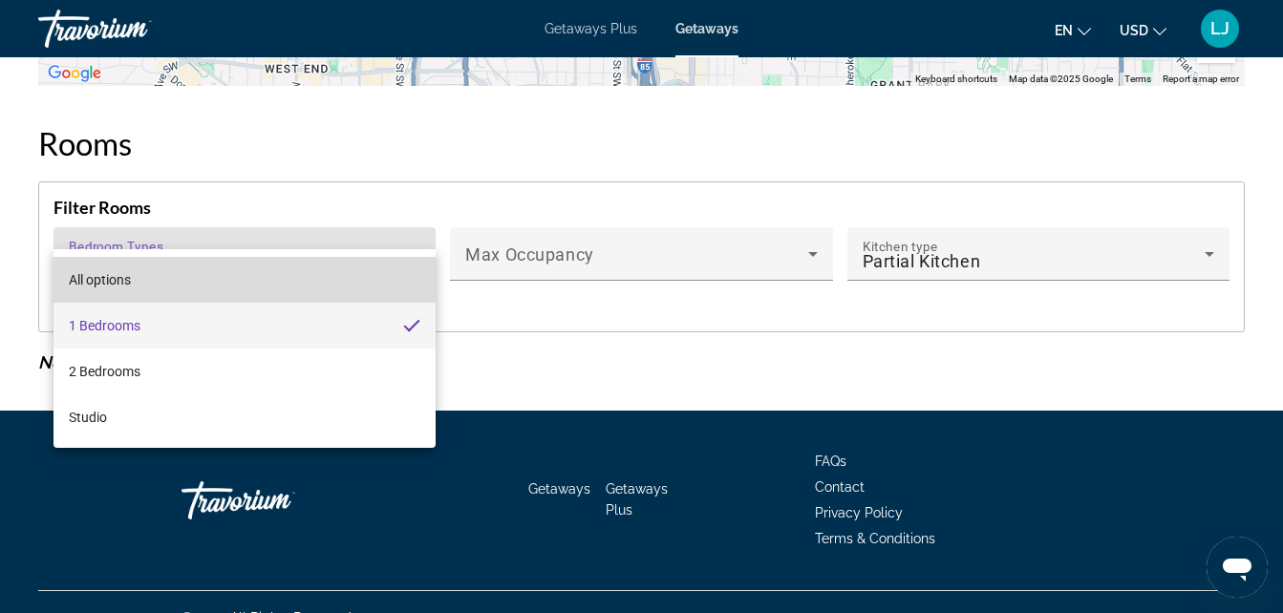
click at [297, 273] on mat-option "All options" at bounding box center [244, 280] width 382 height 46
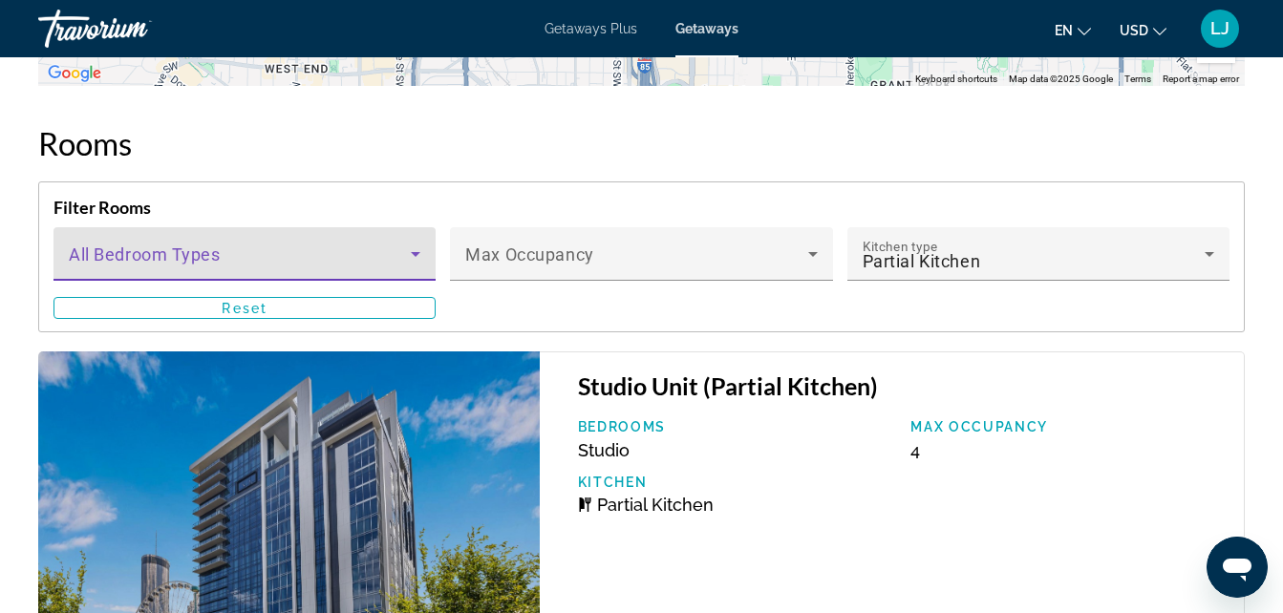
scroll to position [3633, 0]
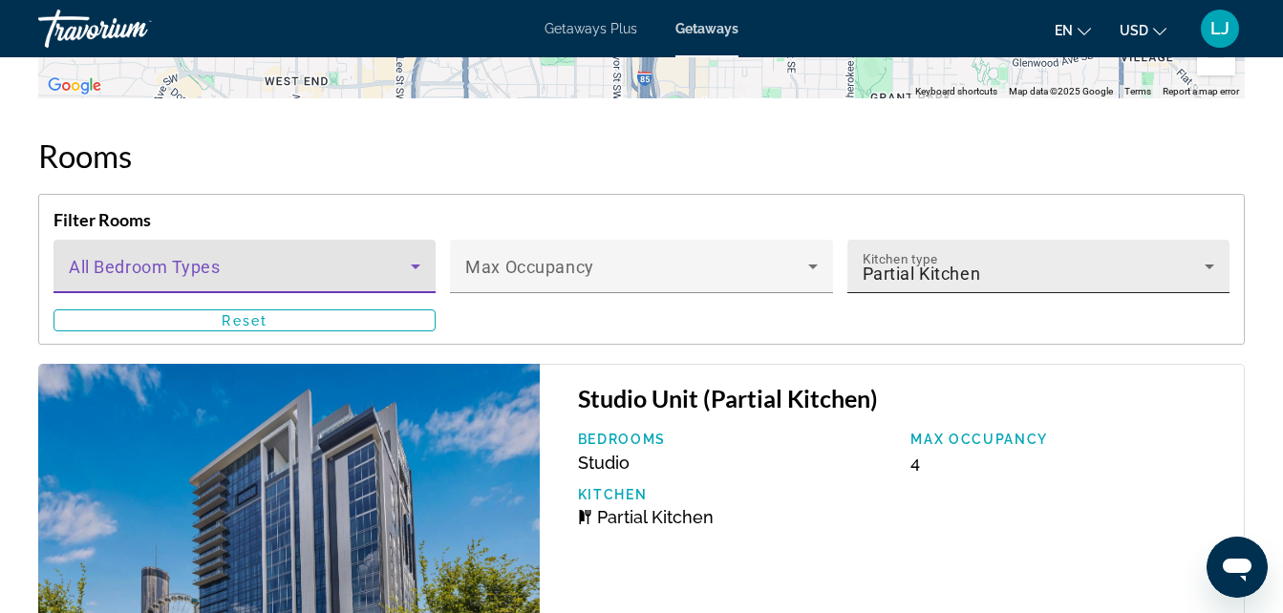
click at [872, 264] on span "Partial Kitchen" at bounding box center [922, 274] width 118 height 20
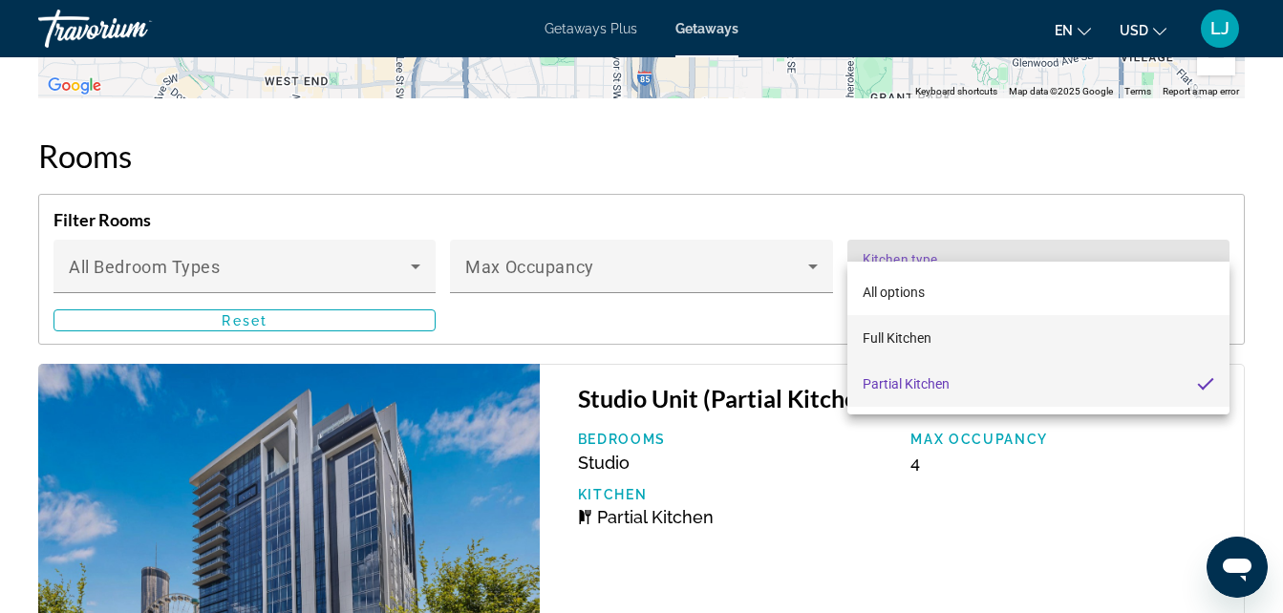
click at [886, 334] on span "Full Kitchen" at bounding box center [897, 338] width 69 height 15
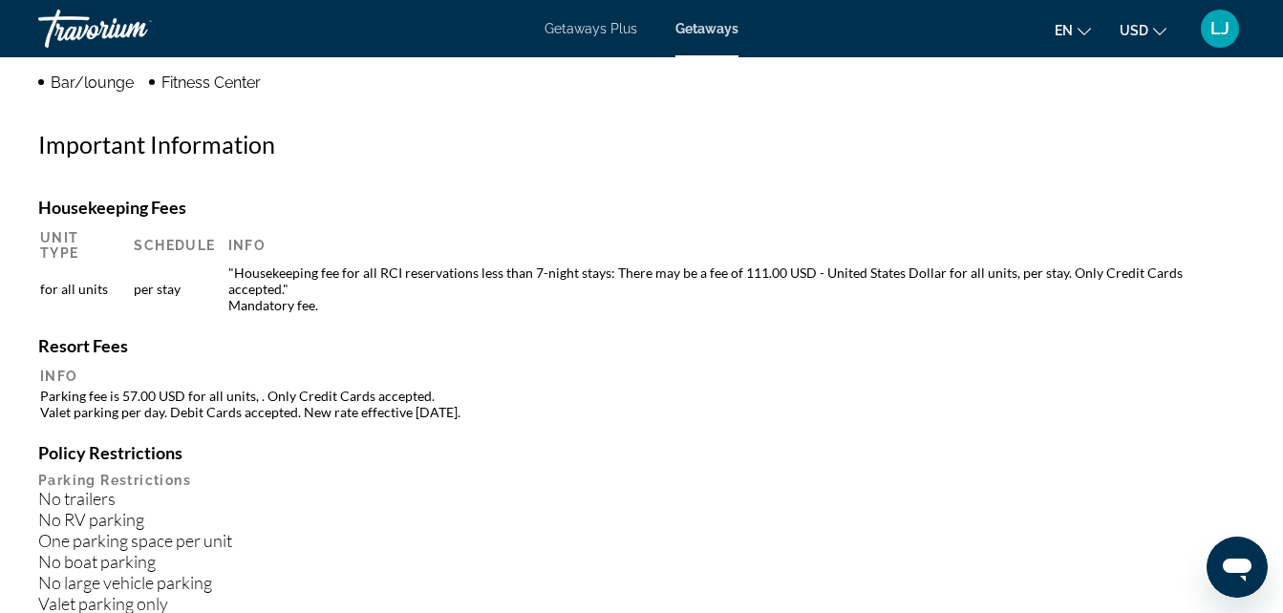
scroll to position [0, 0]
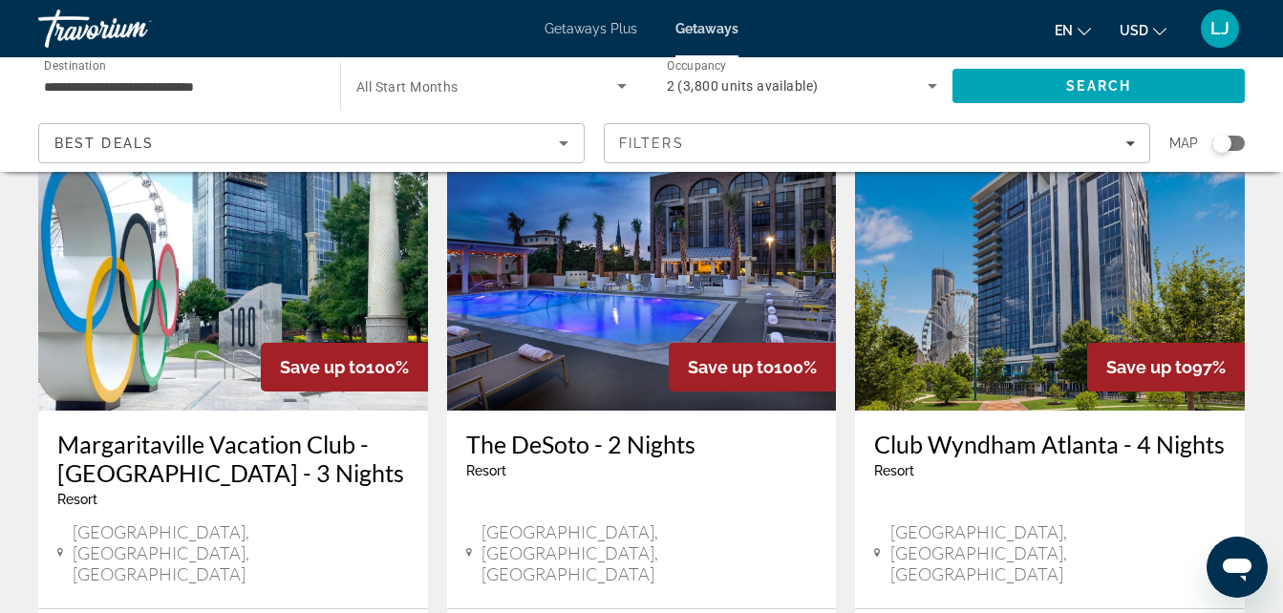
scroll to position [865, 0]
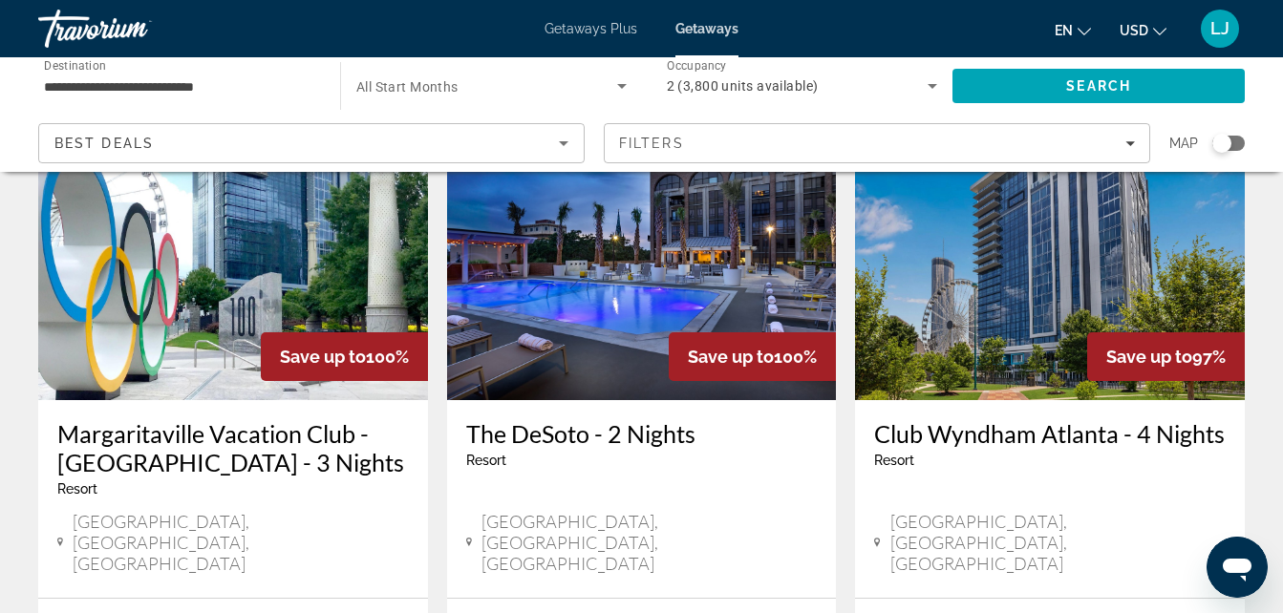
click at [276, 419] on h3 "Margaritaville Vacation Club - [GEOGRAPHIC_DATA] - 3 Nights" at bounding box center [233, 447] width 352 height 57
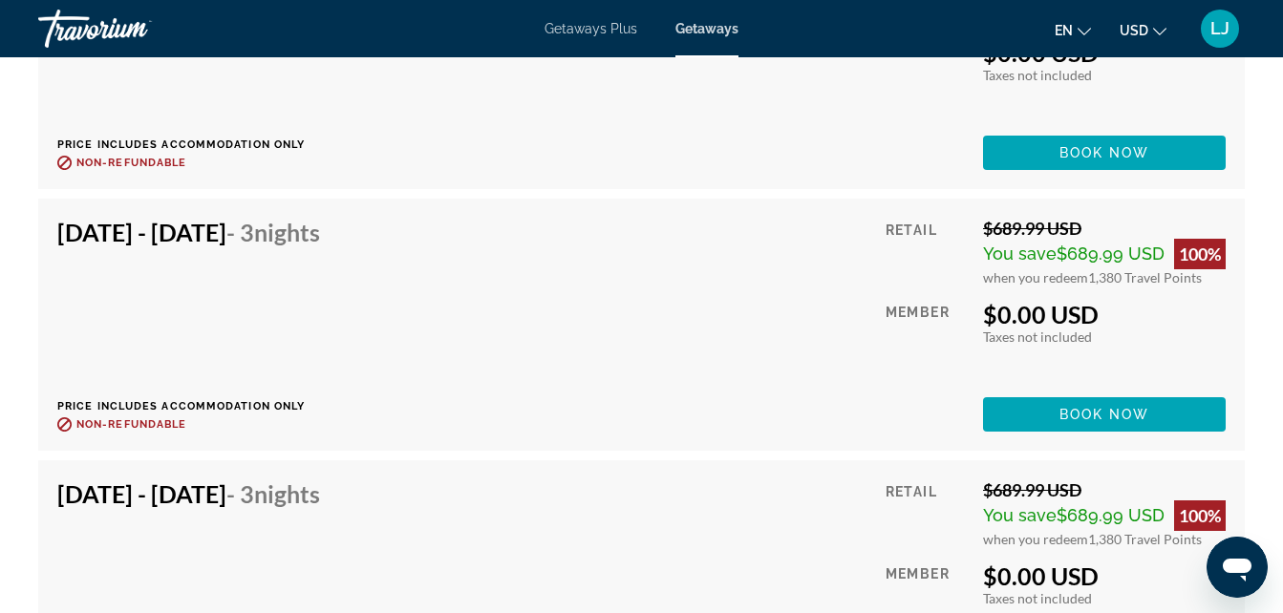
scroll to position [4391, 0]
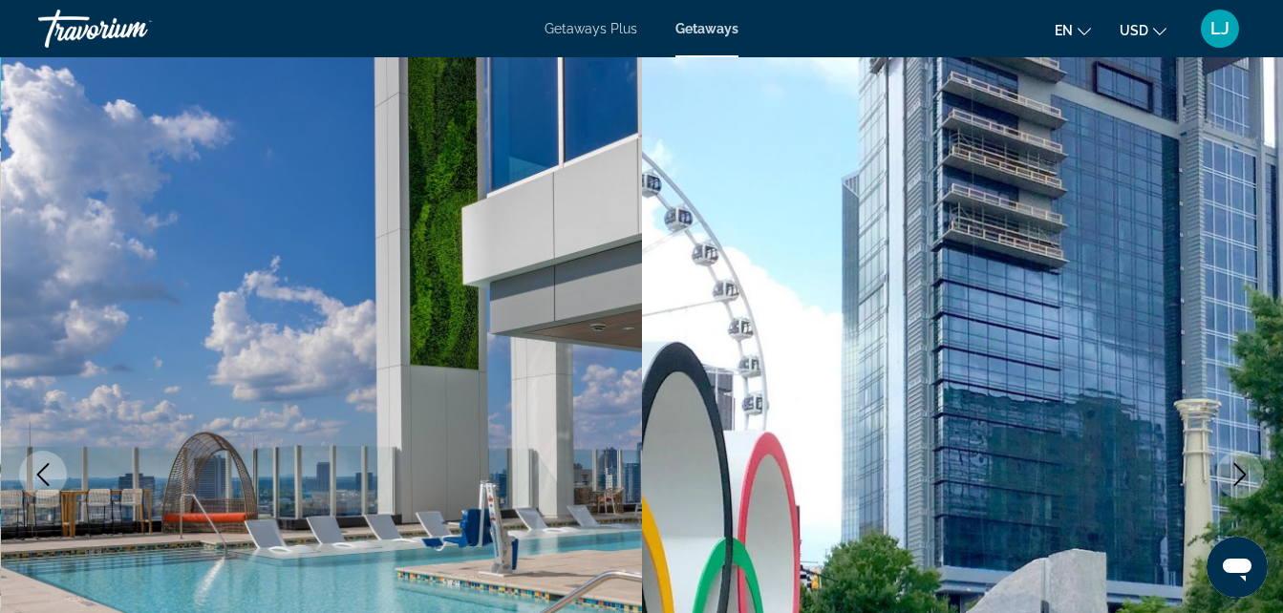
scroll to position [0, 0]
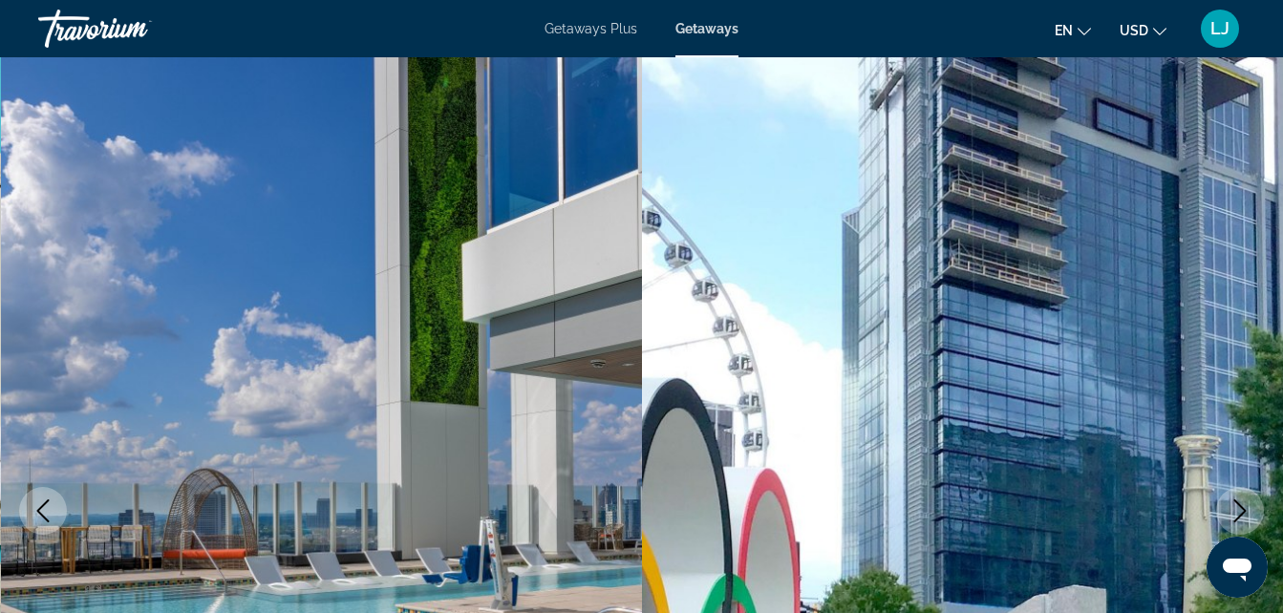
click at [1144, 230] on img "Main content" at bounding box center [963, 511] width 642 height 908
click at [1090, 456] on img "Main content" at bounding box center [963, 511] width 642 height 908
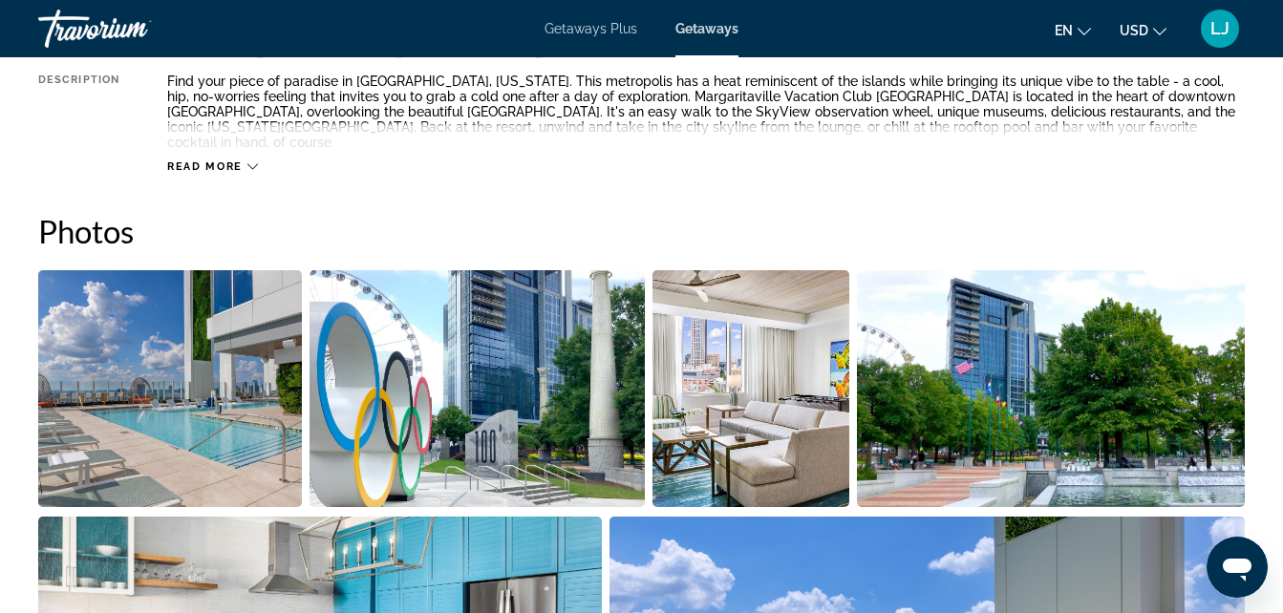
scroll to position [1101, 0]
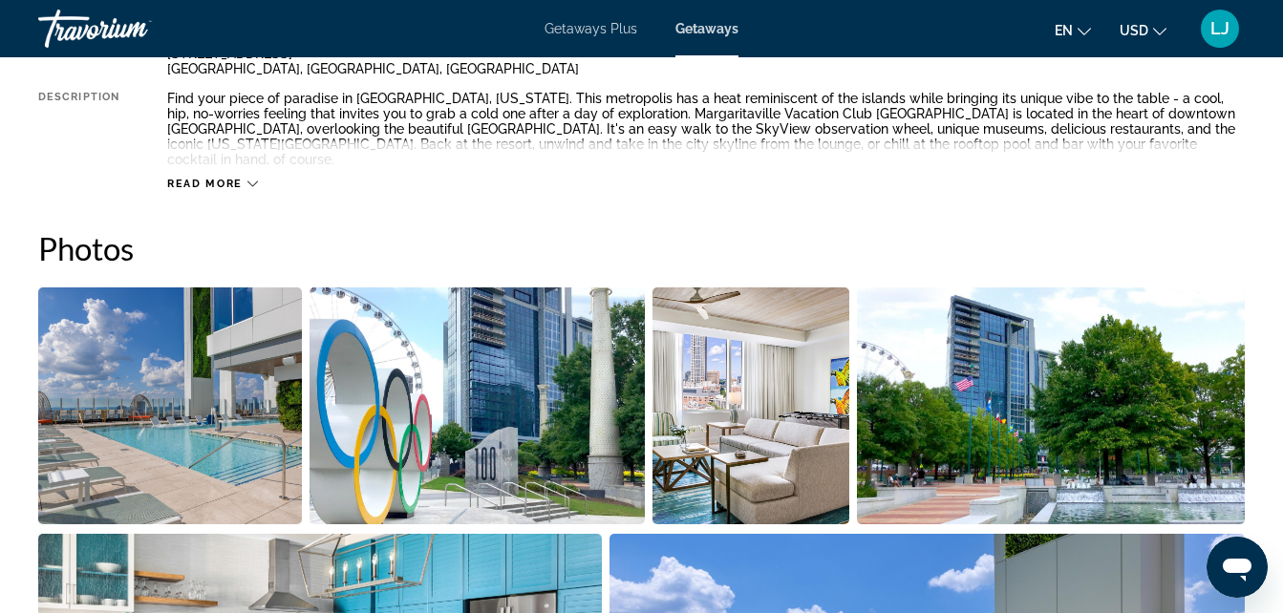
click at [771, 336] on img "Open full-screen image slider" at bounding box center [750, 406] width 197 height 237
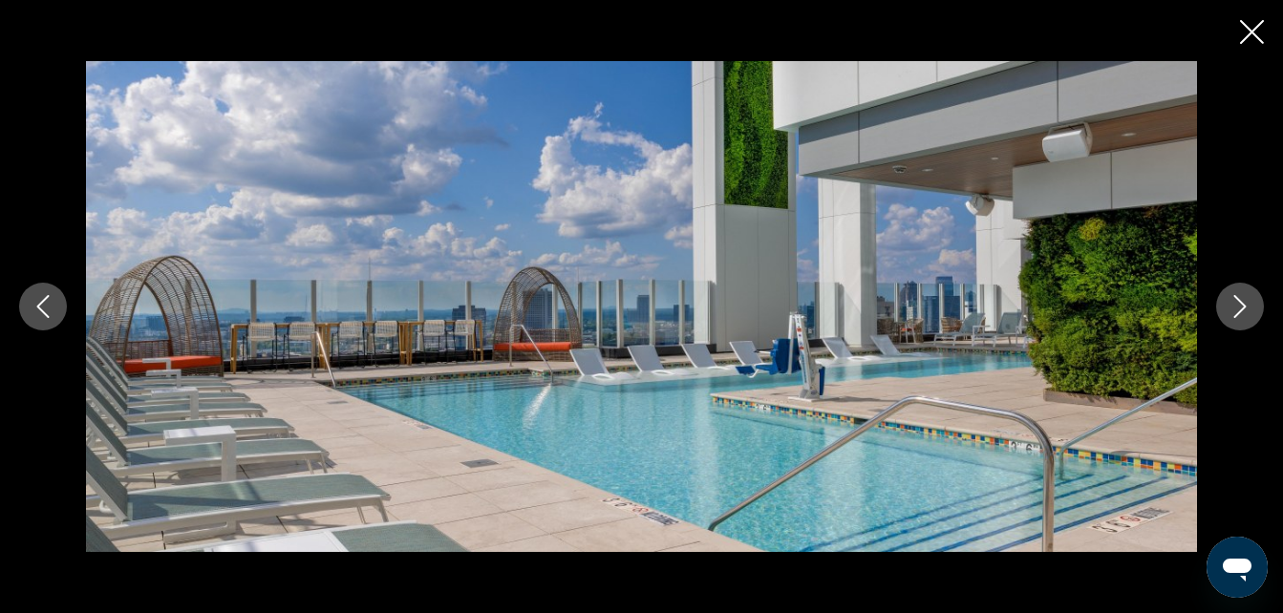
click at [1240, 320] on button "Next image" at bounding box center [1240, 307] width 48 height 48
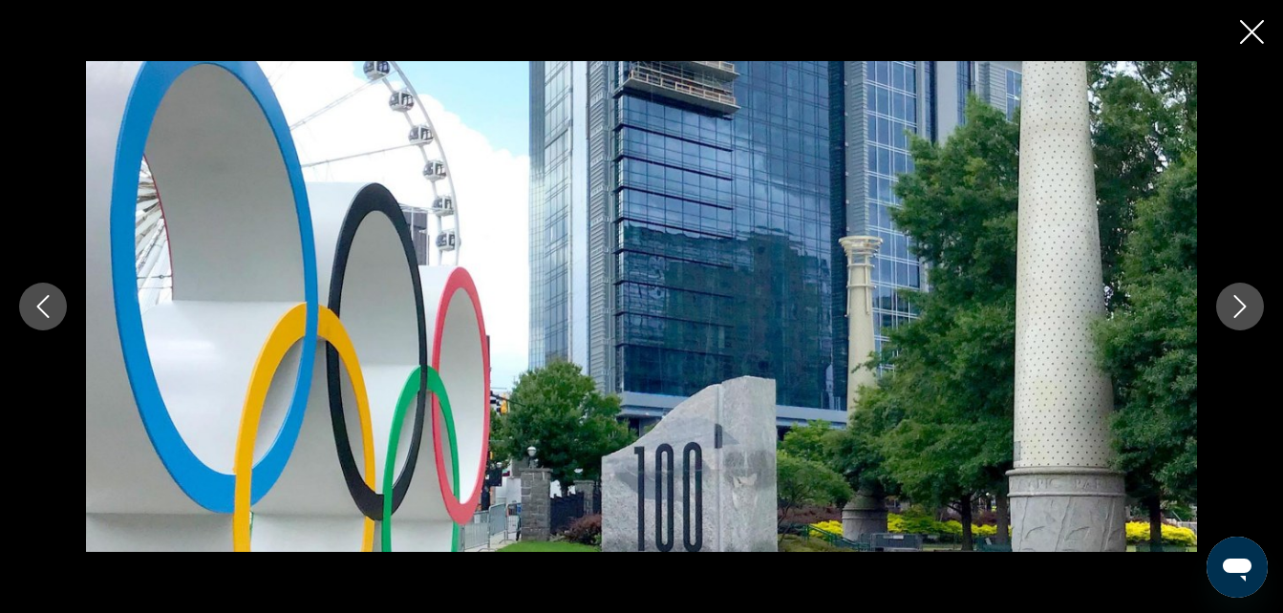
click at [1240, 320] on button "Next image" at bounding box center [1240, 307] width 48 height 48
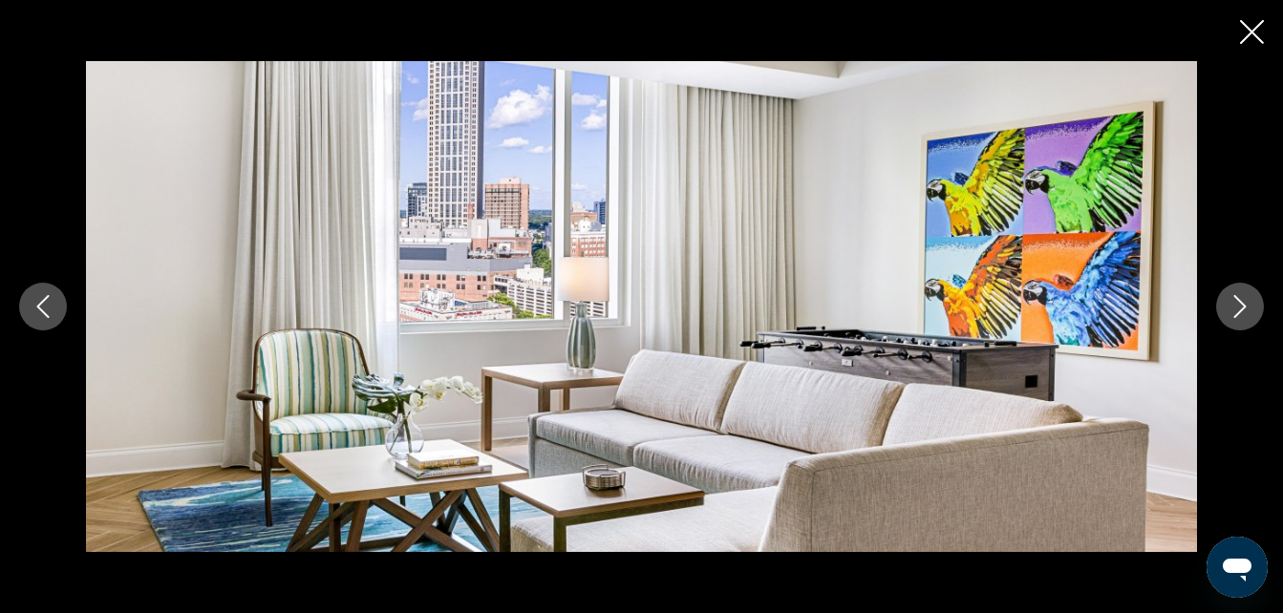
click at [1240, 319] on button "Next image" at bounding box center [1240, 307] width 48 height 48
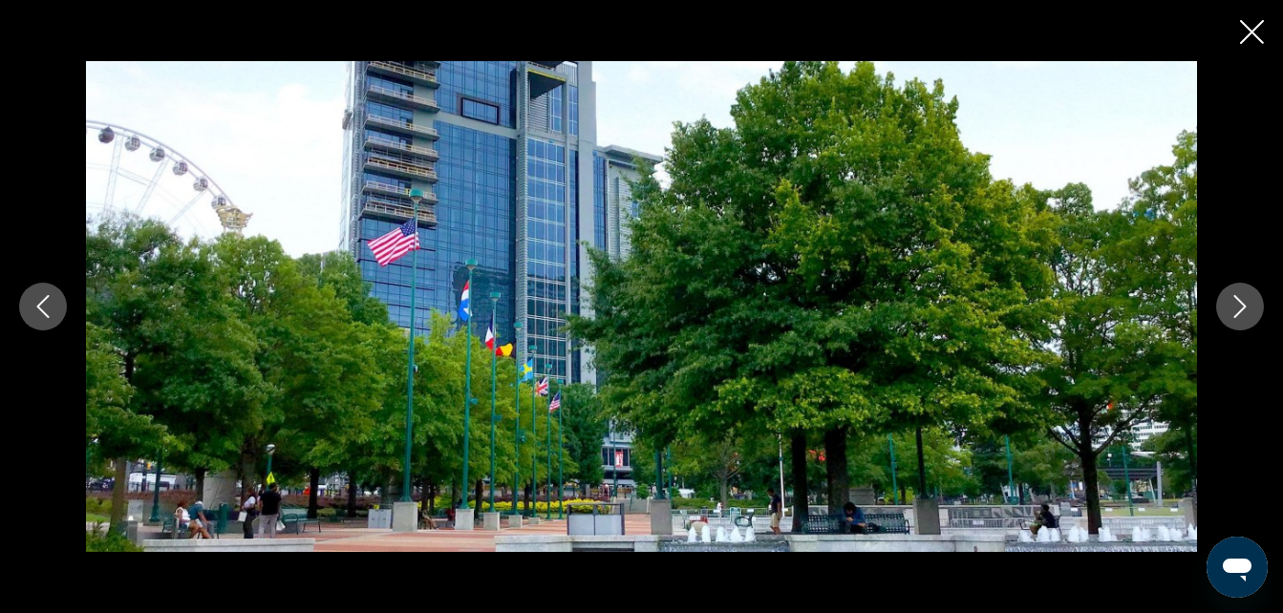
click at [1240, 317] on icon "Next image" at bounding box center [1240, 306] width 23 height 23
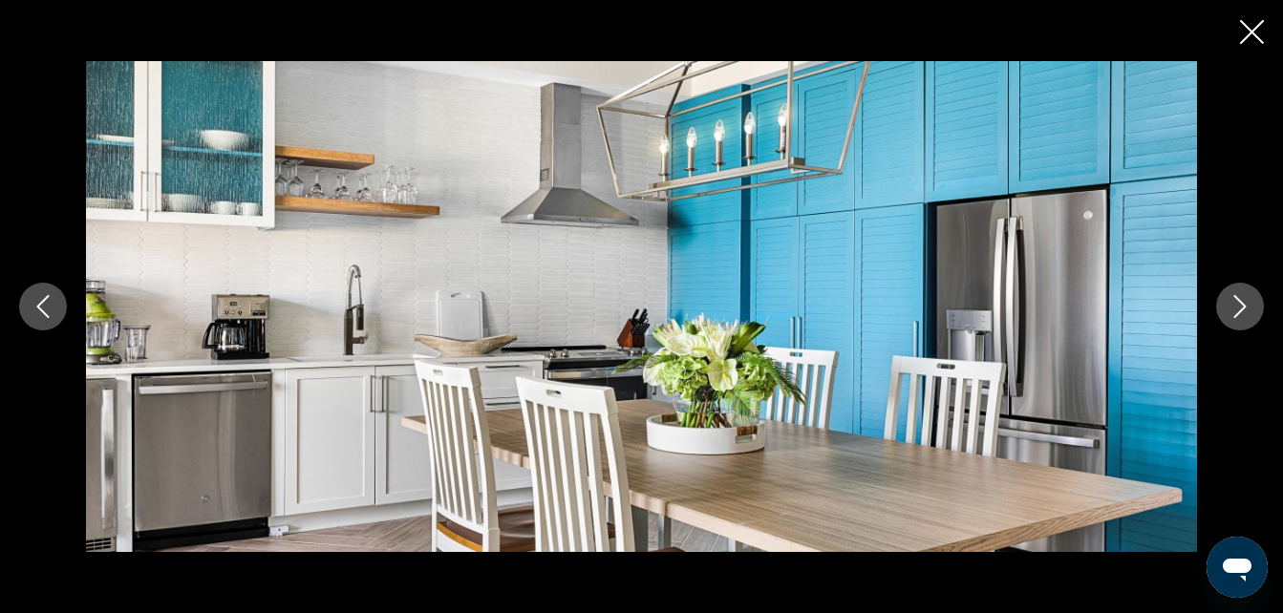
click at [1240, 317] on icon "Next image" at bounding box center [1240, 306] width 23 height 23
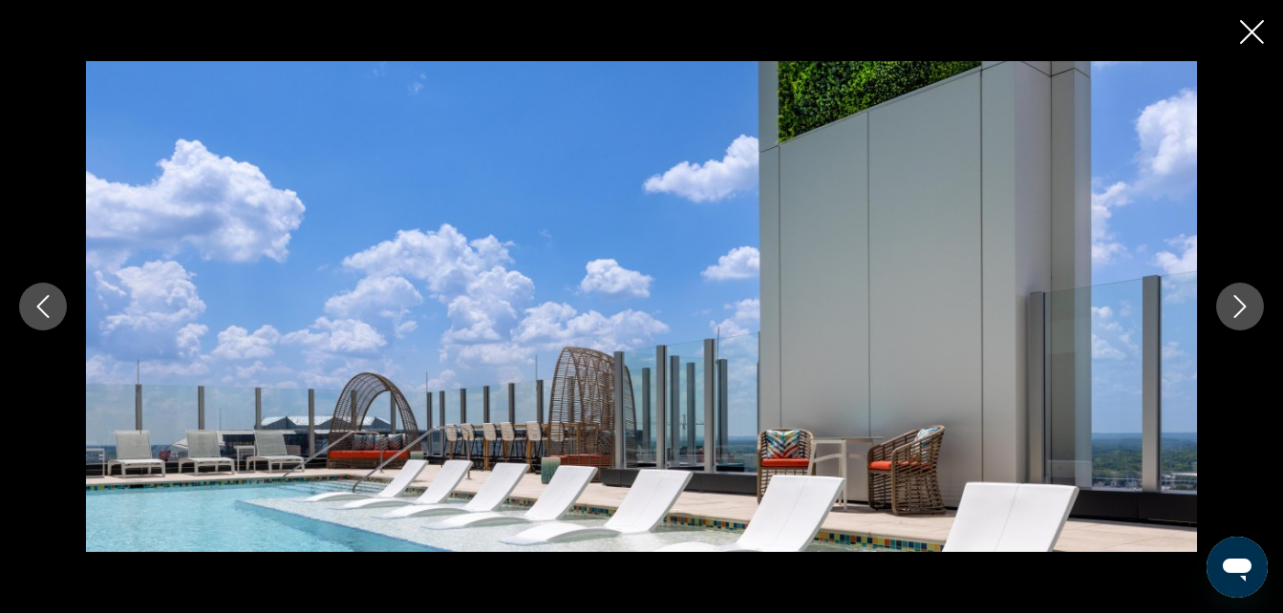
click at [1240, 317] on icon "Next image" at bounding box center [1240, 306] width 23 height 23
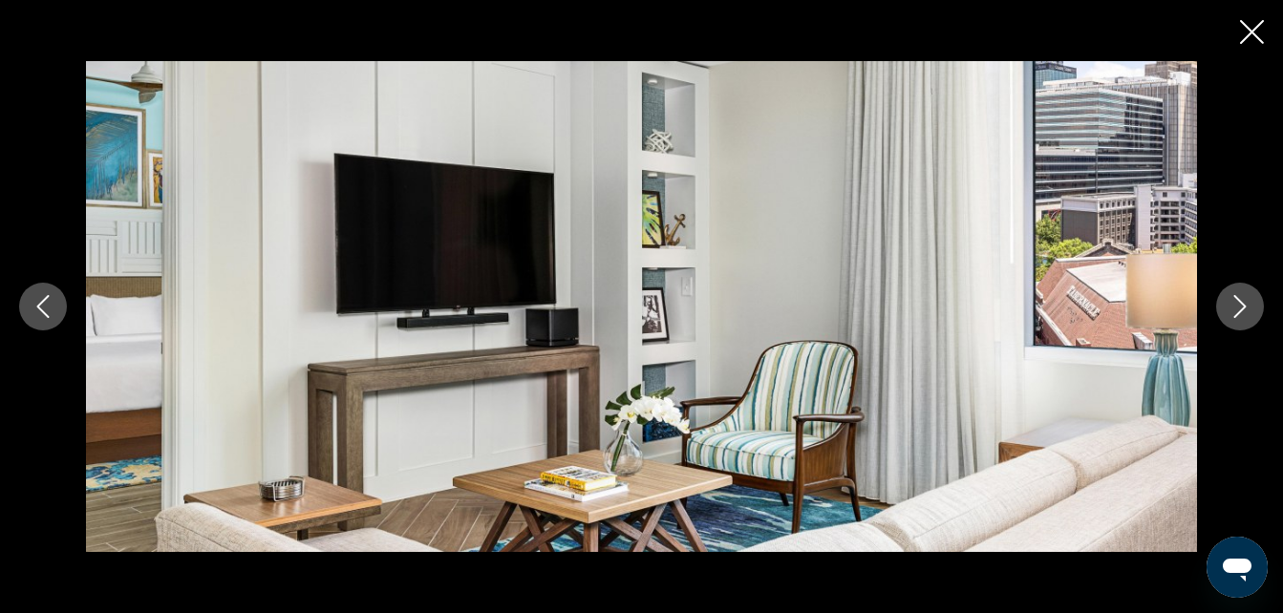
click at [1240, 317] on icon "Next image" at bounding box center [1240, 306] width 23 height 23
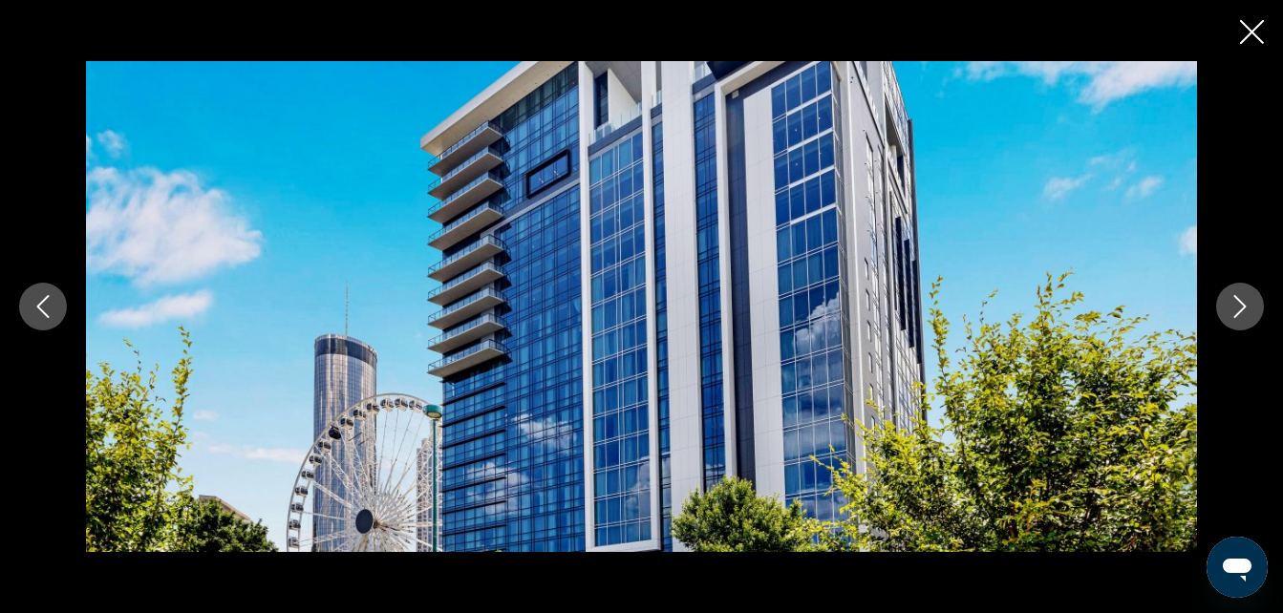
click at [1240, 317] on icon "Next image" at bounding box center [1240, 306] width 23 height 23
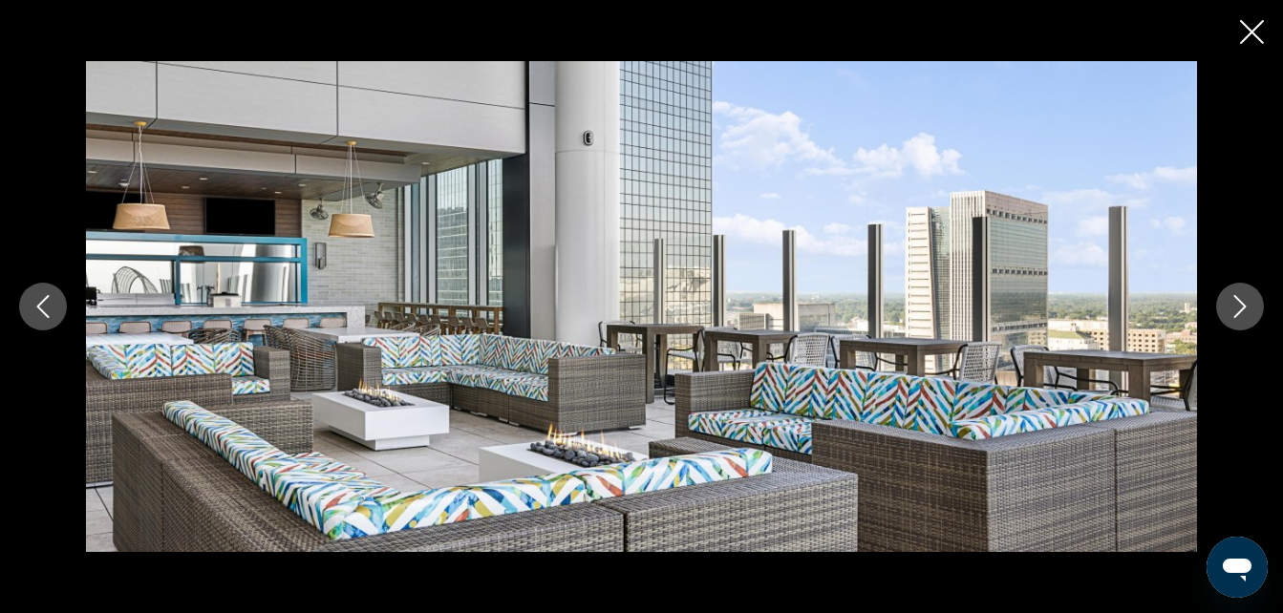
click at [1253, 28] on icon "Close slideshow" at bounding box center [1252, 32] width 24 height 24
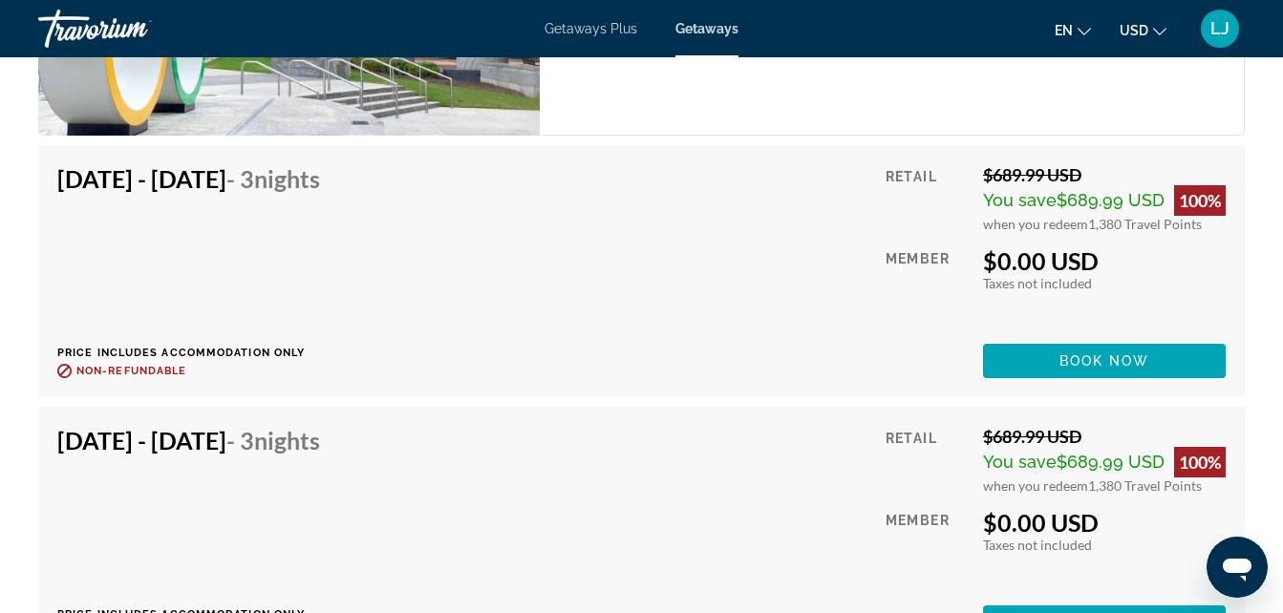
scroll to position [4165, 0]
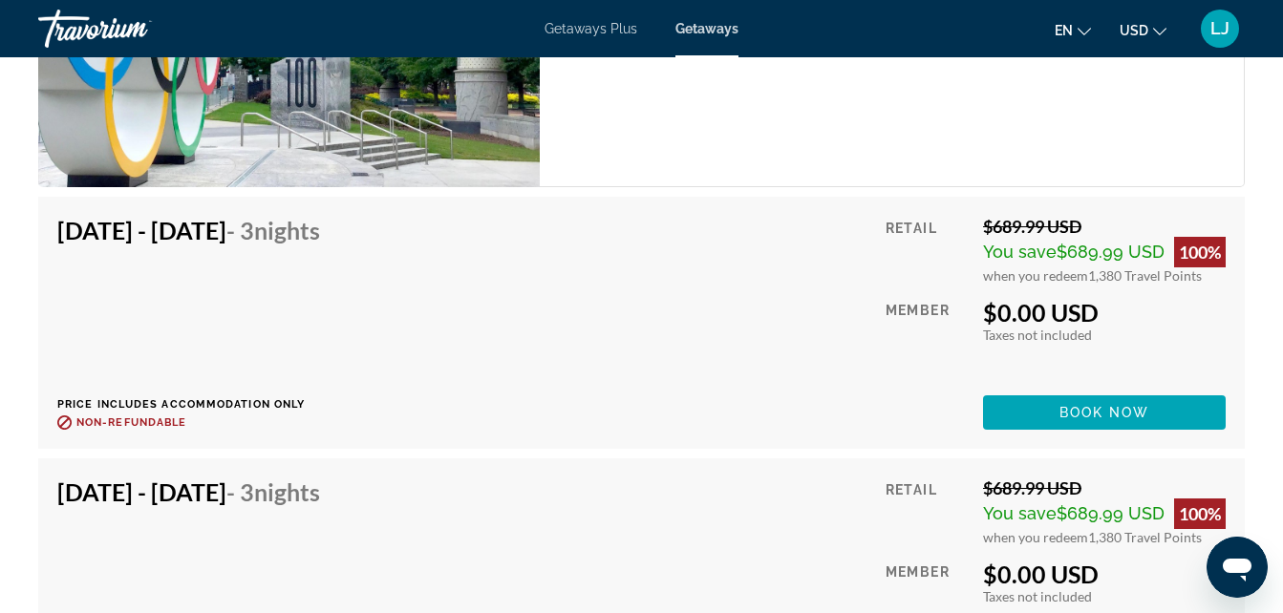
drag, startPoint x: 1146, startPoint y: 359, endPoint x: 1109, endPoint y: 369, distance: 38.5
click at [1109, 405] on span "Book now" at bounding box center [1104, 412] width 91 height 15
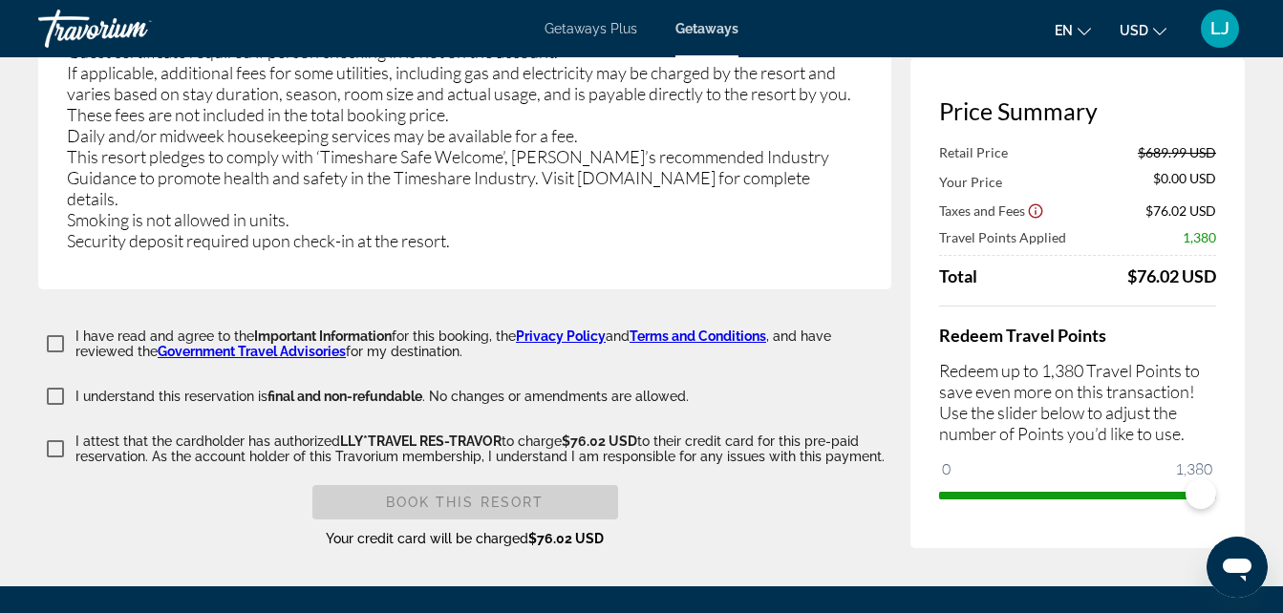
scroll to position [3802, 0]
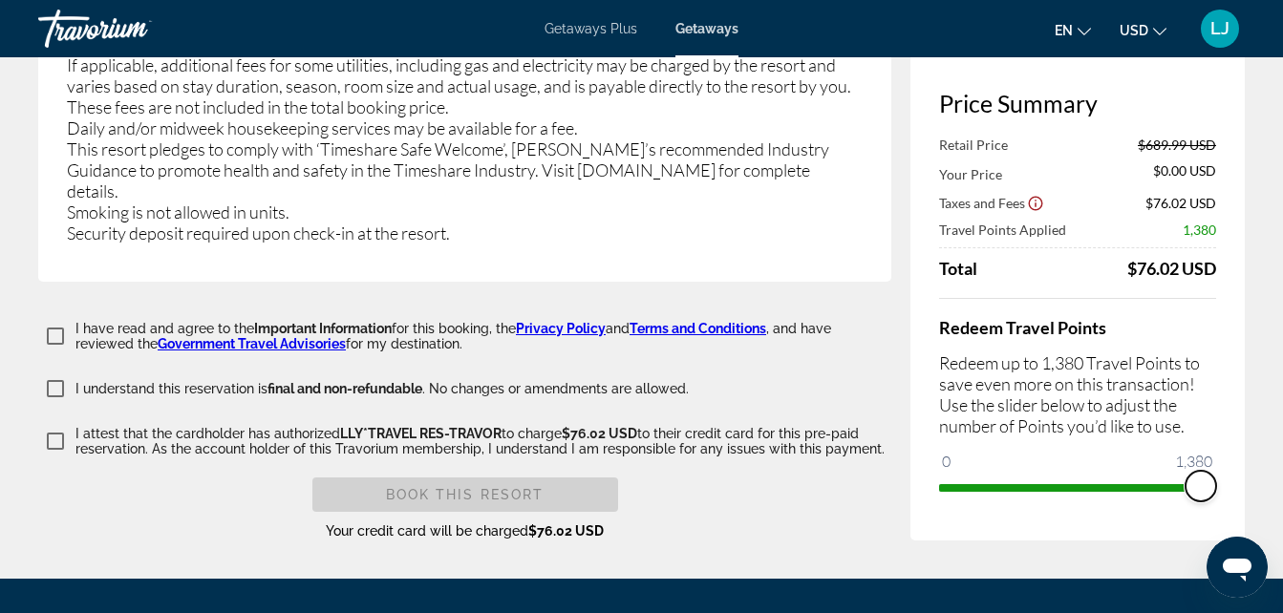
drag, startPoint x: 1199, startPoint y: 407, endPoint x: 1238, endPoint y: 403, distance: 39.4
click at [1238, 403] on div "Price Summary Retail Price $689.99 USD Your Price $0.00 USD Taxes and Fees $76.…" at bounding box center [1077, 296] width 334 height 490
drag, startPoint x: 1296, startPoint y: 533, endPoint x: 1264, endPoint y: 544, distance: 34.1
drag, startPoint x: 1264, startPoint y: 544, endPoint x: 939, endPoint y: 566, distance: 325.5
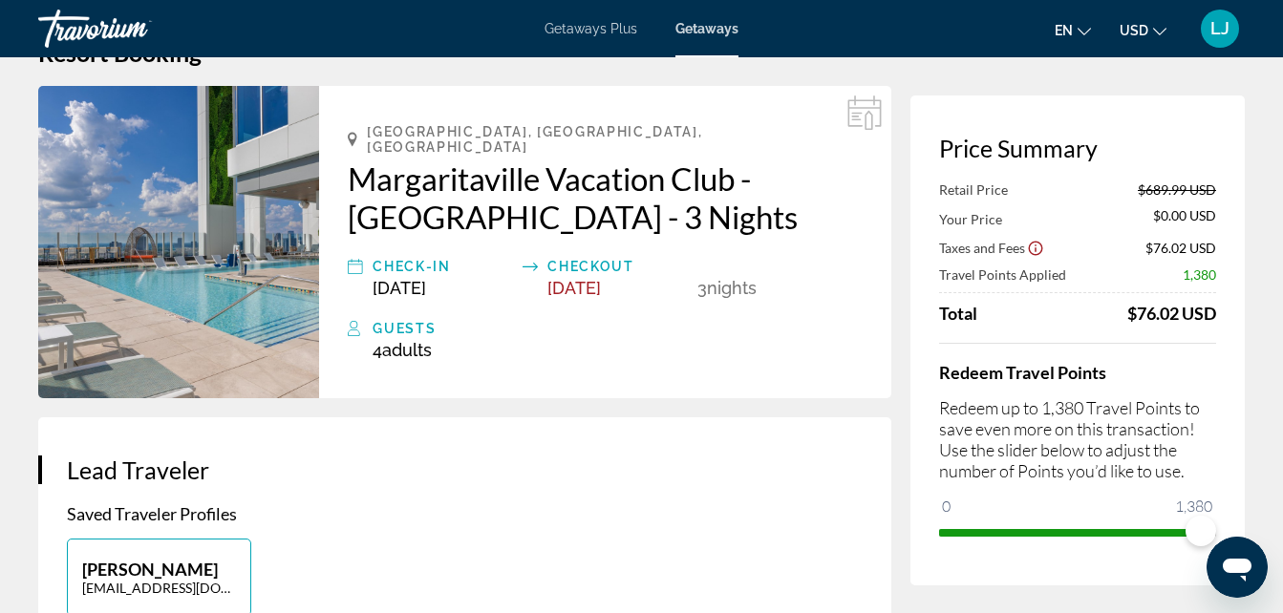
scroll to position [0, 0]
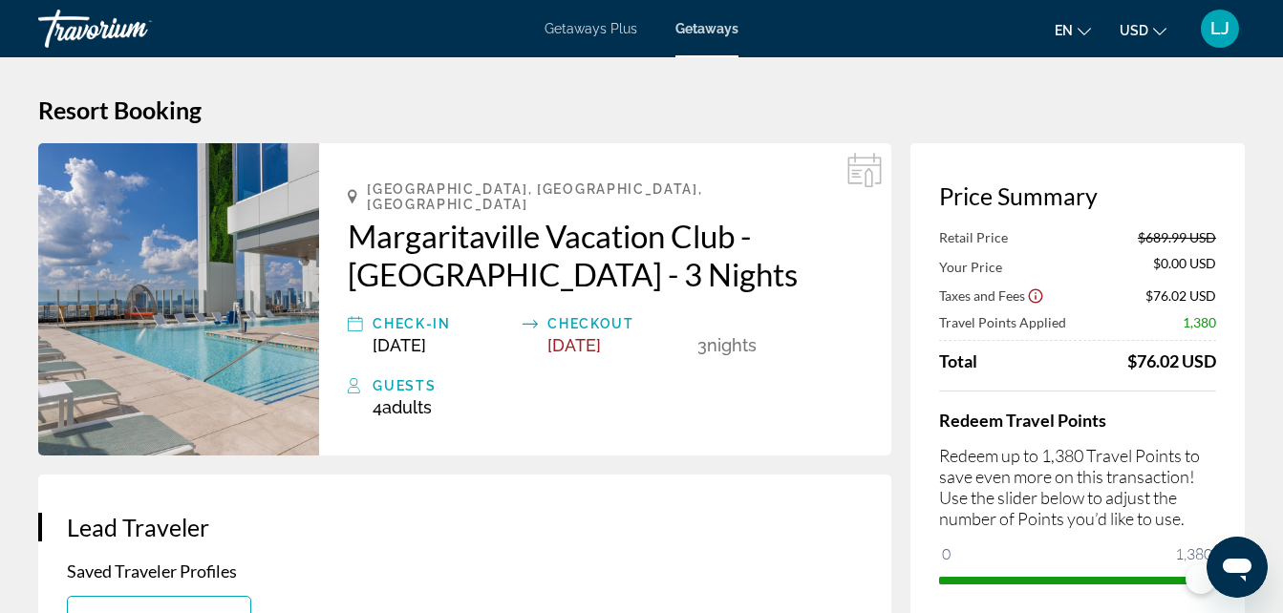
click at [578, 31] on span "Getaways Plus" at bounding box center [591, 28] width 93 height 15
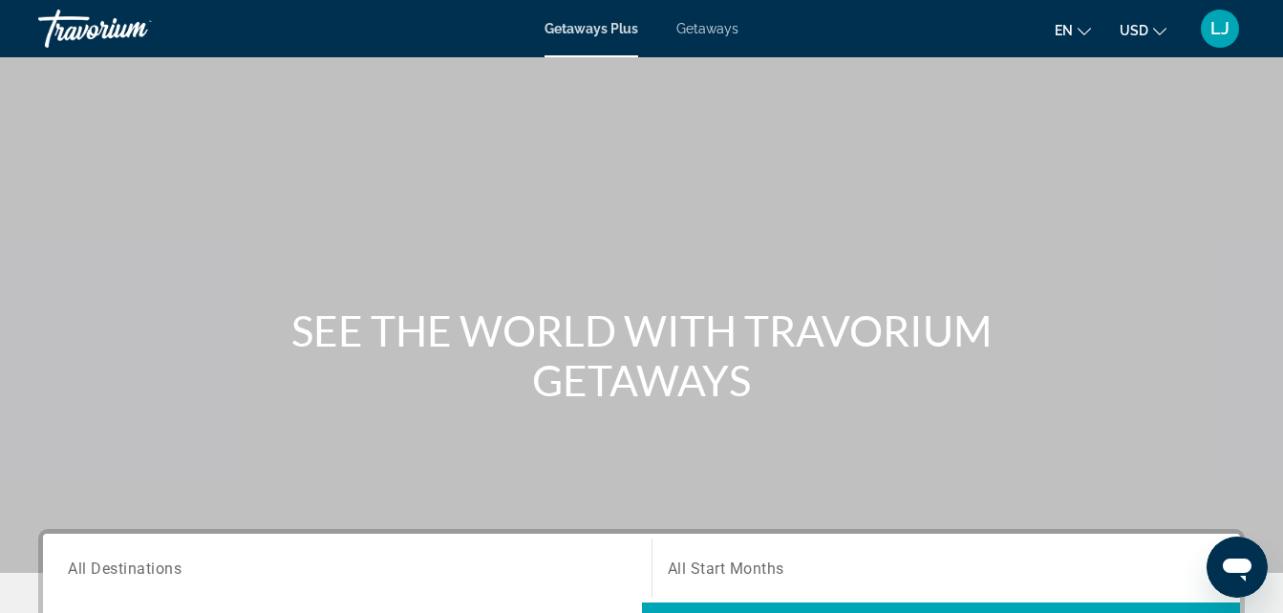
click at [354, 569] on input "Destination All Destinations" at bounding box center [347, 569] width 559 height 23
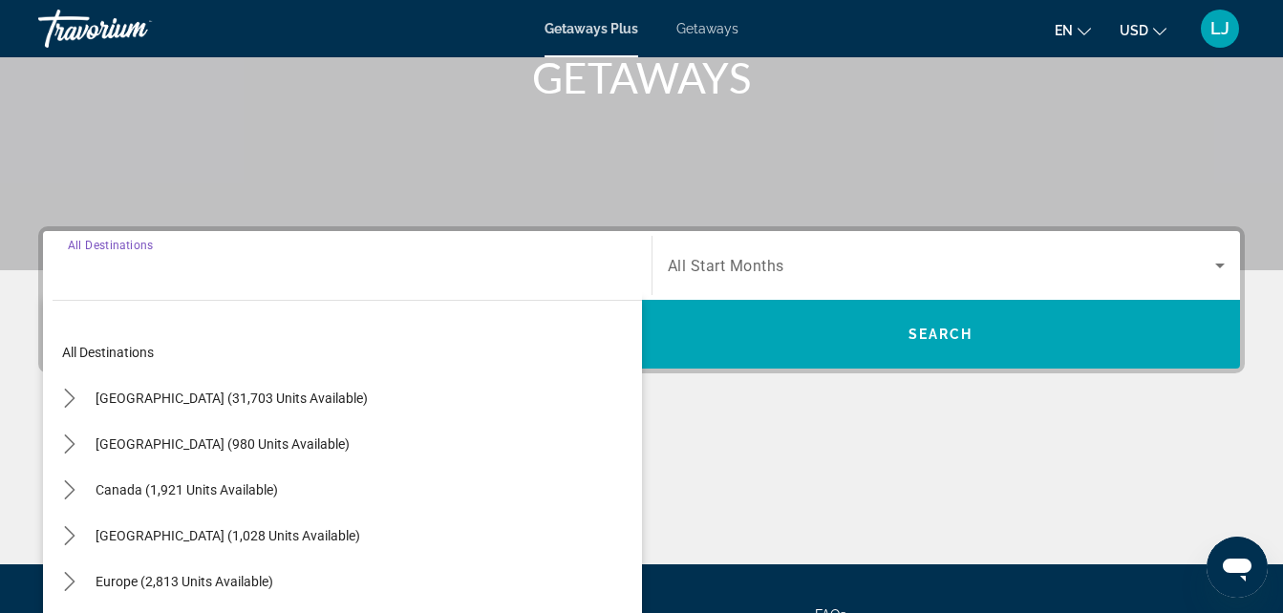
scroll to position [467, 0]
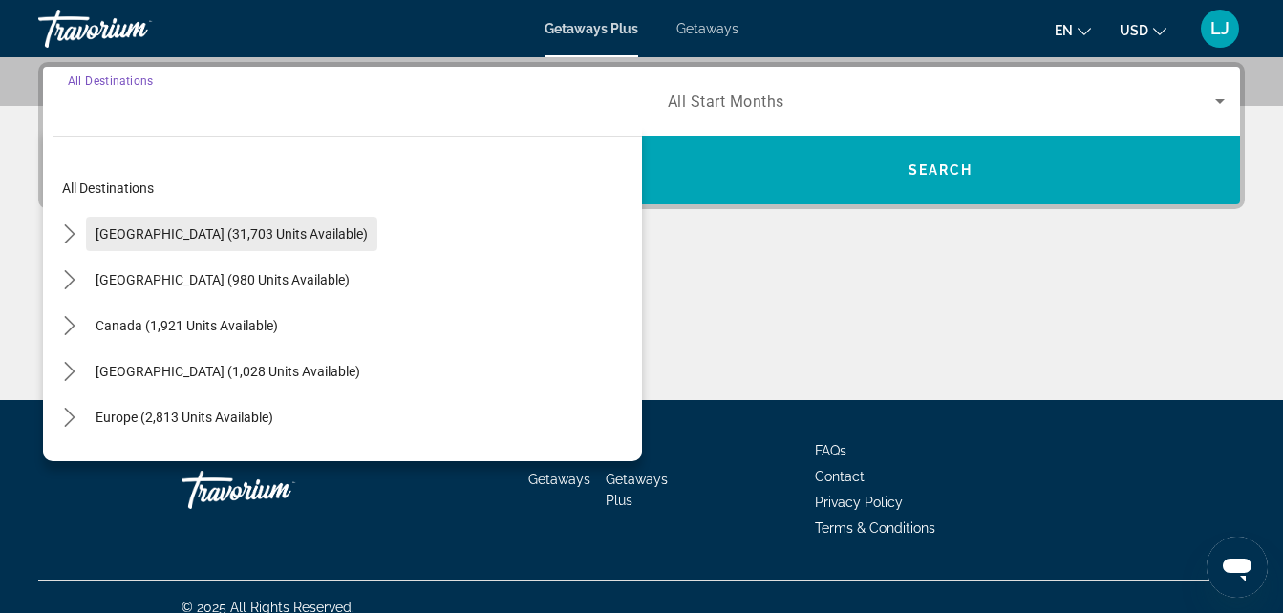
click at [87, 238] on span "Select destination: United States (31,703 units available)" at bounding box center [231, 234] width 291 height 46
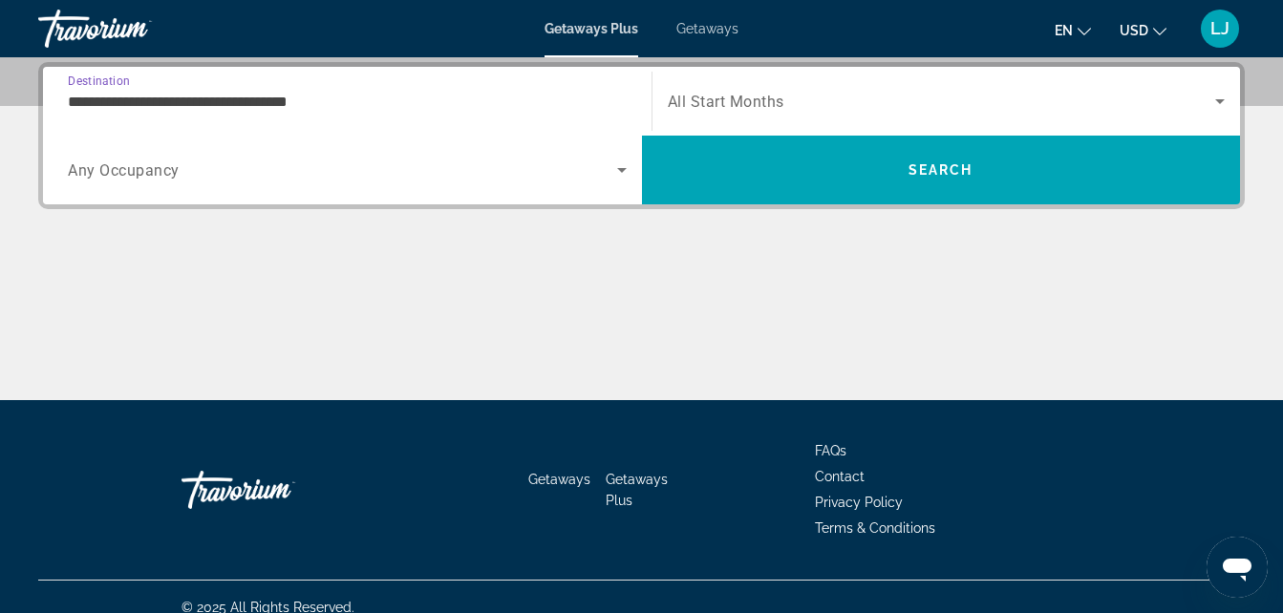
click at [74, 99] on input "**********" at bounding box center [347, 102] width 559 height 23
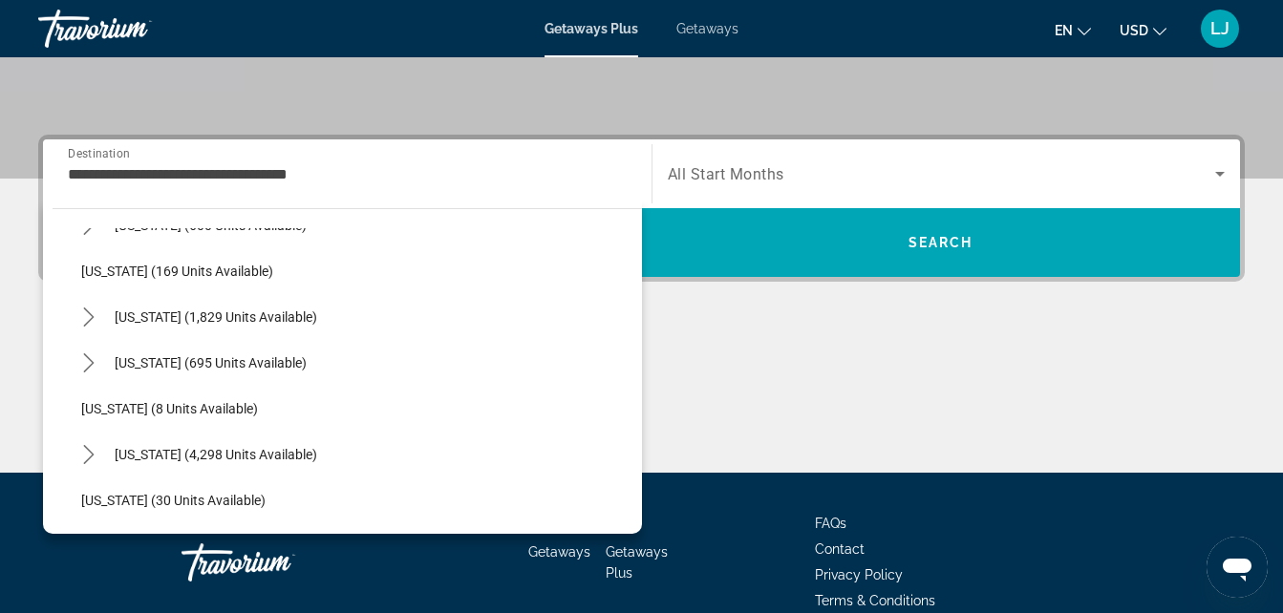
scroll to position [191, 0]
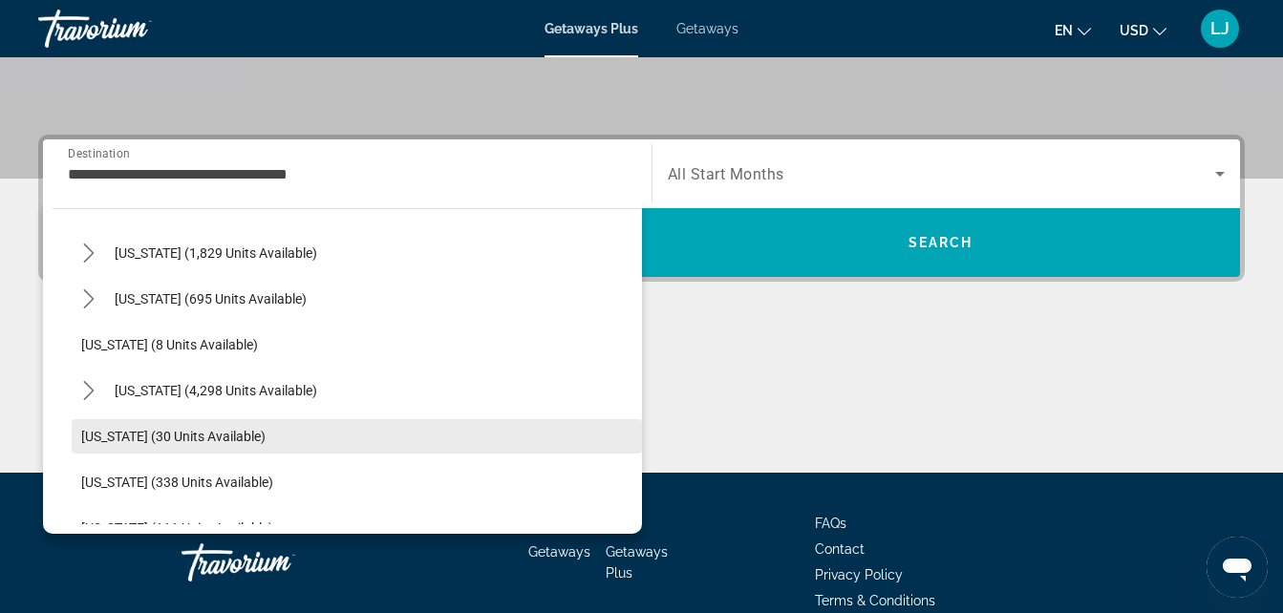
click at [215, 455] on span "Select destination: Georgia (30 units available)" at bounding box center [357, 437] width 570 height 46
type input "**********"
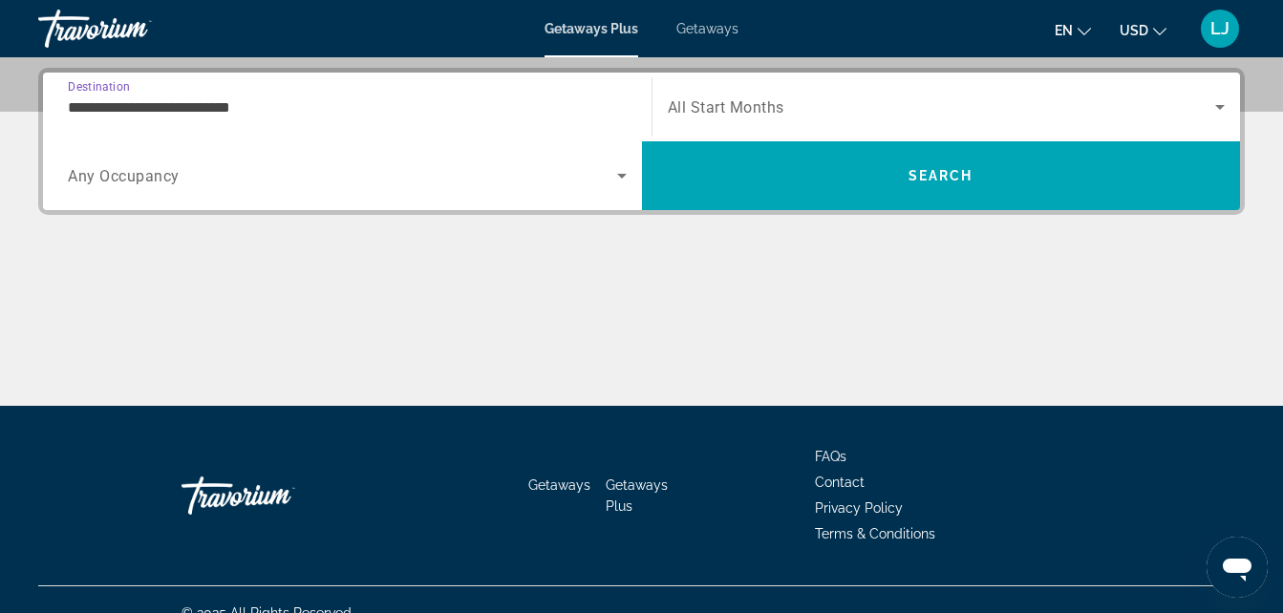
scroll to position [467, 0]
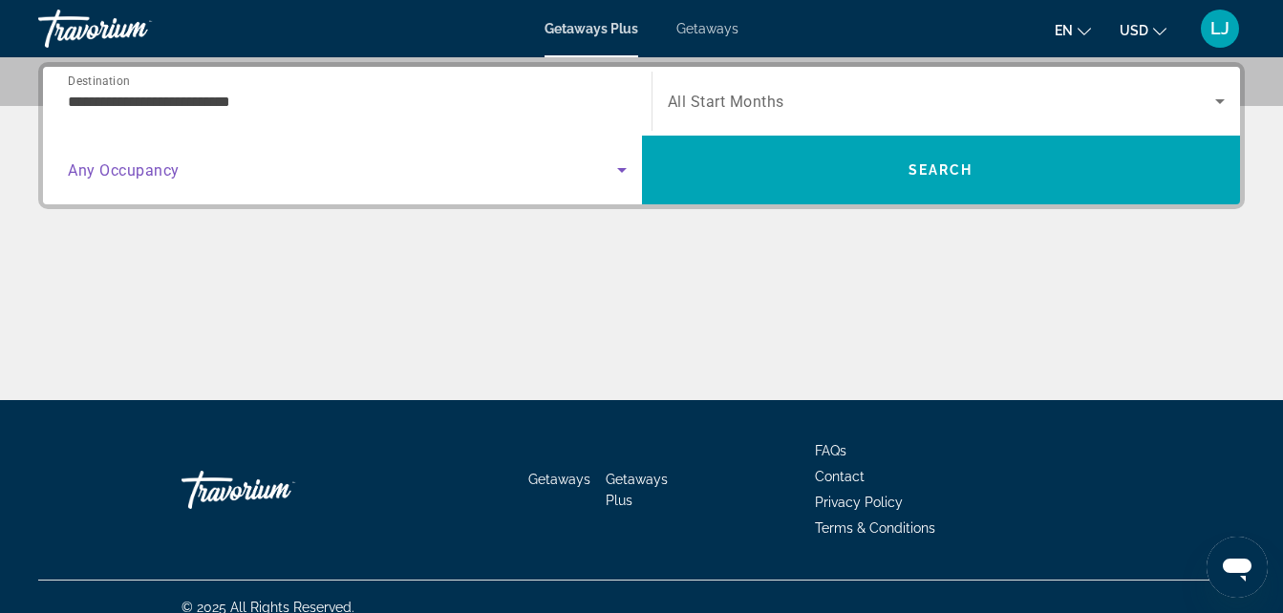
click at [623, 174] on icon "Search widget" at bounding box center [621, 170] width 23 height 23
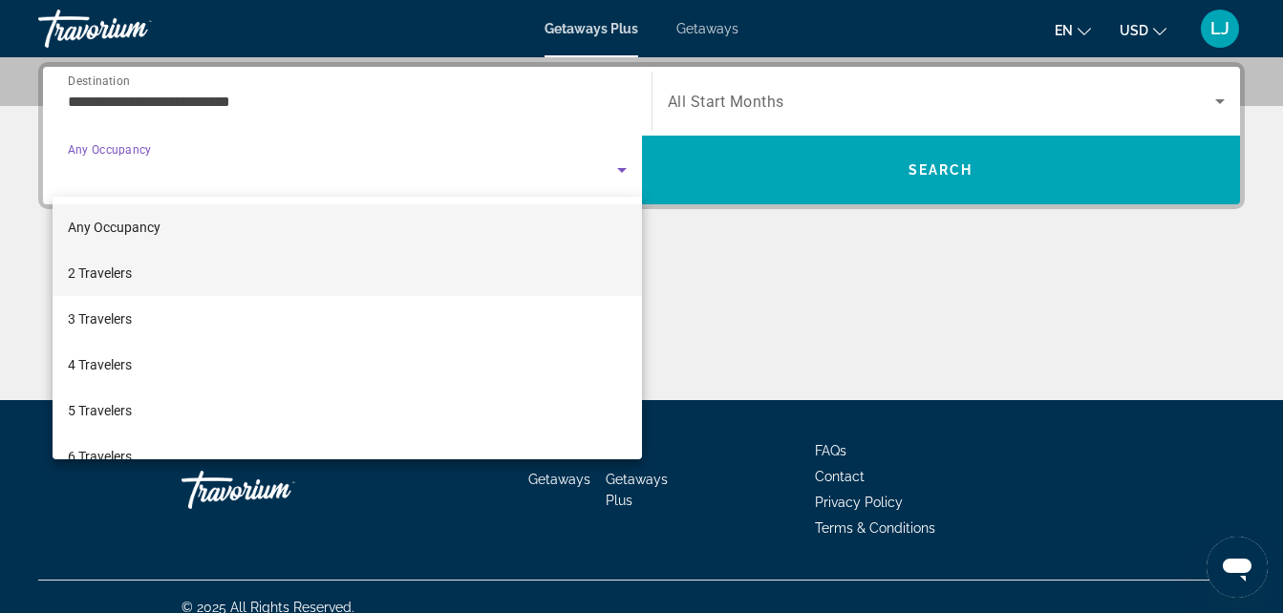
click at [587, 254] on mat-option "2 Travelers" at bounding box center [347, 273] width 589 height 46
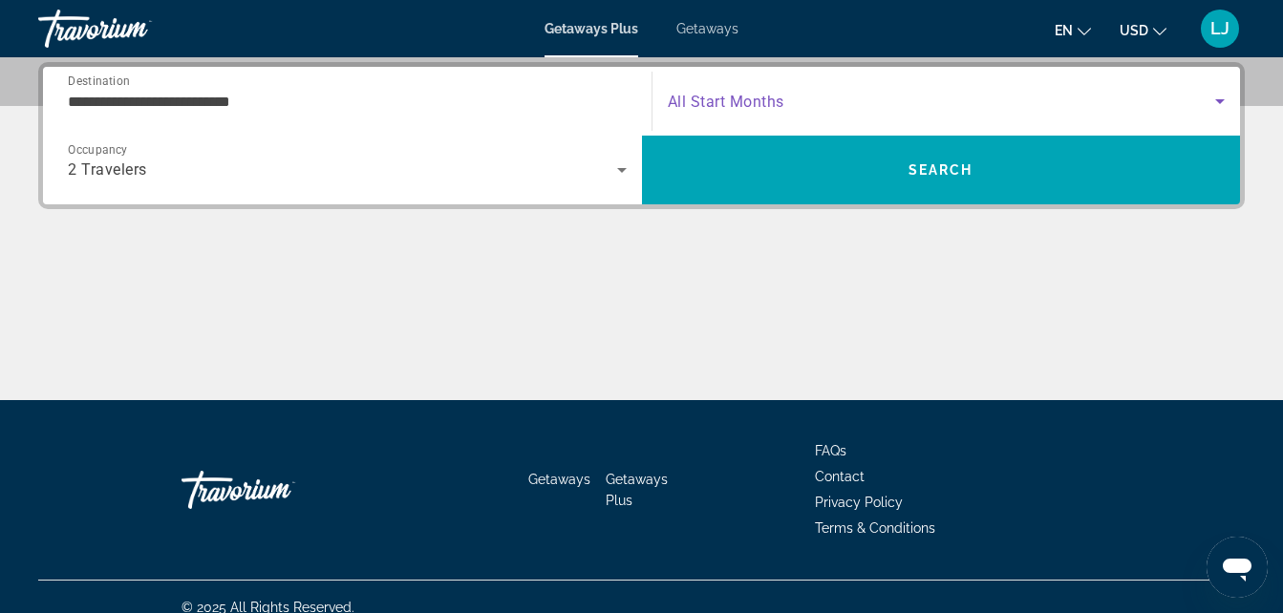
click at [802, 95] on span "Search widget" at bounding box center [942, 101] width 548 height 23
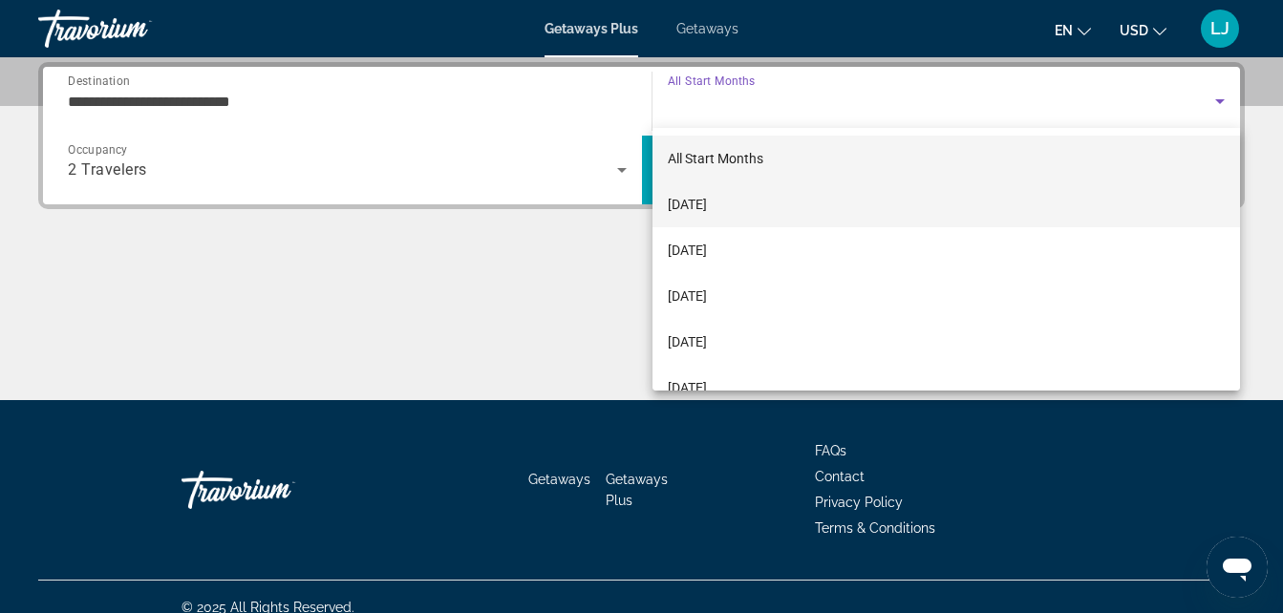
click at [787, 217] on mat-option "[DATE]" at bounding box center [946, 205] width 588 height 46
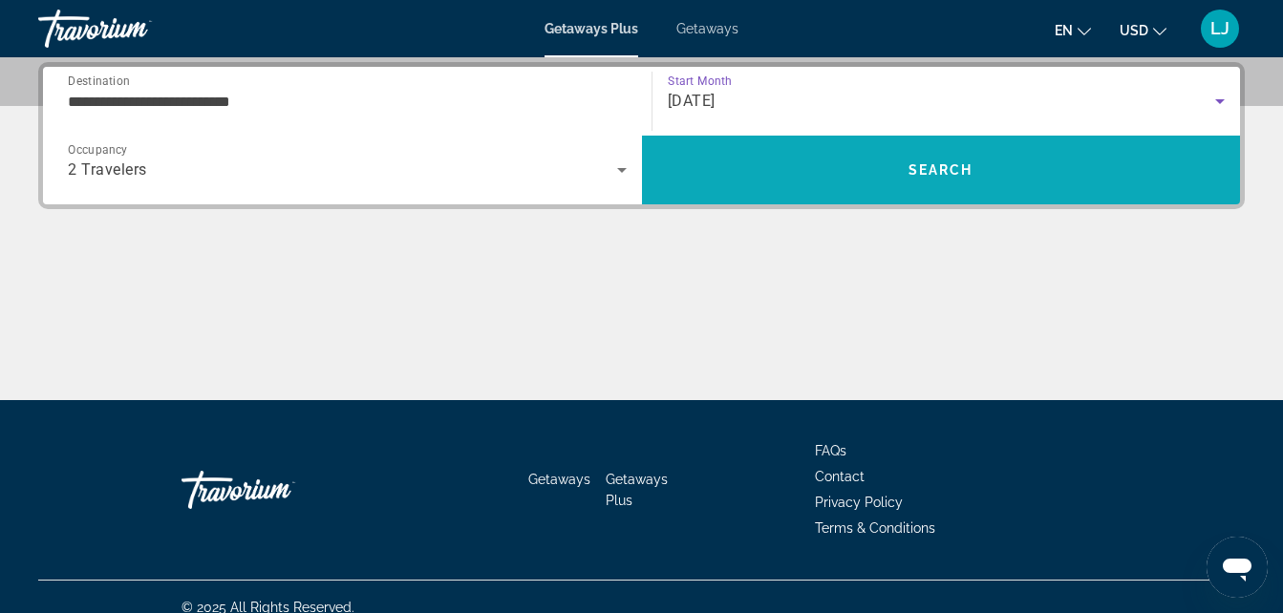
click at [789, 176] on span "Search" at bounding box center [941, 170] width 599 height 46
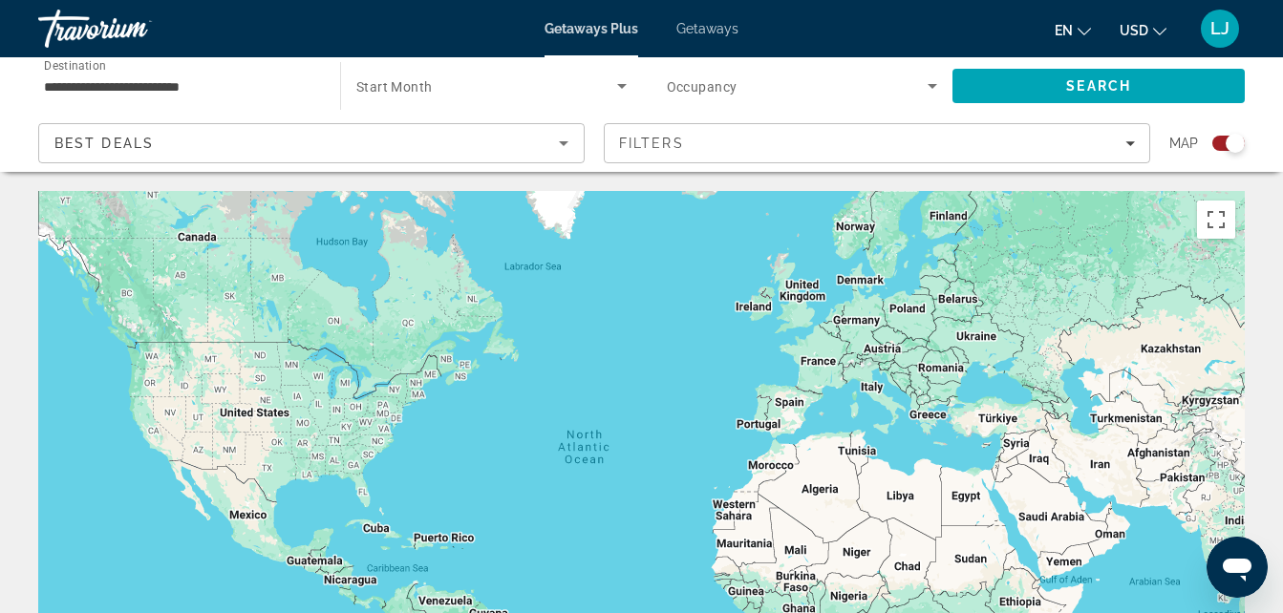
click at [703, 31] on span "Getaways" at bounding box center [707, 28] width 62 height 15
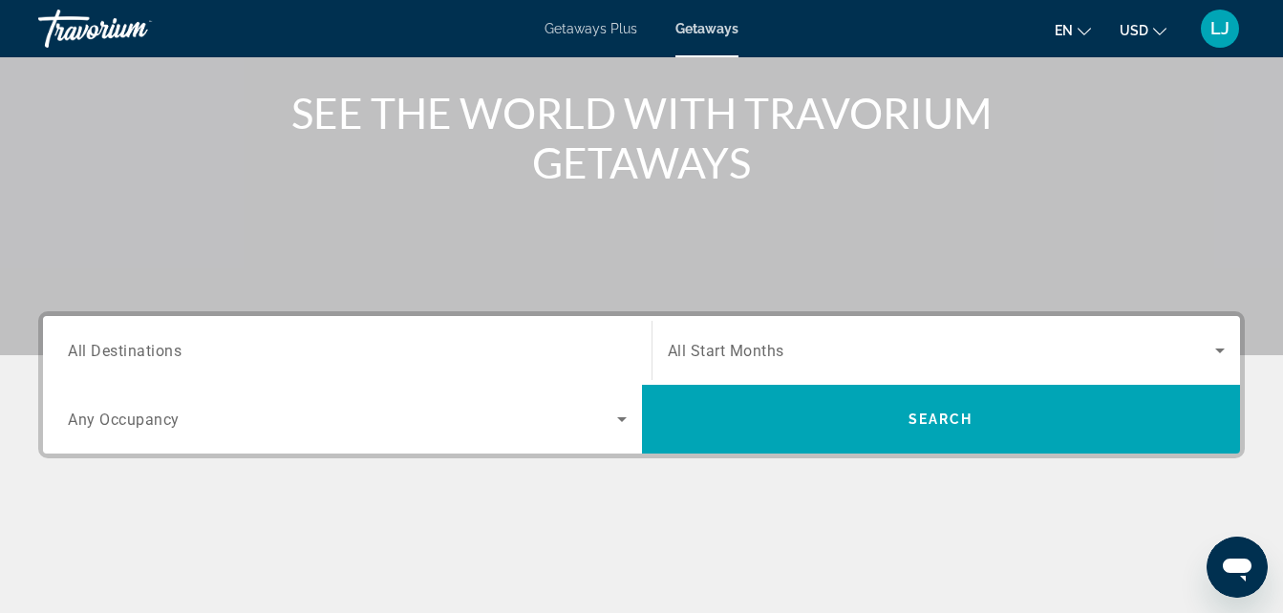
scroll to position [239, 0]
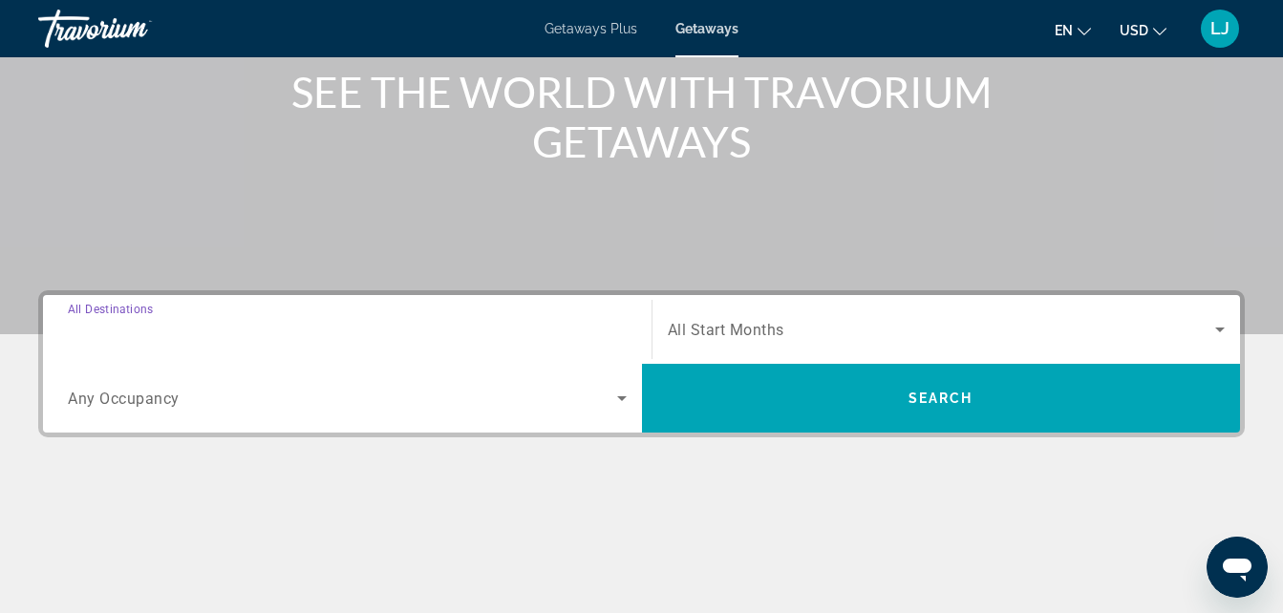
click at [609, 330] on input "Destination All Destinations" at bounding box center [347, 330] width 559 height 23
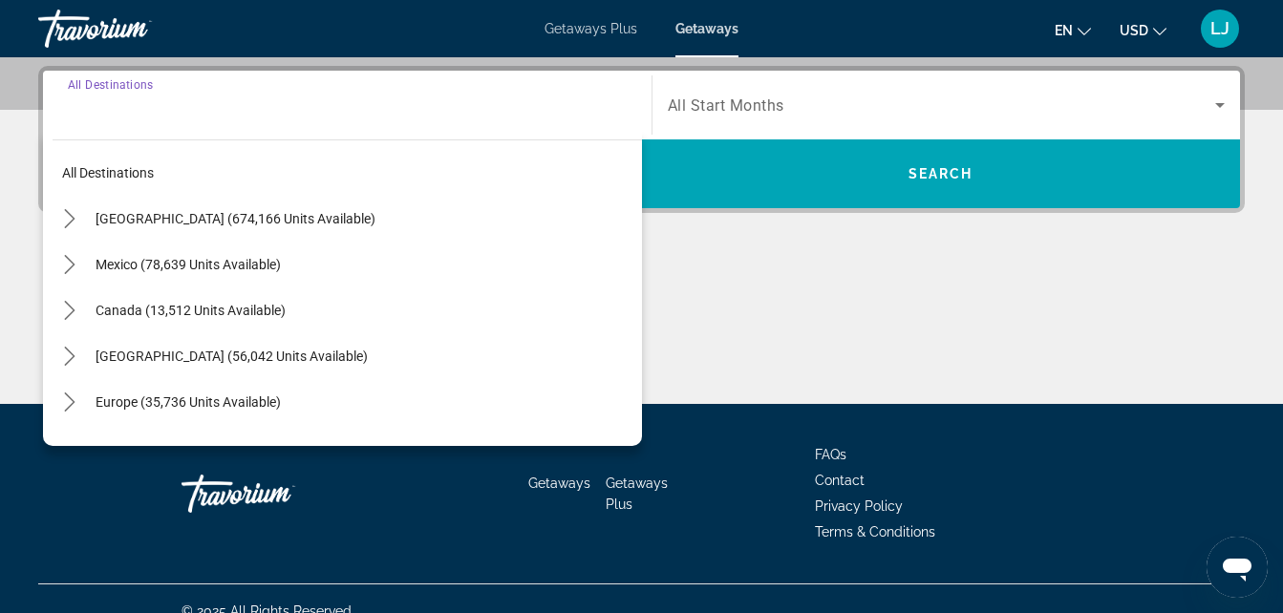
scroll to position [467, 0]
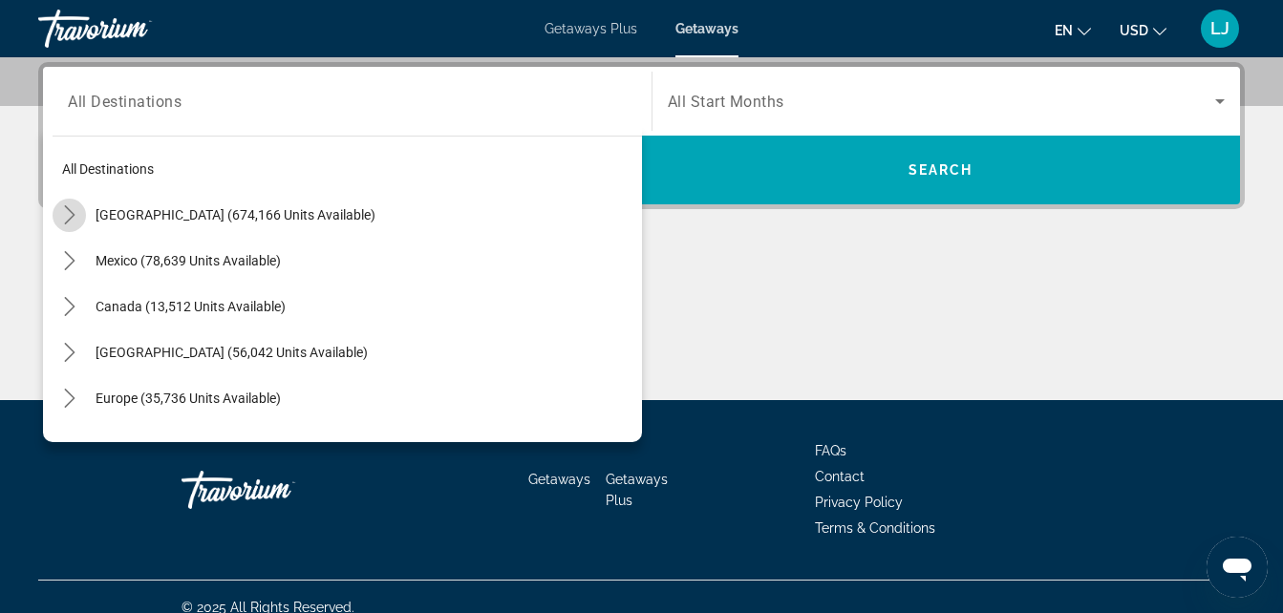
click at [78, 216] on icon "Toggle United States (674,166 units available) submenu" at bounding box center [69, 214] width 19 height 19
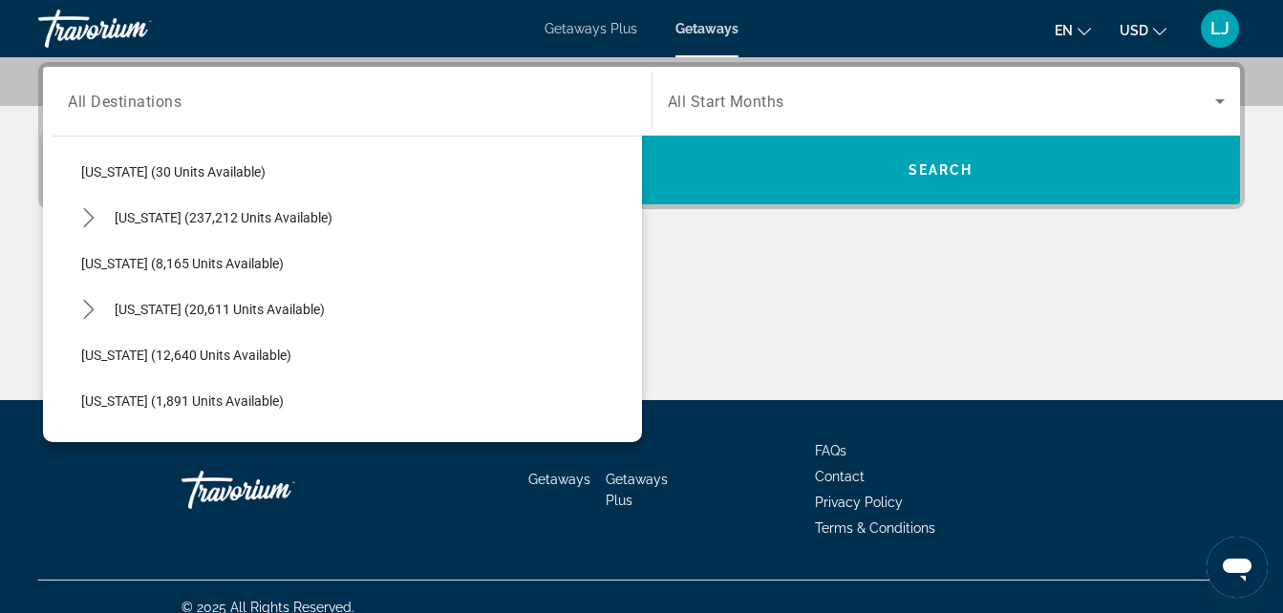
scroll to position [323, 0]
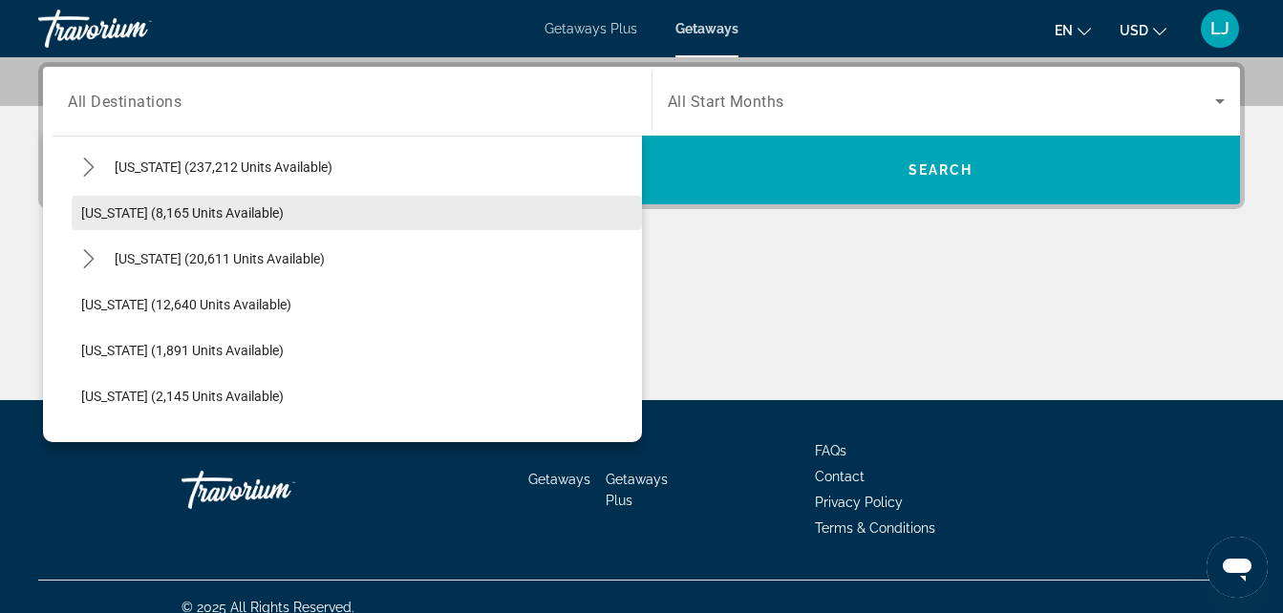
click at [123, 221] on span "Select destination: Georgia (8,165 units available)" at bounding box center [357, 213] width 570 height 46
type input "**********"
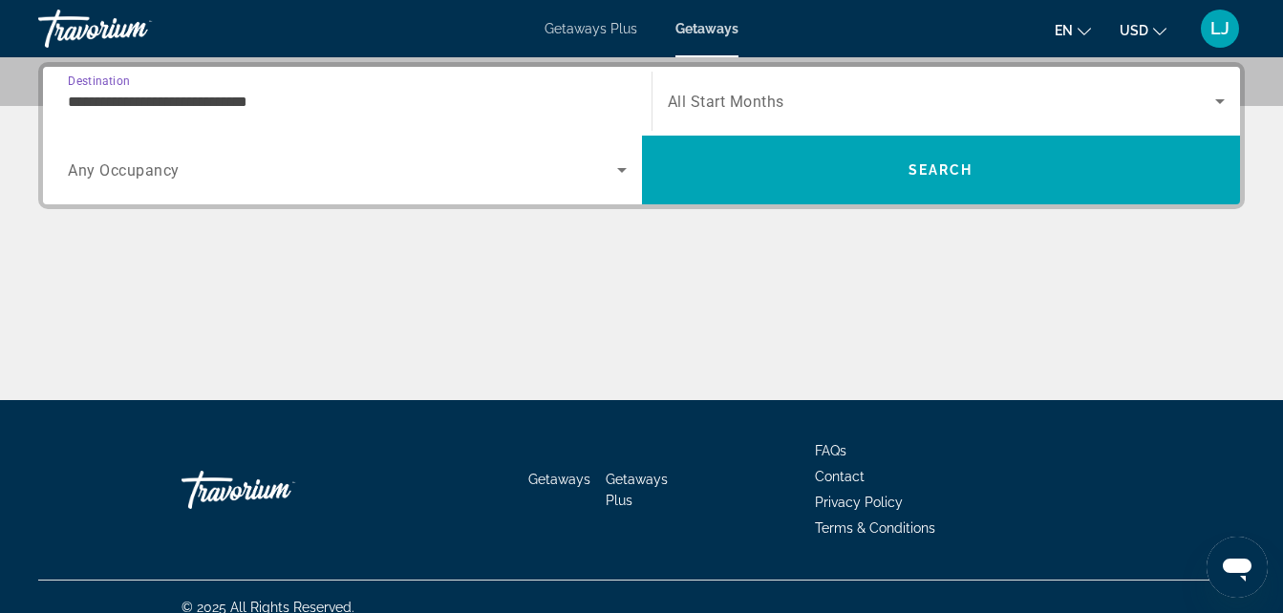
click at [676, 98] on span "All Start Months" at bounding box center [726, 102] width 117 height 18
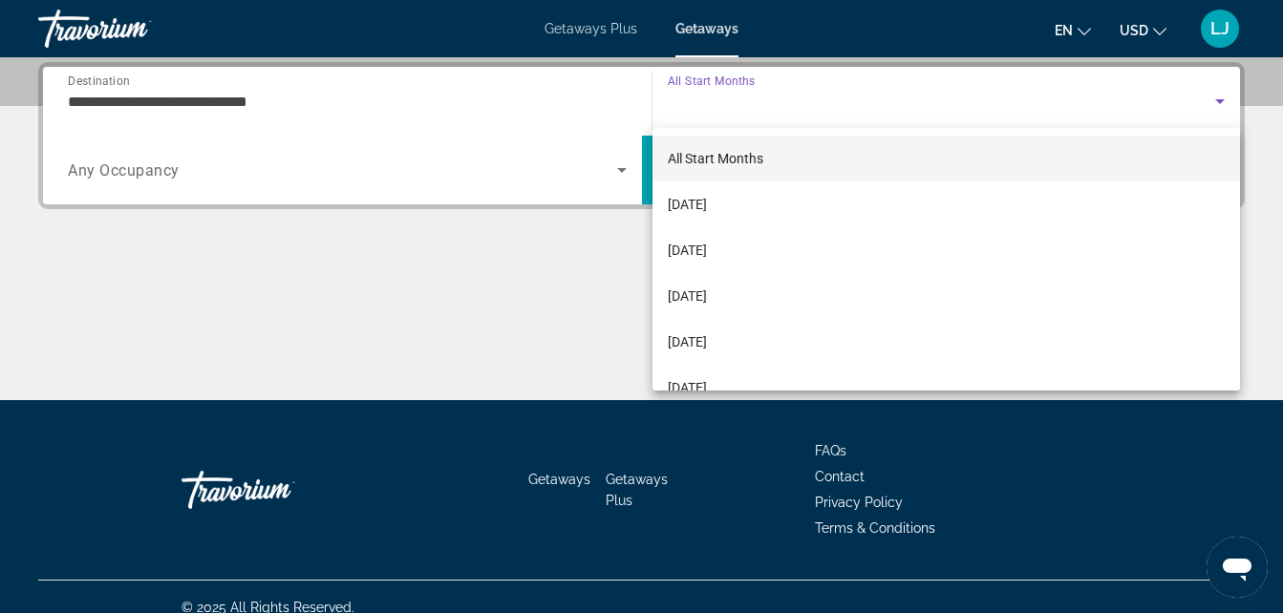
click at [684, 160] on span "All Start Months" at bounding box center [716, 158] width 96 height 15
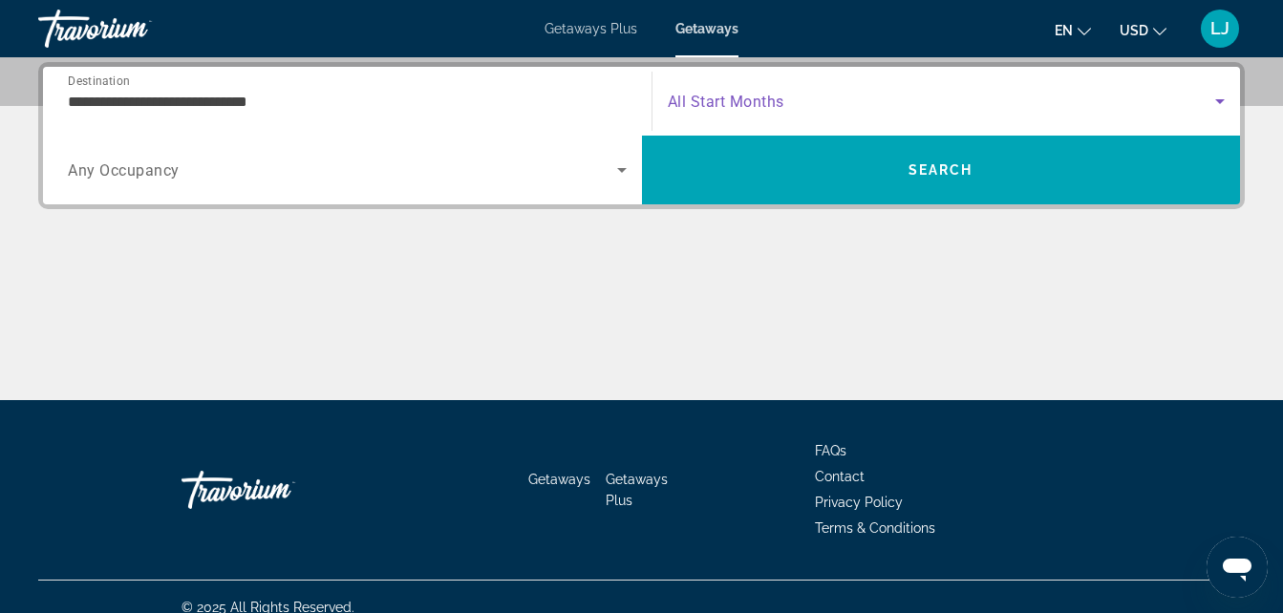
click at [569, 160] on span "Search widget" at bounding box center [342, 170] width 549 height 23
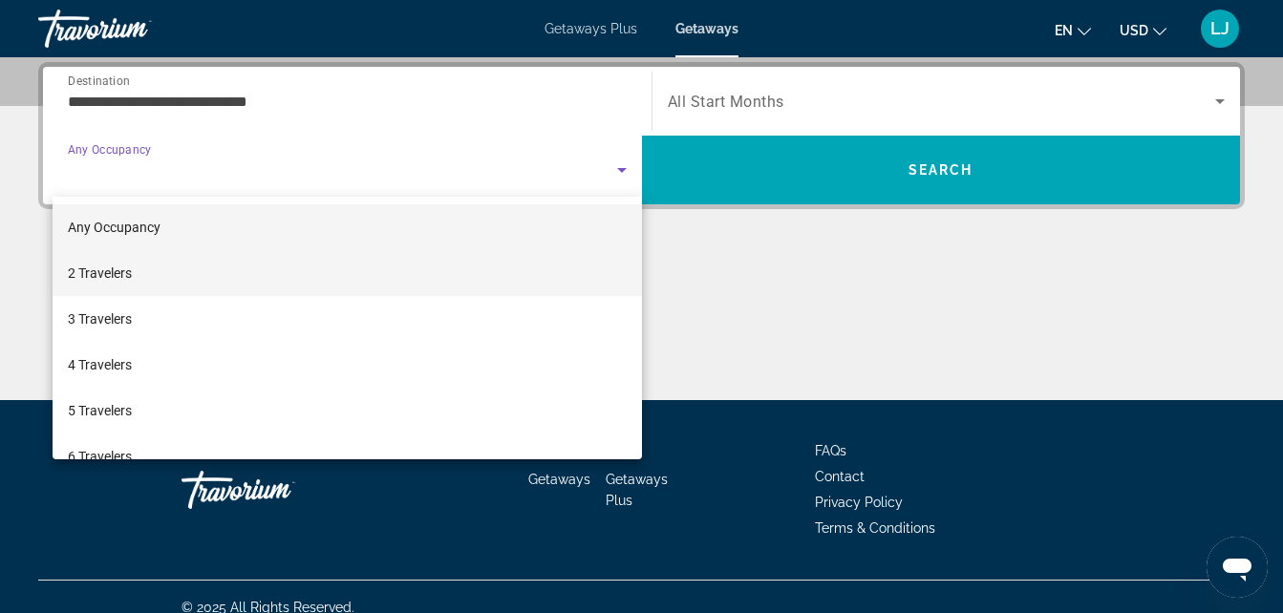
click at [553, 268] on mat-option "2 Travelers" at bounding box center [347, 273] width 589 height 46
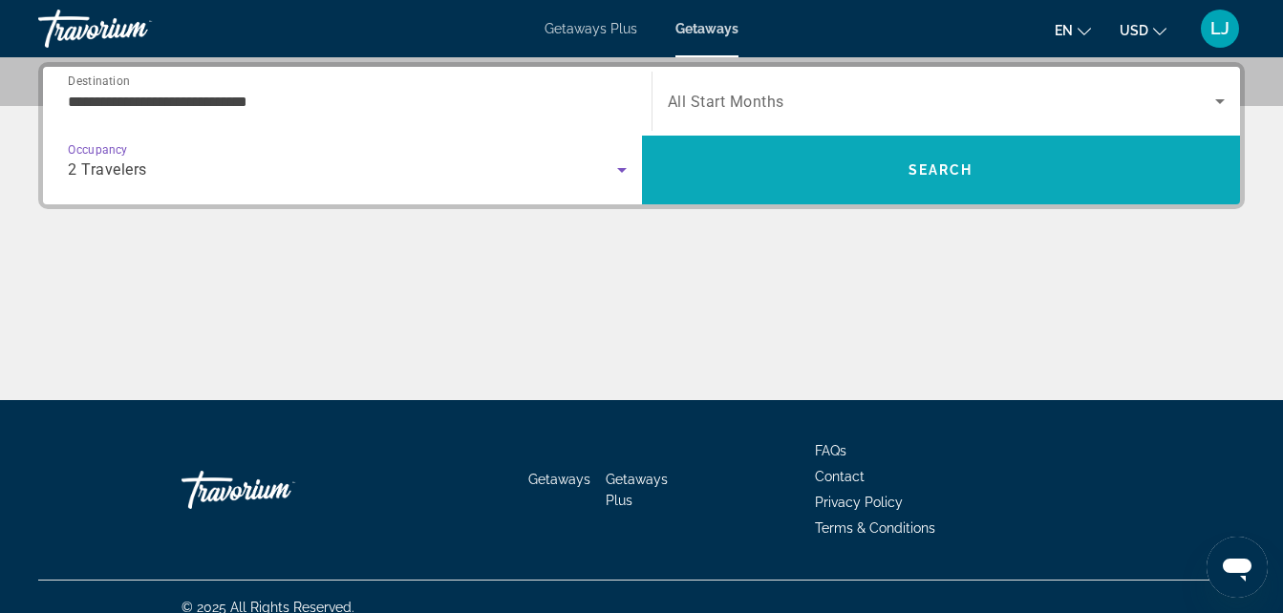
click at [860, 167] on span "Search" at bounding box center [941, 170] width 599 height 46
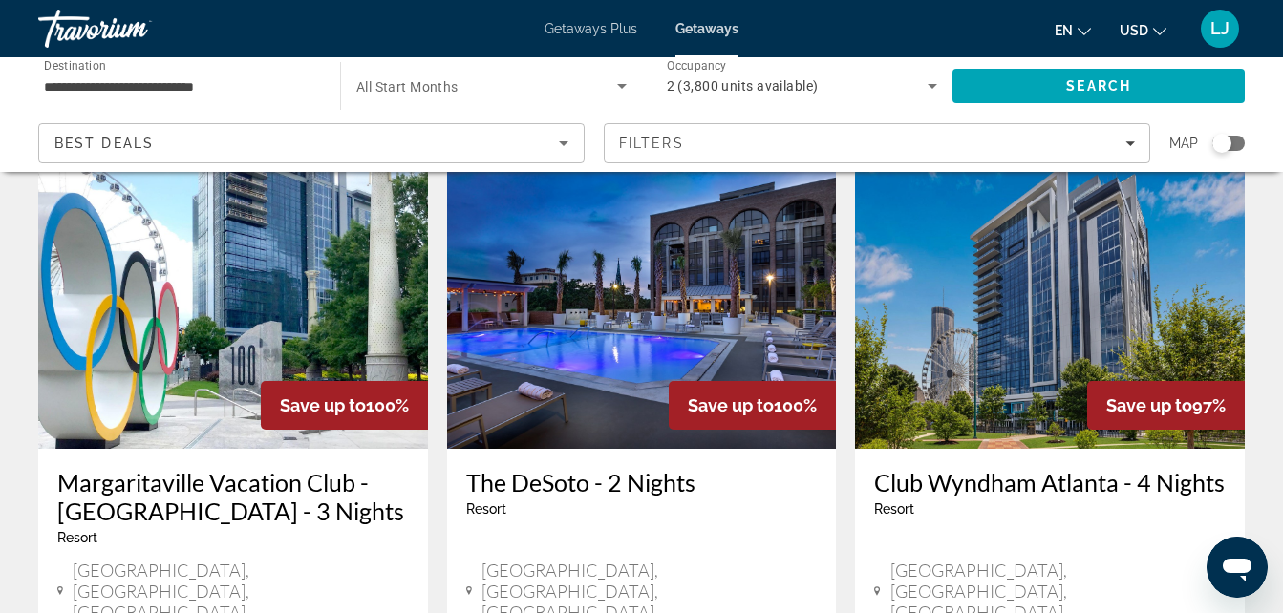
scroll to position [832, 0]
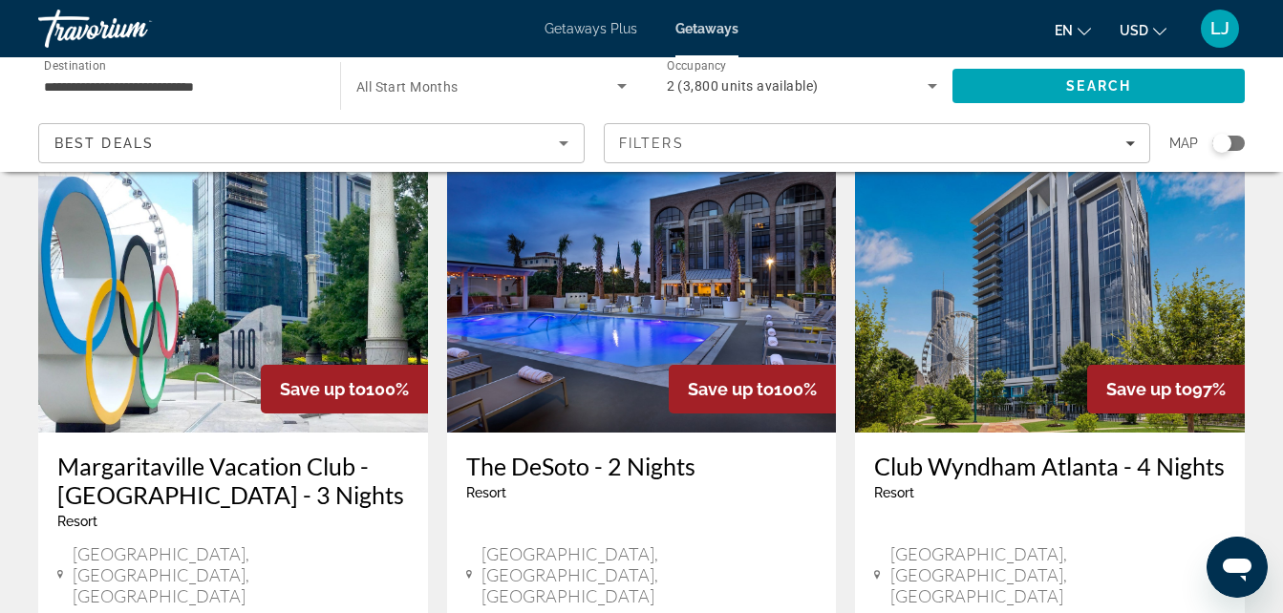
click at [914, 309] on img "Main content" at bounding box center [1050, 280] width 390 height 306
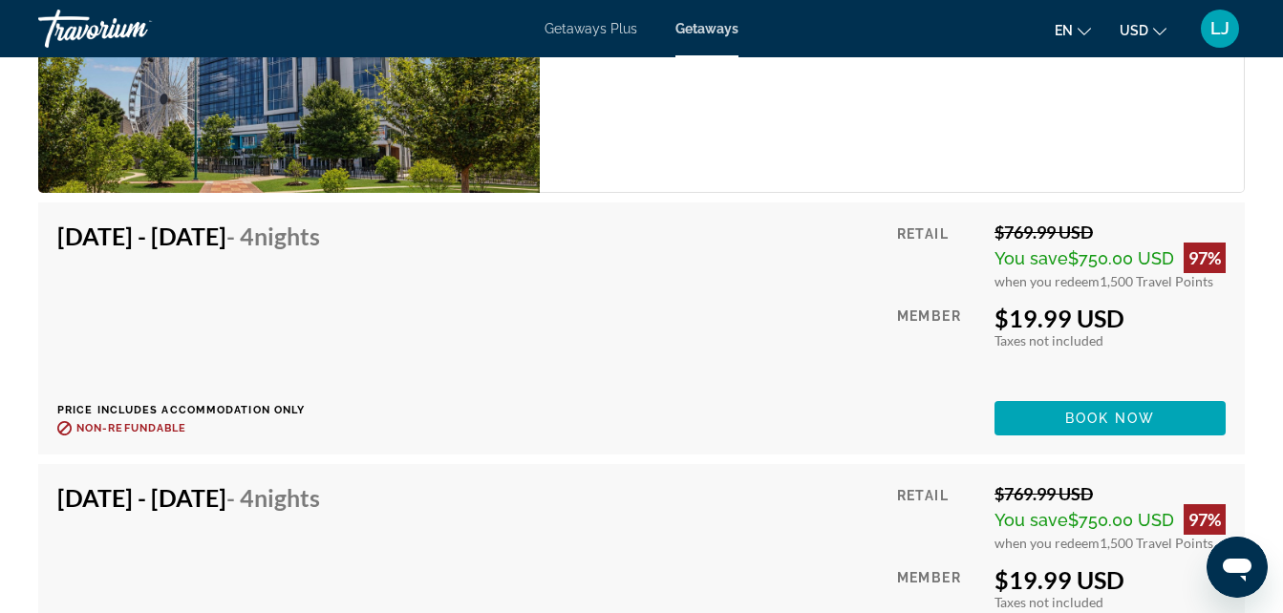
scroll to position [4170, 0]
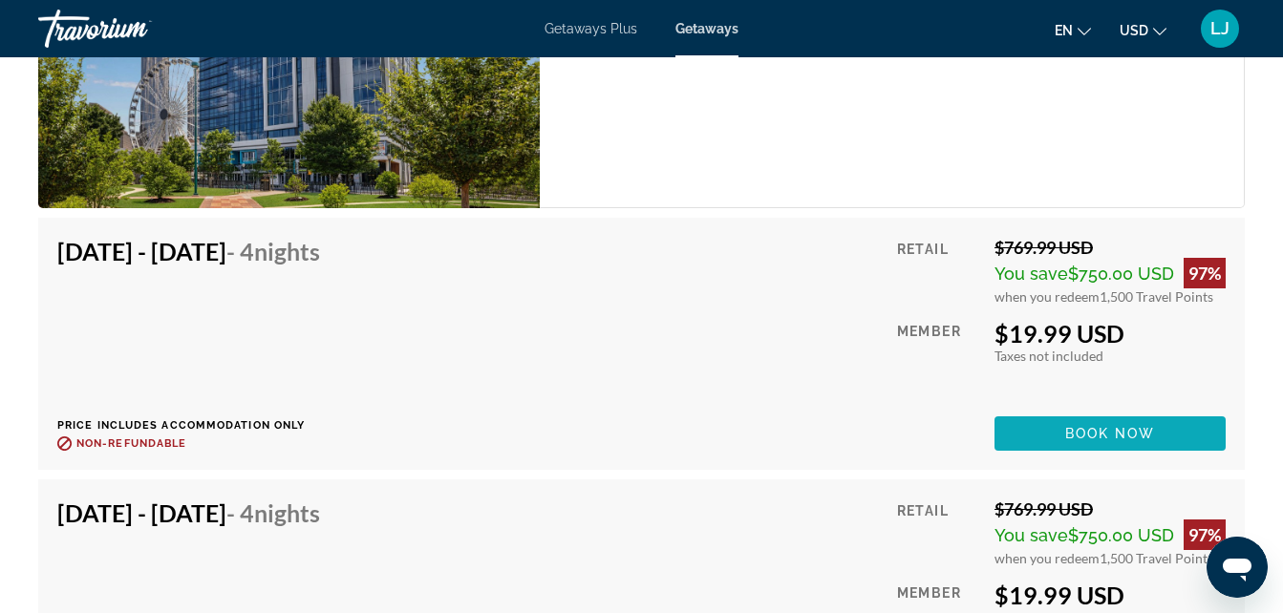
click at [1074, 426] on span "Book now" at bounding box center [1110, 433] width 91 height 15
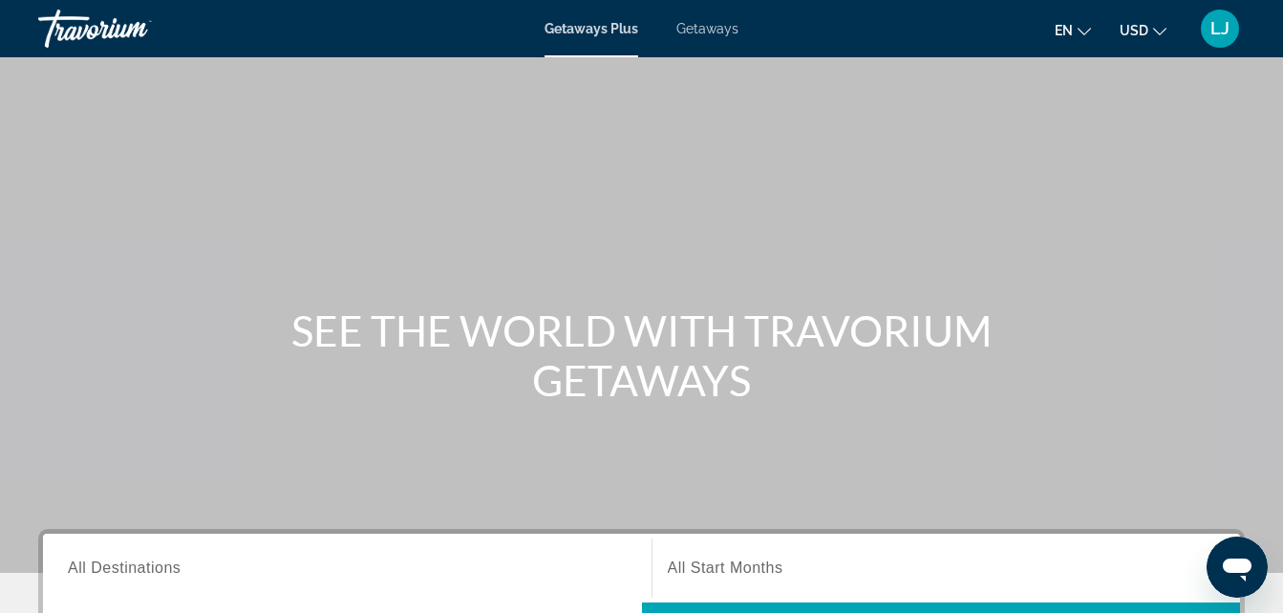
click at [720, 33] on span "Getaways" at bounding box center [707, 28] width 62 height 15
click at [351, 560] on input "Destination All Destinations" at bounding box center [347, 569] width 559 height 23
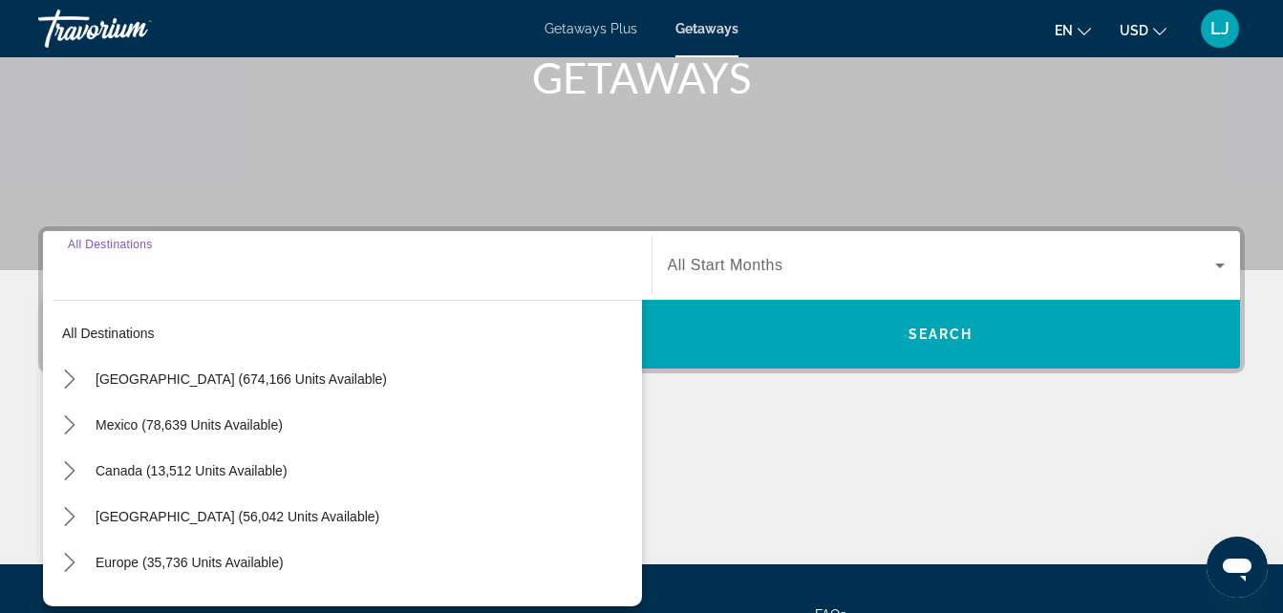
scroll to position [467, 0]
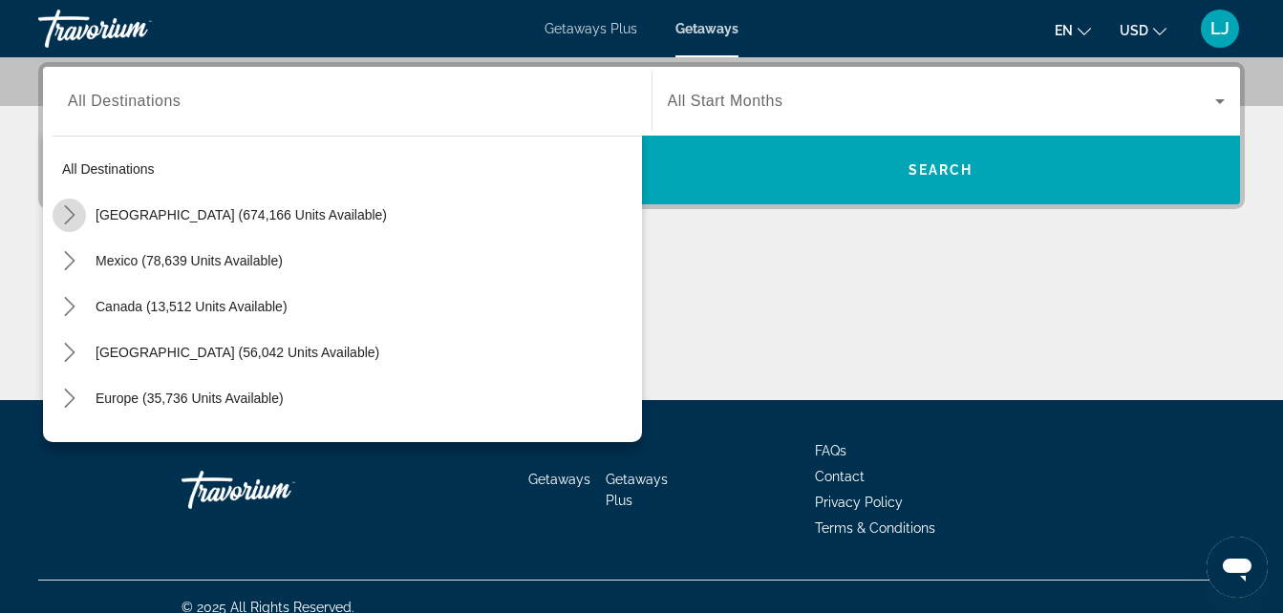
click at [85, 220] on mat-icon "Toggle United States (674,166 units available) submenu" at bounding box center [69, 215] width 33 height 33
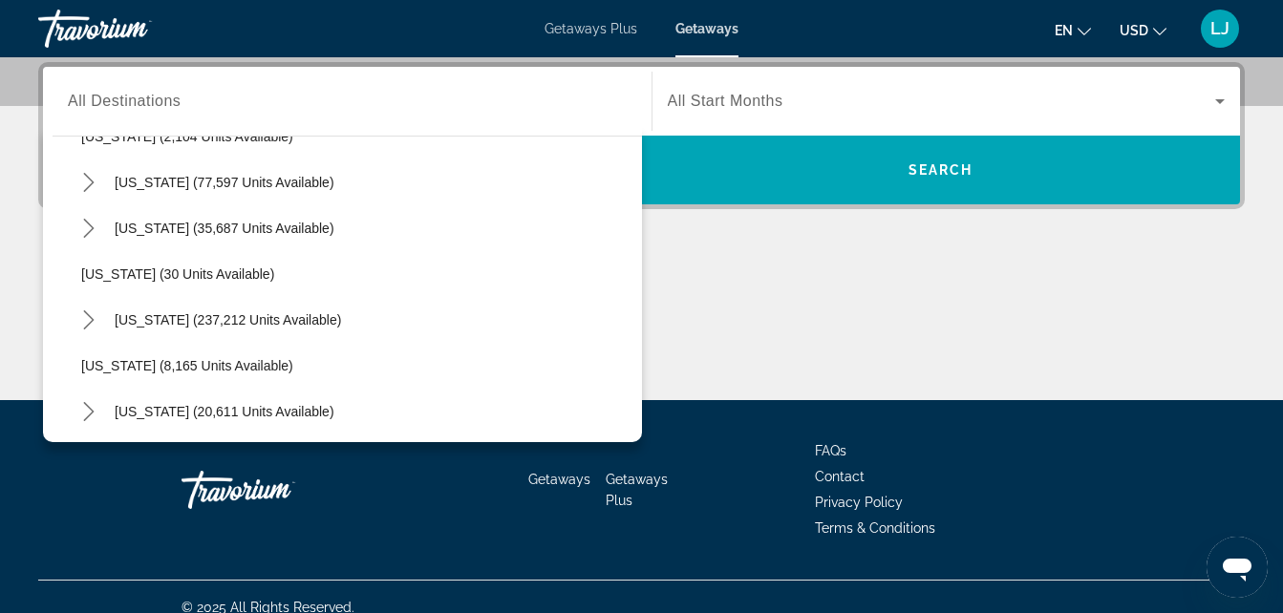
scroll to position [208, 0]
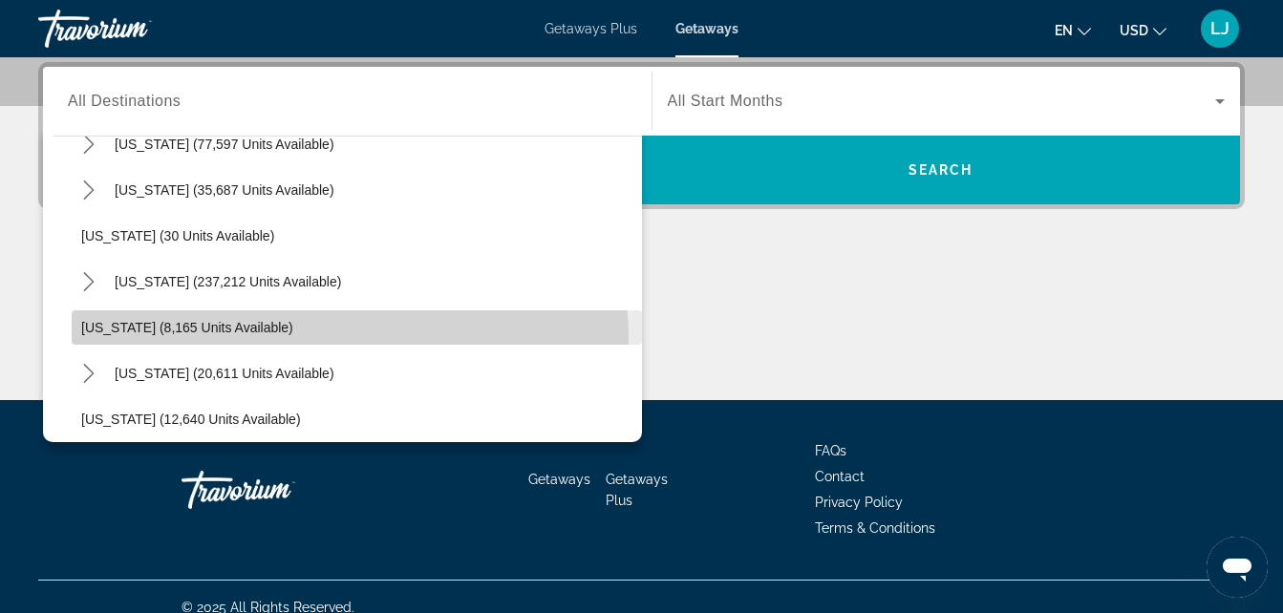
click at [324, 338] on span "Select destination: Georgia (8,165 units available)" at bounding box center [357, 328] width 570 height 46
type input "**********"
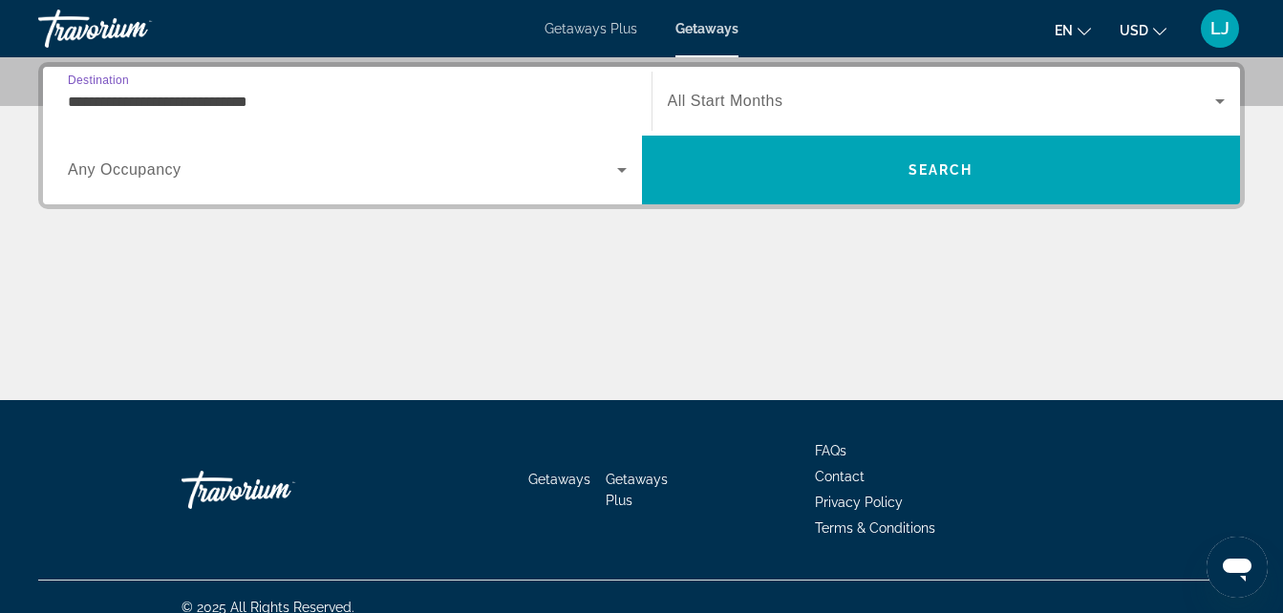
click at [724, 98] on span "All Start Months" at bounding box center [726, 101] width 116 height 16
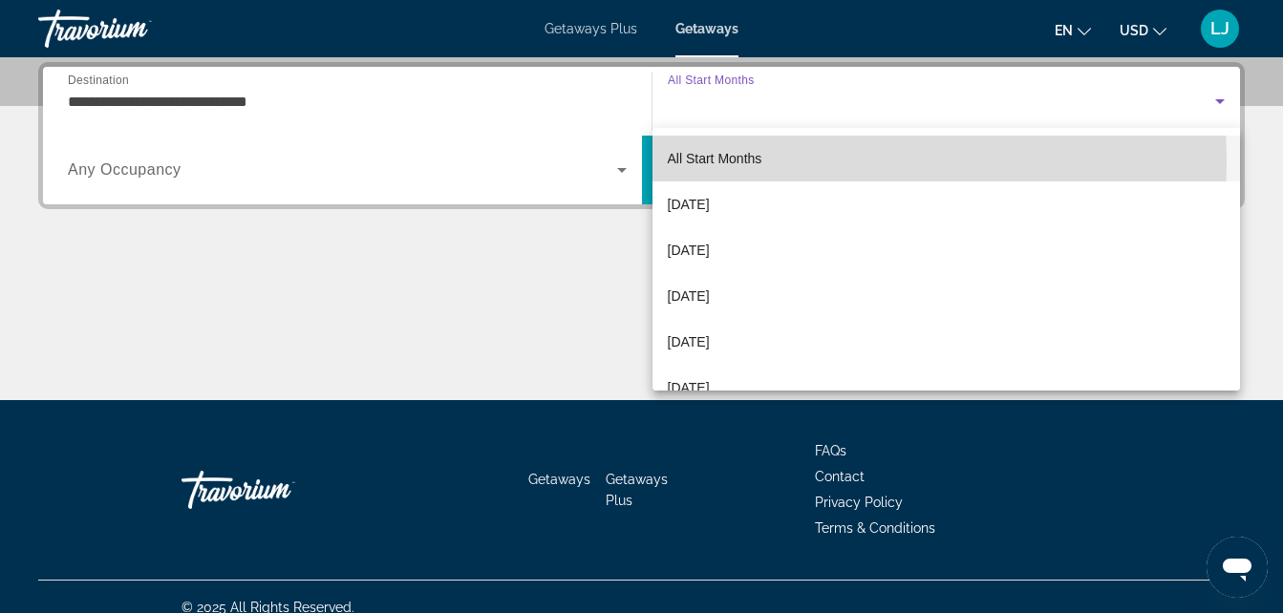
click at [722, 163] on span "All Start Months" at bounding box center [715, 158] width 95 height 15
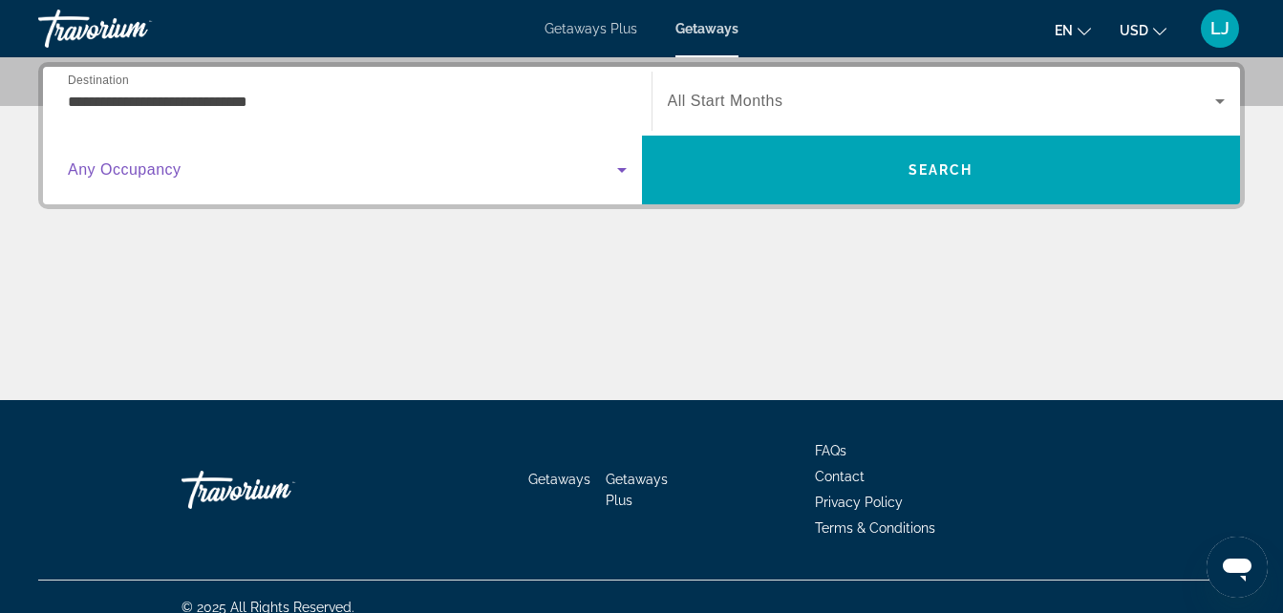
click at [612, 181] on icon "Search widget" at bounding box center [621, 170] width 23 height 23
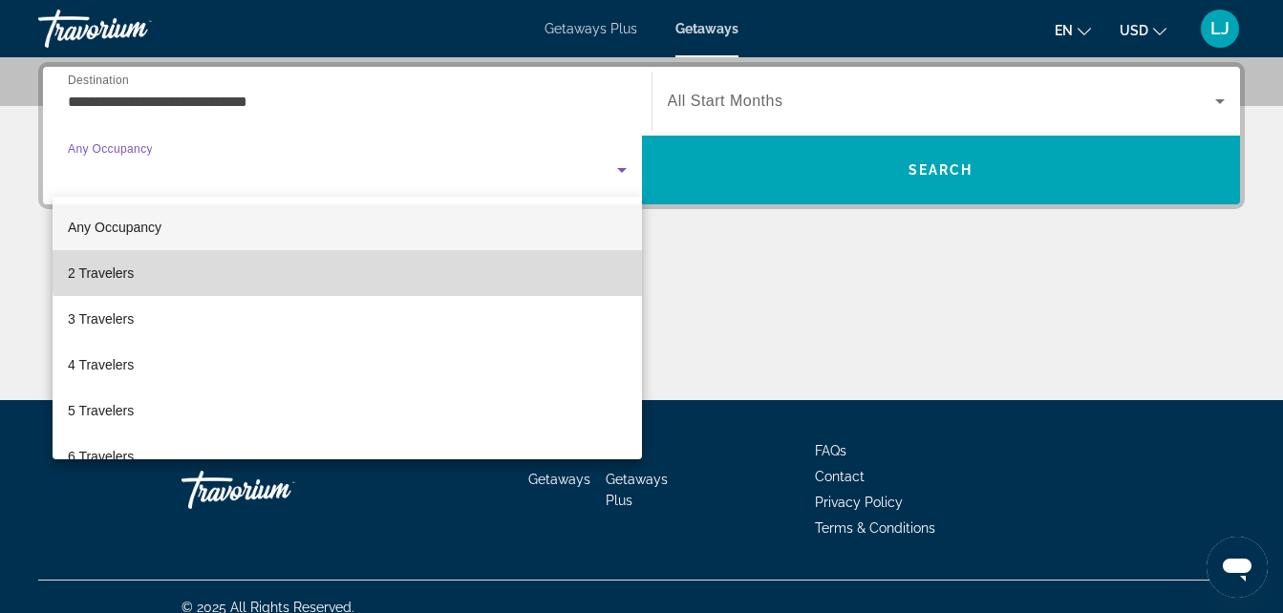
click at [598, 257] on mat-option "2 Travelers" at bounding box center [347, 273] width 589 height 46
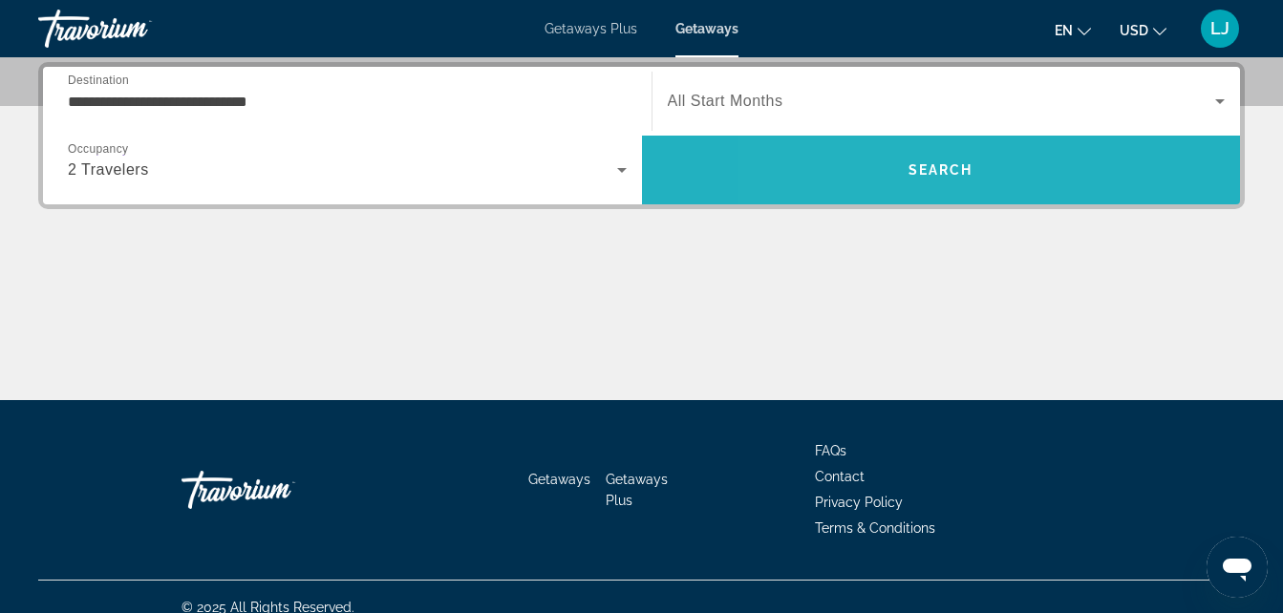
click at [868, 157] on span "Search" at bounding box center [941, 170] width 599 height 46
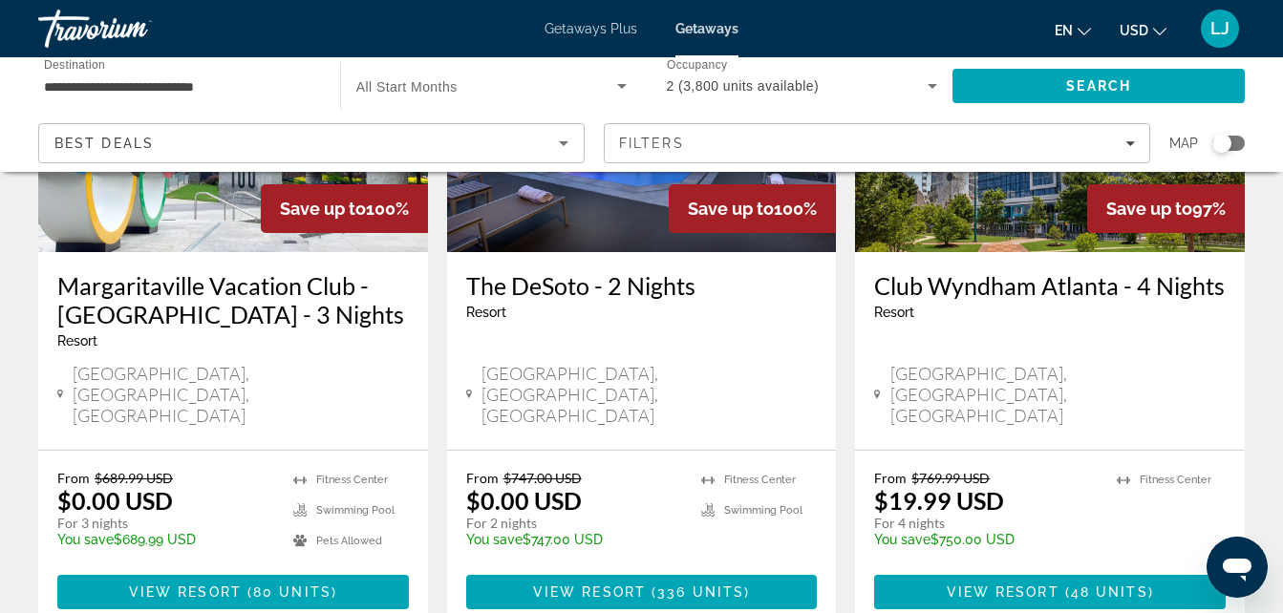
scroll to position [1007, 0]
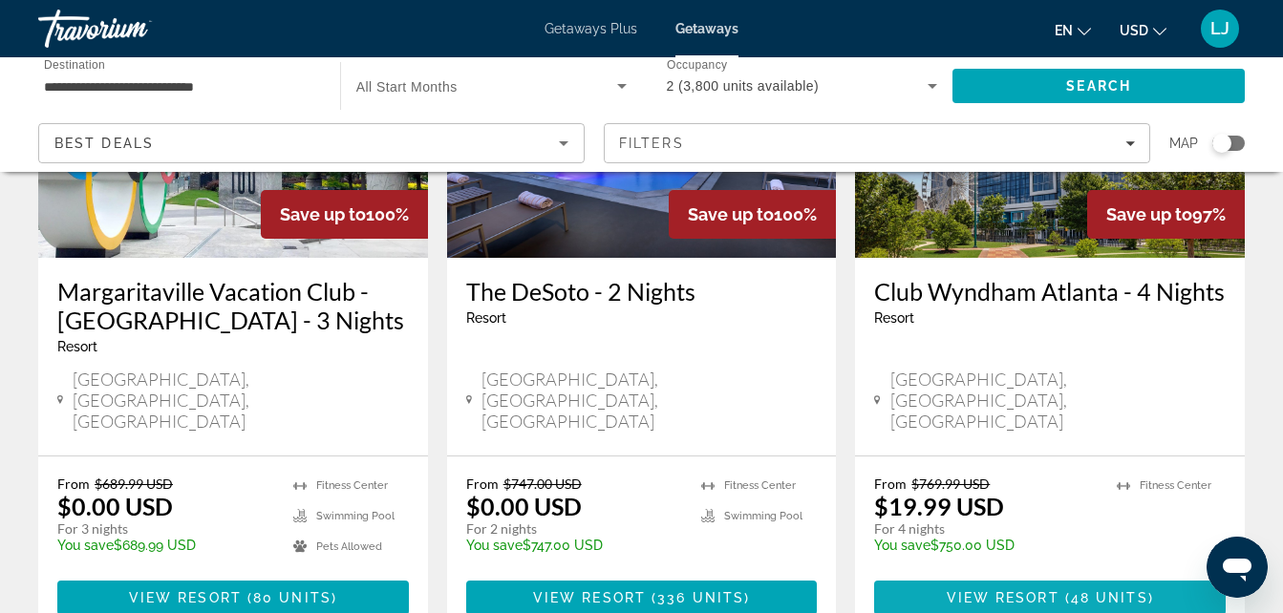
click at [1036, 575] on span "Main content" at bounding box center [1050, 598] width 352 height 46
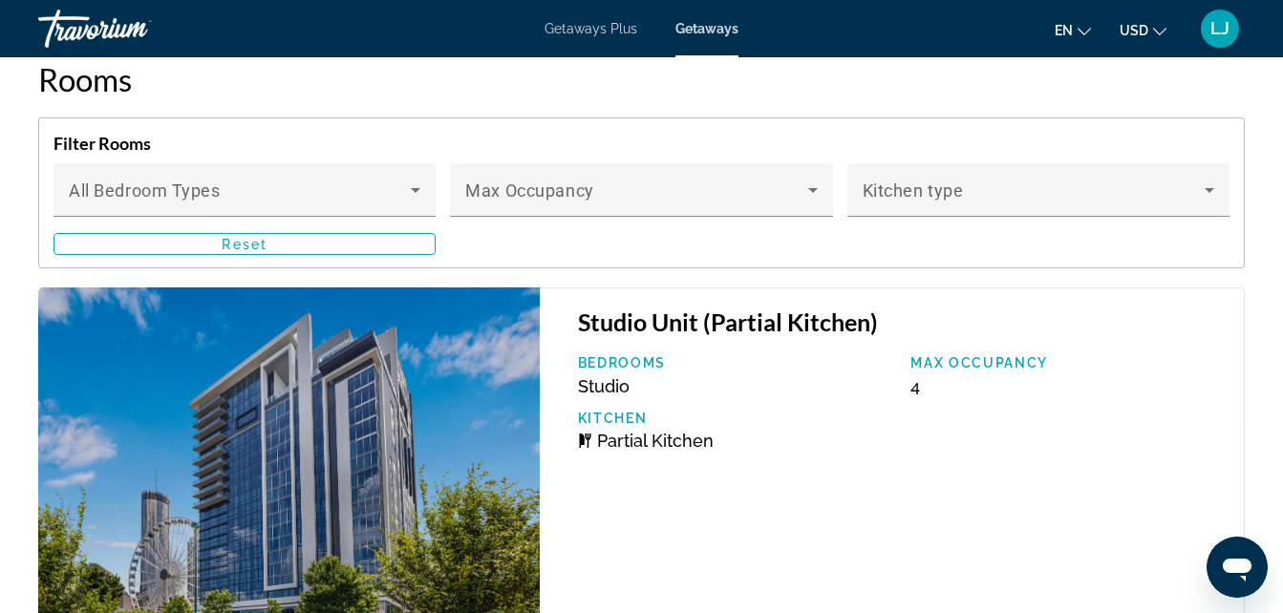
scroll to position [3174, 0]
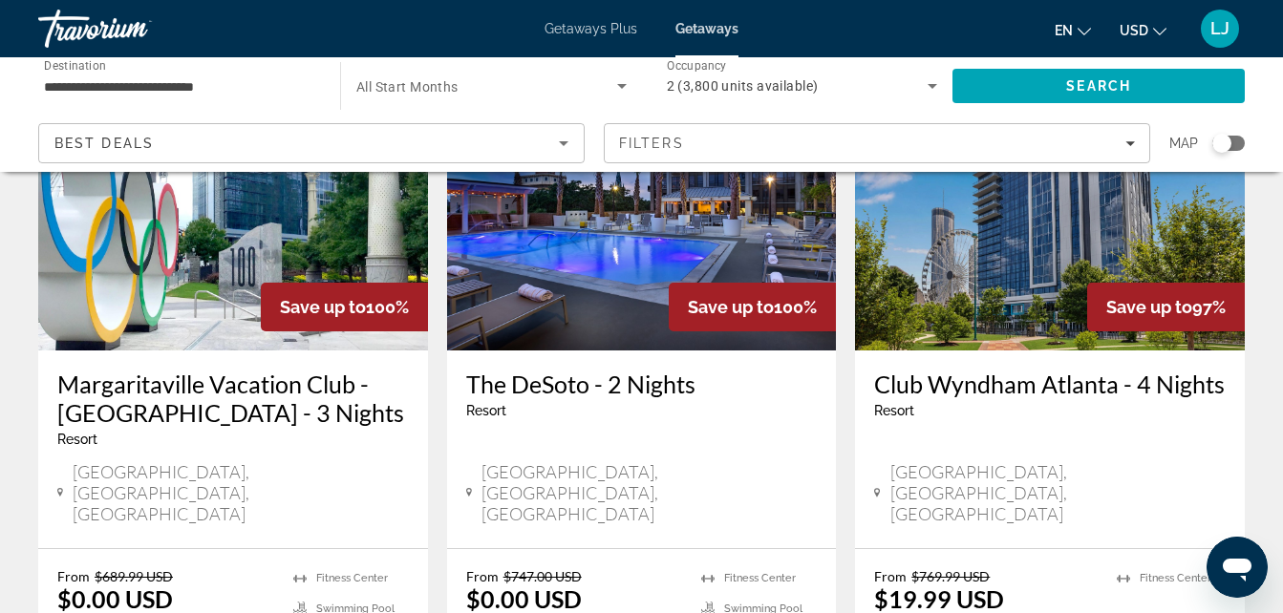
scroll to position [920, 0]
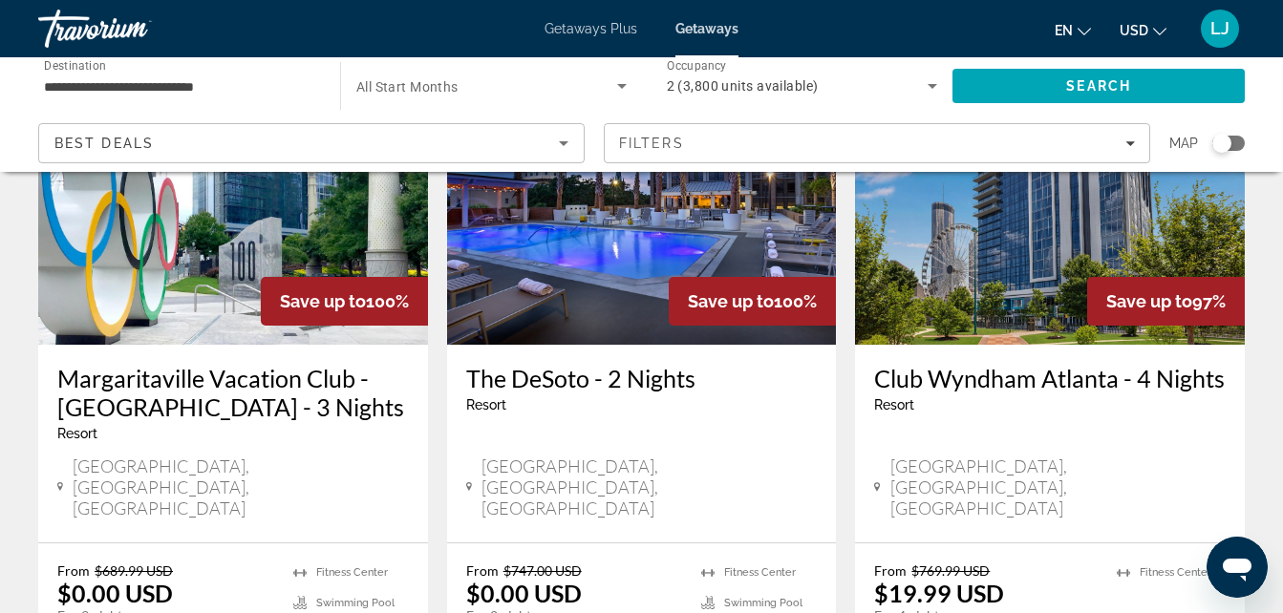
click at [255, 345] on div "Margaritaville Vacation Club - Atlanta - 3 Nights Resort - This is an adults on…" at bounding box center [233, 444] width 390 height 198
click at [252, 301] on img "Main content" at bounding box center [233, 192] width 390 height 306
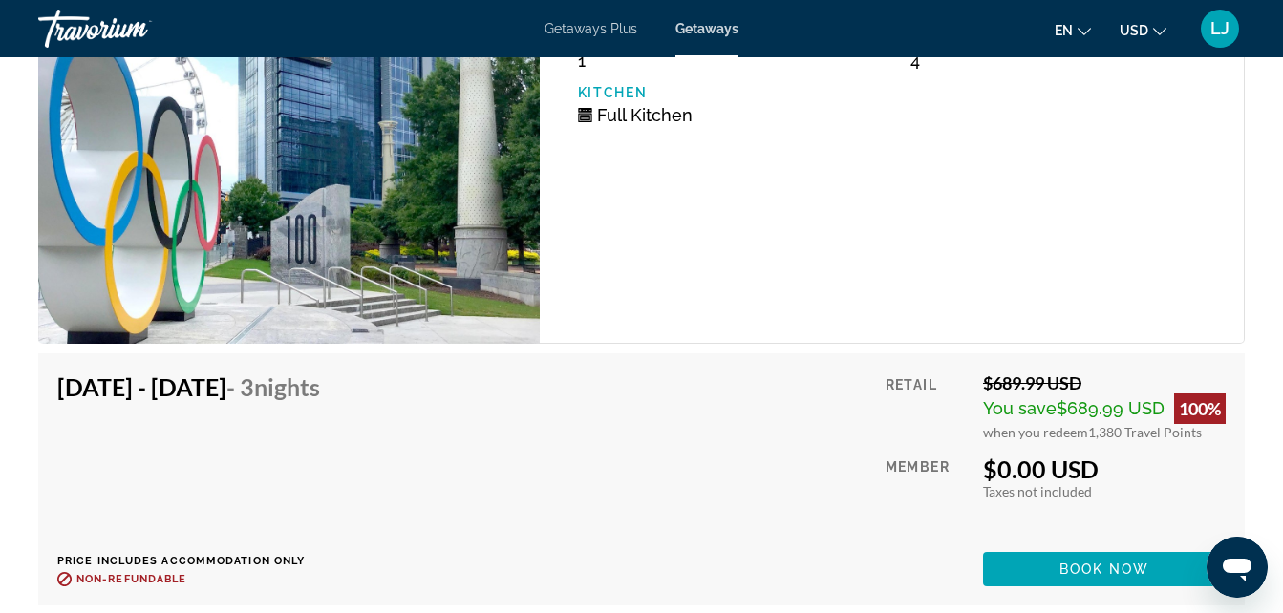
scroll to position [3991, 0]
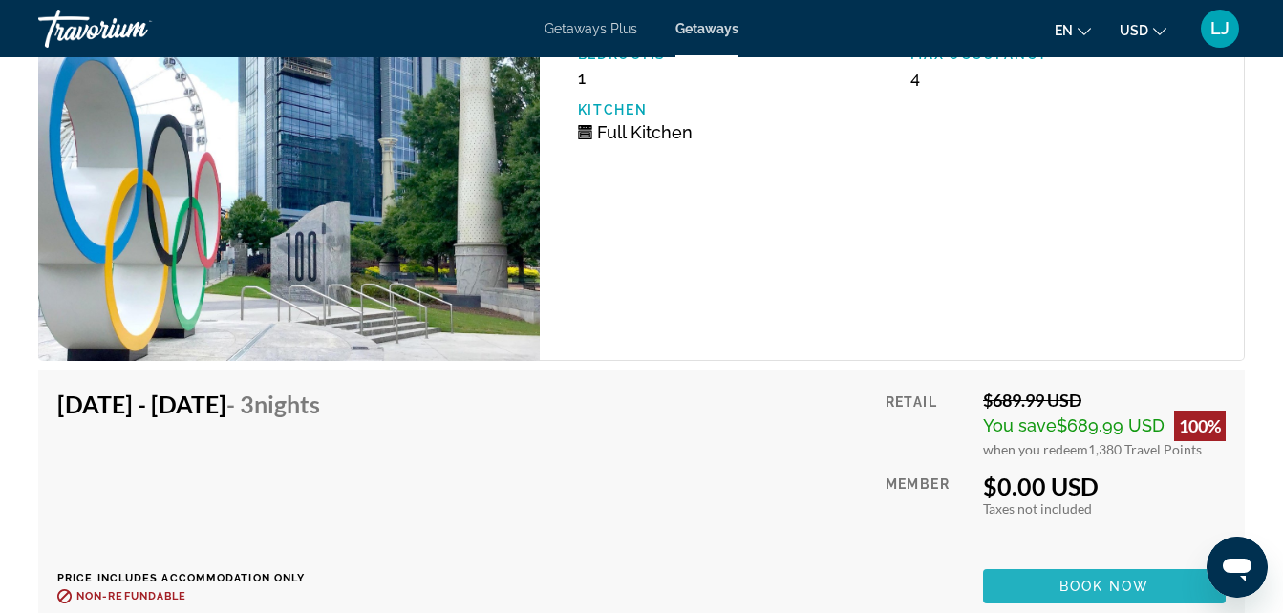
click at [1013, 564] on span "Main content" at bounding box center [1104, 587] width 243 height 46
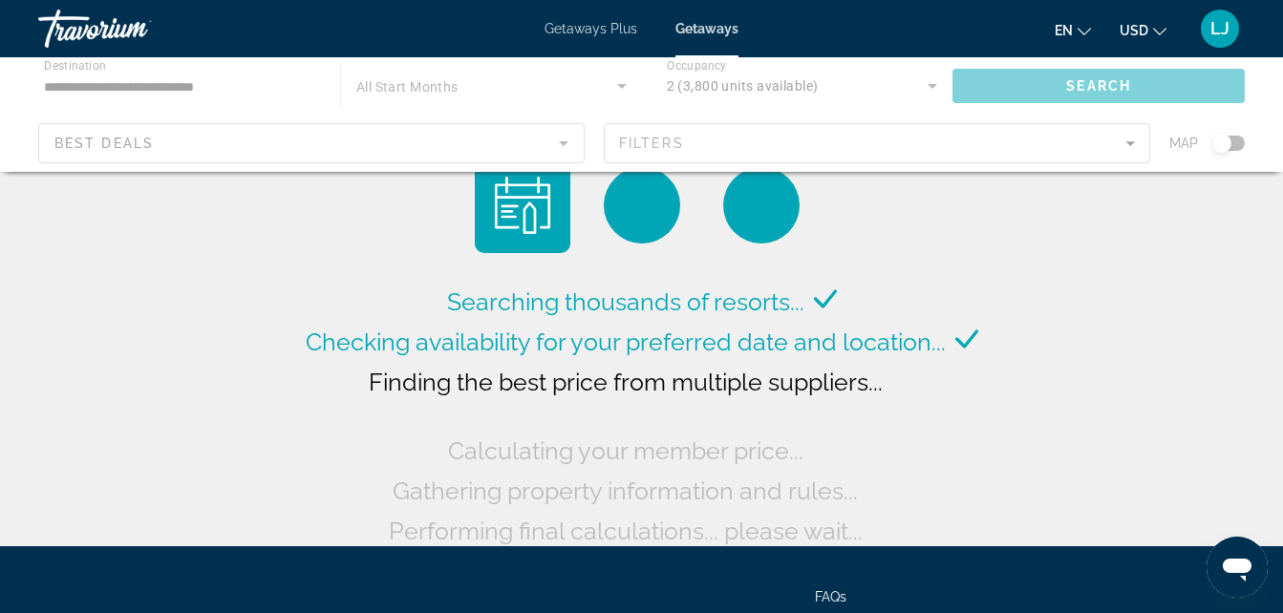
click at [134, 148] on div "Main content" at bounding box center [641, 114] width 1283 height 115
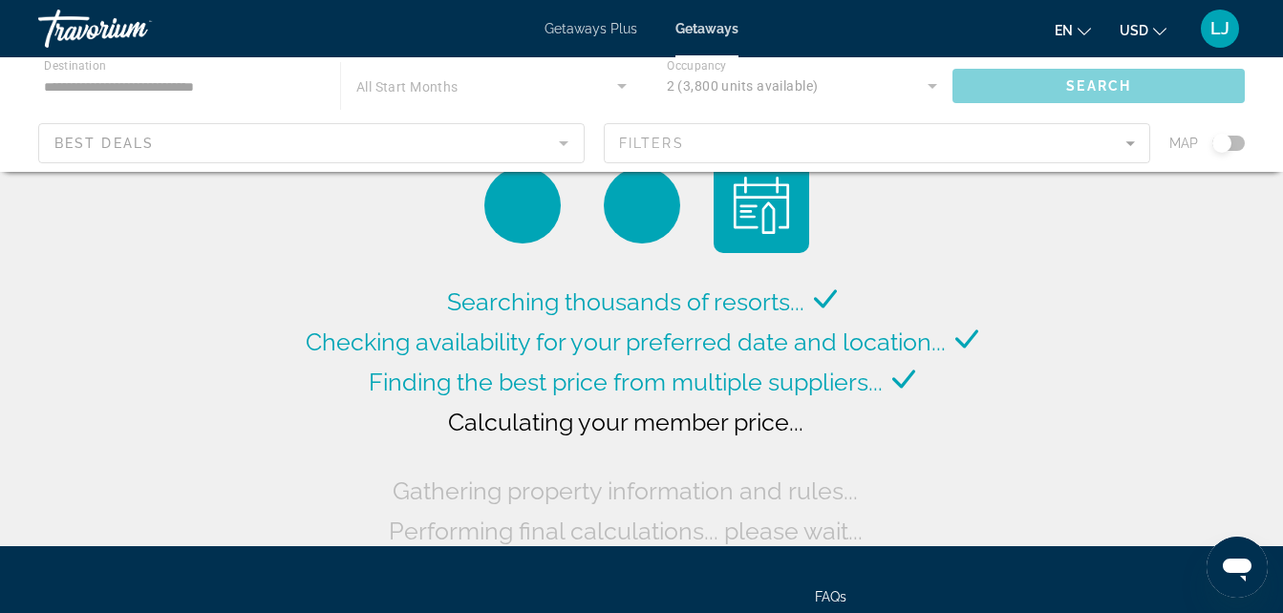
click at [230, 153] on div "Main content" at bounding box center [641, 114] width 1283 height 115
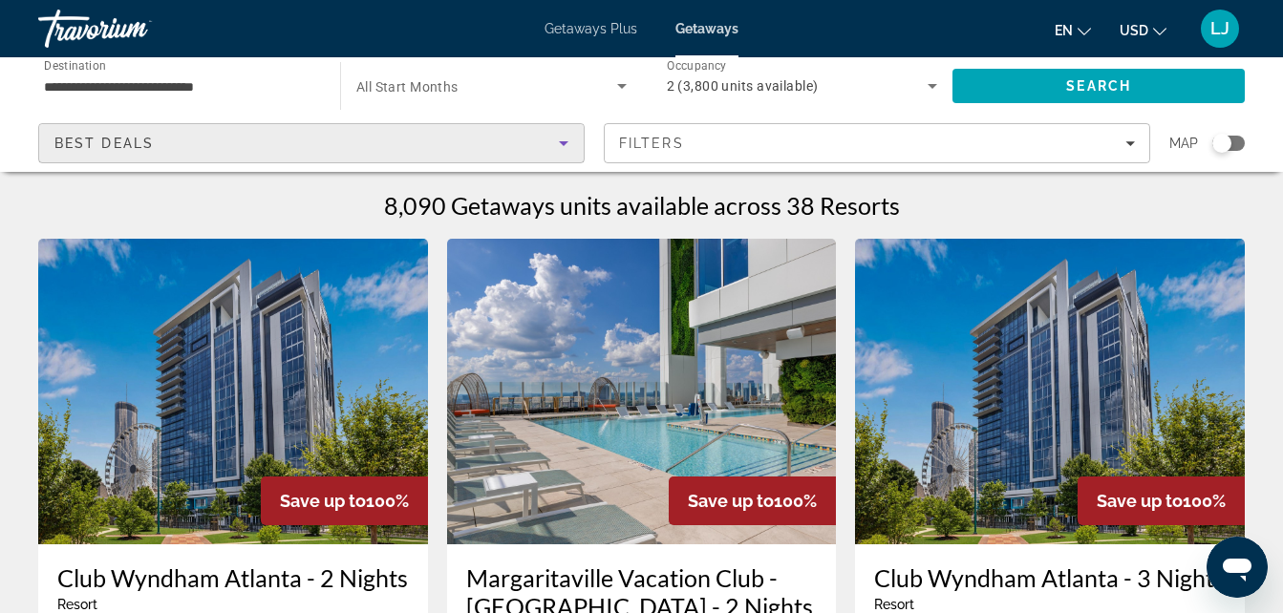
click at [566, 152] on icon "Sort by" at bounding box center [563, 143] width 23 height 23
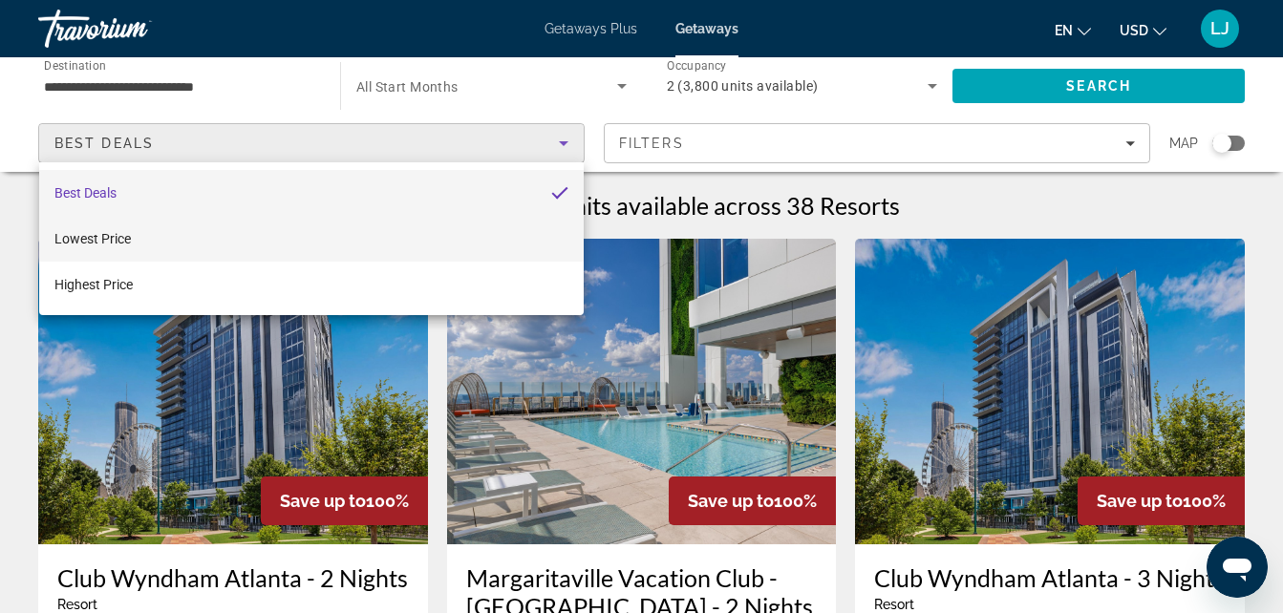
click at [529, 222] on mat-option "Lowest Price" at bounding box center [311, 239] width 545 height 46
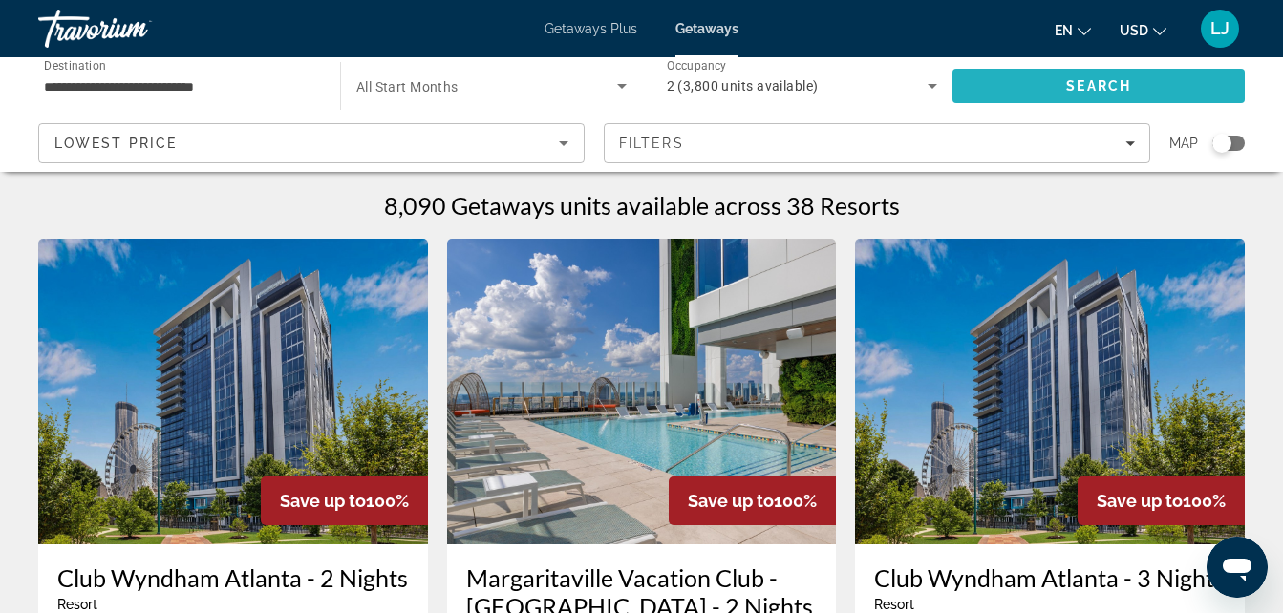
click at [1006, 87] on span "Search" at bounding box center [1098, 86] width 292 height 46
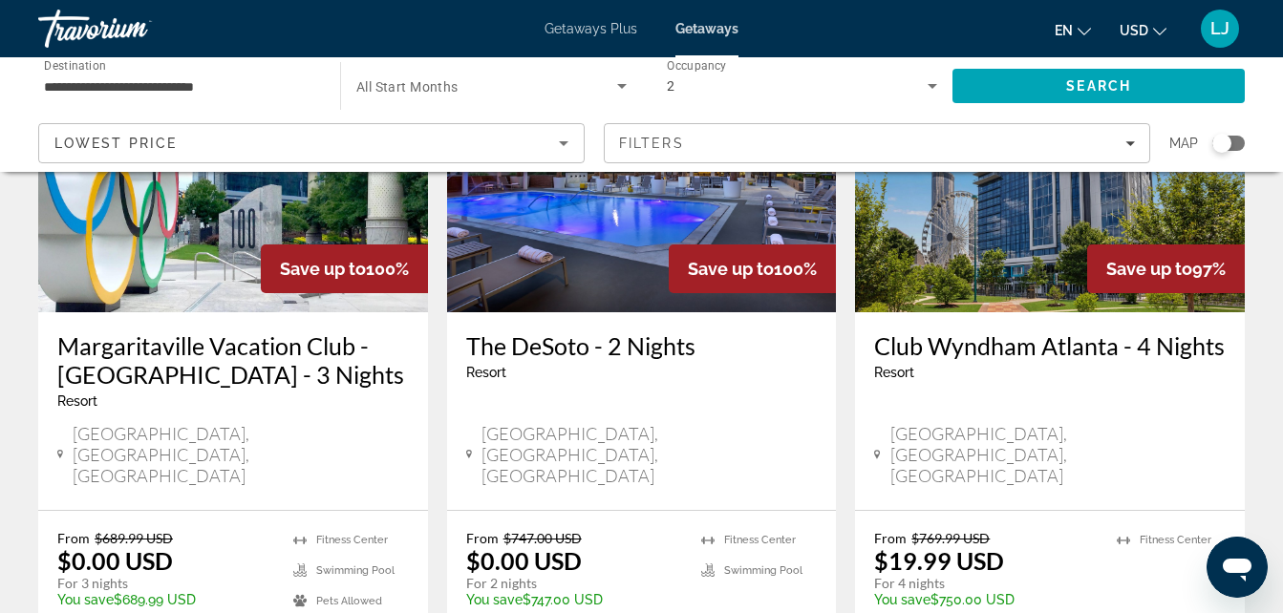
scroll to position [969, 0]
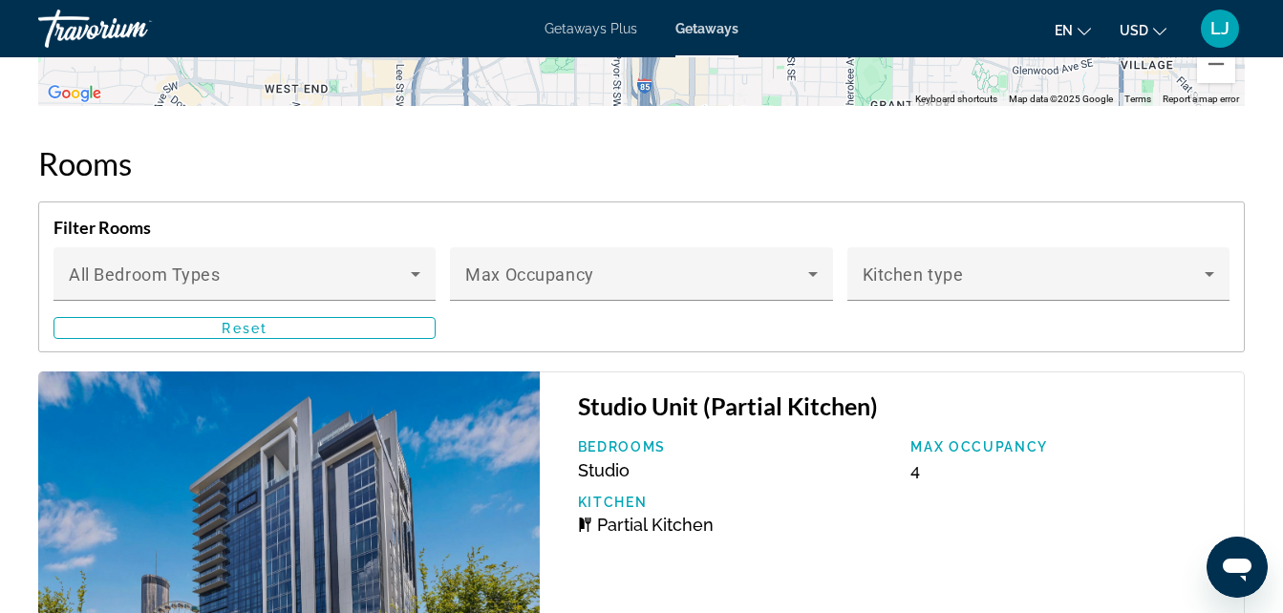
scroll to position [3595, 0]
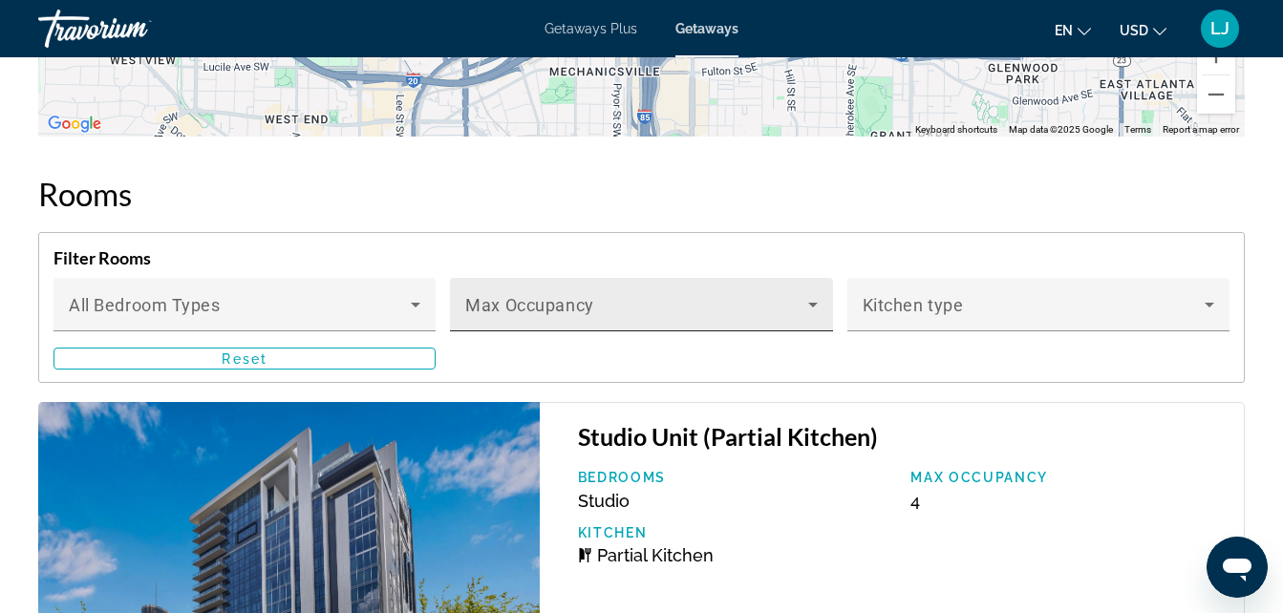
click at [820, 287] on div "Max Occupancy" at bounding box center [641, 304] width 382 height 53
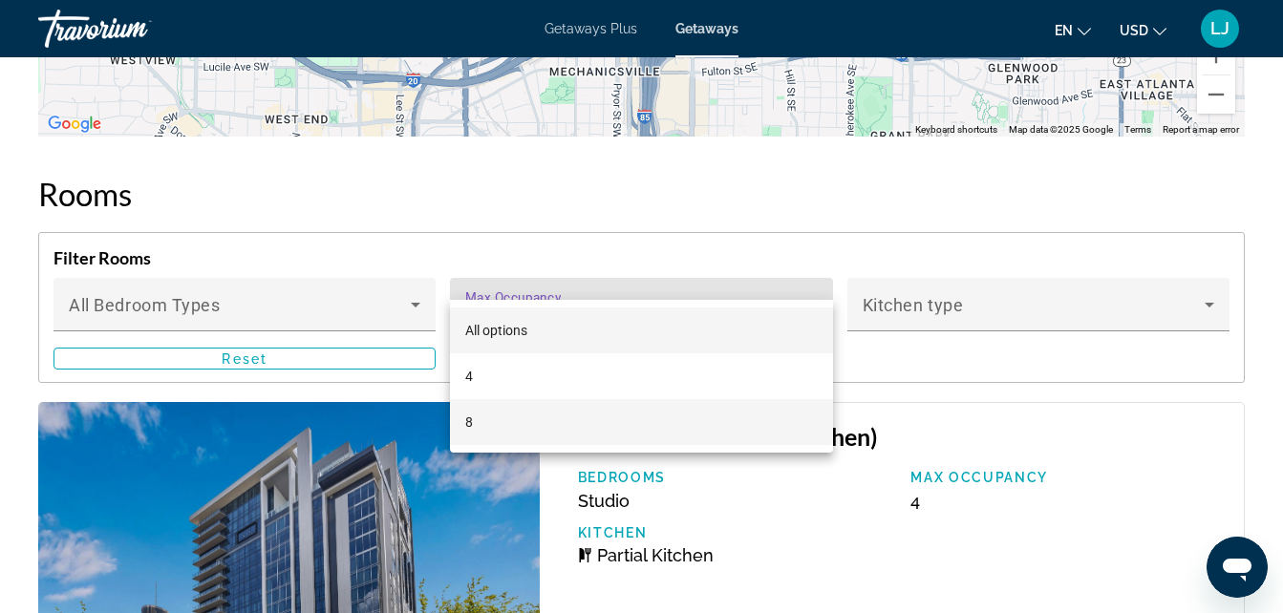
click at [791, 427] on mat-option "8" at bounding box center [641, 422] width 382 height 46
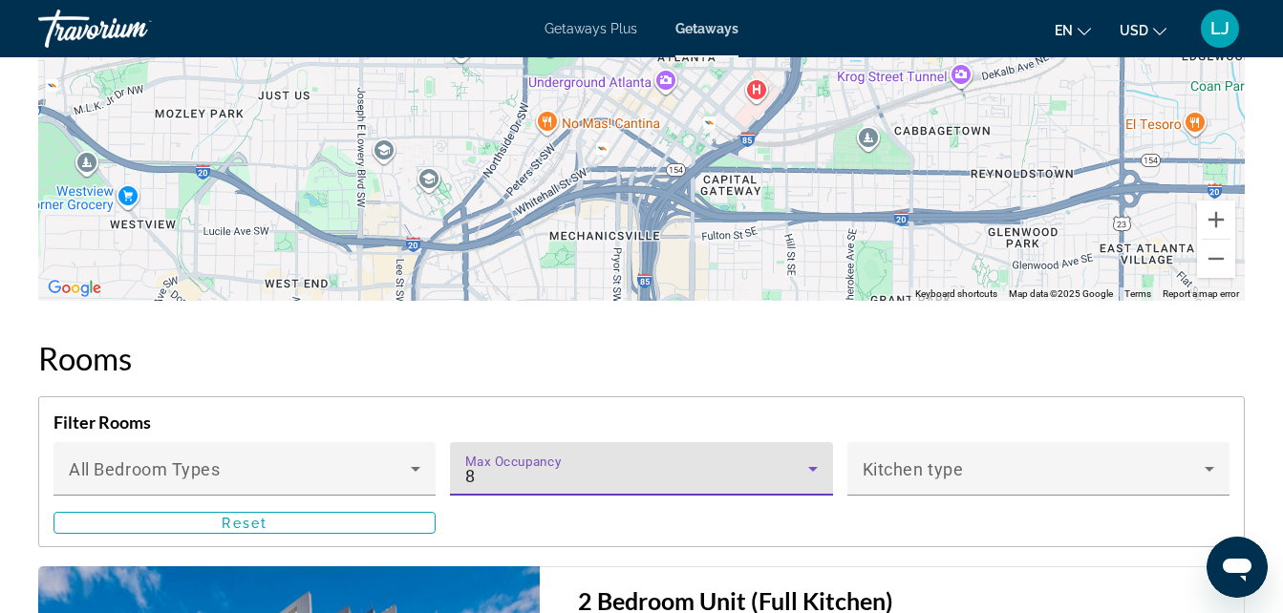
scroll to position [3414, 0]
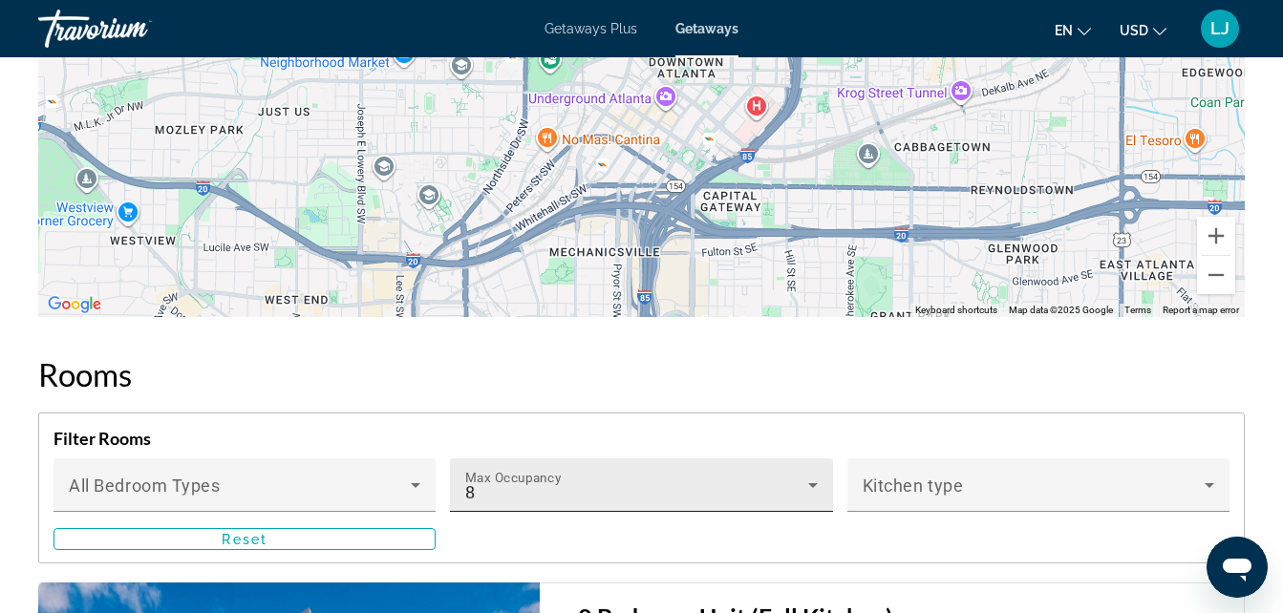
click at [821, 470] on div "Max Occupancy 8" at bounding box center [641, 485] width 382 height 53
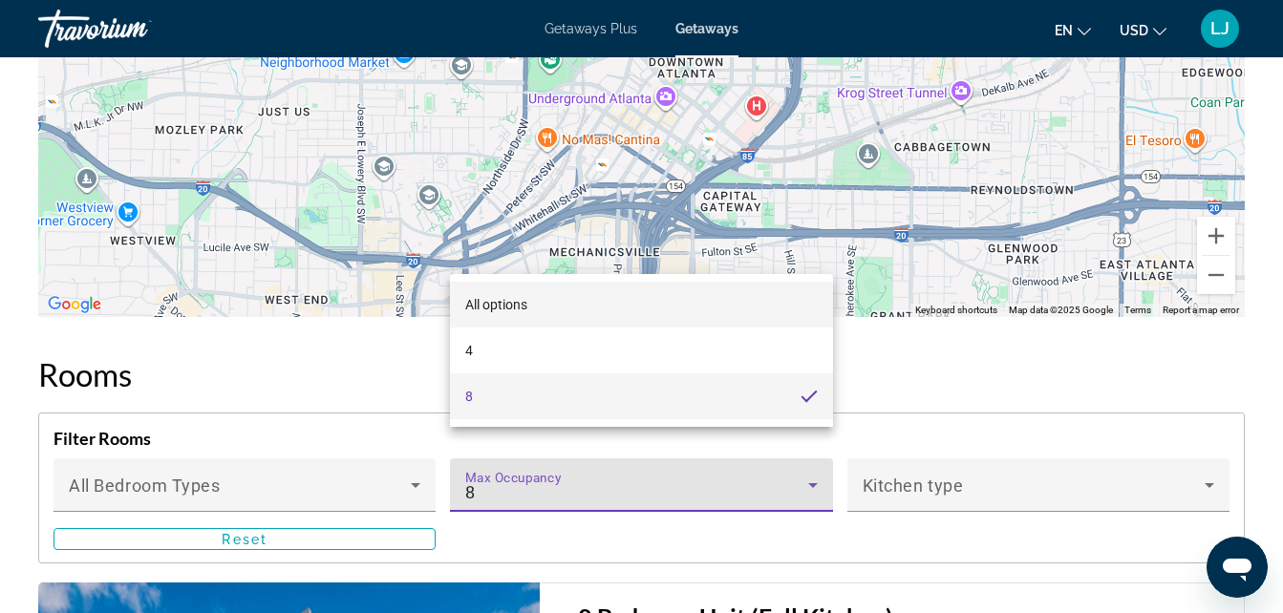
click at [779, 320] on mat-option "All options" at bounding box center [641, 305] width 382 height 46
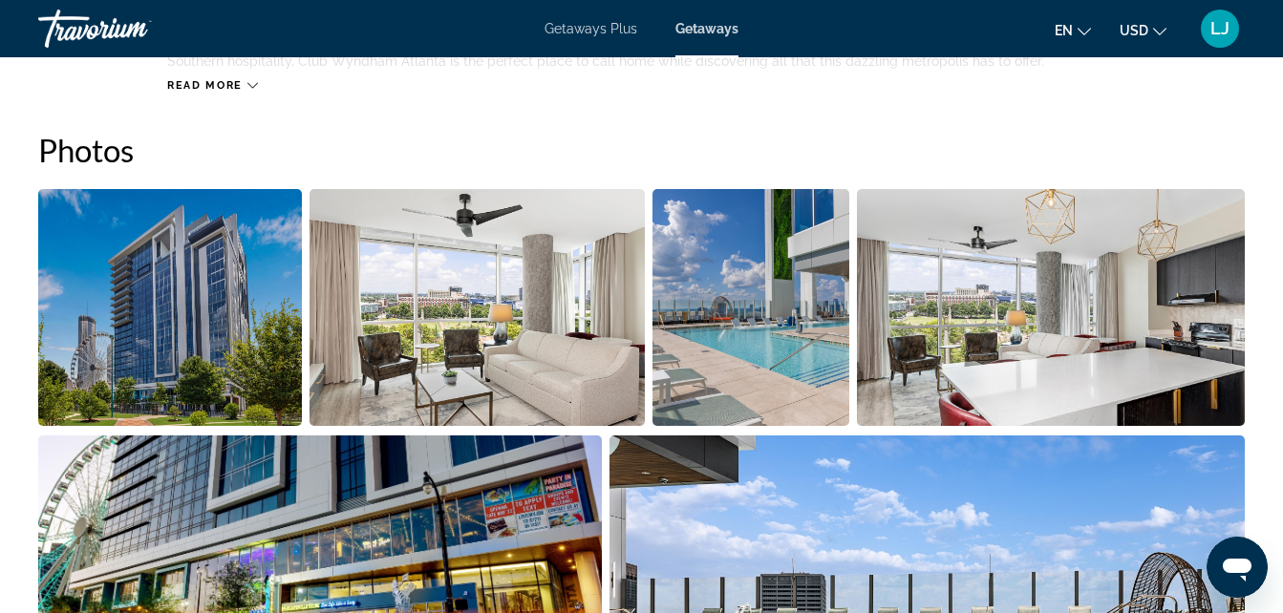
scroll to position [562, 0]
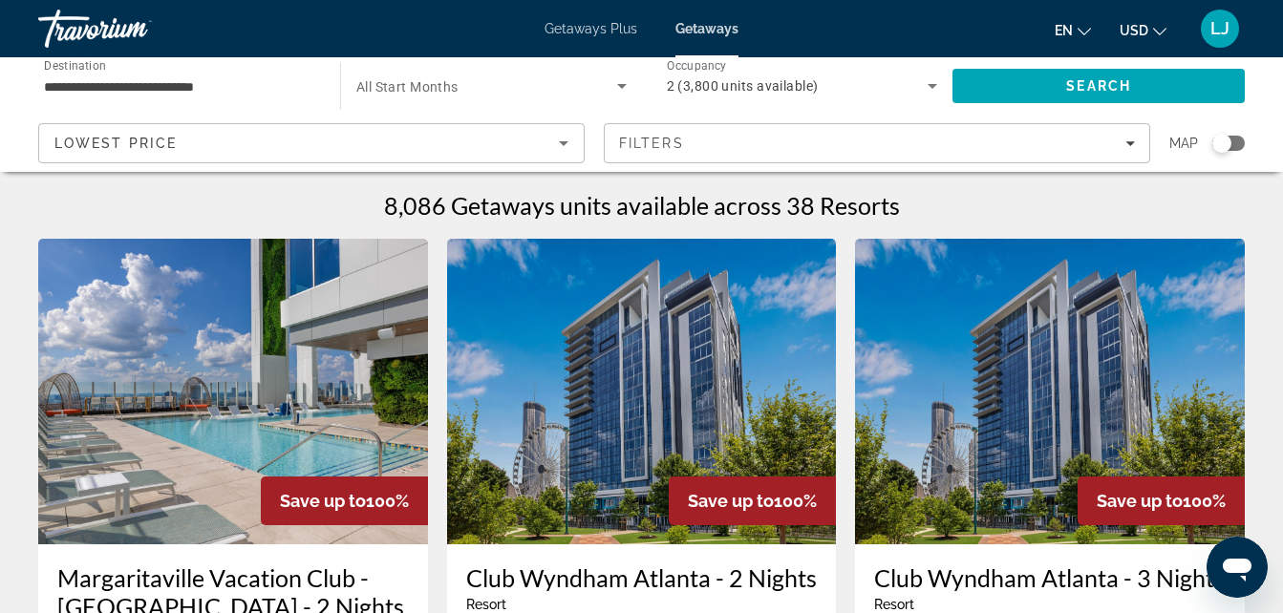
click at [475, 89] on span "Search widget" at bounding box center [486, 86] width 261 height 23
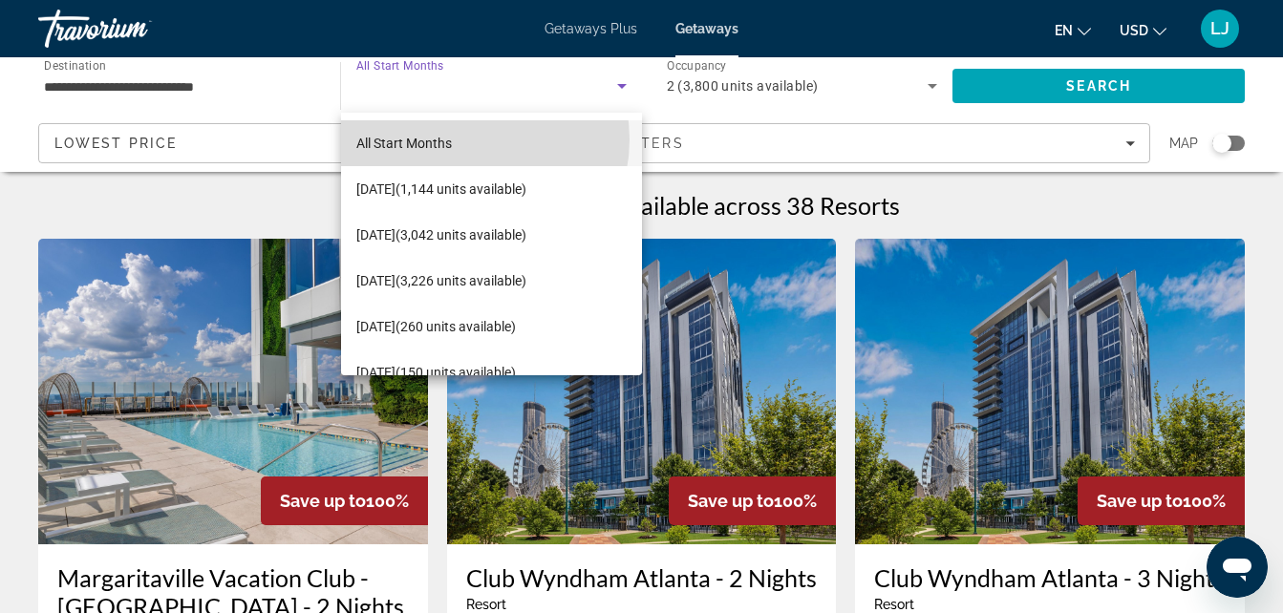
click at [469, 139] on mat-option "All Start Months" at bounding box center [491, 143] width 301 height 46
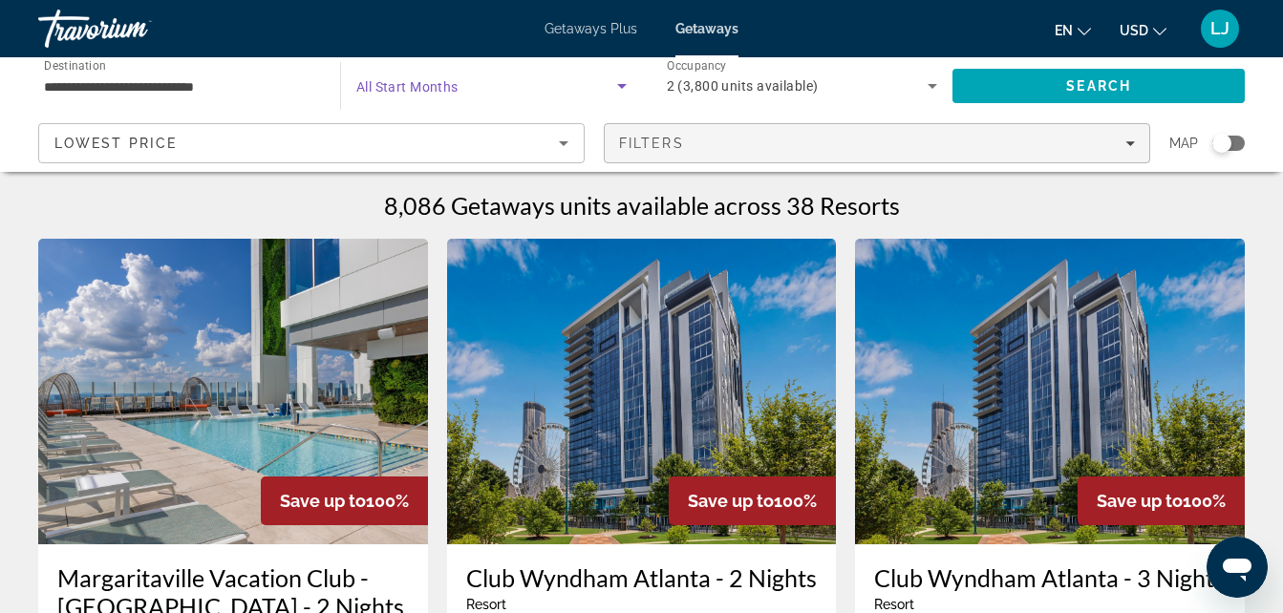
click at [1010, 140] on div "Filters" at bounding box center [877, 143] width 516 height 15
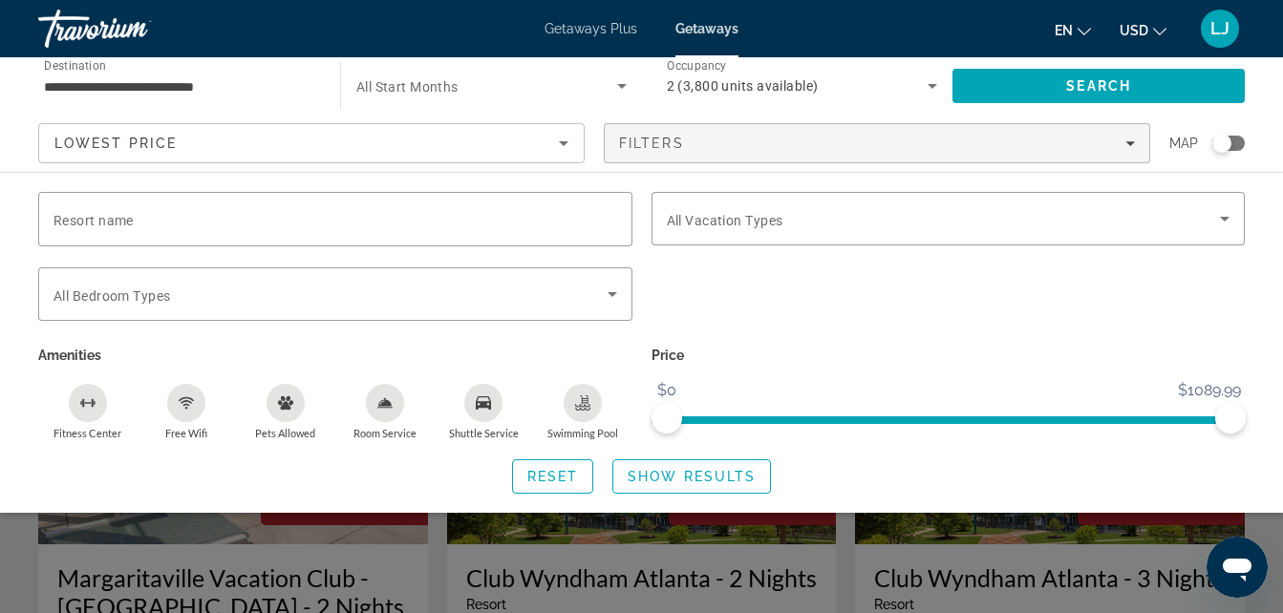
click at [721, 90] on span "2 (3,800 units available)" at bounding box center [743, 85] width 152 height 15
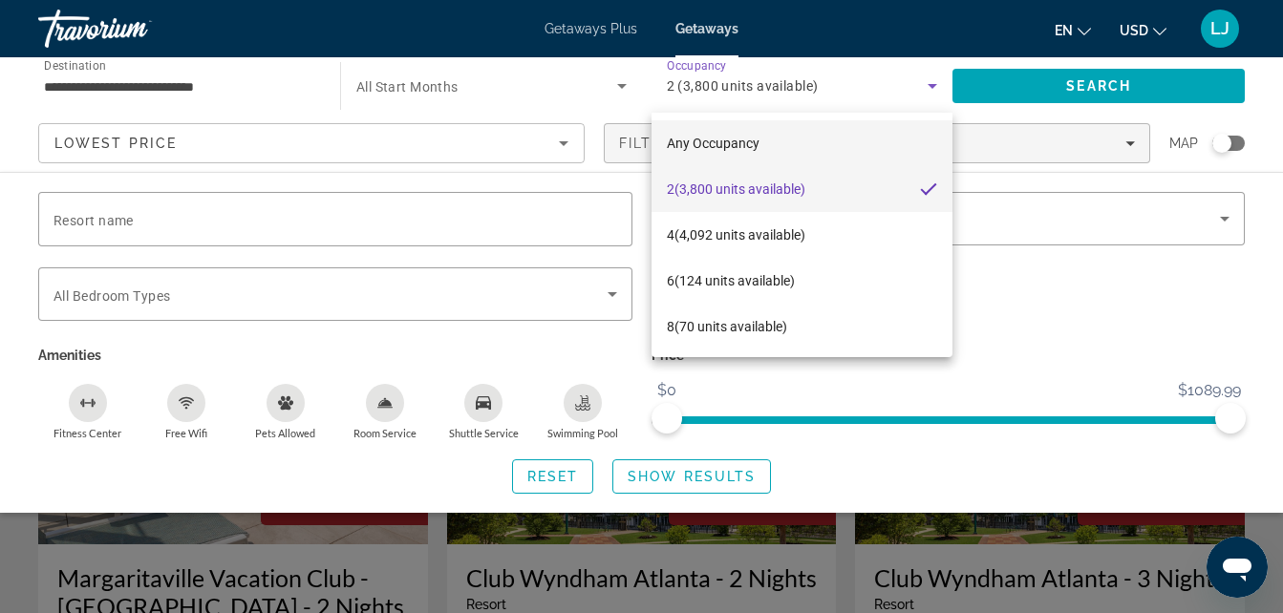
click at [843, 156] on mat-option "Any Occupancy" at bounding box center [803, 143] width 302 height 46
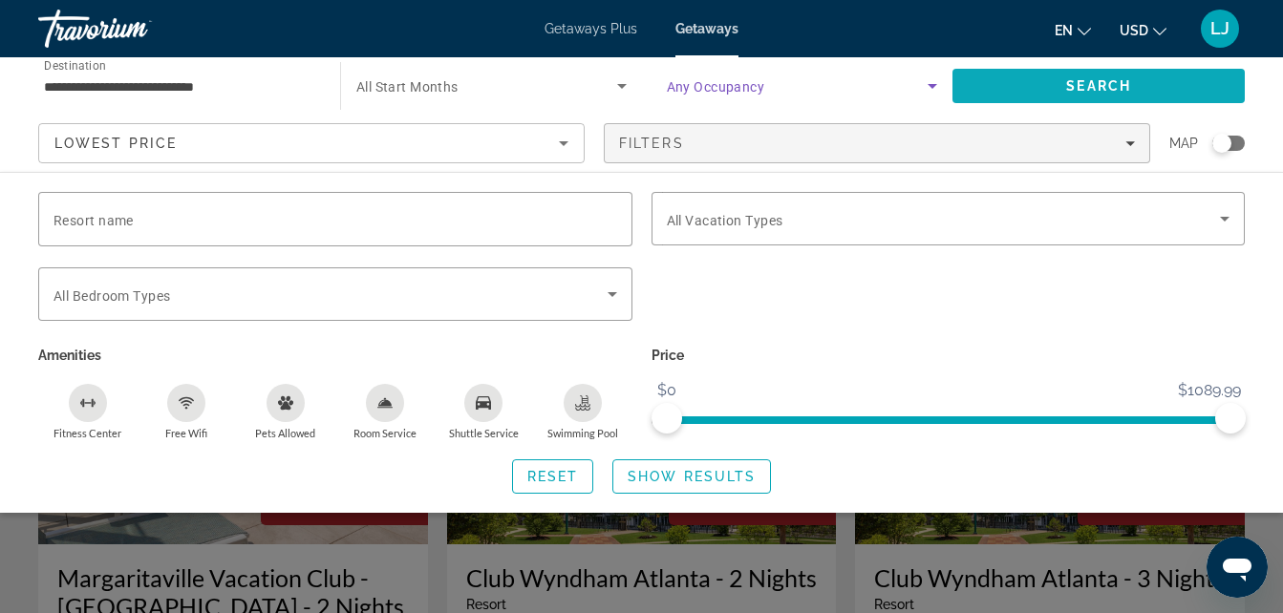
click at [1036, 96] on span "Search" at bounding box center [1098, 86] width 292 height 46
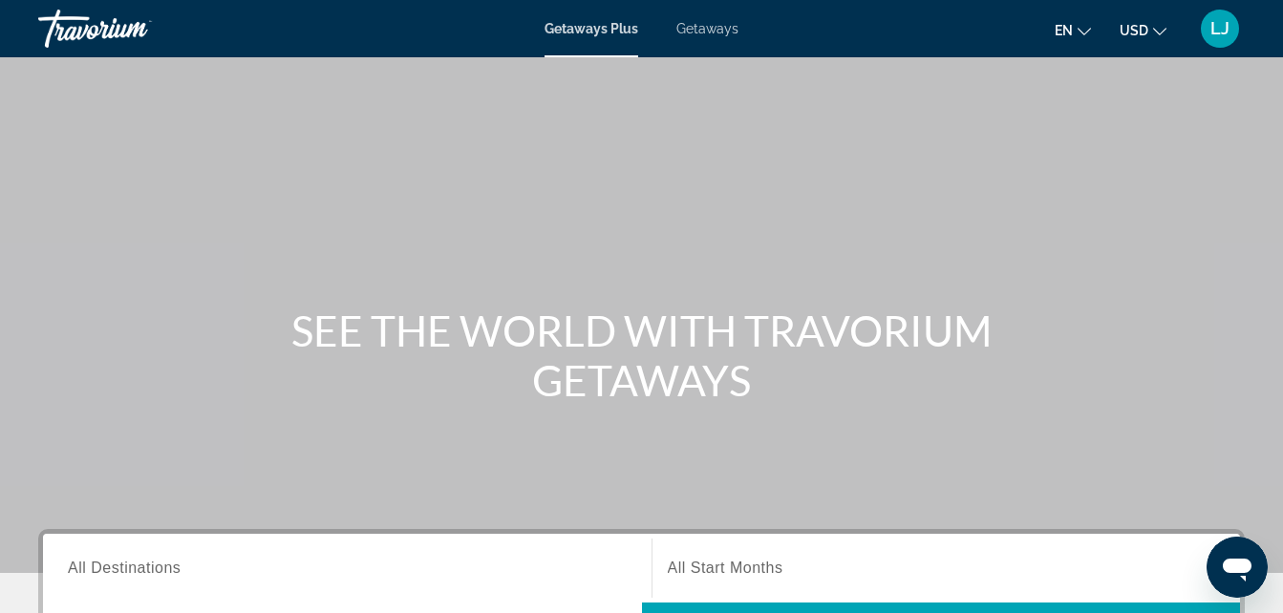
click at [716, 25] on span "Getaways" at bounding box center [707, 28] width 62 height 15
click at [354, 567] on input "Destination All Destinations" at bounding box center [347, 569] width 559 height 23
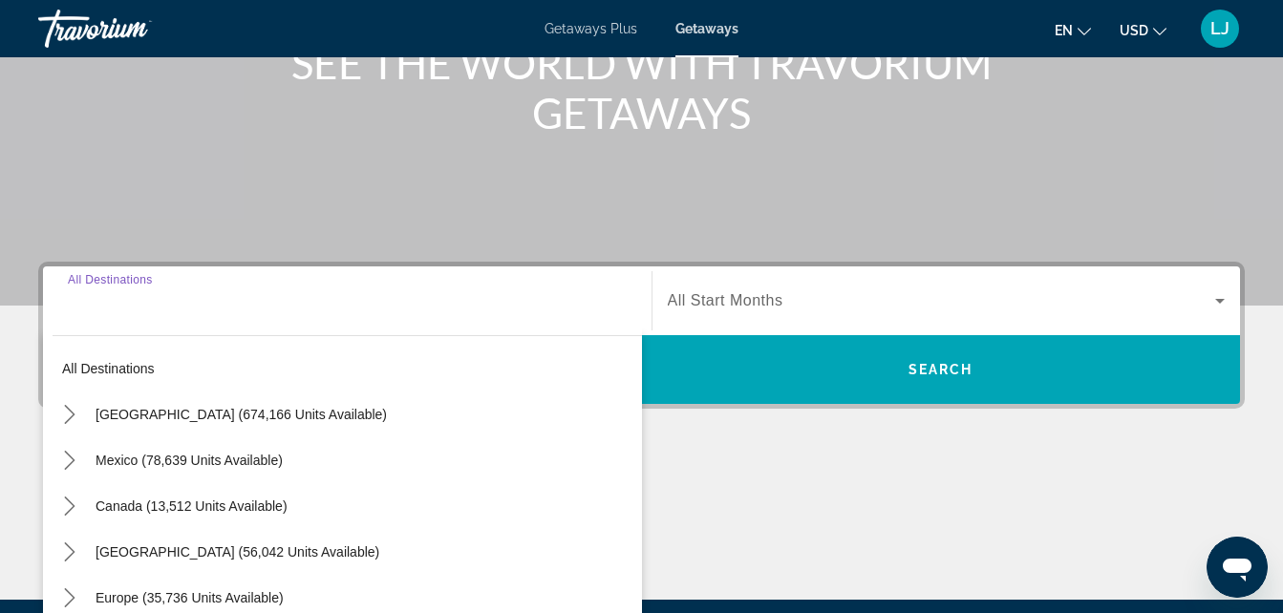
scroll to position [467, 0]
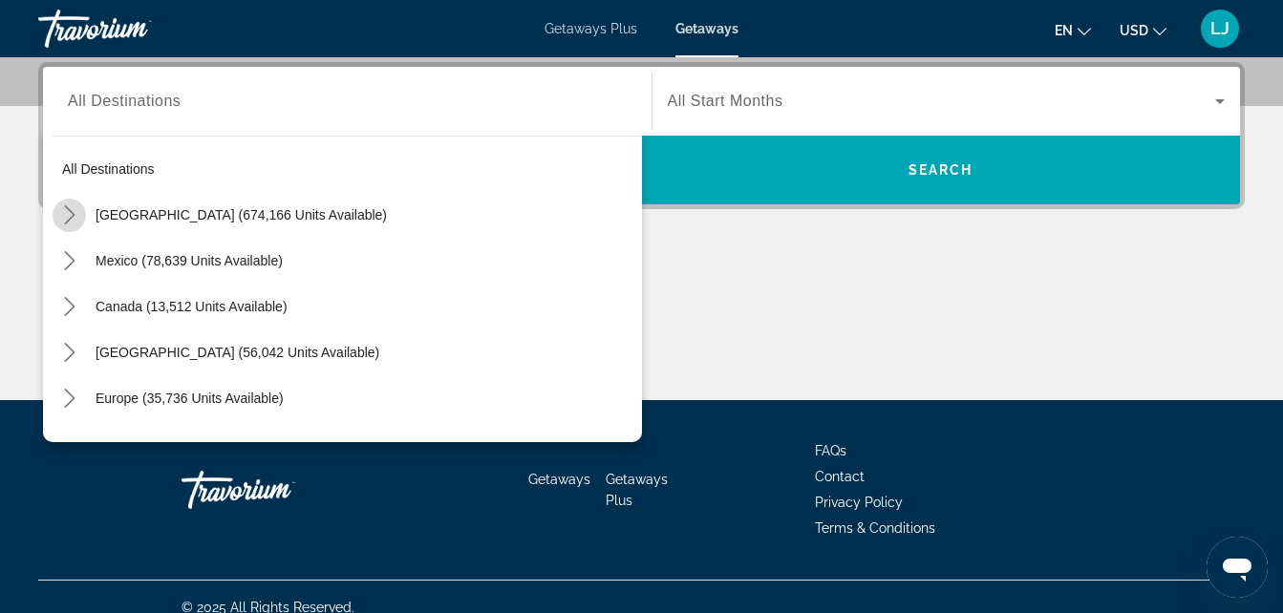
click at [73, 218] on icon "Toggle United States (674,166 units available) submenu" at bounding box center [69, 214] width 19 height 19
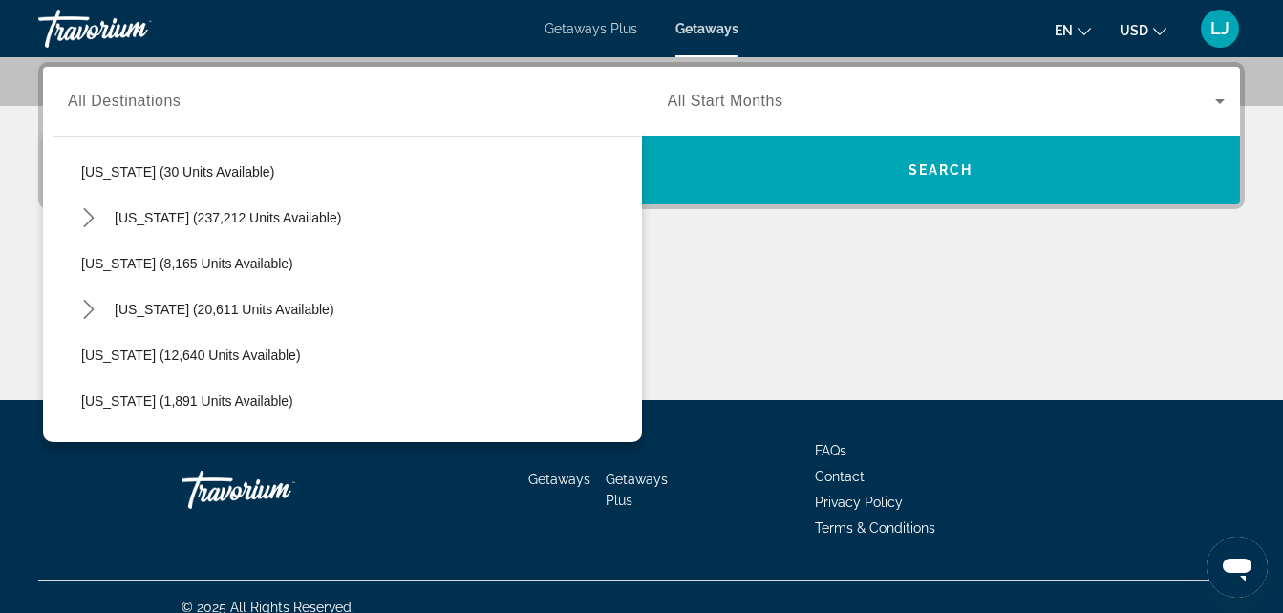
scroll to position [323, 0]
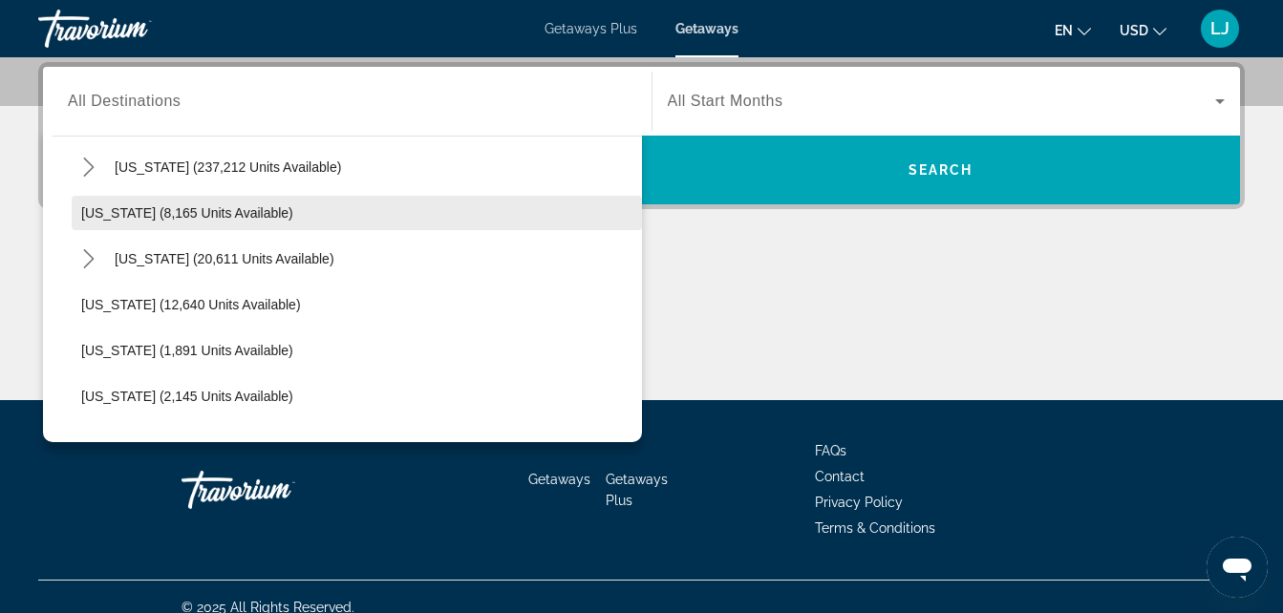
click at [165, 203] on span "Select destination: Georgia (8,165 units available)" at bounding box center [357, 213] width 570 height 46
type input "**********"
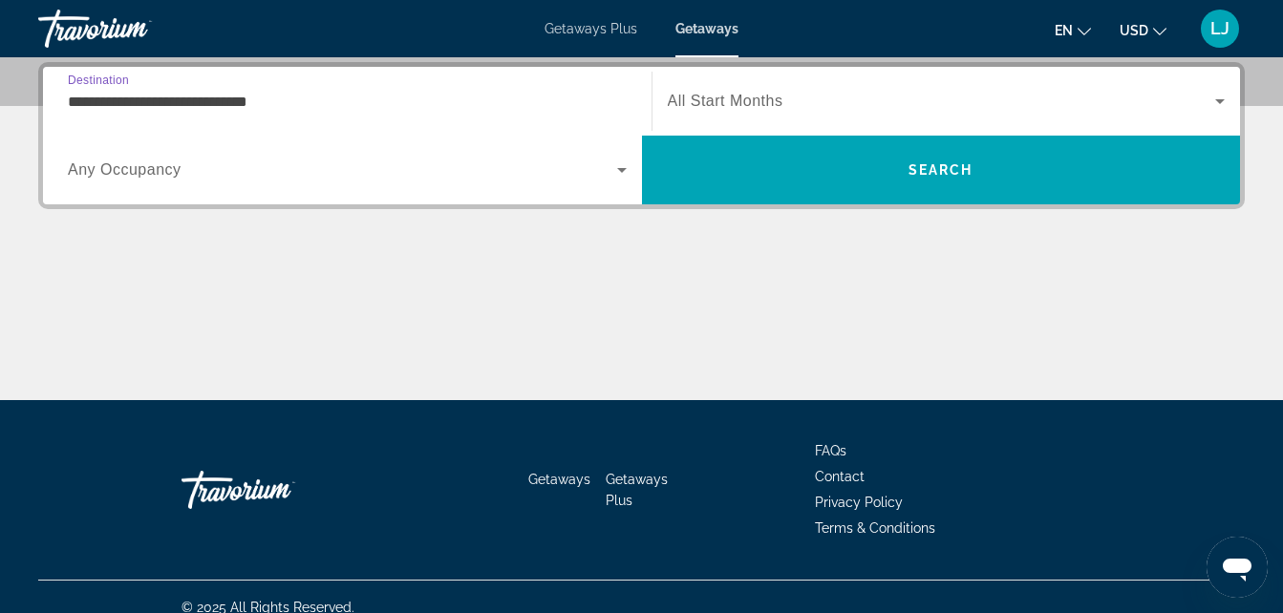
click at [673, 97] on span "All Start Months" at bounding box center [726, 101] width 116 height 16
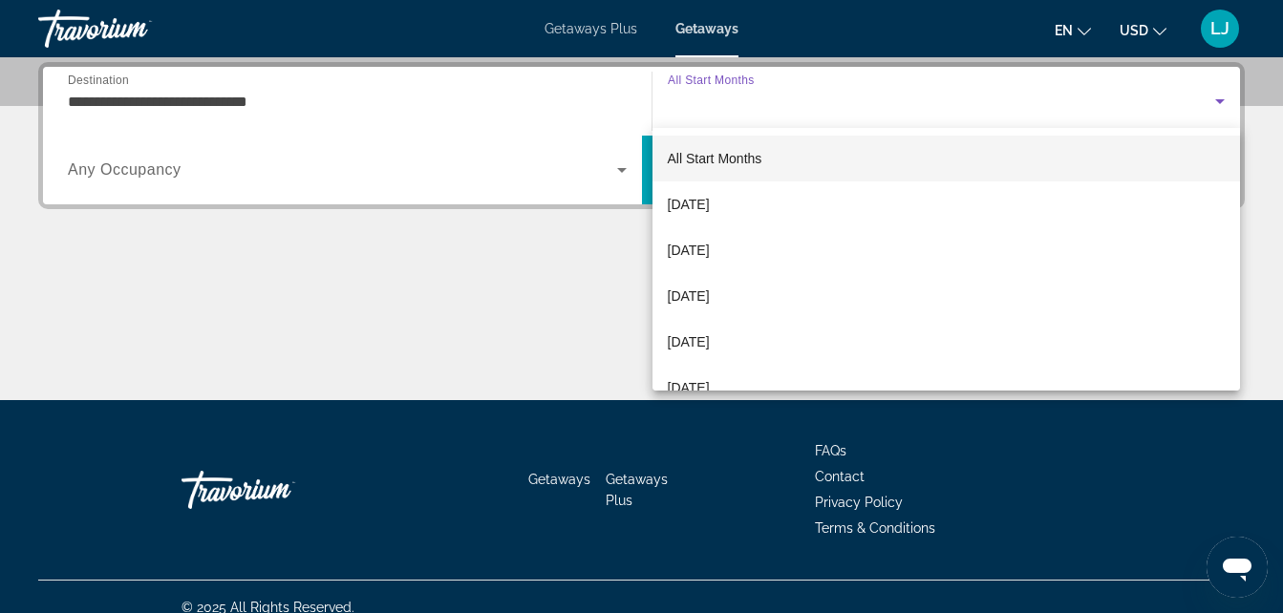
click at [682, 149] on span "All Start Months" at bounding box center [715, 158] width 95 height 23
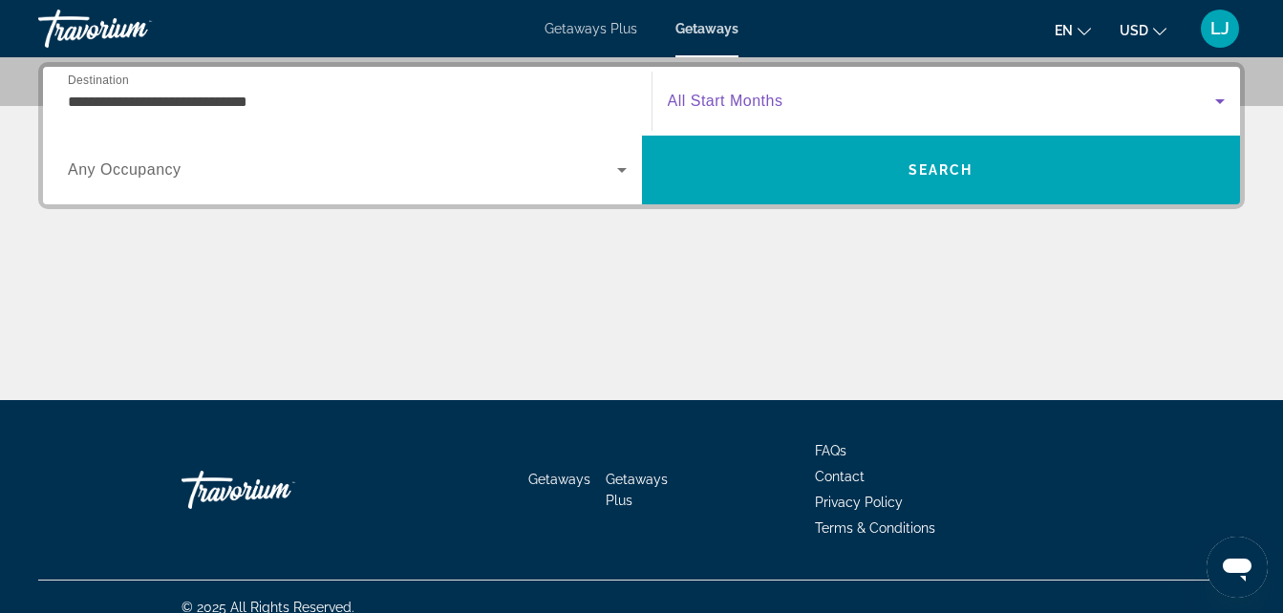
click at [580, 170] on span "Search widget" at bounding box center [342, 170] width 549 height 23
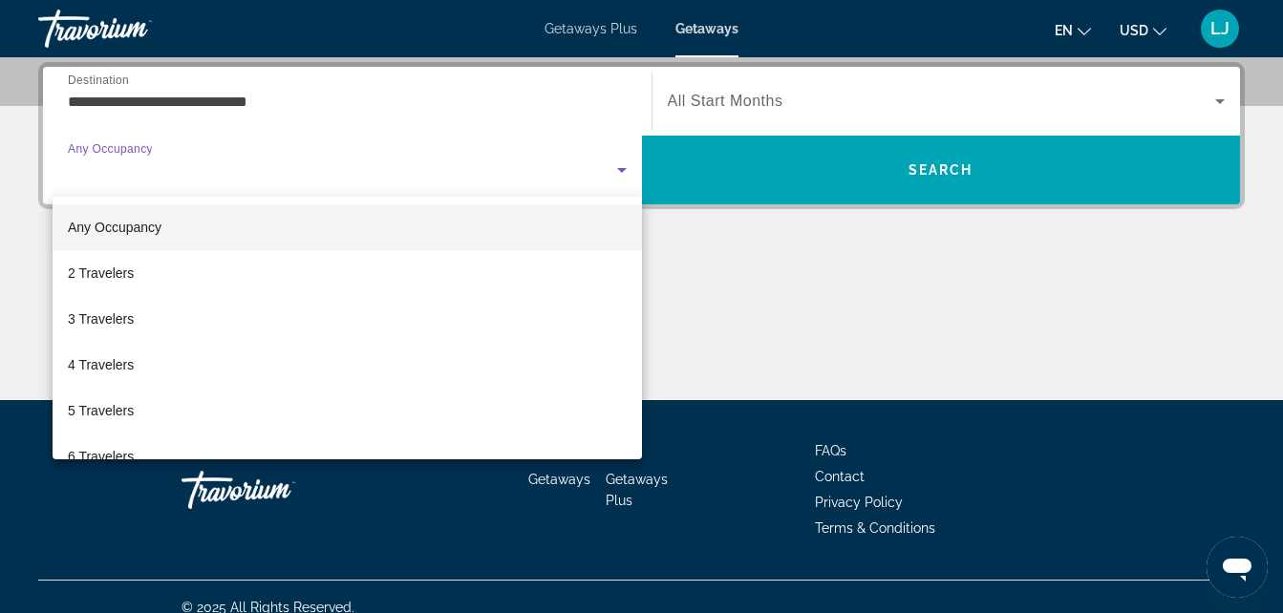
click at [531, 216] on mat-option "Any Occupancy" at bounding box center [347, 227] width 589 height 46
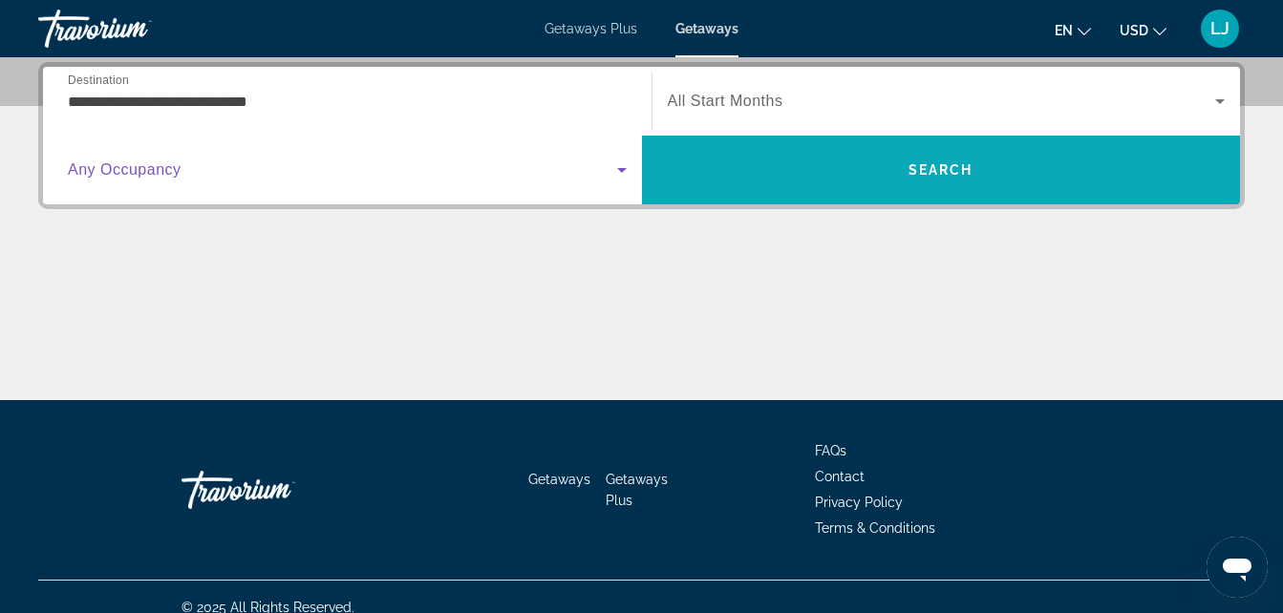
click at [1183, 198] on span "Search" at bounding box center [941, 170] width 599 height 69
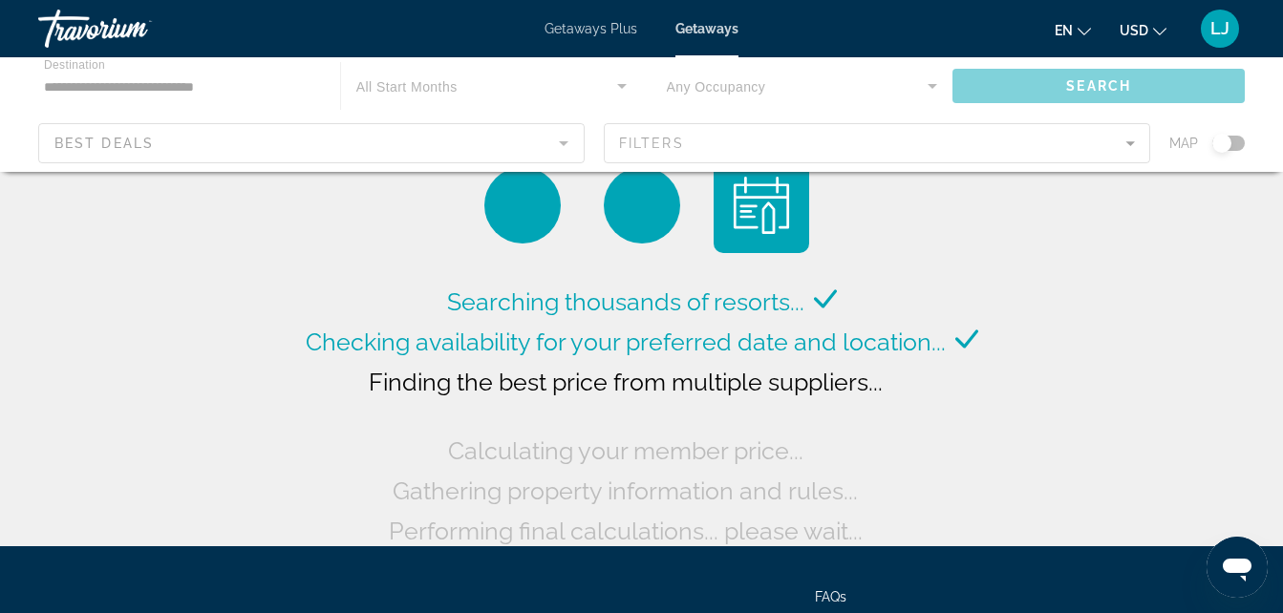
click at [1226, 132] on div "Main content" at bounding box center [641, 114] width 1283 height 115
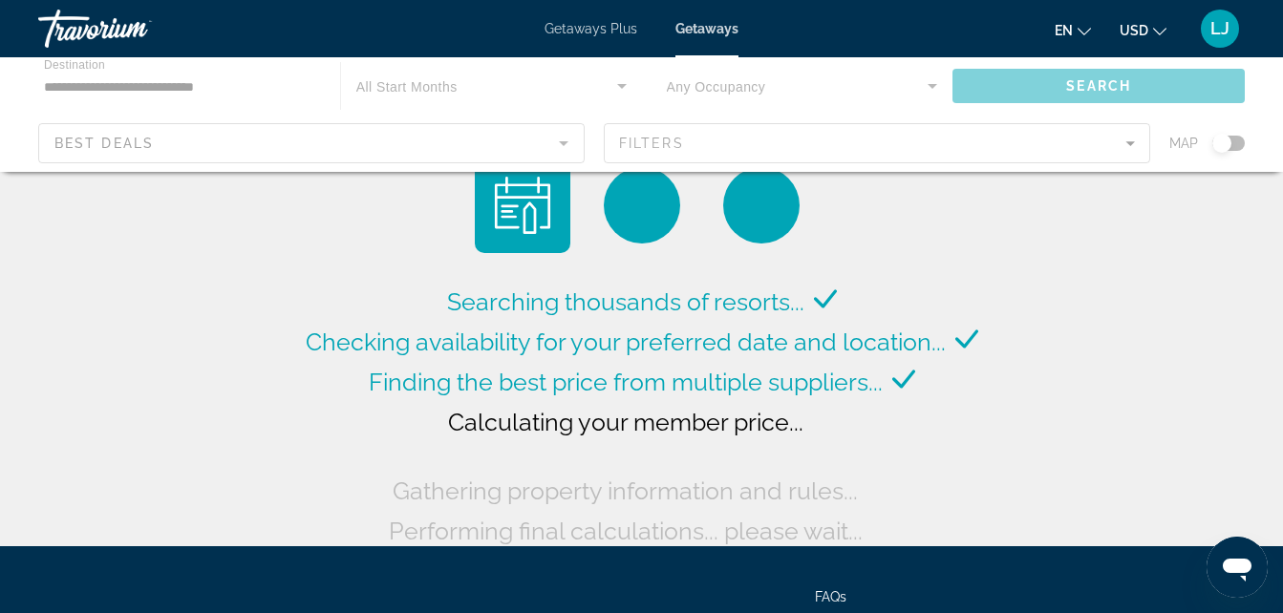
click at [1222, 150] on div "Main content" at bounding box center [641, 114] width 1283 height 115
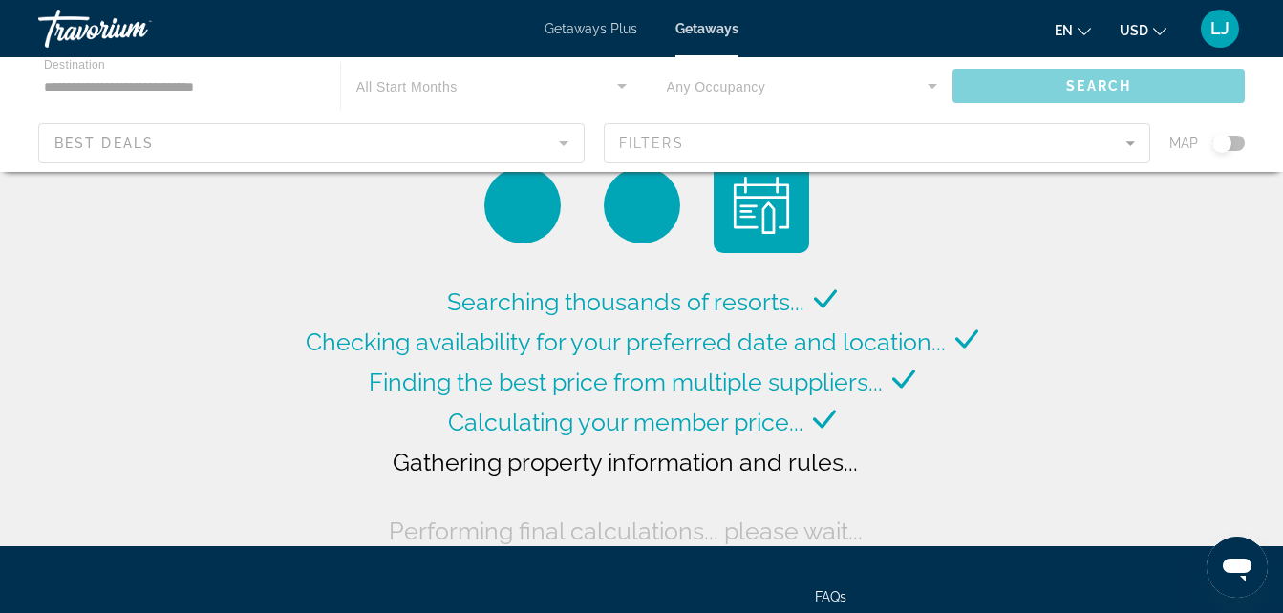
click at [1222, 150] on div "Main content" at bounding box center [641, 114] width 1283 height 115
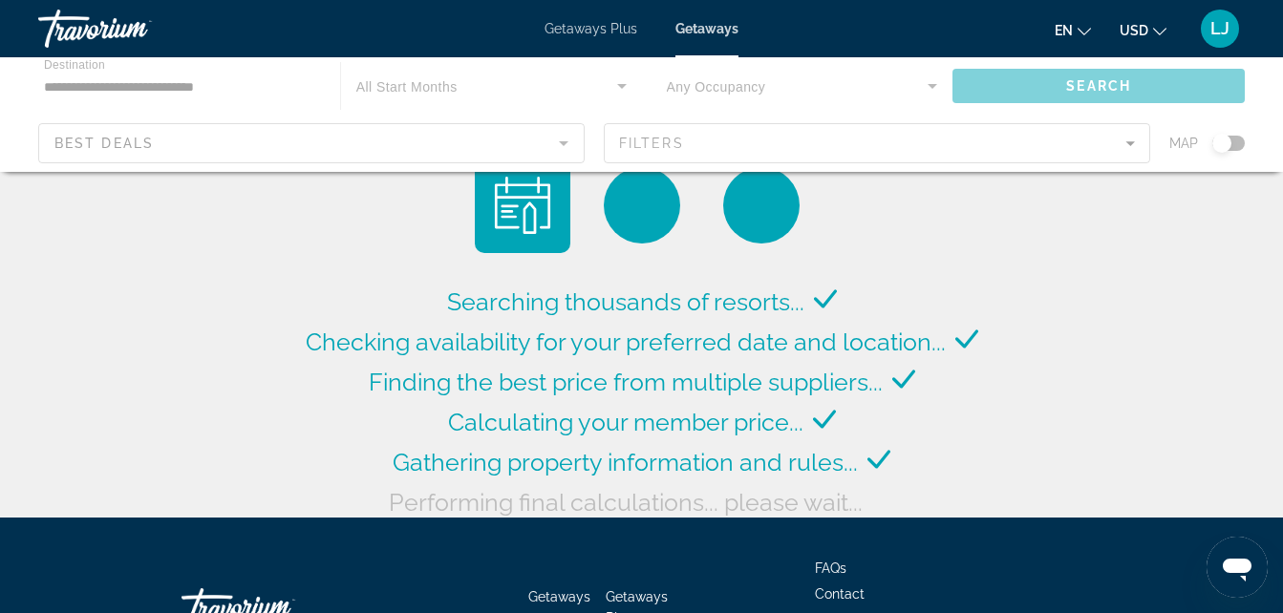
click at [1225, 144] on div "Main content" at bounding box center [641, 114] width 1283 height 115
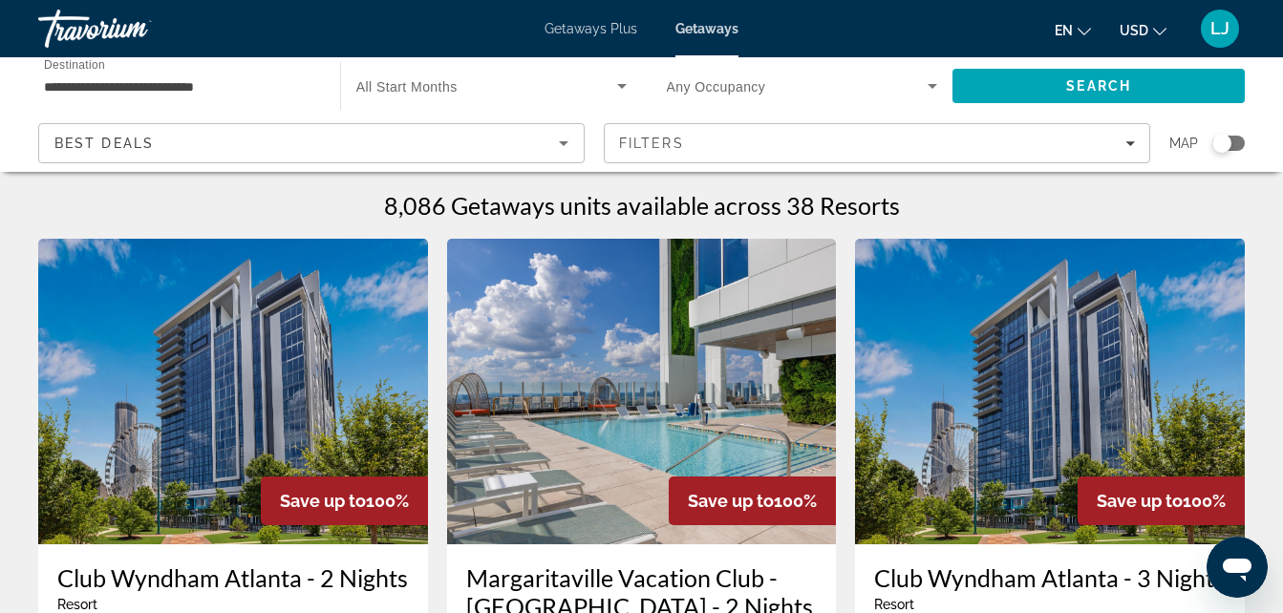
click at [1225, 144] on div "Search widget" at bounding box center [1221, 143] width 19 height 19
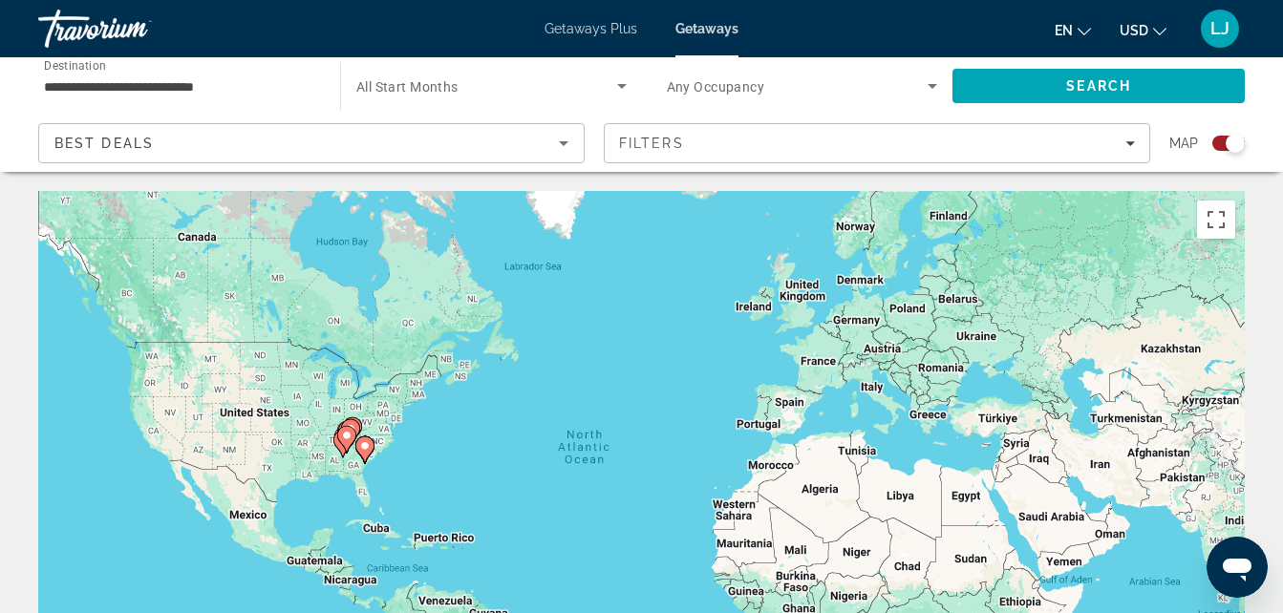
click at [360, 443] on image "Main content" at bounding box center [364, 445] width 11 height 11
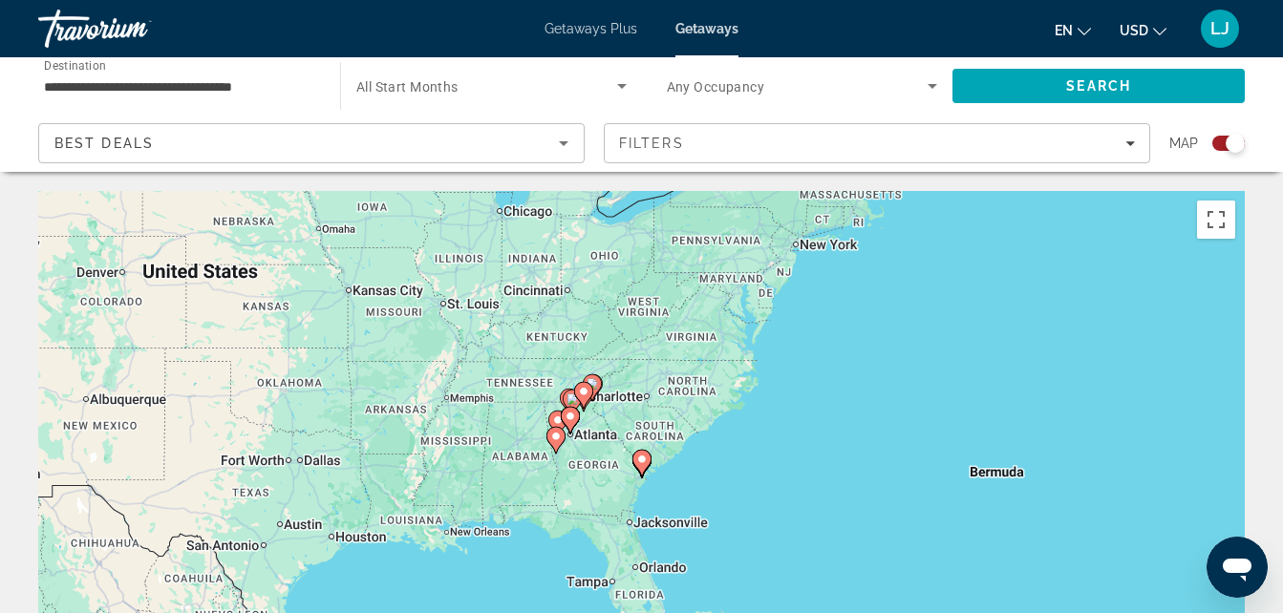
click at [565, 424] on icon "Main content" at bounding box center [570, 420] width 19 height 27
type input "**********"
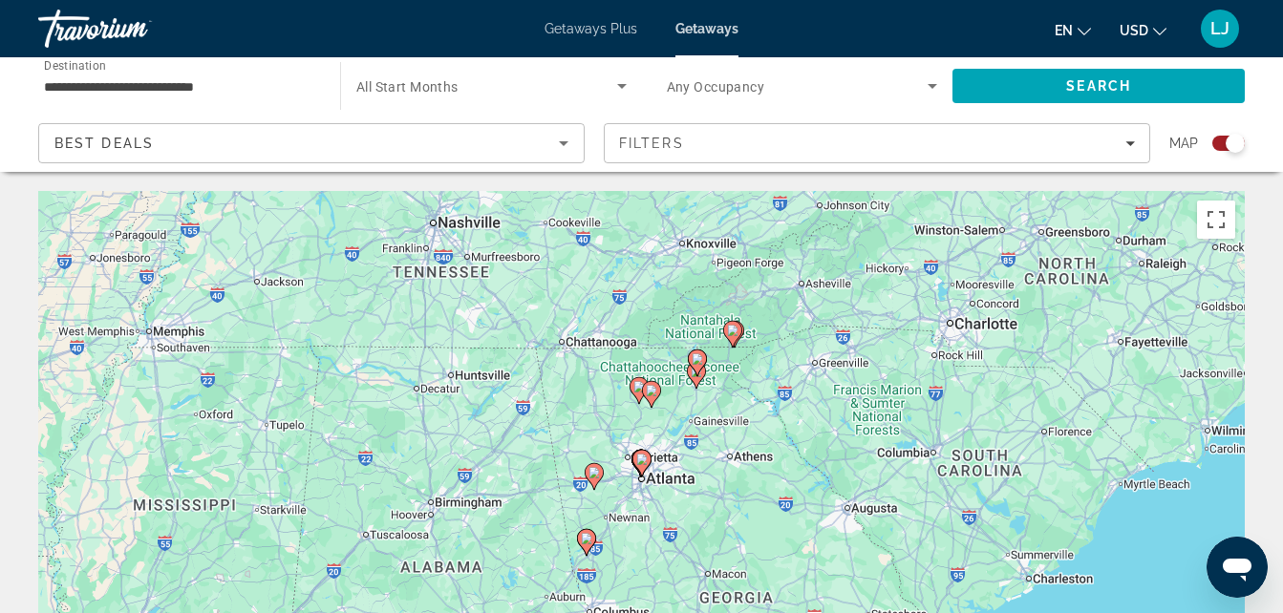
click at [648, 470] on gmp-advanced-marker "Main content" at bounding box center [641, 463] width 19 height 29
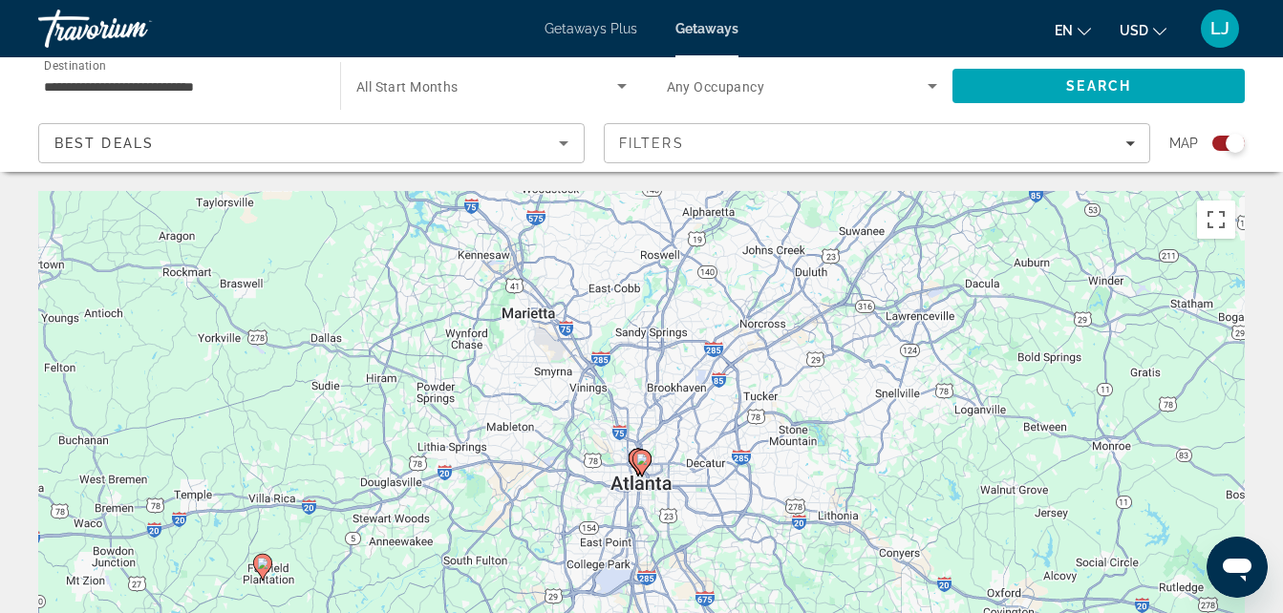
click at [639, 467] on icon "Main content" at bounding box center [640, 463] width 17 height 25
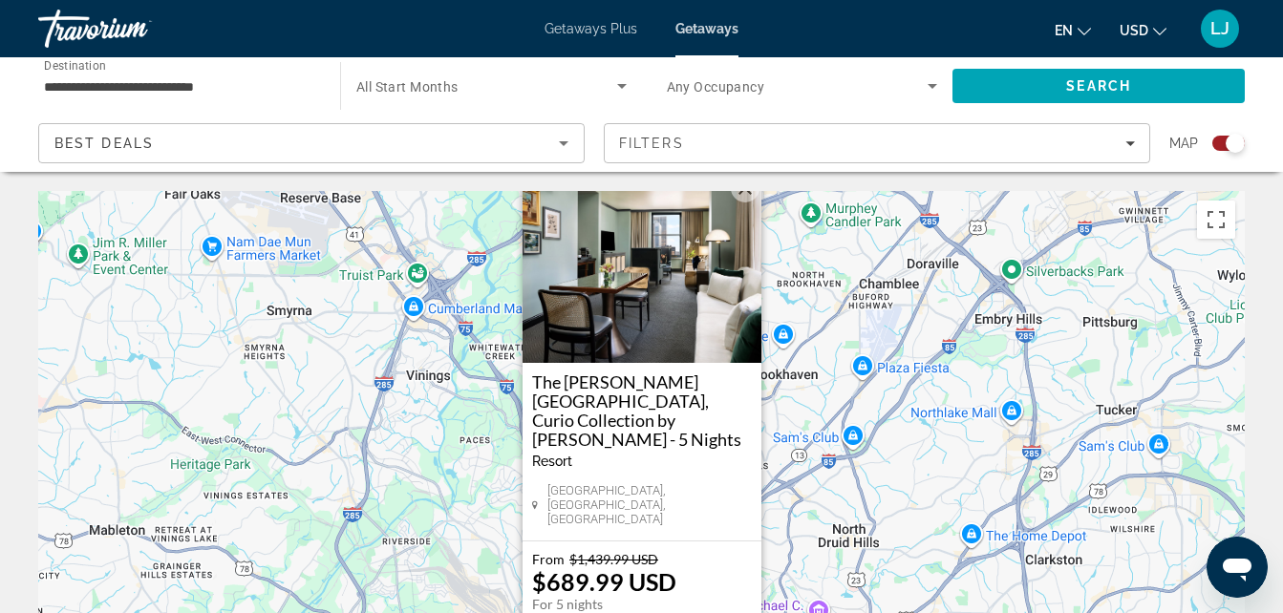
click at [550, 144] on div "Best Deals" at bounding box center [306, 143] width 504 height 23
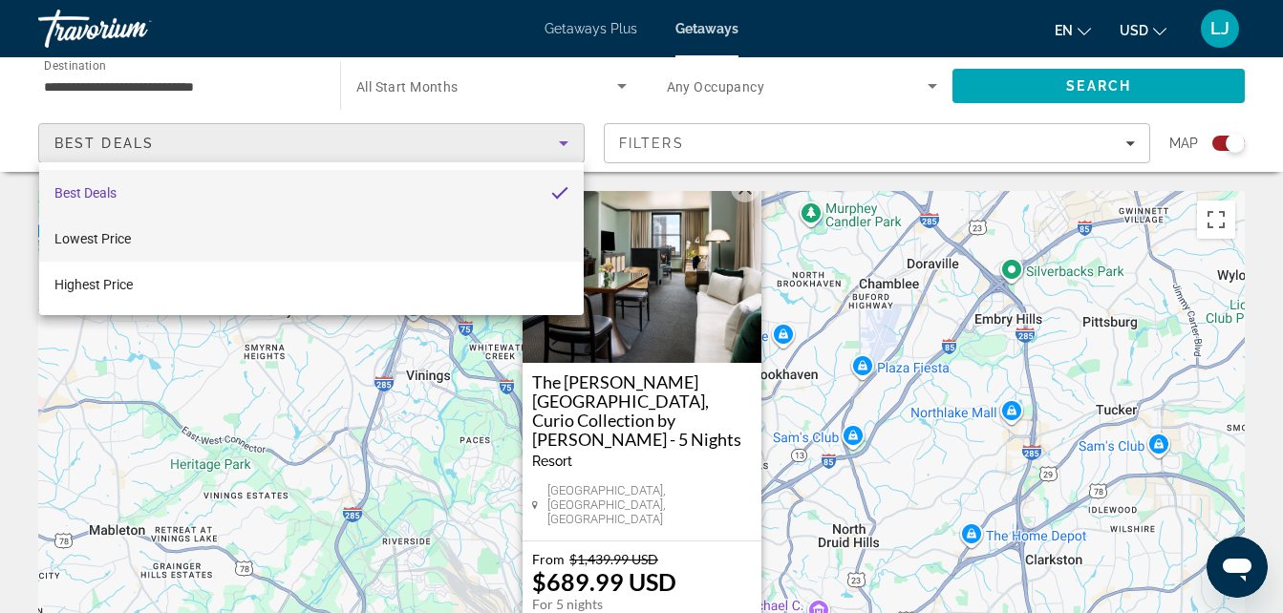
click at [518, 239] on mat-option "Lowest Price" at bounding box center [311, 239] width 545 height 46
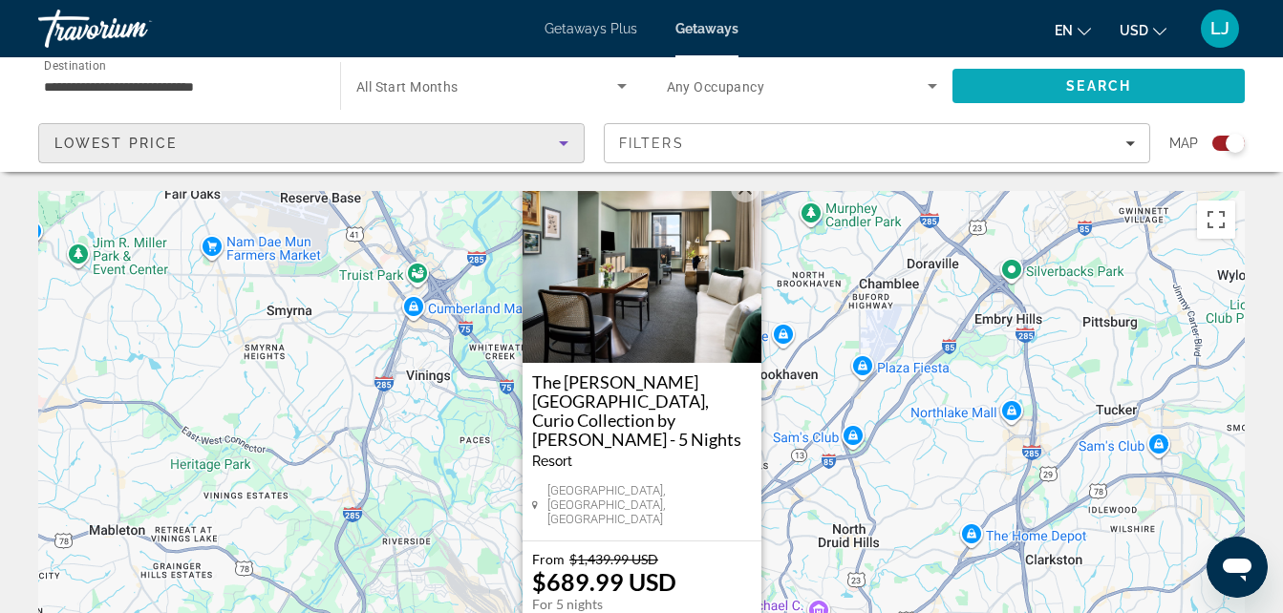
click at [1053, 93] on span "Search" at bounding box center [1098, 86] width 292 height 46
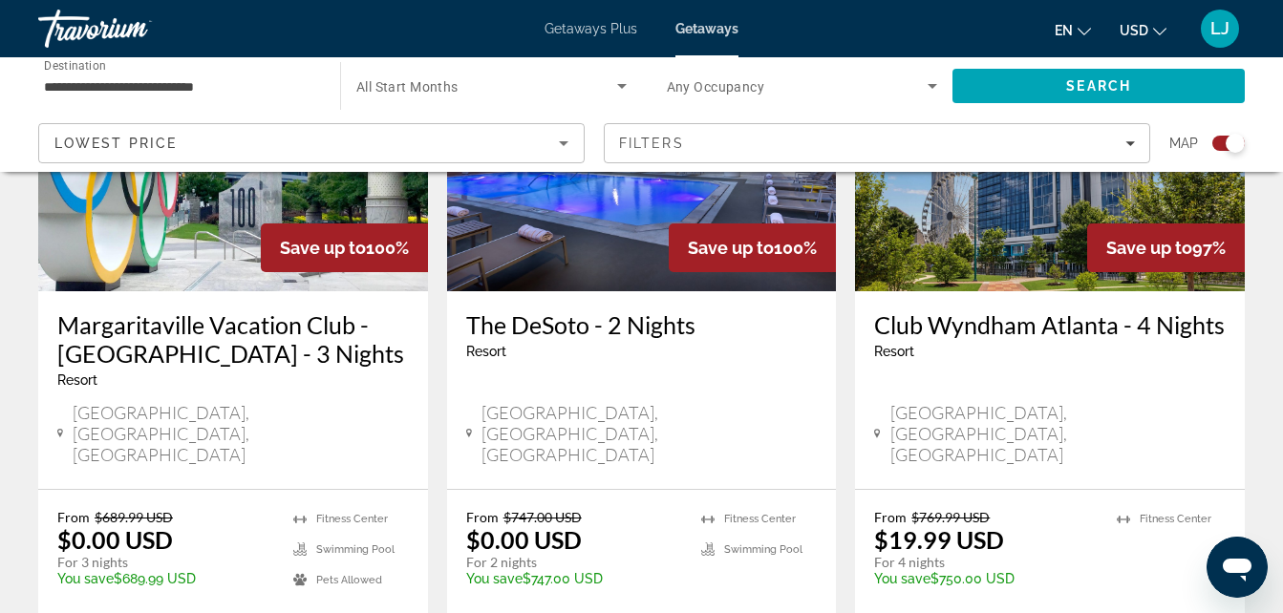
scroll to position [1585, 0]
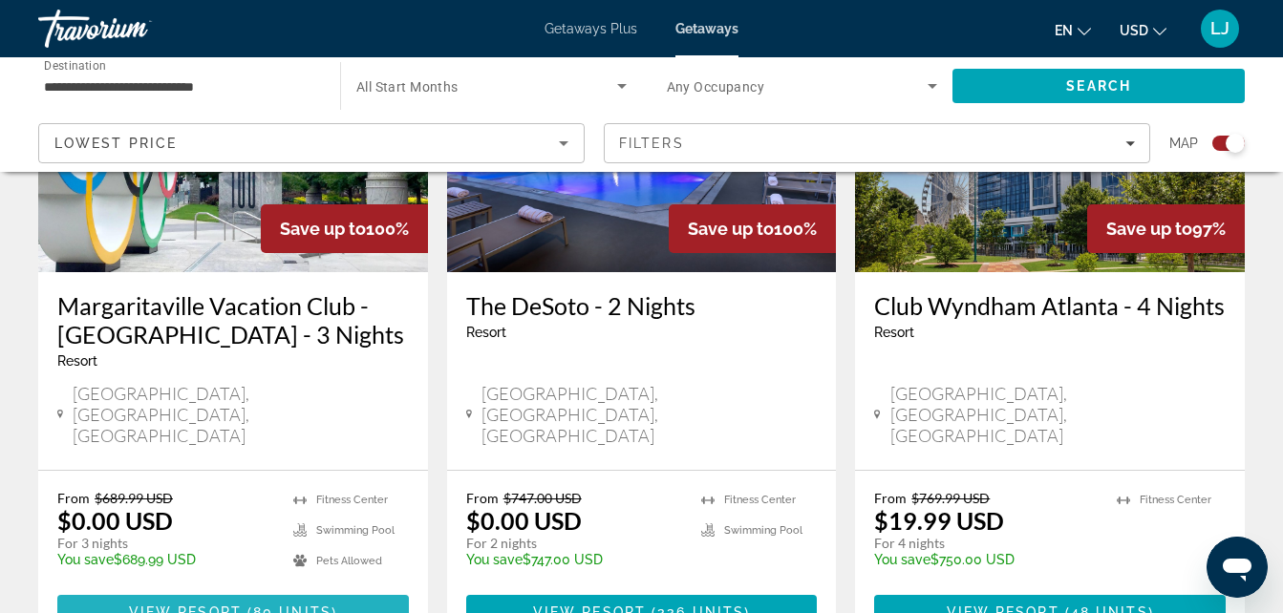
click at [142, 589] on span "Main content" at bounding box center [233, 612] width 352 height 46
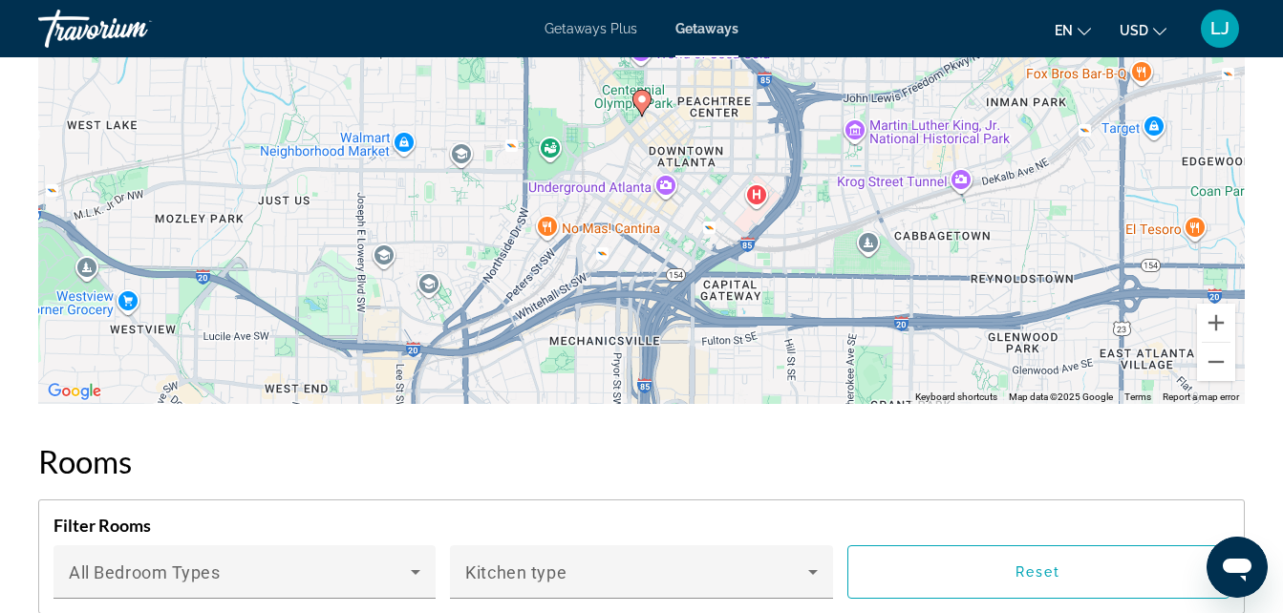
scroll to position [3302, 0]
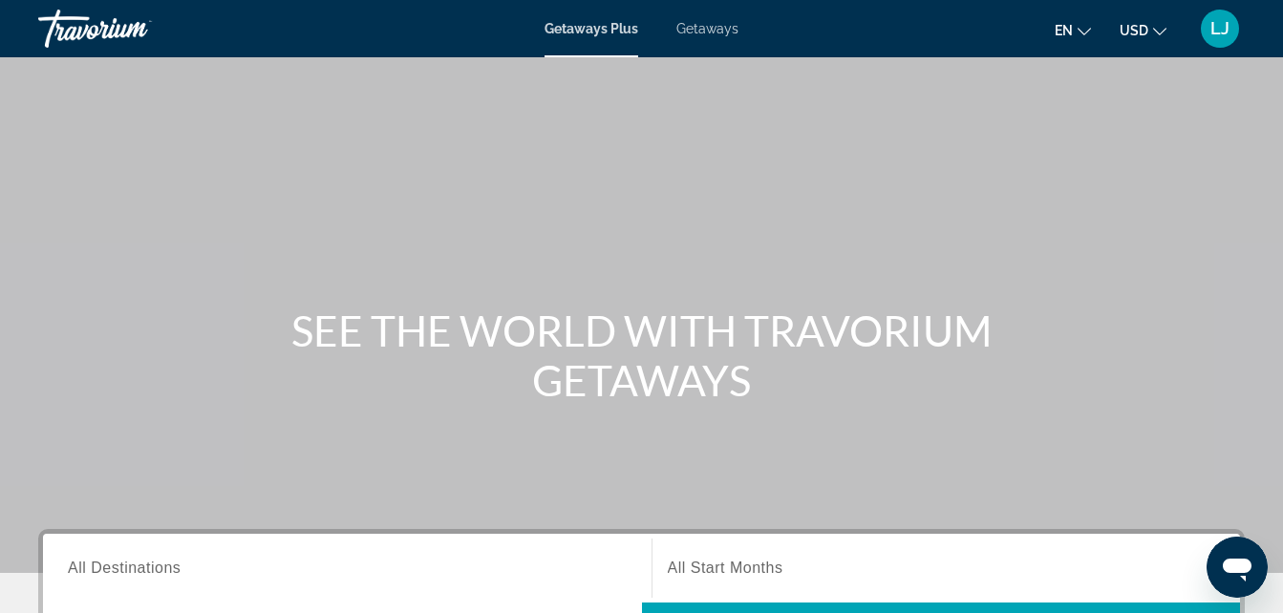
click at [689, 27] on span "Getaways" at bounding box center [707, 28] width 62 height 15
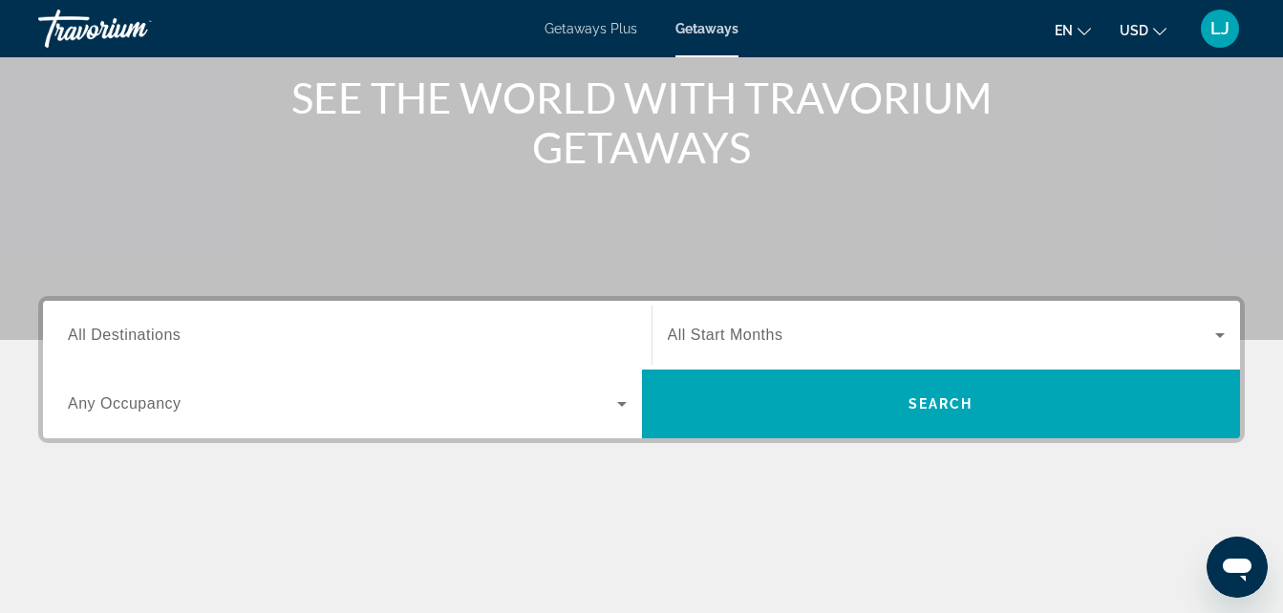
scroll to position [257, 0]
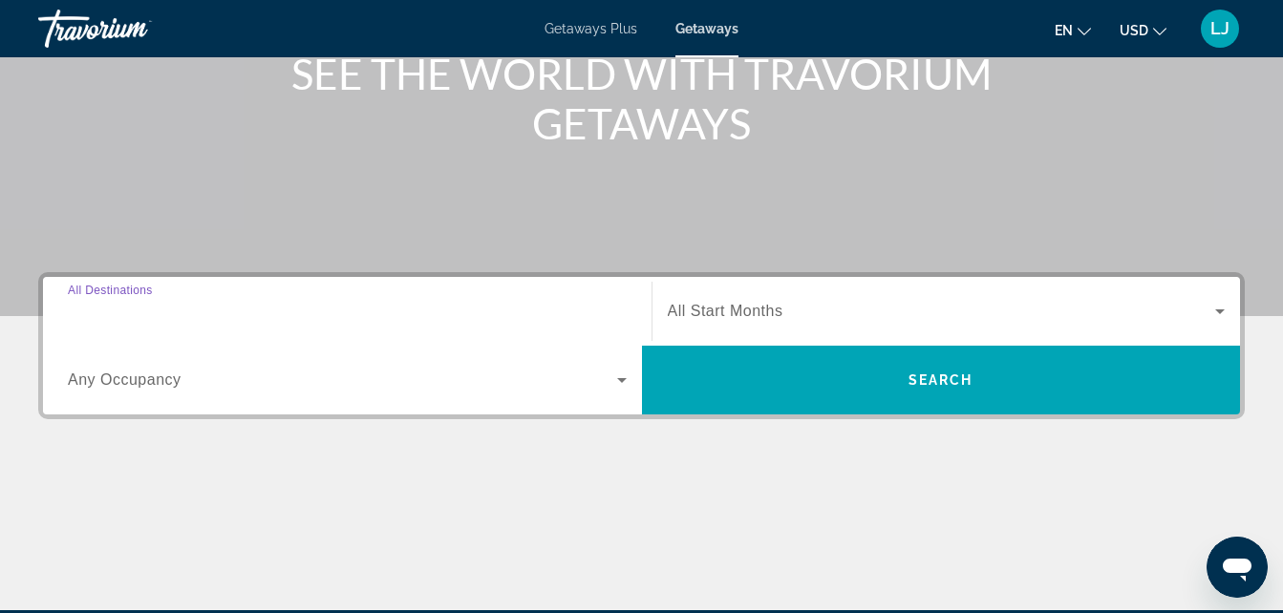
click at [539, 308] on input "Destination All Destinations" at bounding box center [347, 312] width 559 height 23
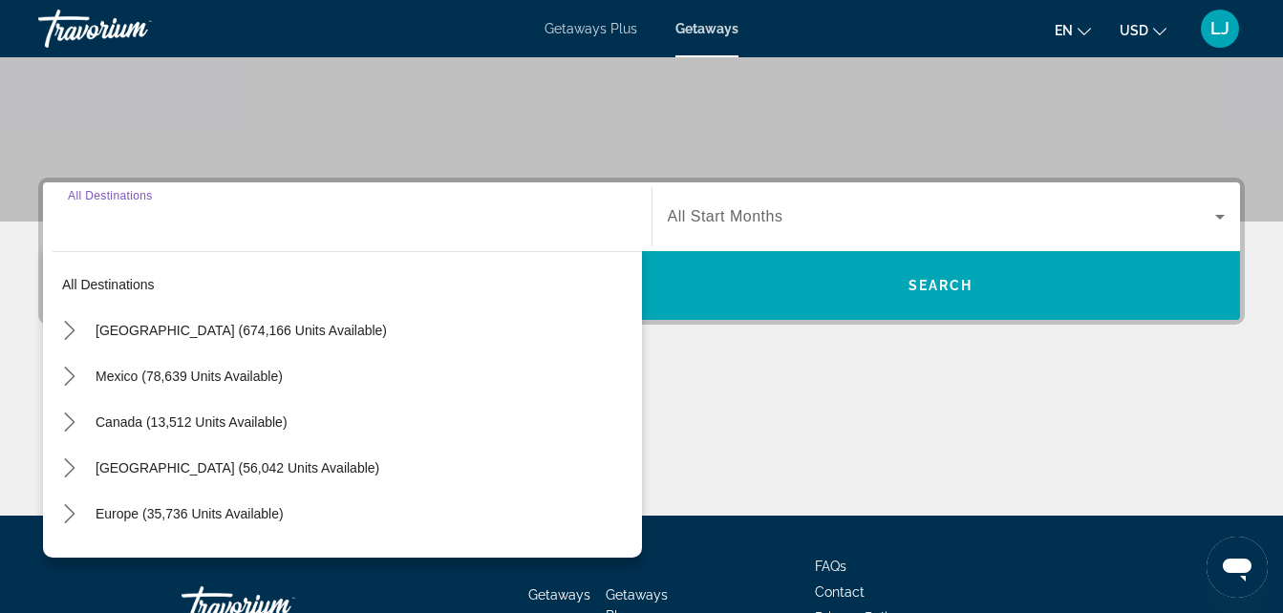
scroll to position [467, 0]
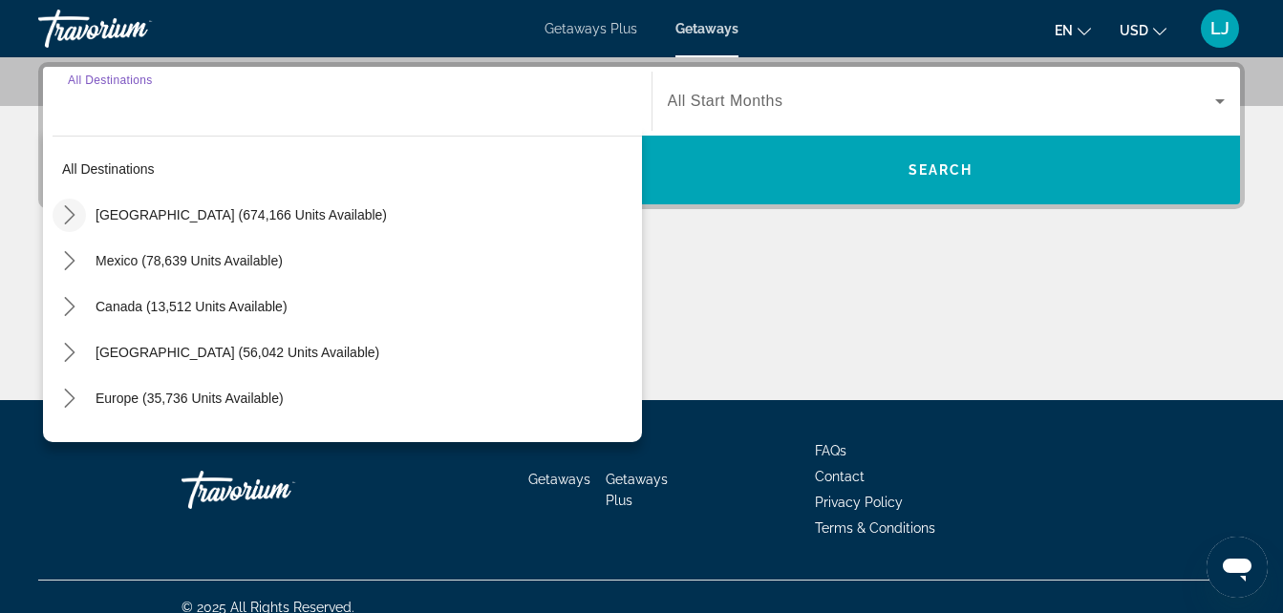
click at [61, 218] on icon "Toggle United States (674,166 units available) submenu" at bounding box center [69, 214] width 19 height 19
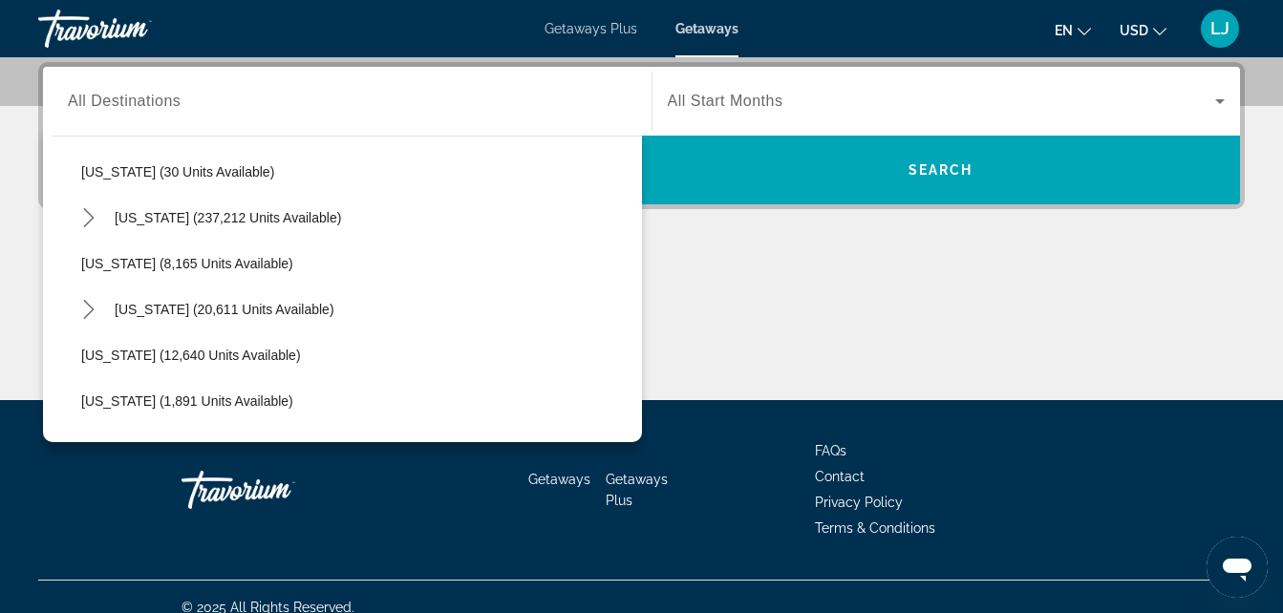
scroll to position [297, 0]
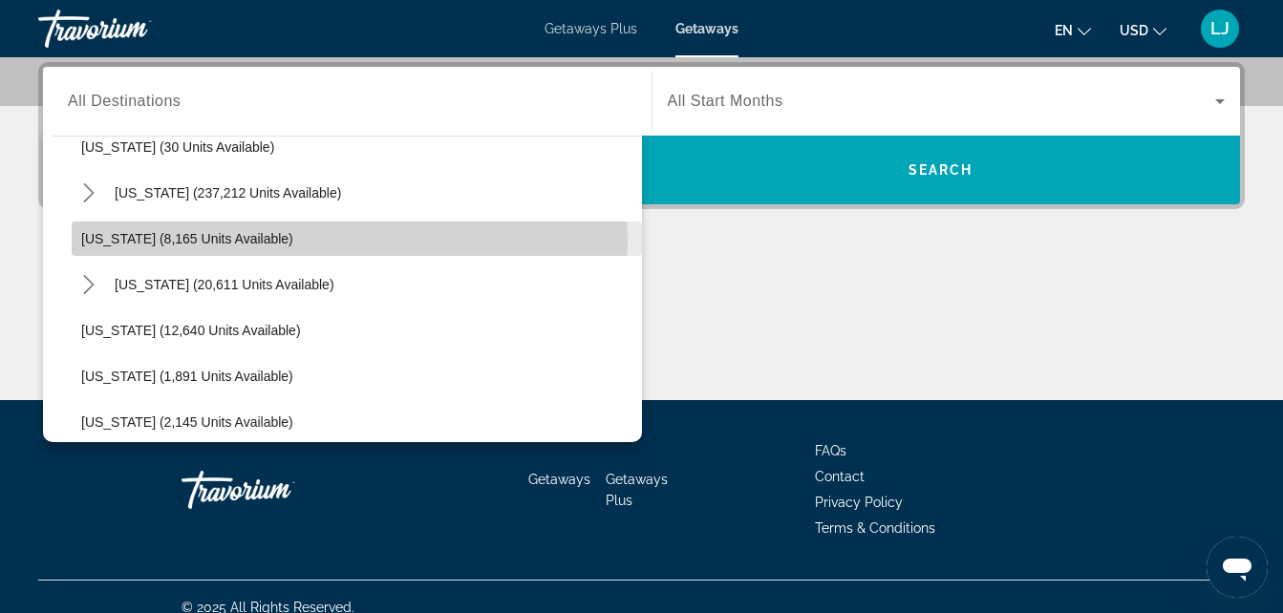
click at [118, 245] on span "[US_STATE] (8,165 units available)" at bounding box center [187, 238] width 212 height 15
type input "**********"
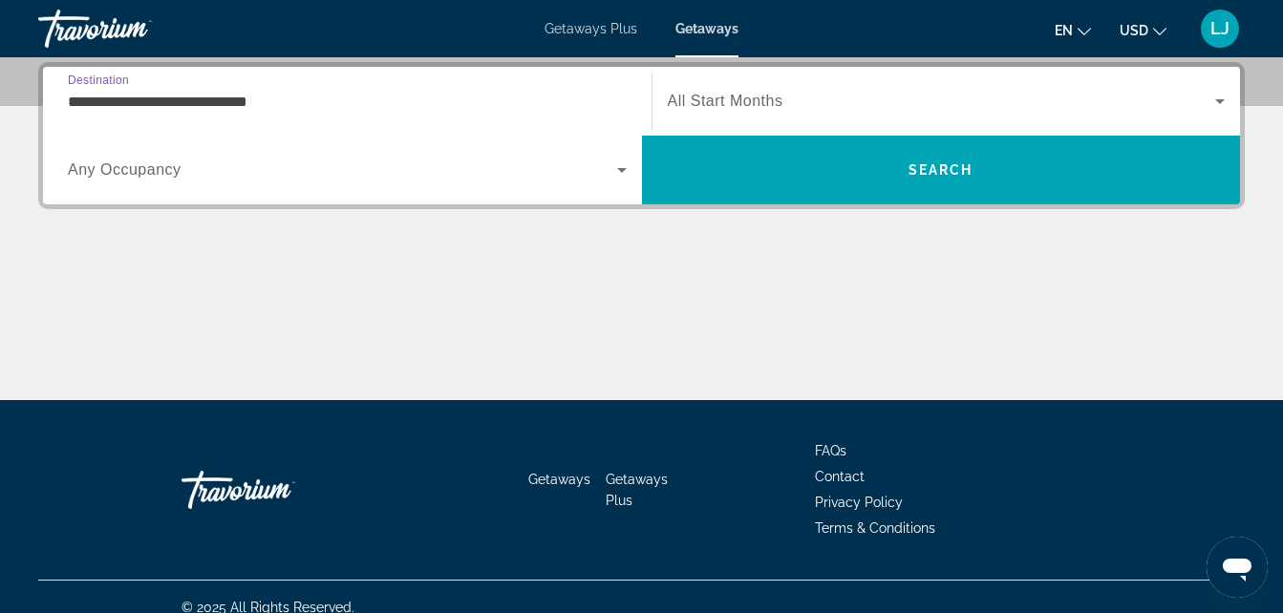
click at [695, 99] on span "All Start Months" at bounding box center [726, 101] width 116 height 16
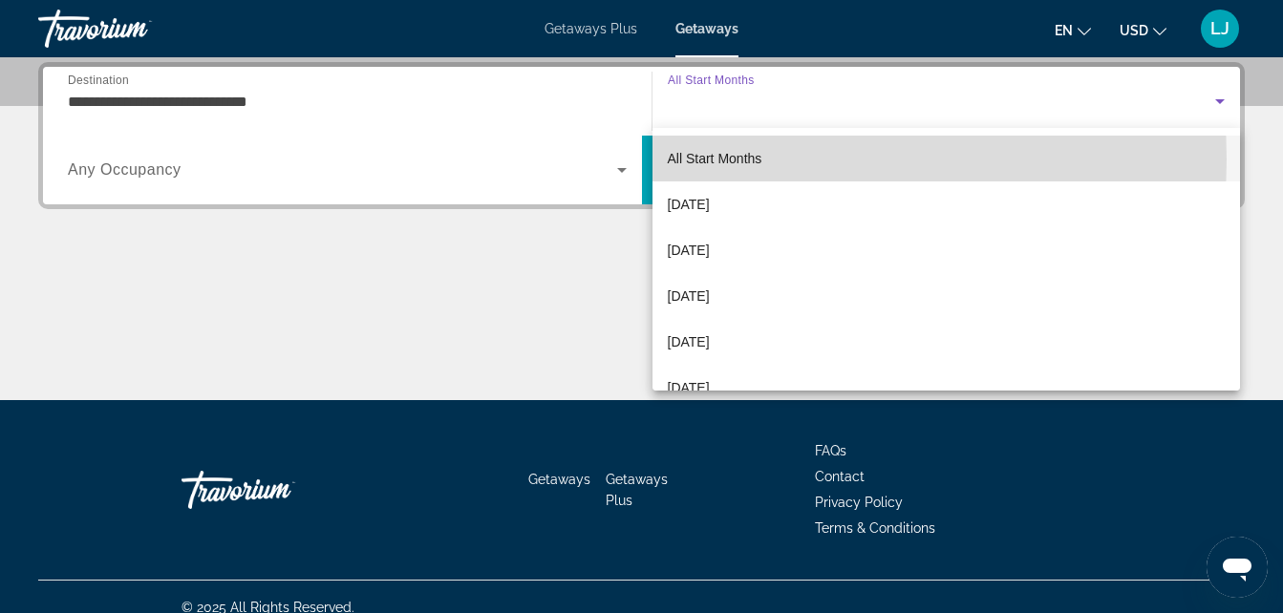
click at [690, 160] on span "All Start Months" at bounding box center [715, 158] width 95 height 15
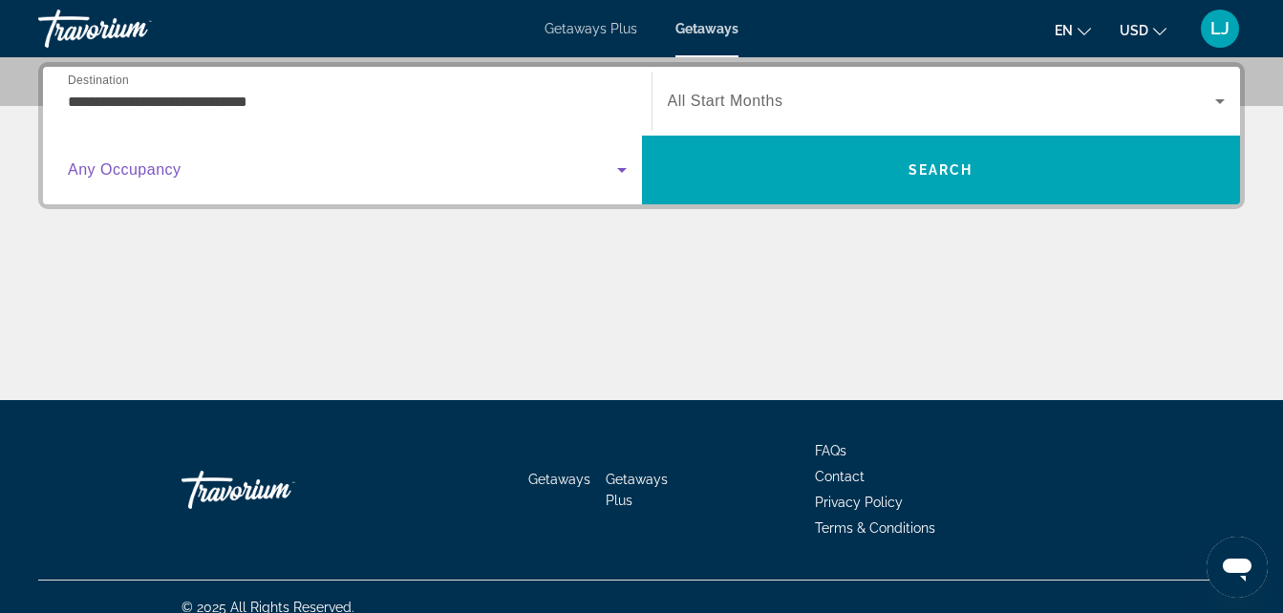
click at [625, 177] on icon "Search widget" at bounding box center [621, 170] width 23 height 23
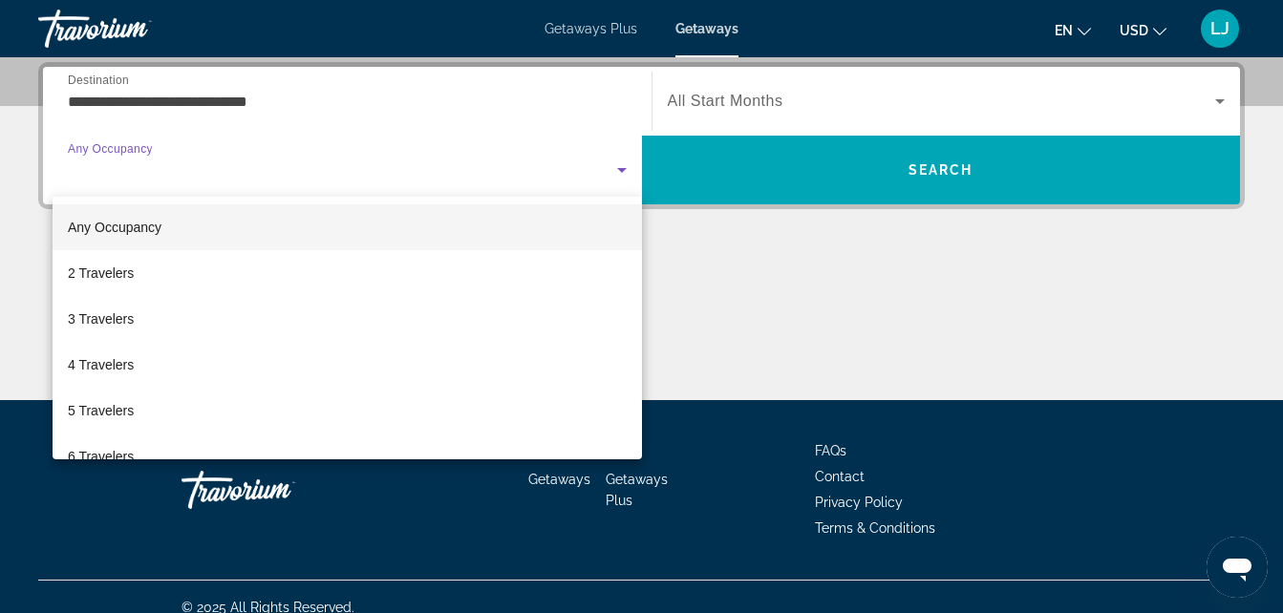
click at [625, 177] on div at bounding box center [641, 306] width 1283 height 613
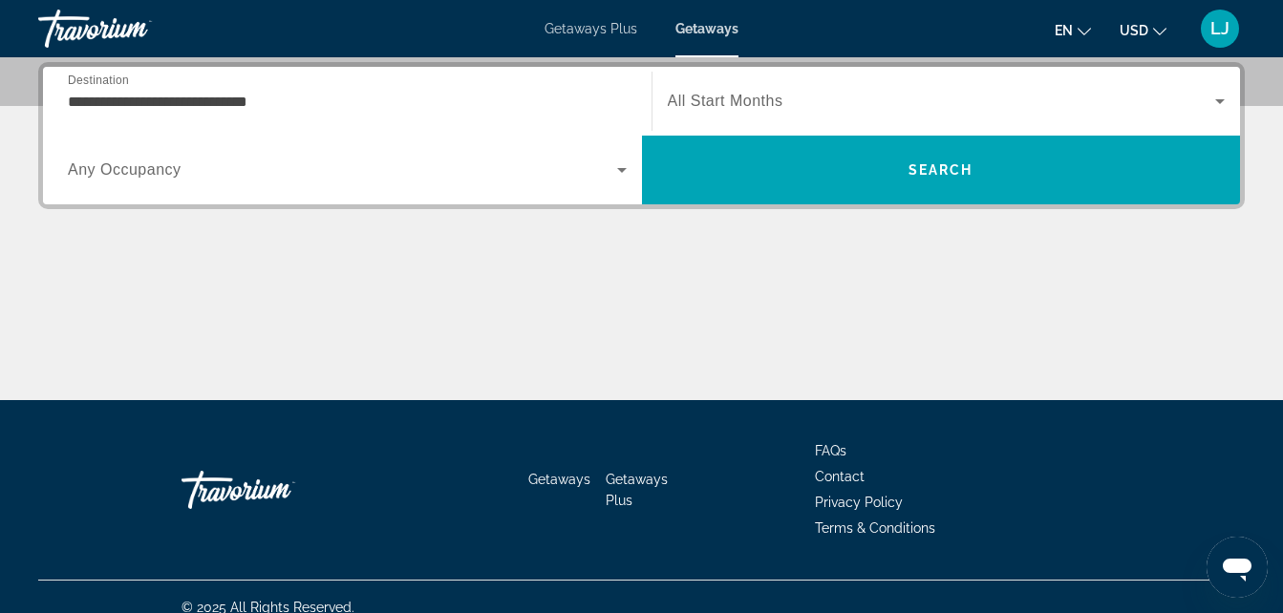
click at [619, 28] on span "Getaways Plus" at bounding box center [591, 28] width 93 height 15
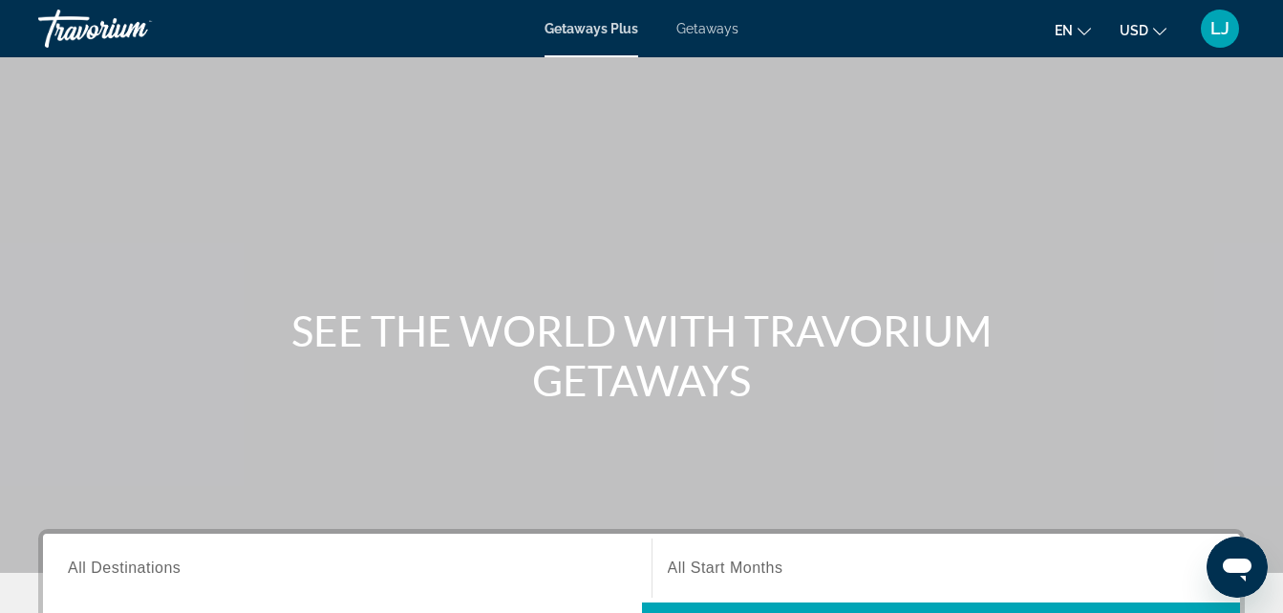
click at [200, 580] on div "Search widget" at bounding box center [347, 569] width 559 height 54
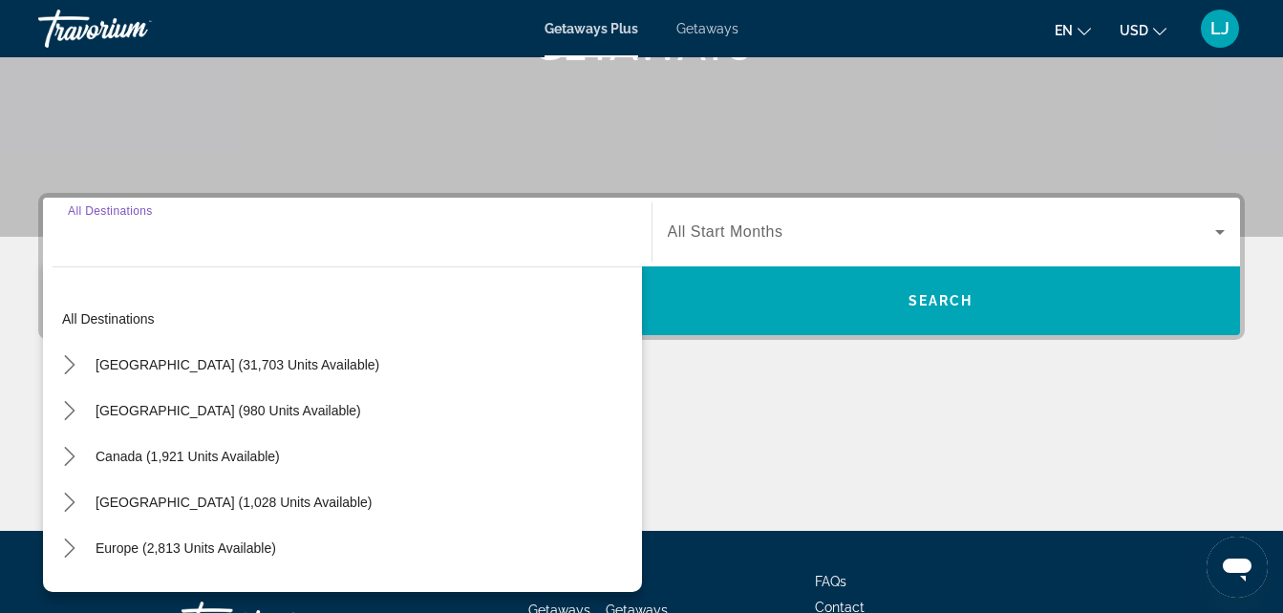
scroll to position [467, 0]
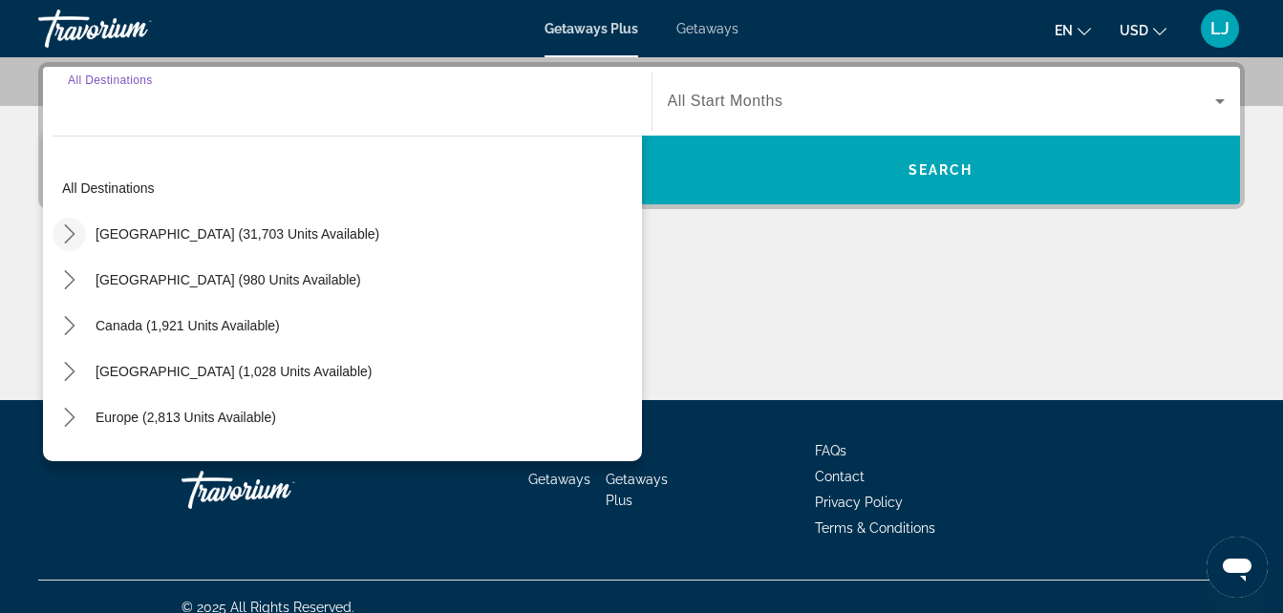
click at [75, 239] on icon "Toggle United States (31,703 units available) submenu" at bounding box center [69, 233] width 19 height 19
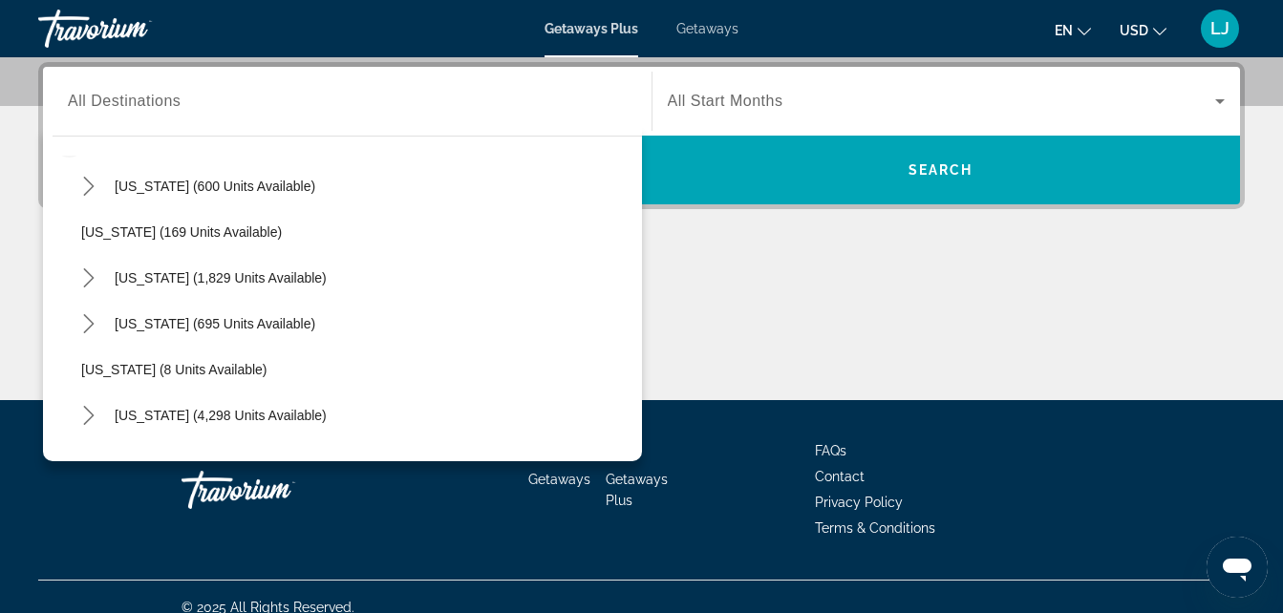
scroll to position [208, 0]
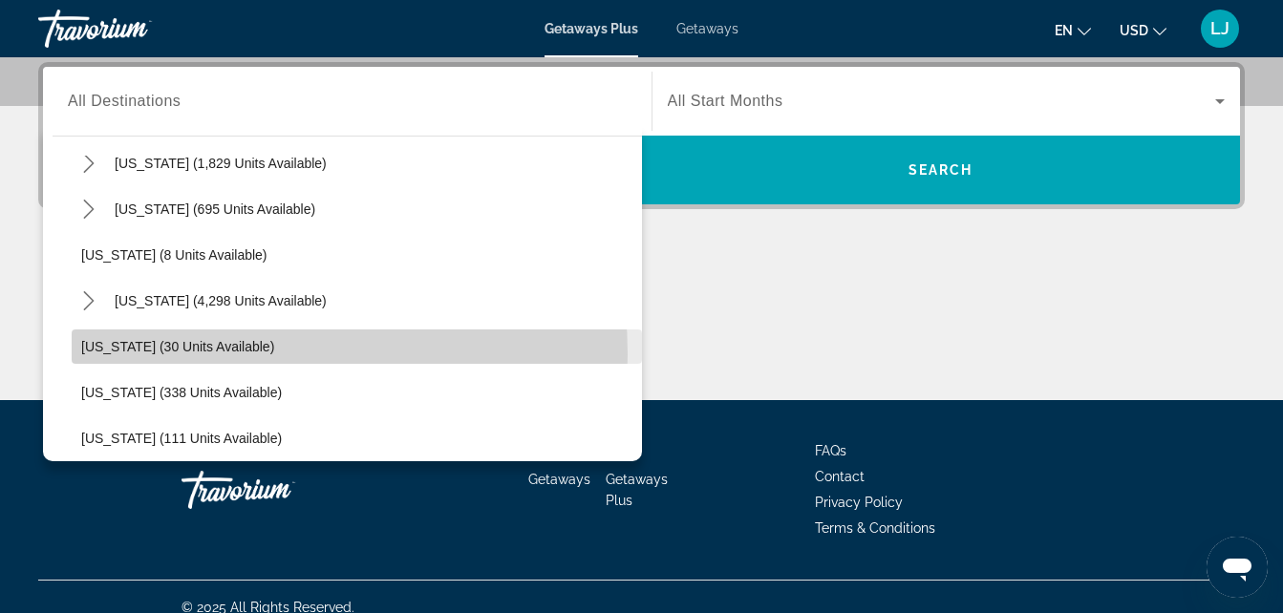
click at [194, 354] on span "Select destination: Georgia (30 units available)" at bounding box center [357, 347] width 570 height 46
type input "**********"
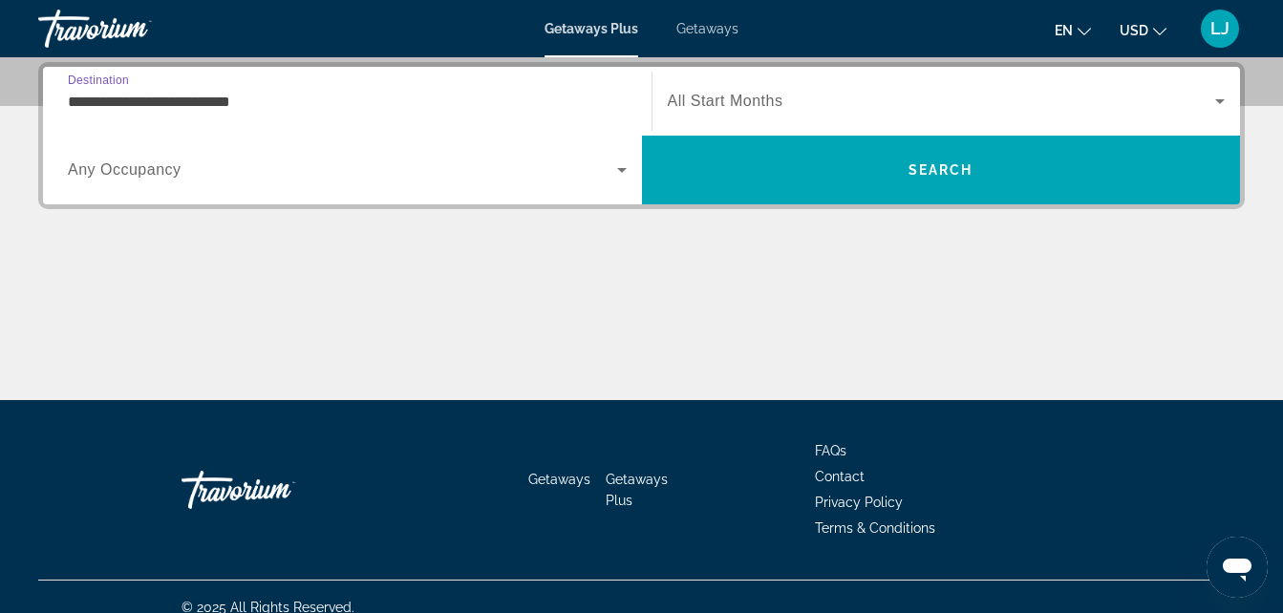
click at [154, 177] on span "Any Occupancy" at bounding box center [125, 169] width 114 height 16
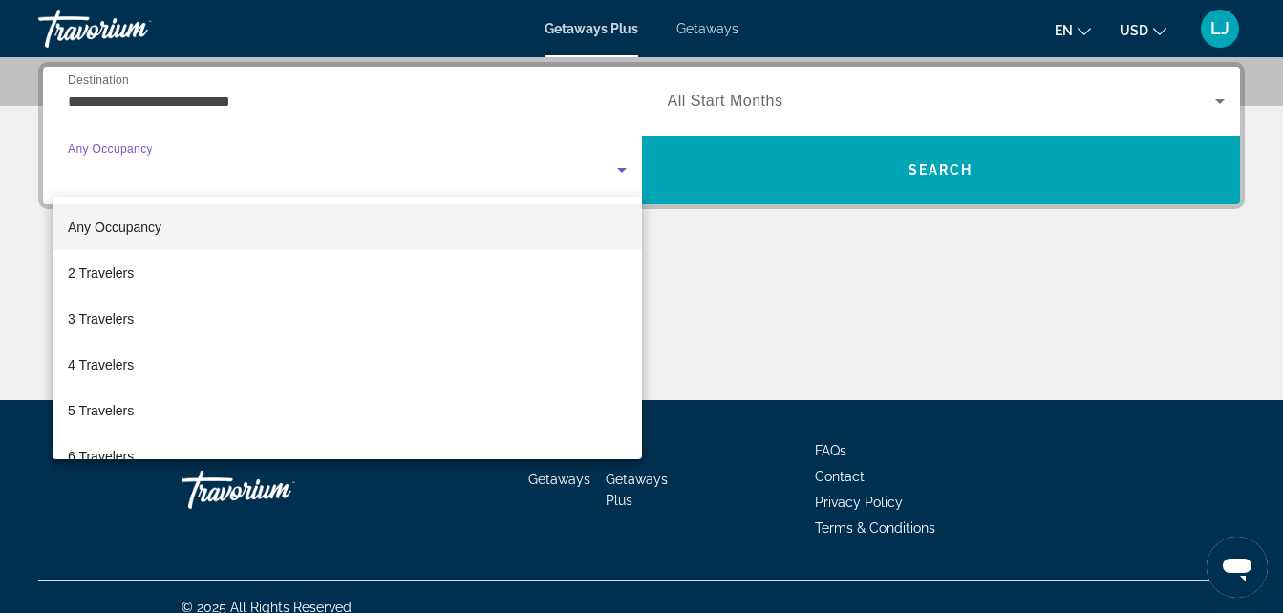
click at [107, 239] on mat-option "Any Occupancy" at bounding box center [347, 227] width 589 height 46
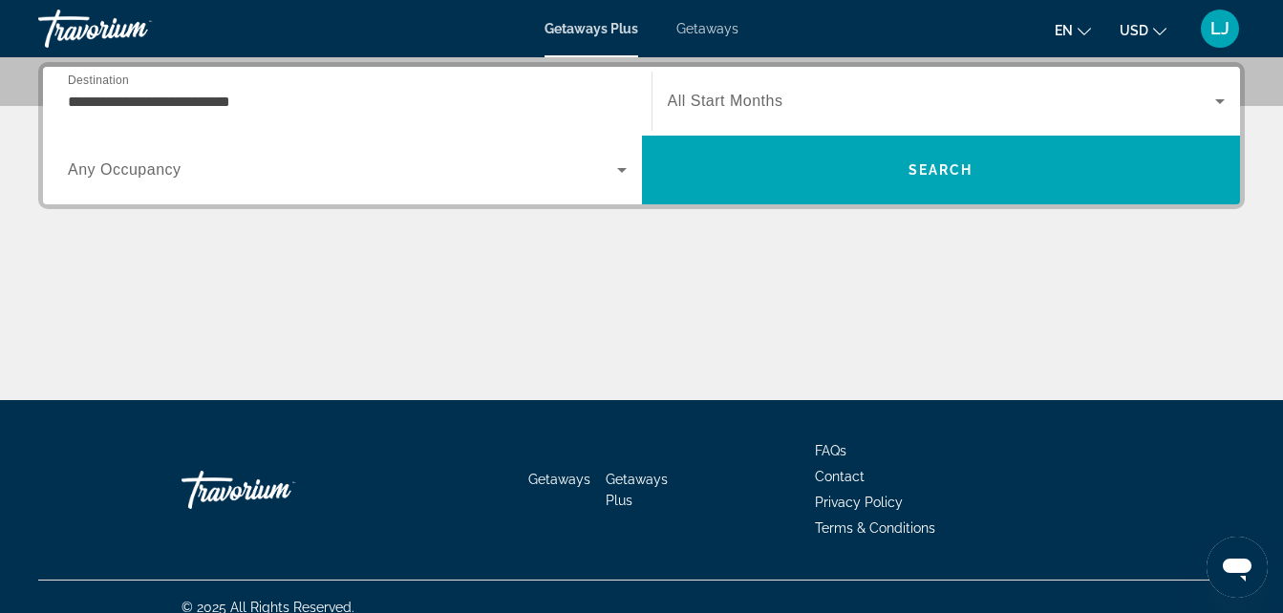
click at [698, 100] on span "All Start Months" at bounding box center [726, 101] width 116 height 16
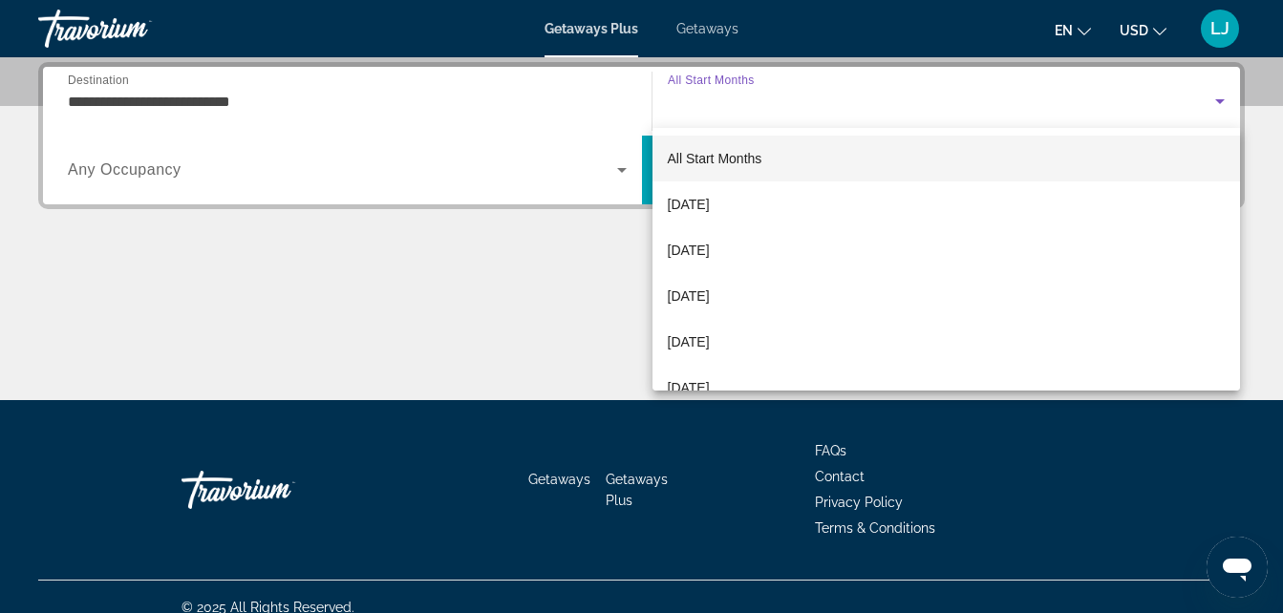
click at [699, 147] on span "All Start Months" at bounding box center [715, 158] width 95 height 23
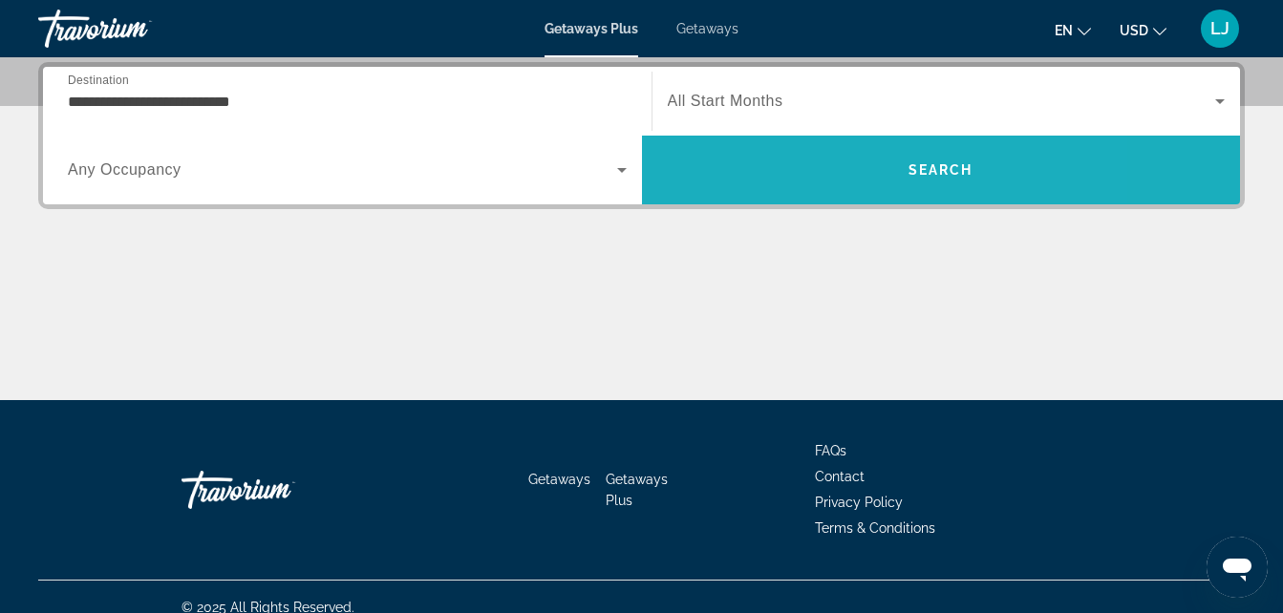
click at [699, 147] on span "Search" at bounding box center [941, 170] width 599 height 46
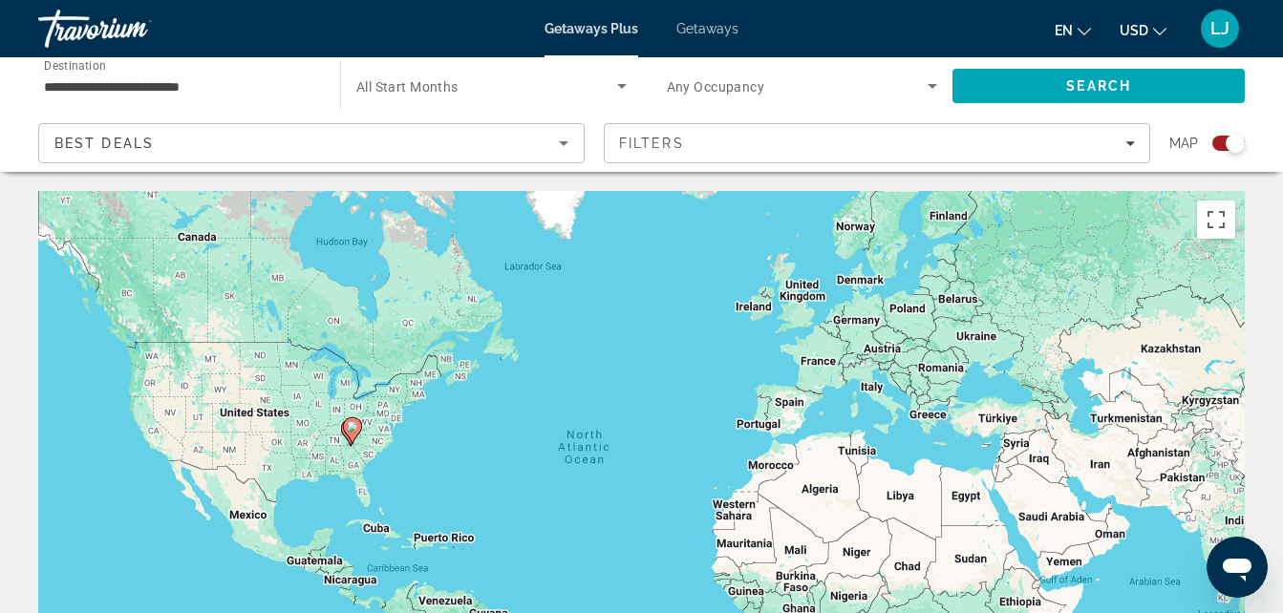
click at [699, 147] on div "Filters" at bounding box center [877, 143] width 516 height 15
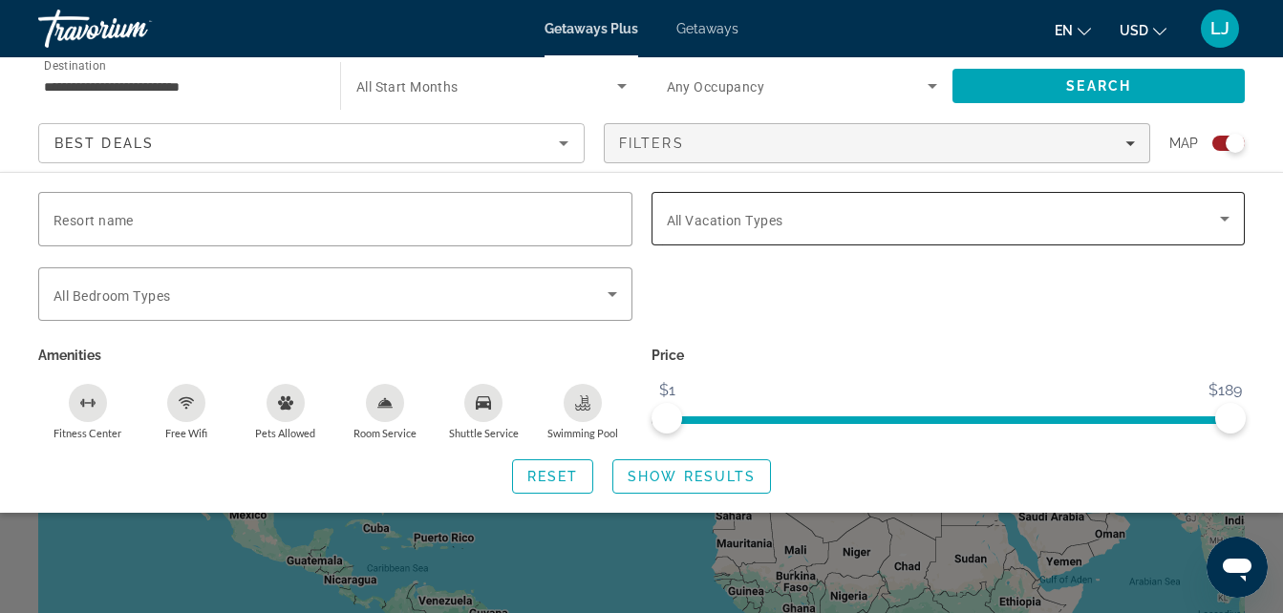
click at [716, 197] on div "Search widget" at bounding box center [949, 218] width 564 height 53
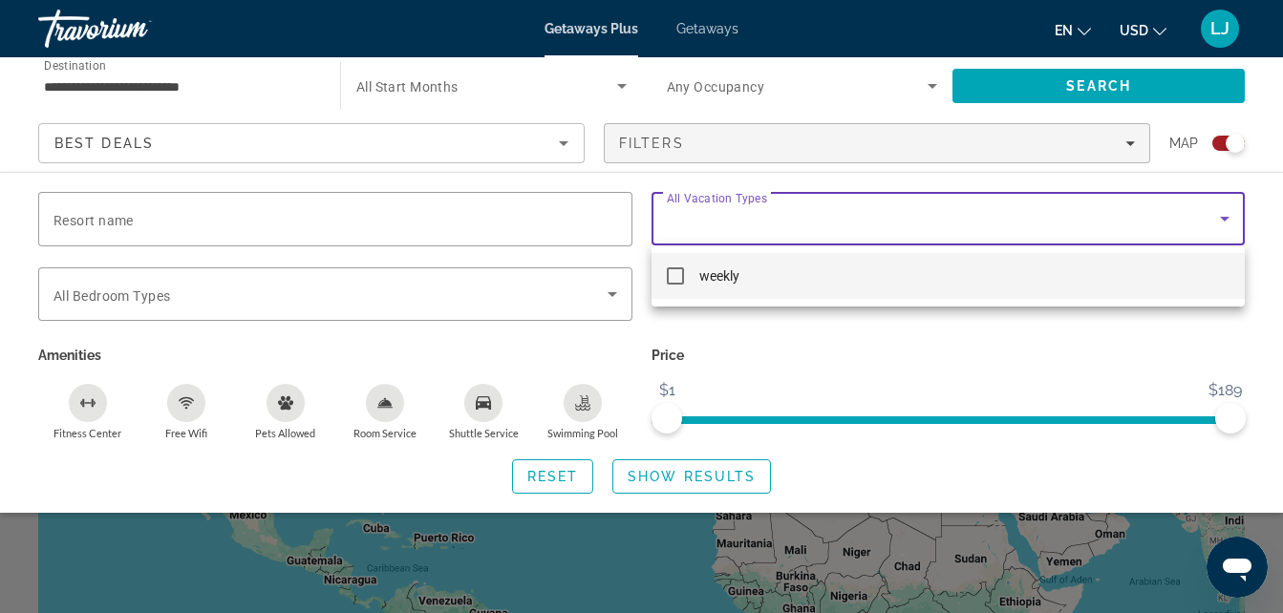
click at [680, 282] on mat-pseudo-checkbox at bounding box center [675, 275] width 17 height 17
click at [677, 481] on div at bounding box center [641, 306] width 1283 height 613
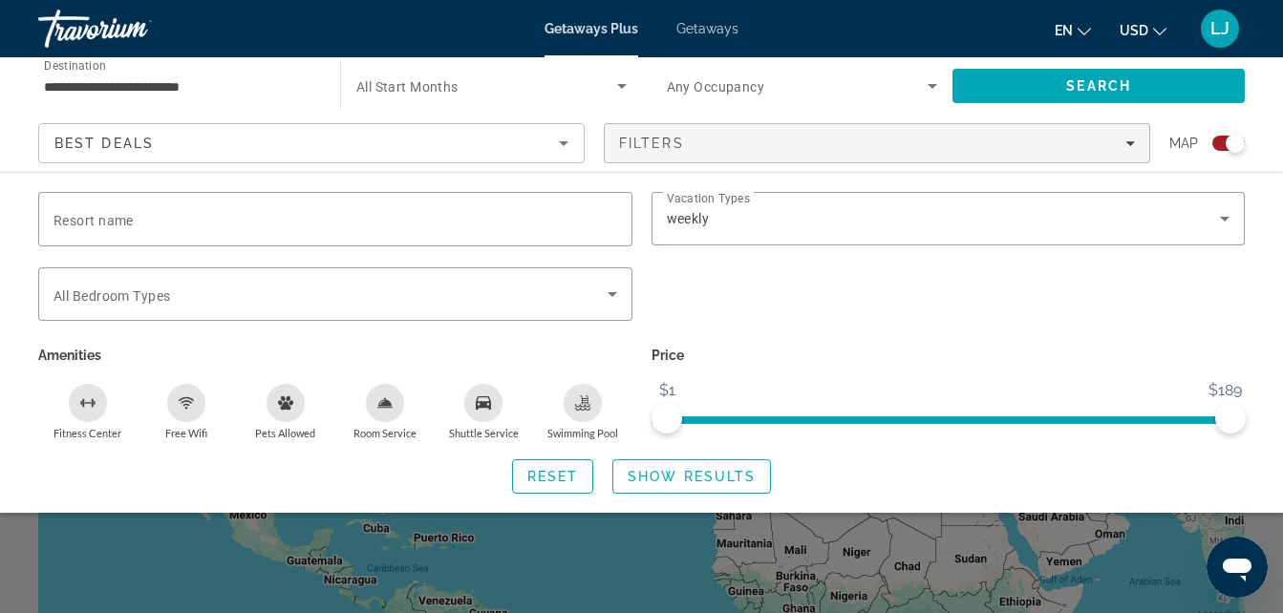
drag, startPoint x: 1282, startPoint y: 184, endPoint x: 1266, endPoint y: 263, distance: 80.0
click at [1266, 263] on div "Resort name Vacation Types All Vacation Types weekly Bedroom Types All Bedroom …" at bounding box center [641, 342] width 1283 height 341
click at [1036, 542] on div "Search widget" at bounding box center [641, 450] width 1283 height 327
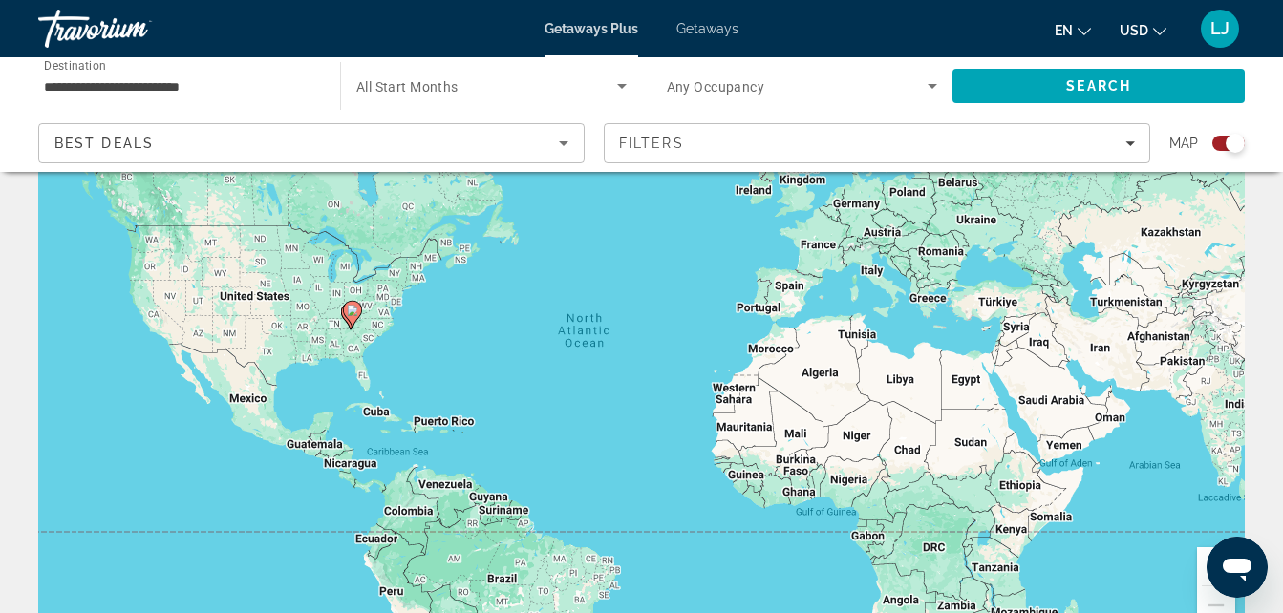
scroll to position [104, 0]
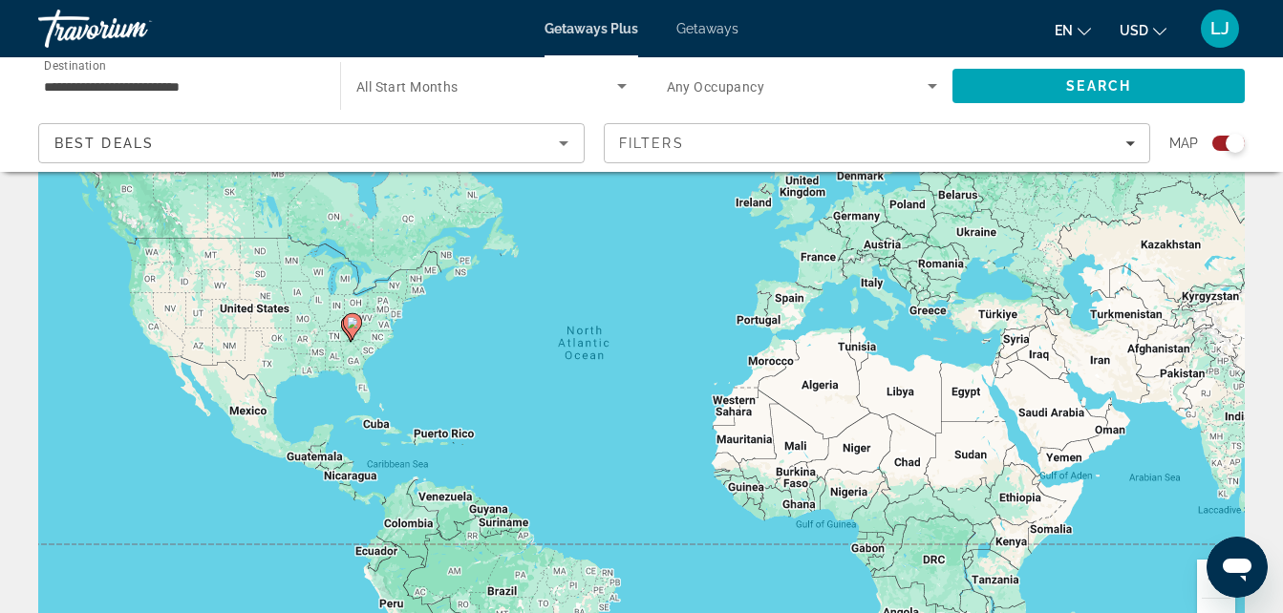
click at [354, 328] on image "Main content" at bounding box center [352, 322] width 11 height 11
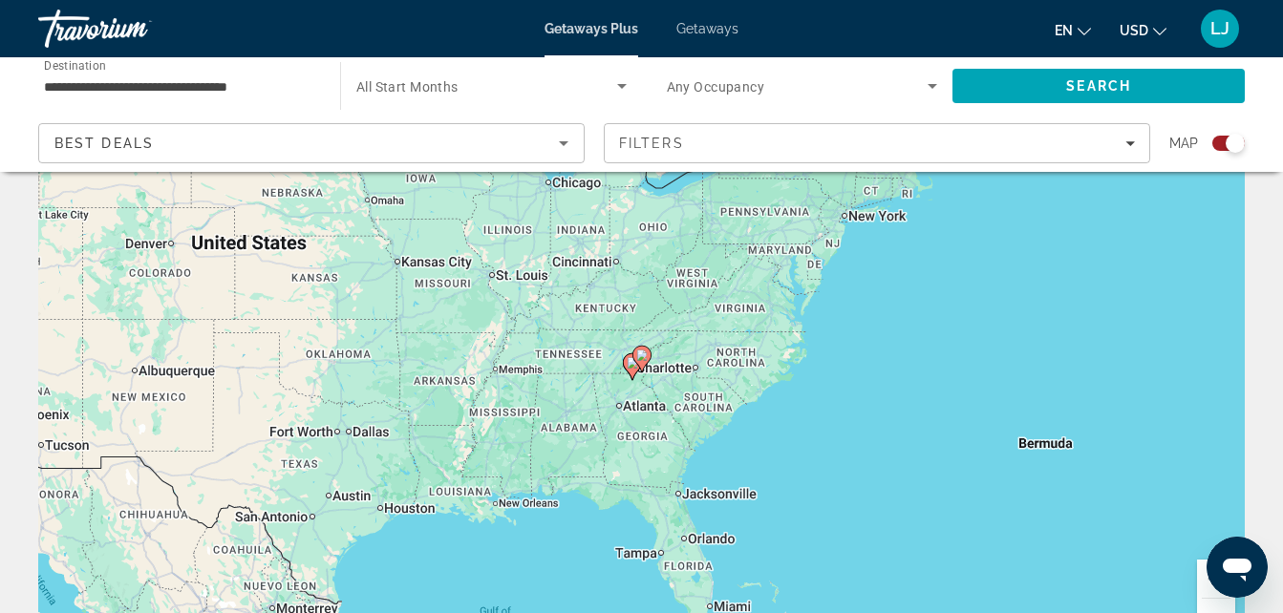
click at [629, 364] on image "Main content" at bounding box center [632, 362] width 11 height 11
type input "**********"
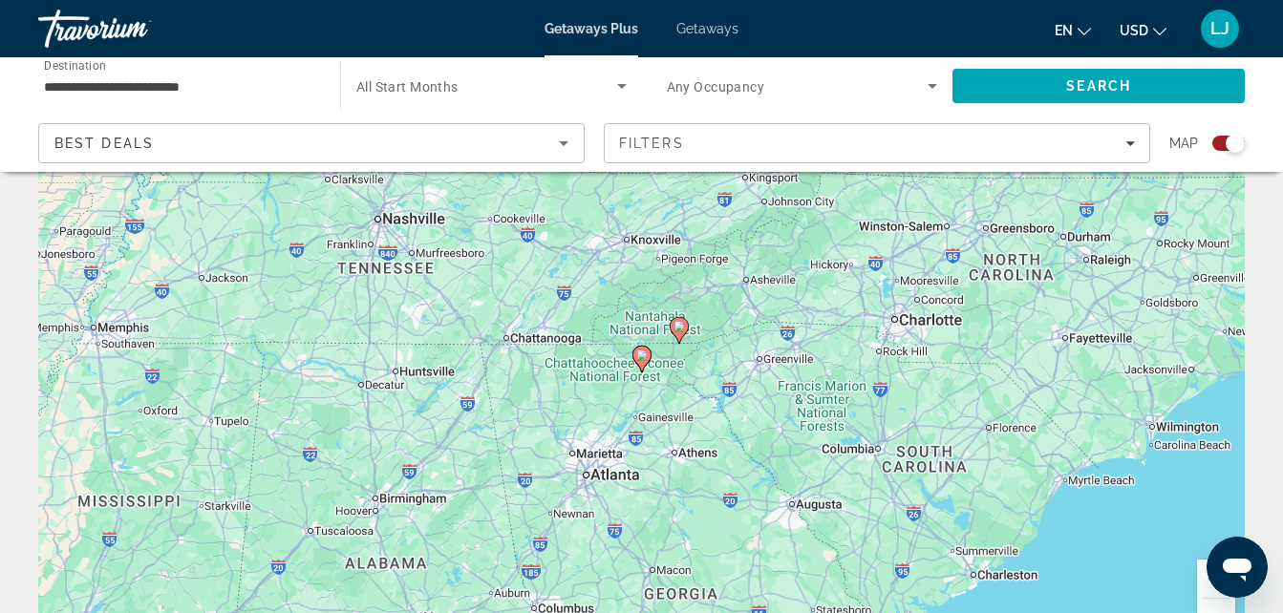
click at [737, 31] on div "Getaways Plus Getaways en English Español Français Italiano Português русский U…" at bounding box center [641, 29] width 1283 height 50
click at [700, 44] on div "Getaways Plus Getaways en English Español Français Italiano Português русский U…" at bounding box center [641, 29] width 1283 height 50
click at [705, 29] on span "Getaways" at bounding box center [707, 28] width 62 height 15
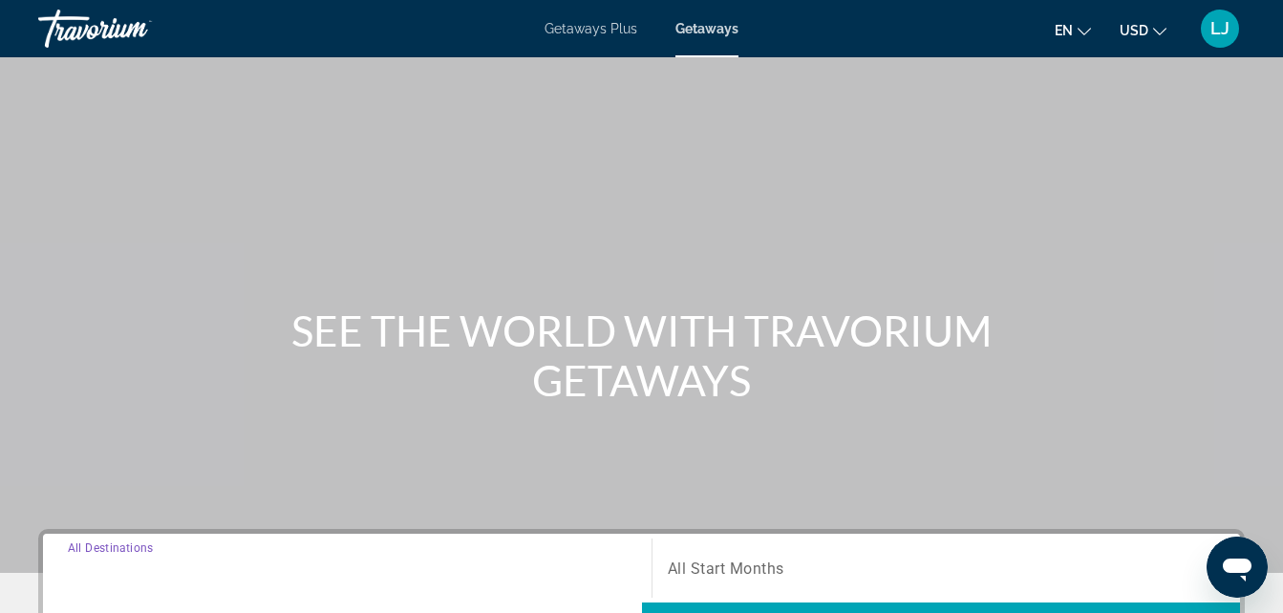
click at [331, 577] on input "Destination All Destinations" at bounding box center [347, 569] width 559 height 23
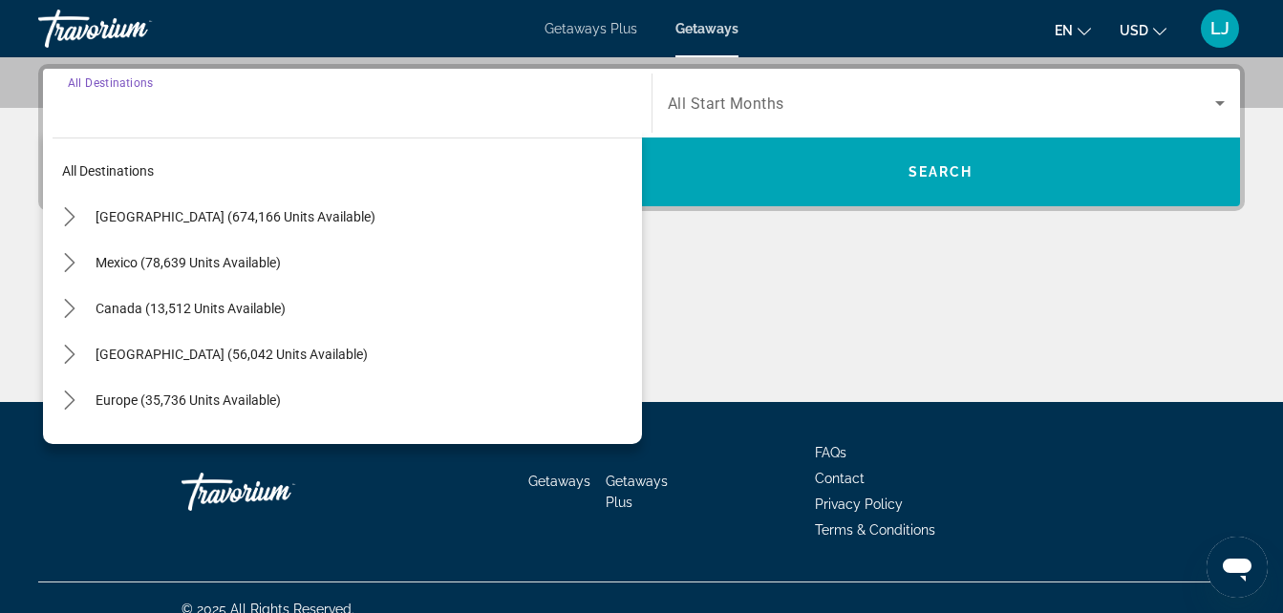
scroll to position [467, 0]
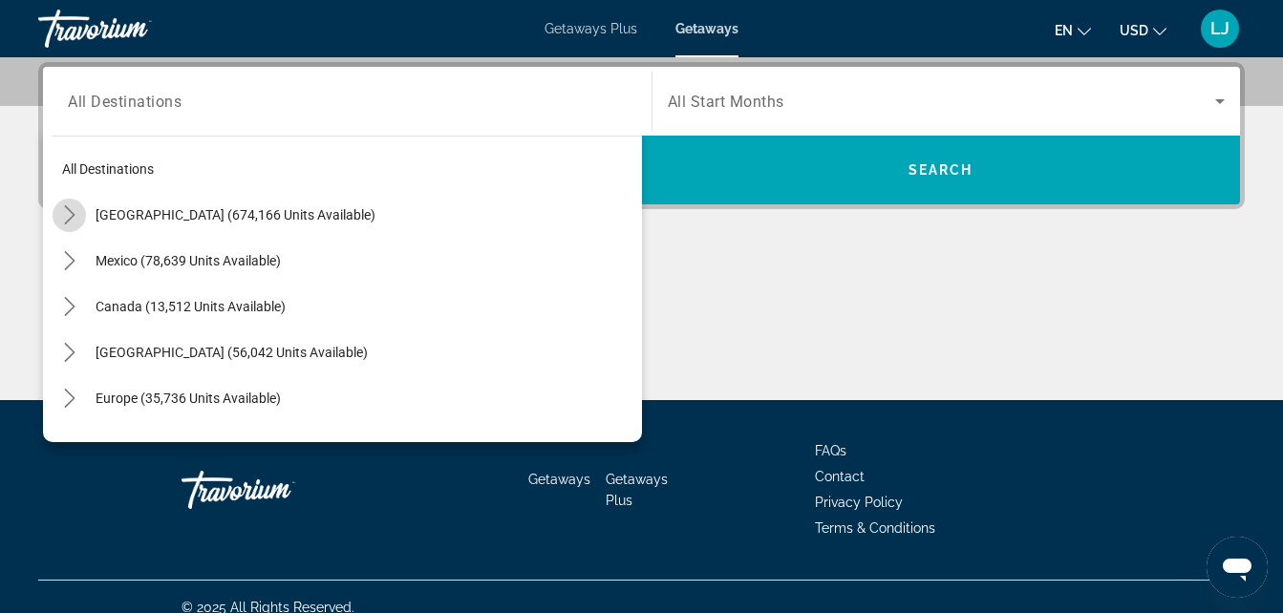
click at [76, 210] on icon "Toggle United States (674,166 units available) submenu" at bounding box center [69, 214] width 19 height 19
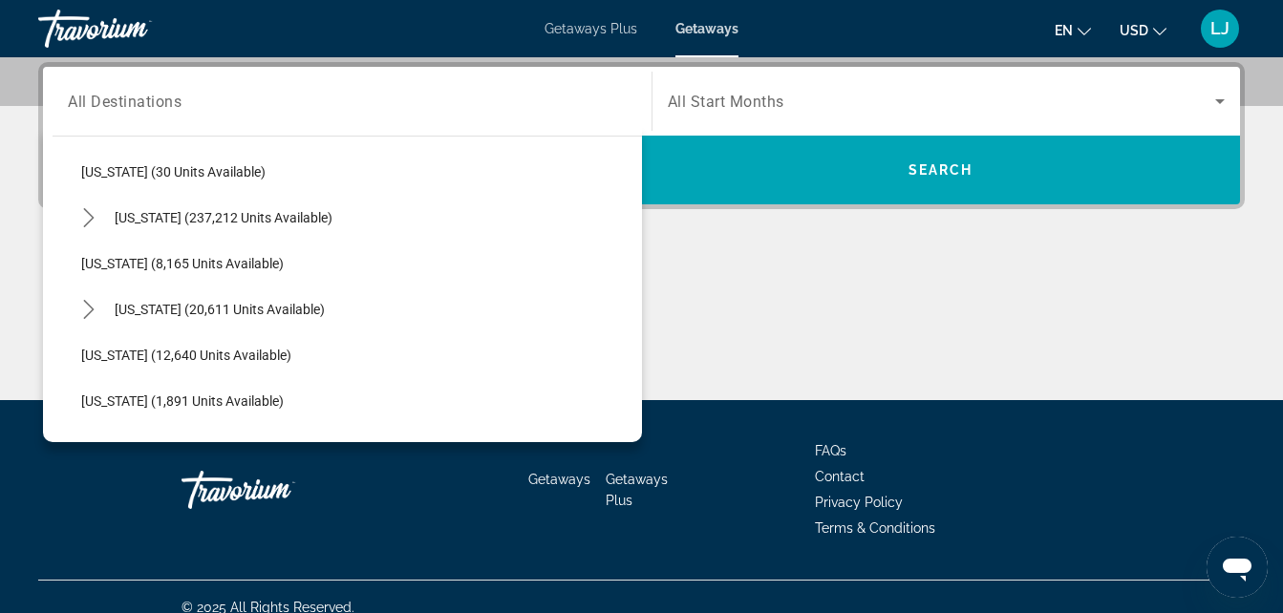
scroll to position [349, 0]
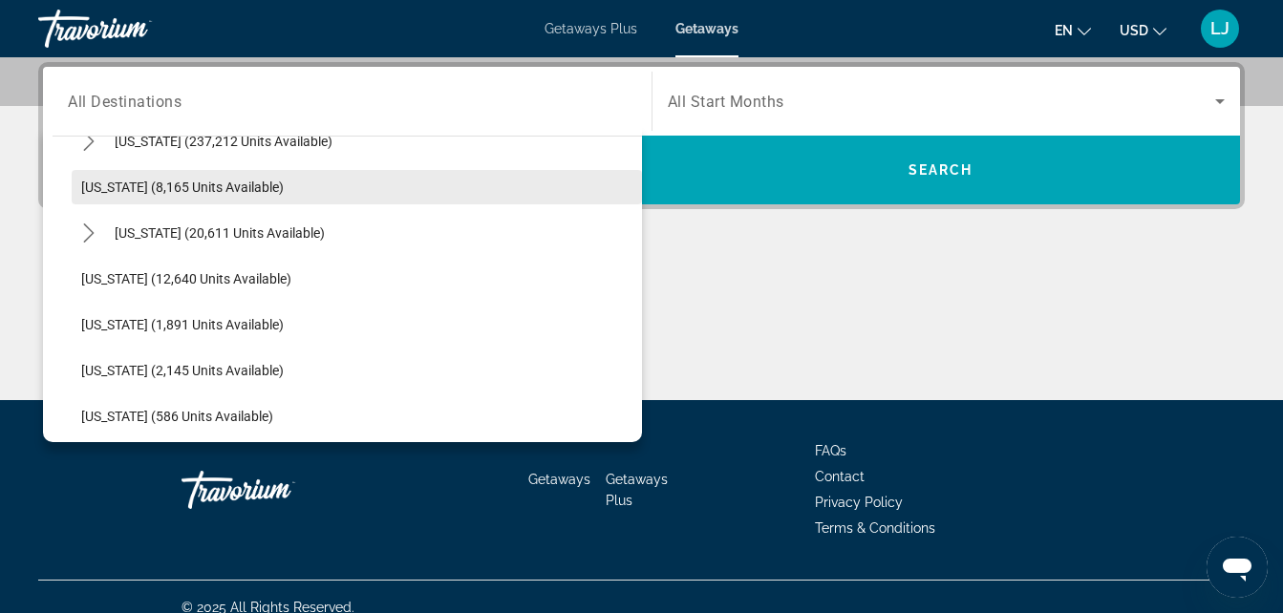
click at [192, 189] on span "[US_STATE] (8,165 units available)" at bounding box center [182, 187] width 203 height 15
type input "**********"
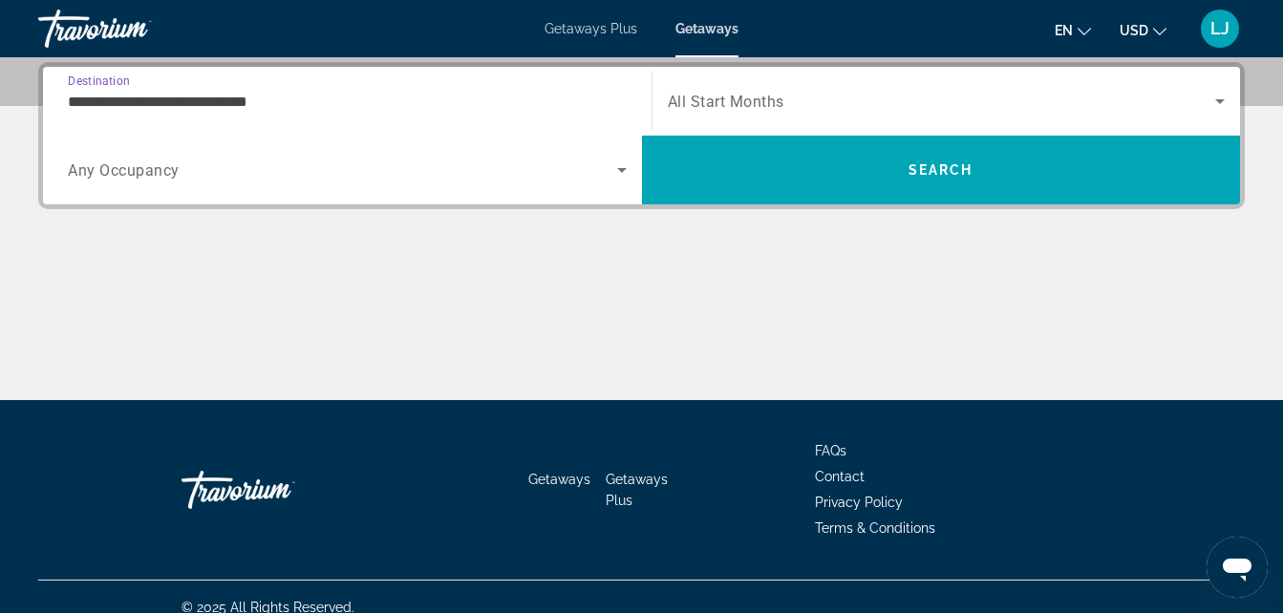
click at [680, 109] on span "All Start Months" at bounding box center [726, 102] width 117 height 18
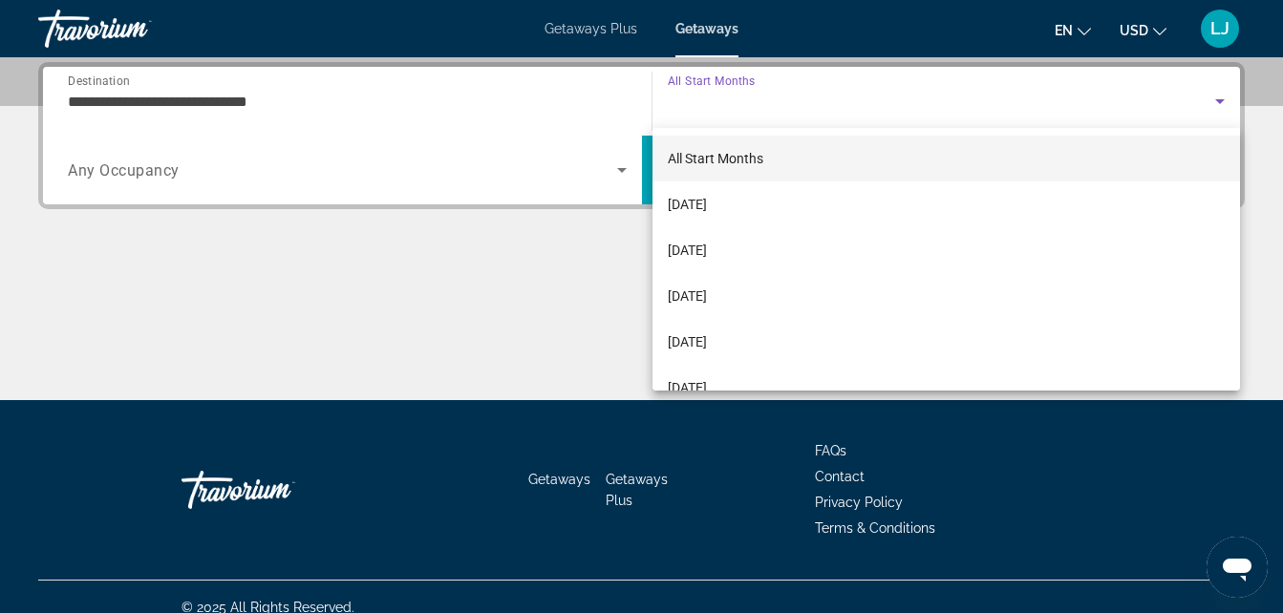
click at [695, 167] on span "All Start Months" at bounding box center [716, 158] width 96 height 23
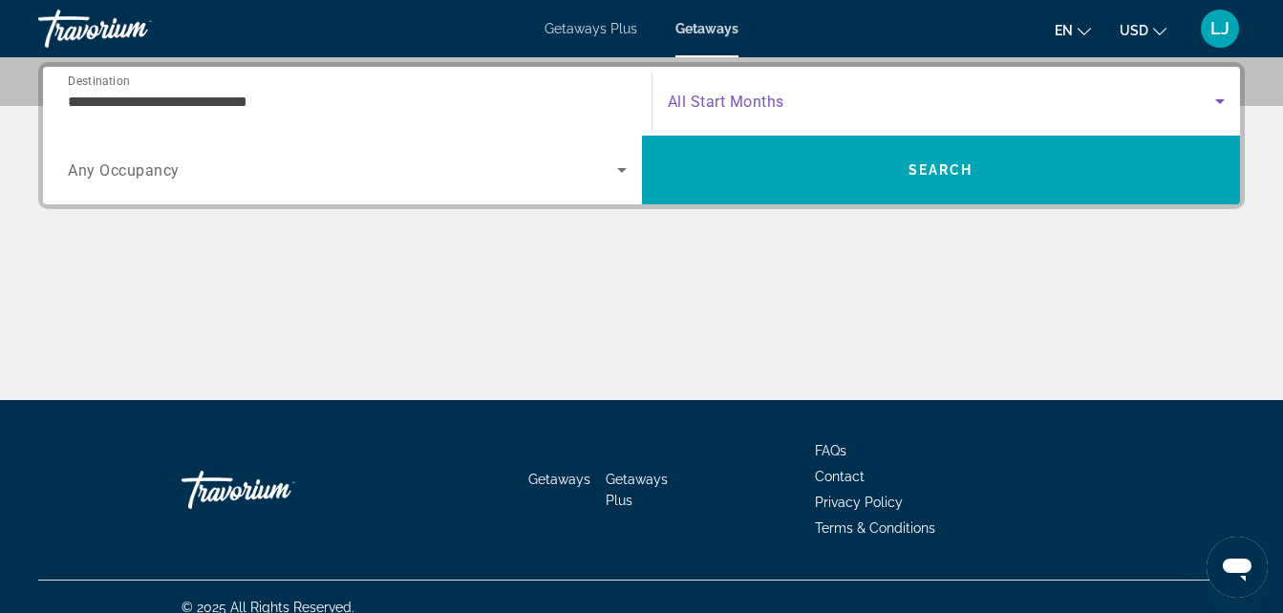
click at [559, 189] on div "Search widget" at bounding box center [347, 169] width 559 height 53
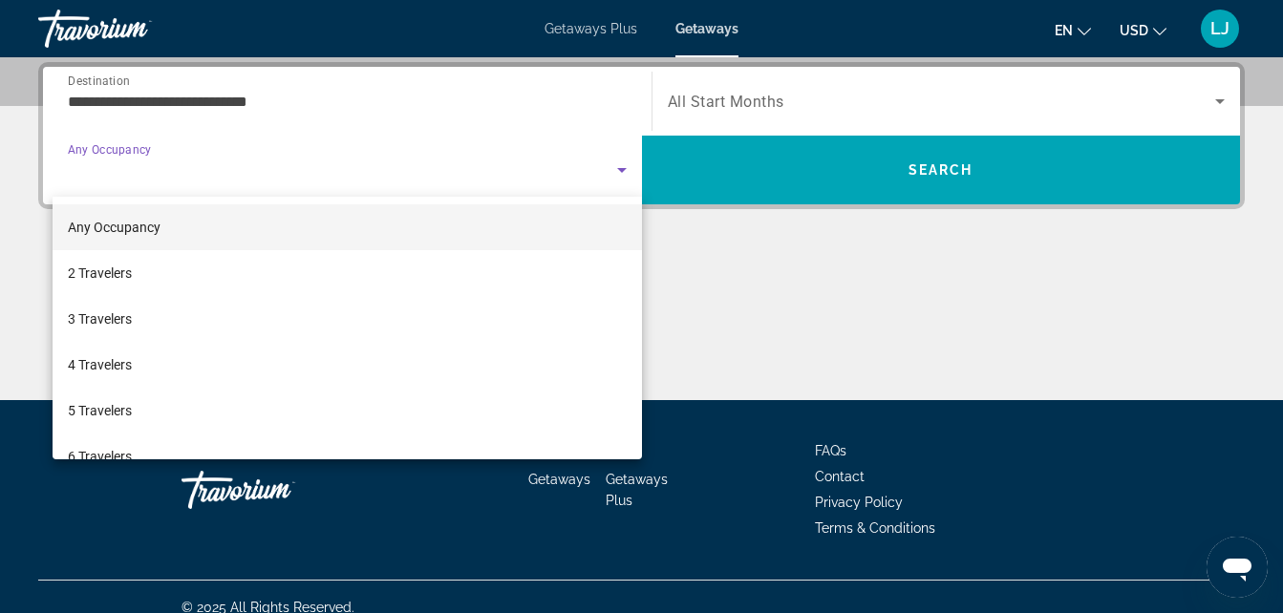
click at [516, 231] on mat-option "Any Occupancy" at bounding box center [347, 227] width 589 height 46
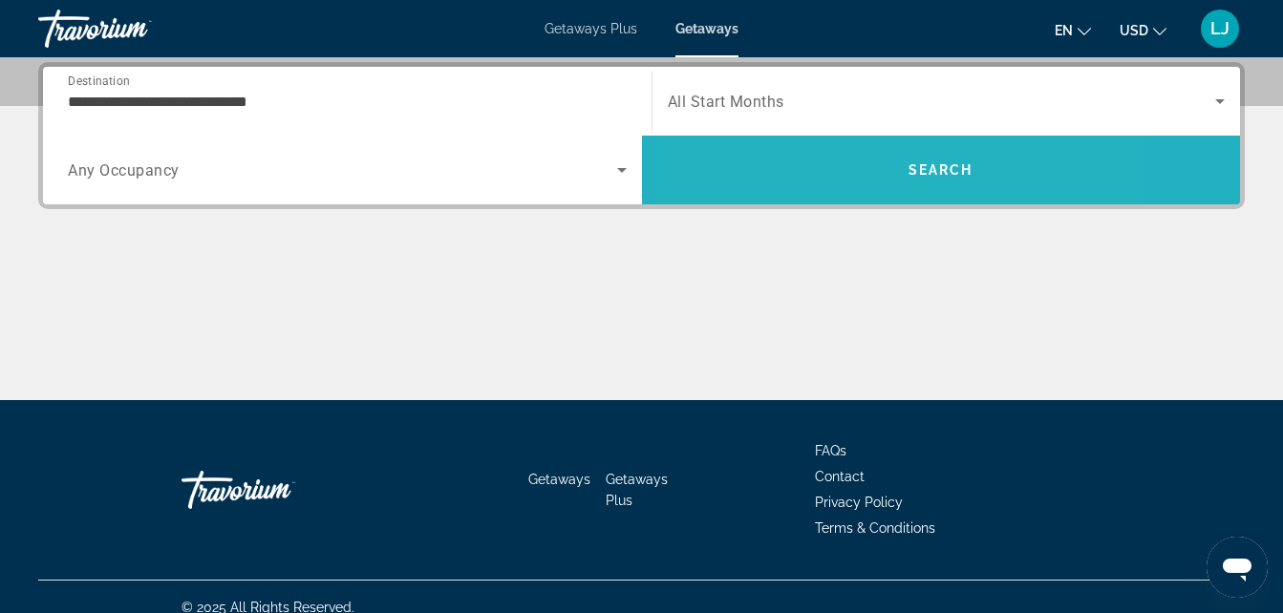
click at [828, 191] on span "Search" at bounding box center [941, 170] width 599 height 46
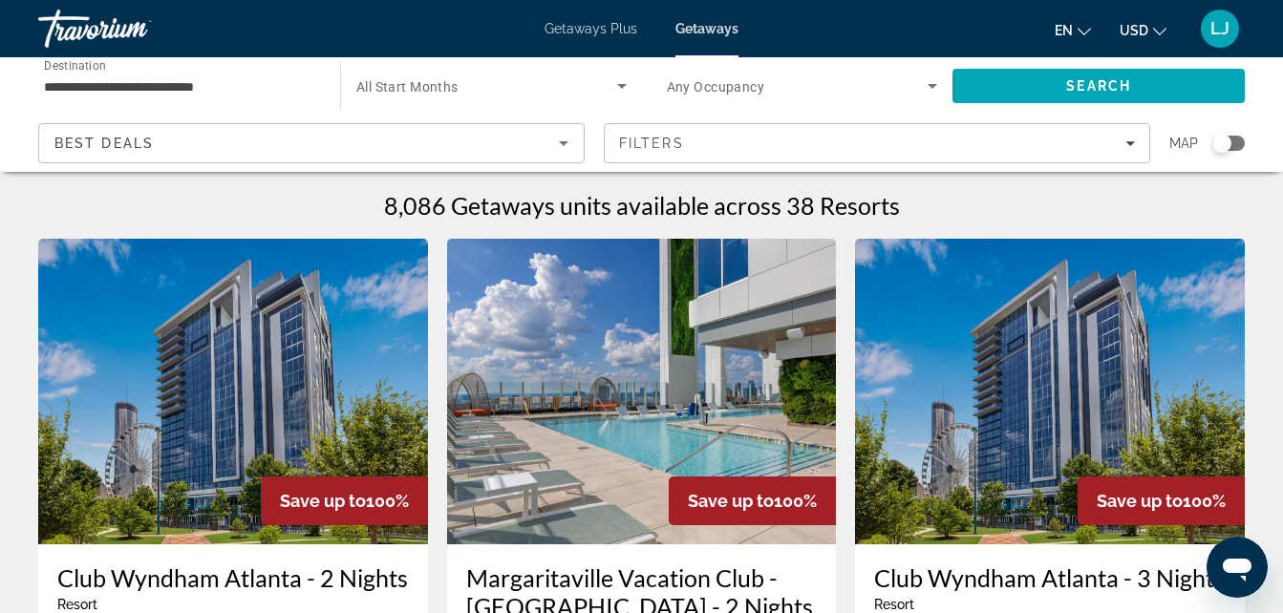
click at [1223, 148] on div "Search widget" at bounding box center [1221, 143] width 19 height 19
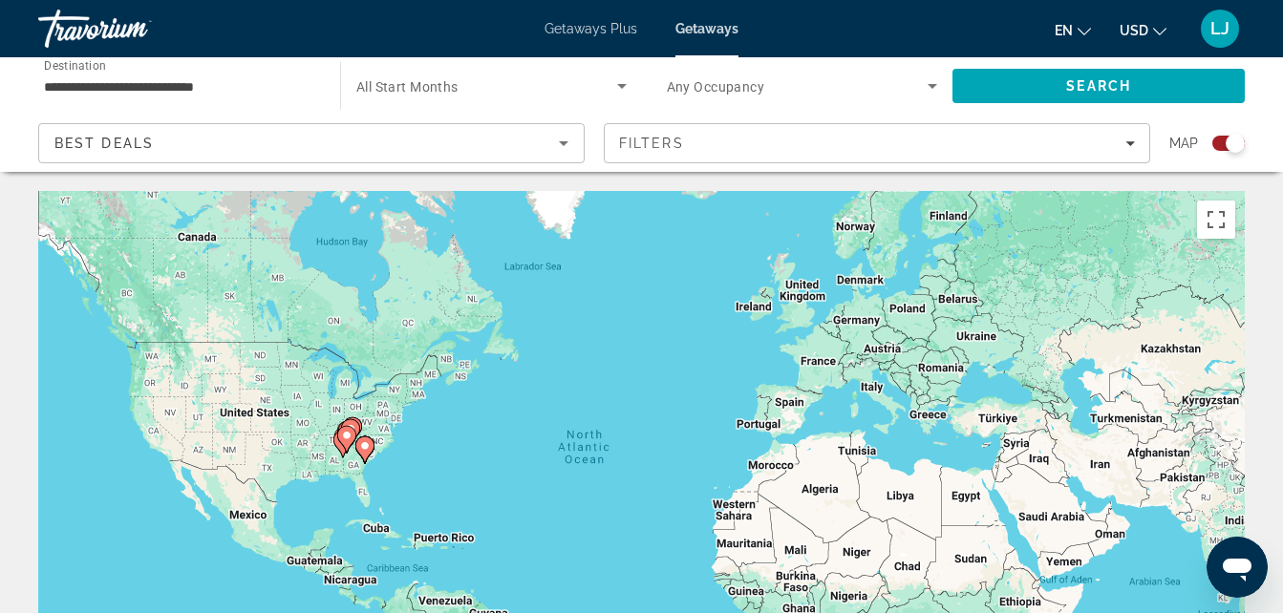
click at [367, 445] on image "Main content" at bounding box center [364, 445] width 11 height 11
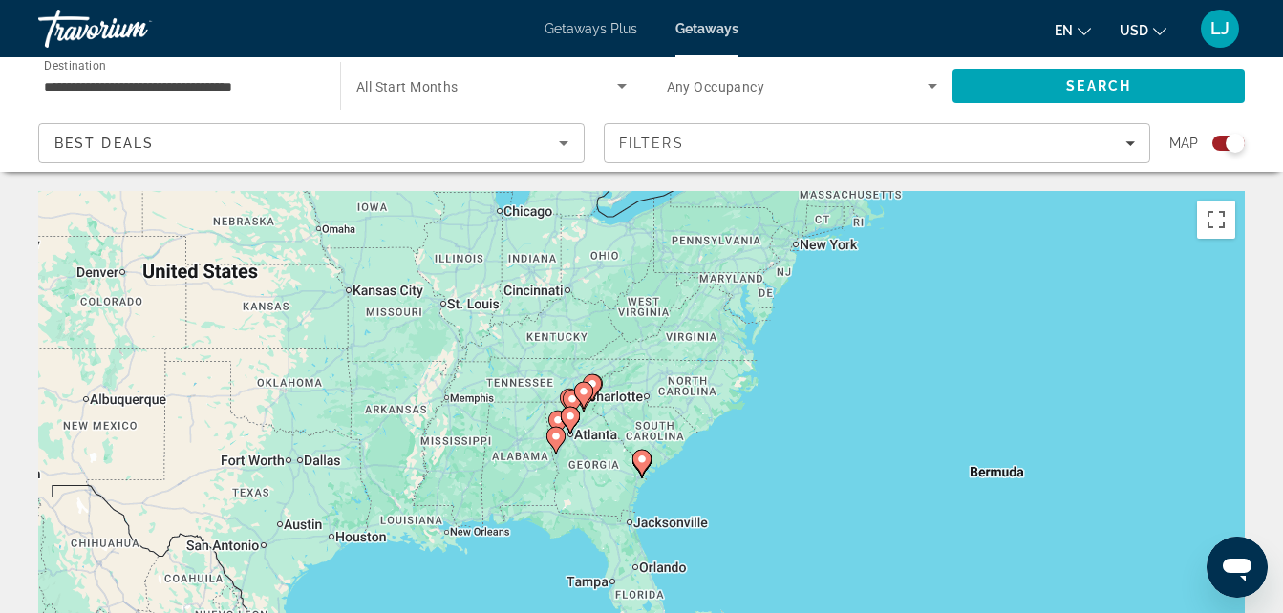
click at [644, 462] on image "Main content" at bounding box center [641, 459] width 11 height 11
type input "**********"
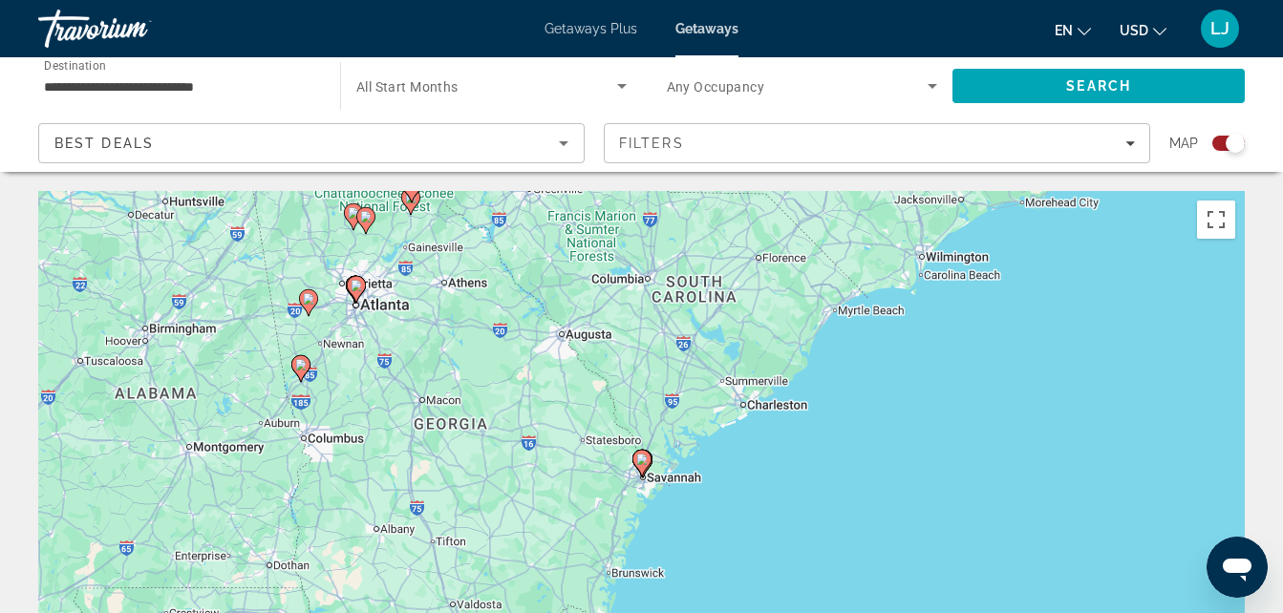
click at [300, 374] on icon "Main content" at bounding box center [299, 368] width 17 height 25
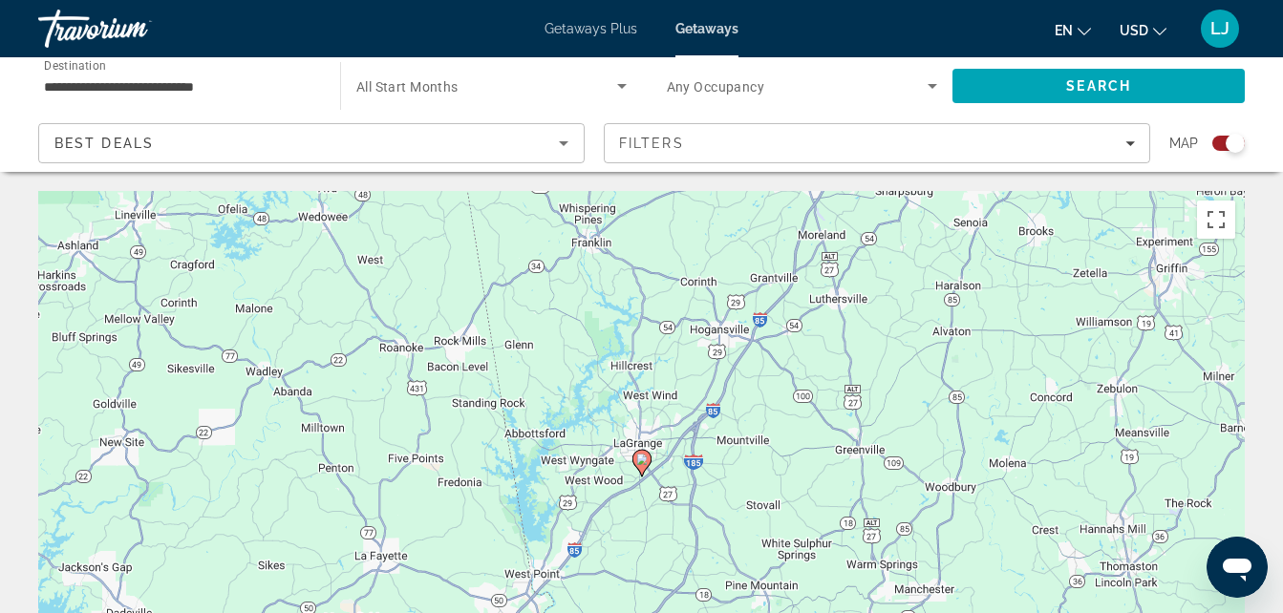
click at [649, 471] on gmp-advanced-marker "Main content" at bounding box center [641, 463] width 19 height 29
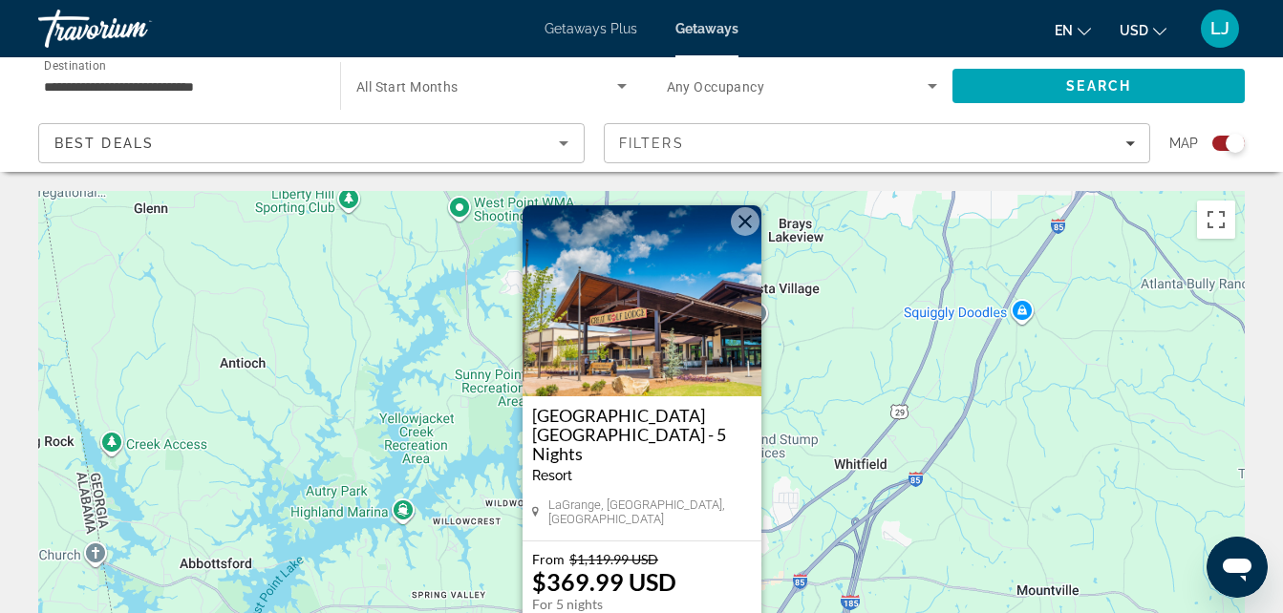
click at [744, 236] on button "Close" at bounding box center [745, 221] width 29 height 29
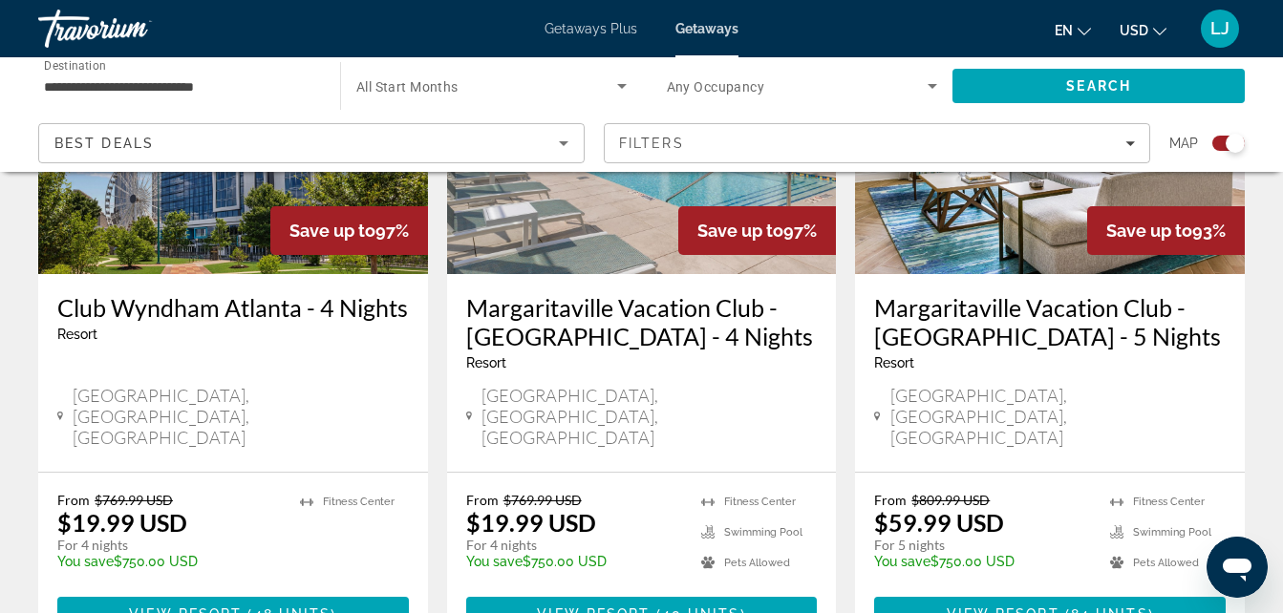
scroll to position [2290, 0]
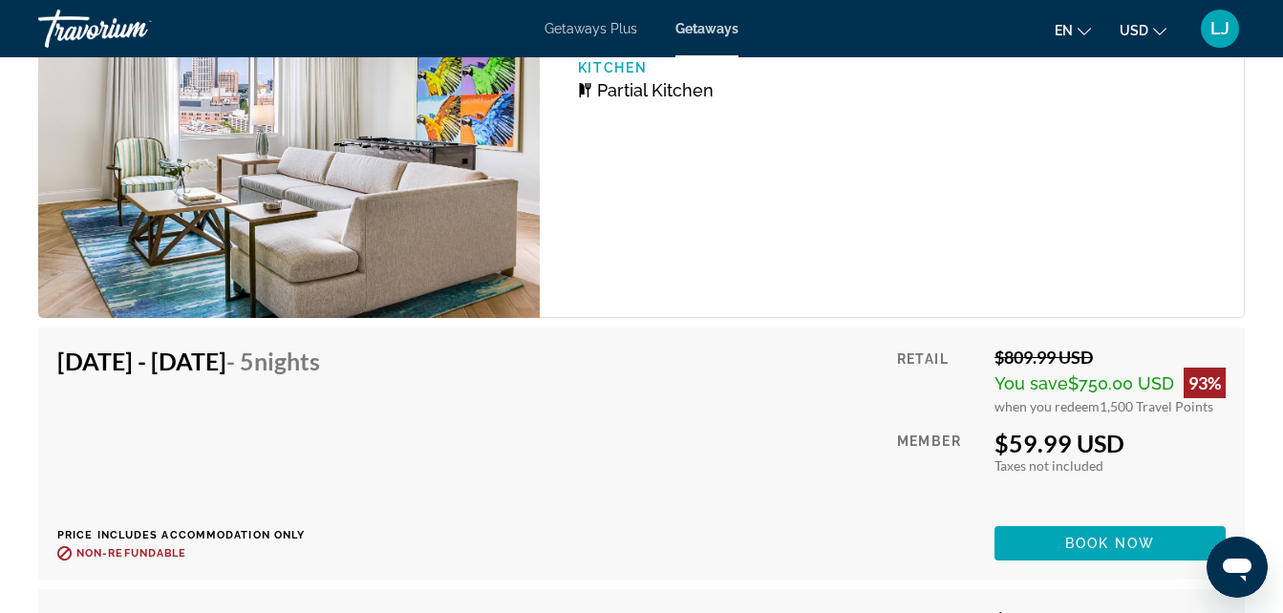
scroll to position [4088, 0]
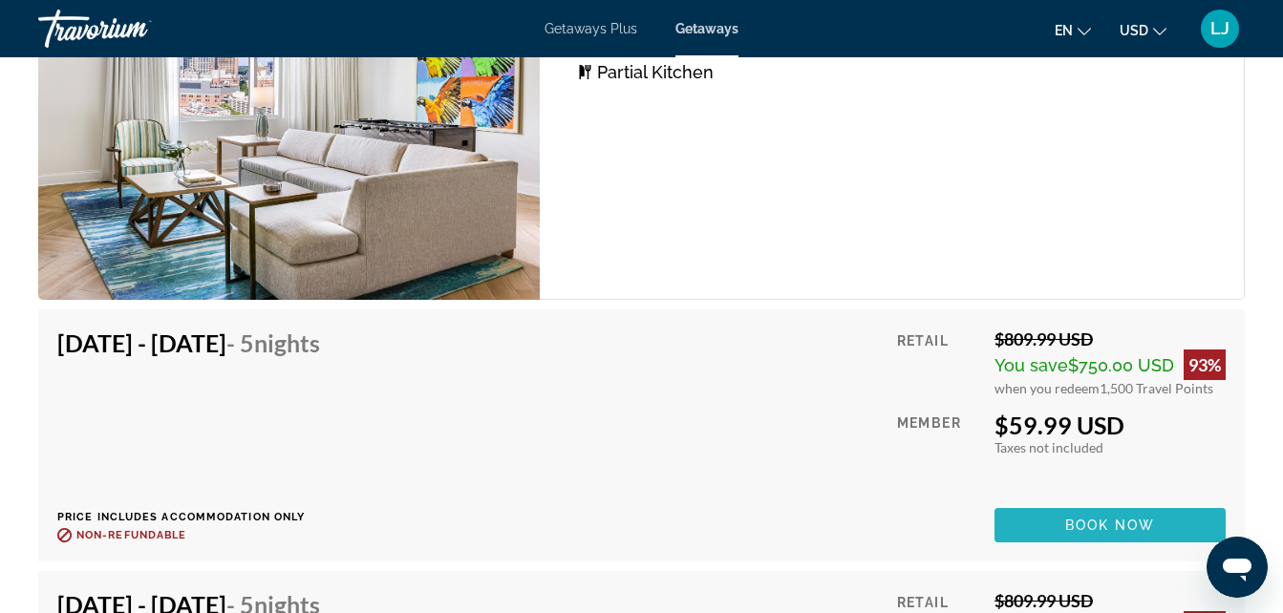
click at [1187, 502] on span "Main content" at bounding box center [1109, 525] width 231 height 46
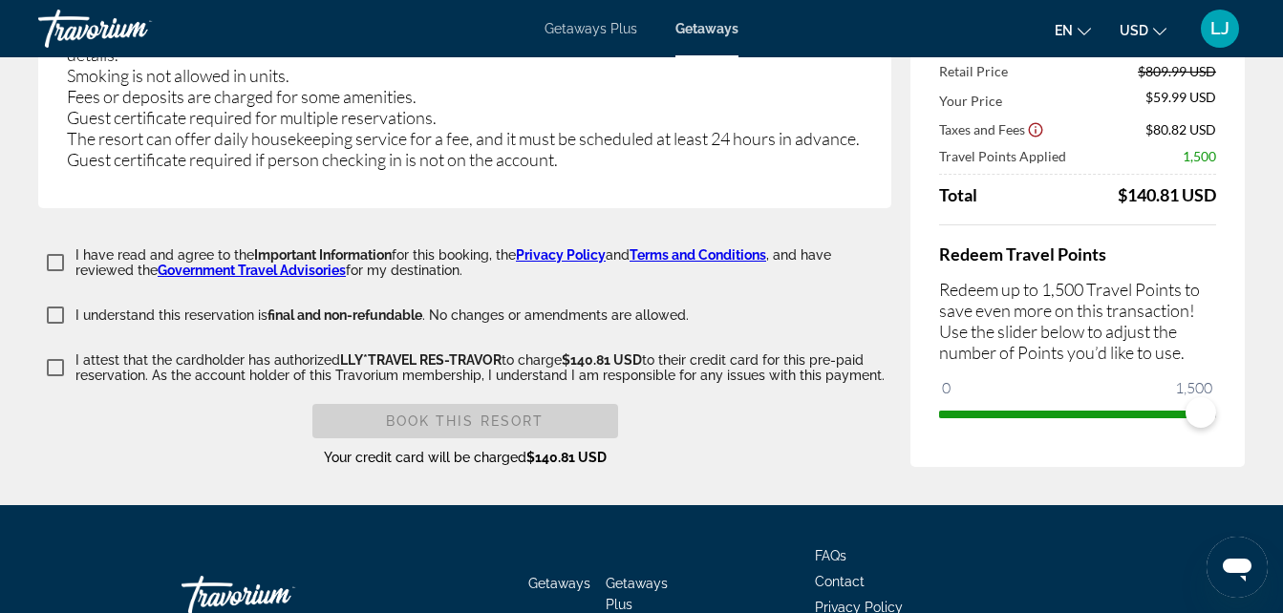
scroll to position [3936, 0]
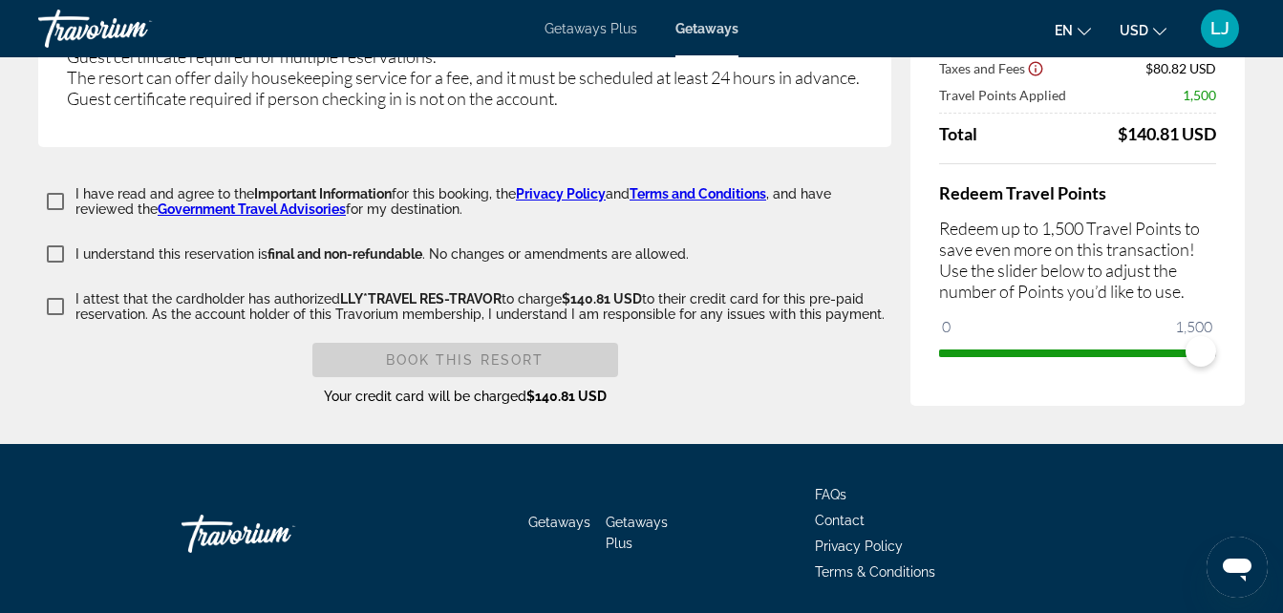
drag, startPoint x: 1295, startPoint y: 250, endPoint x: 42, endPoint y: 47, distance: 1269.8
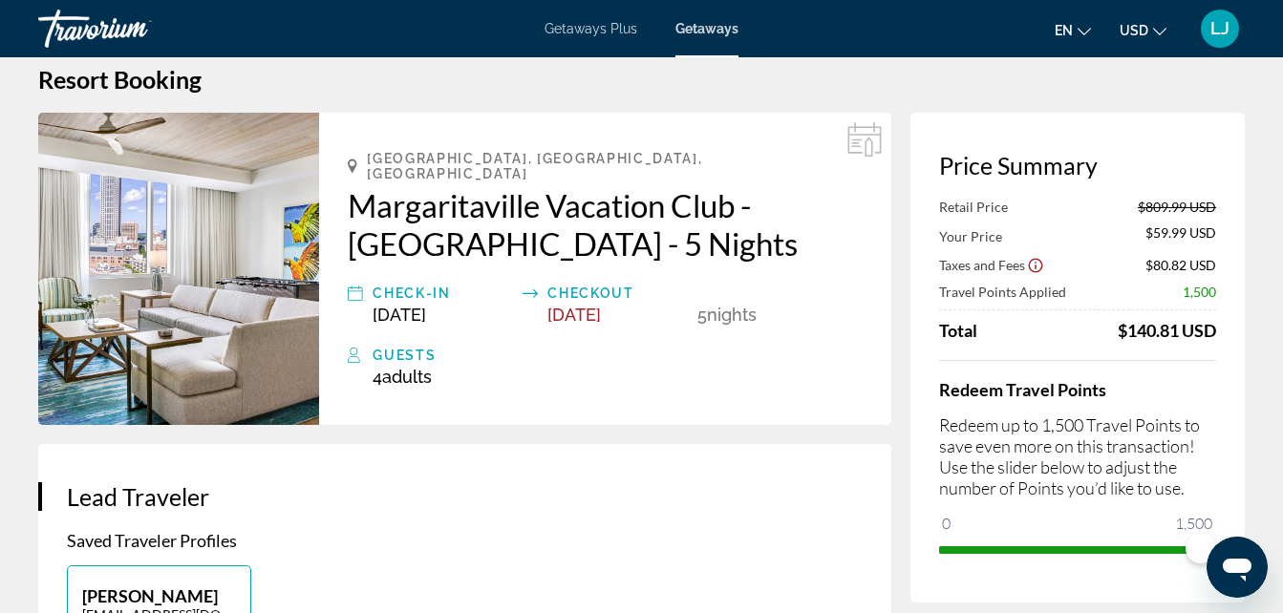
scroll to position [0, 0]
